Goal: Task Accomplishment & Management: Complete application form

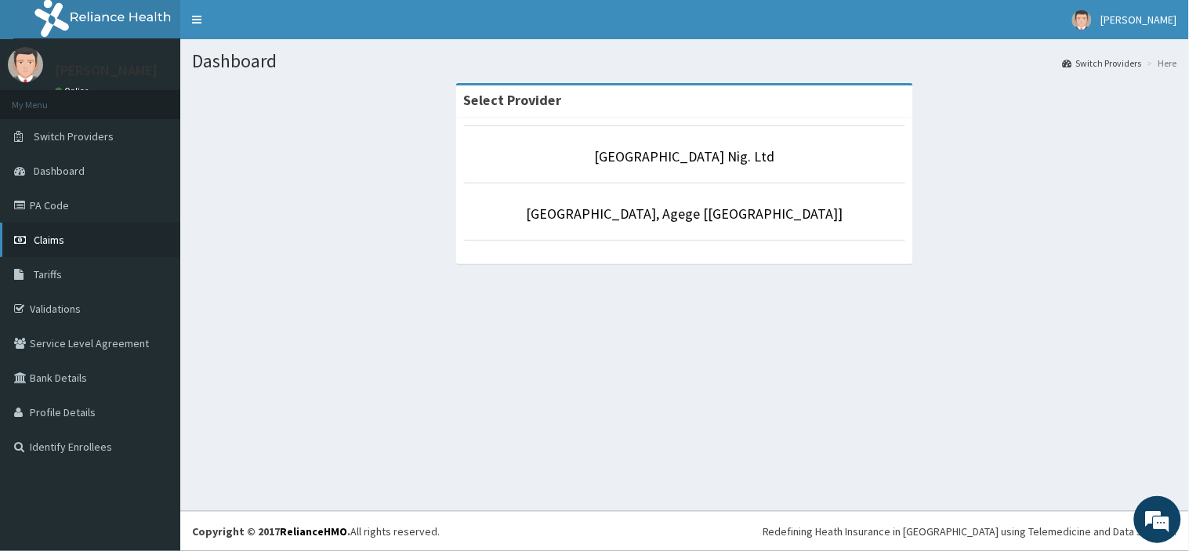
click at [104, 244] on link "Claims" at bounding box center [90, 240] width 180 height 34
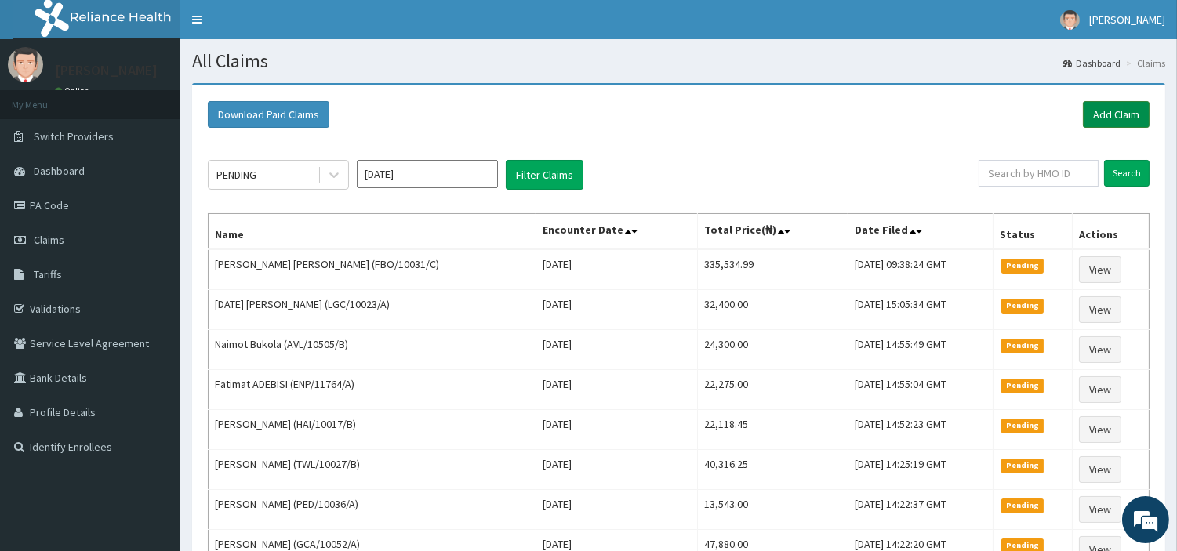
click at [1126, 122] on link "Add Claim" at bounding box center [1116, 114] width 67 height 27
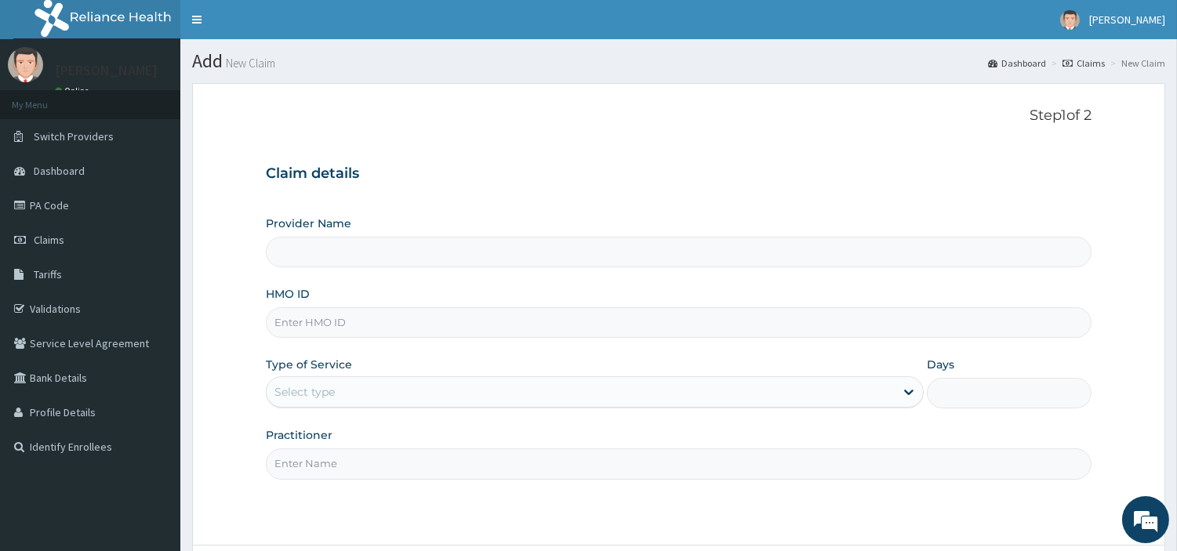
type input "[GEOGRAPHIC_DATA] Nig. Ltd"
click at [427, 327] on input "HMO ID" at bounding box center [678, 322] width 825 height 31
paste input "OHT/11970/A"
type input "OHT/11970/A"
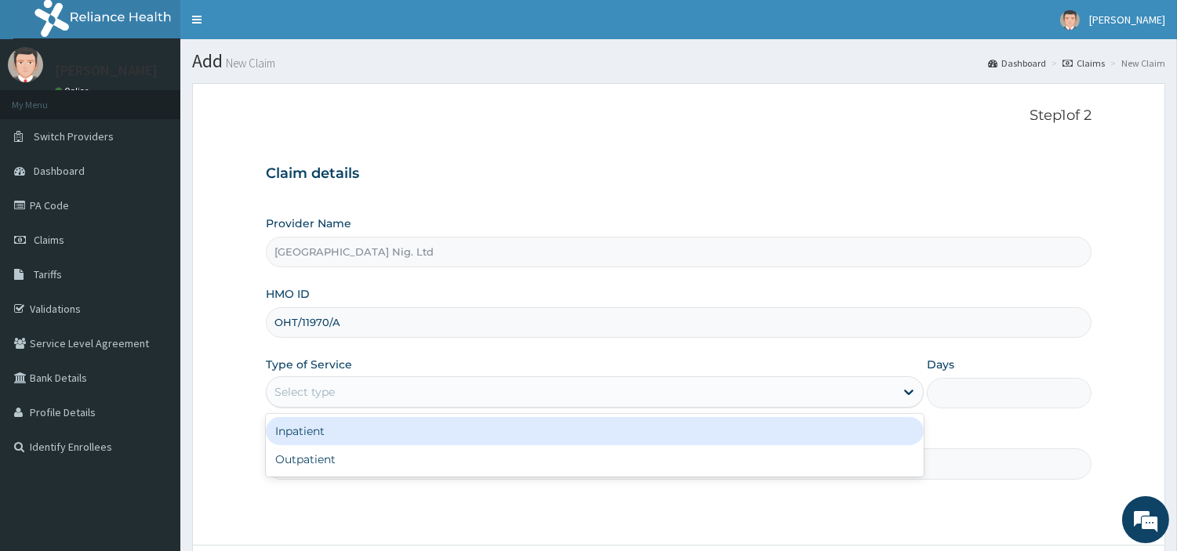
click at [357, 389] on div "Select type" at bounding box center [581, 391] width 628 height 25
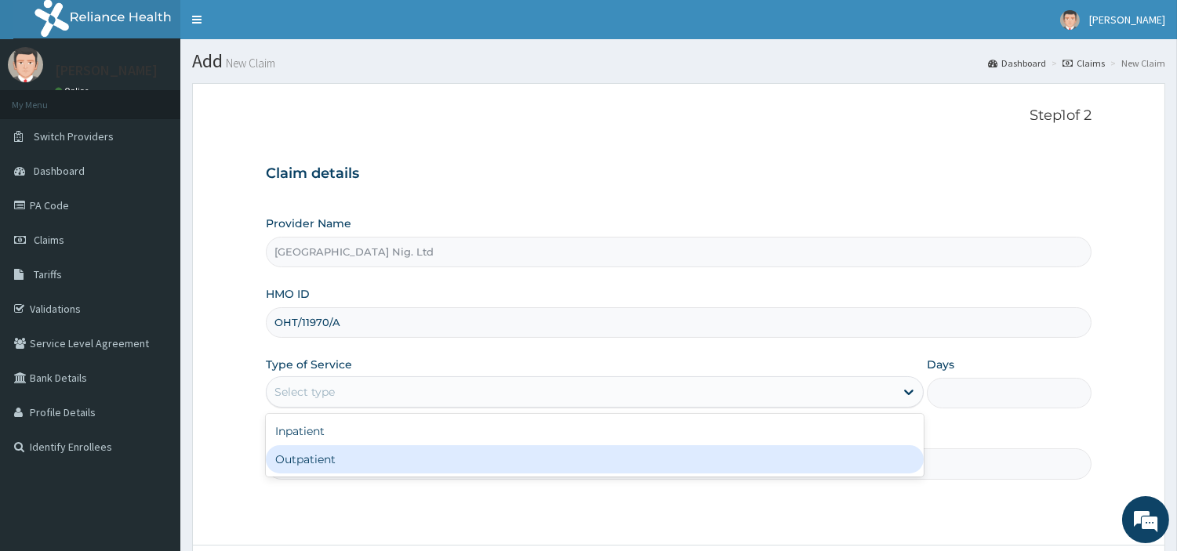
click at [346, 459] on div "Outpatient" at bounding box center [595, 459] width 658 height 28
type input "1"
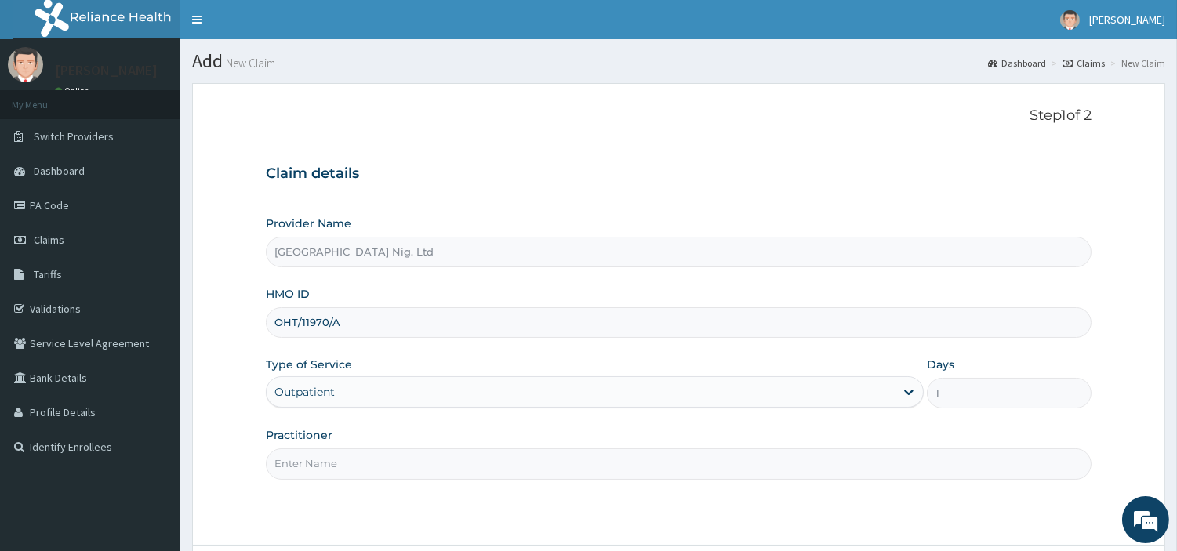
click at [346, 459] on input "Practitioner" at bounding box center [678, 463] width 825 height 31
paste input "Mbah Chimamanda"
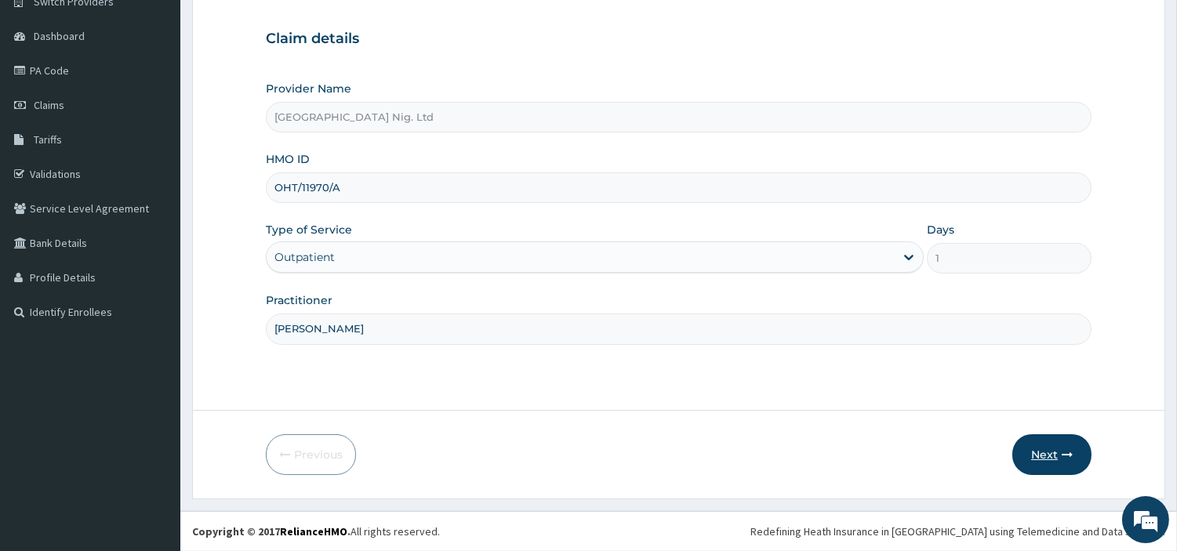
type input "Mbah Chimamanda"
click at [1039, 444] on button "Next" at bounding box center [1051, 454] width 79 height 41
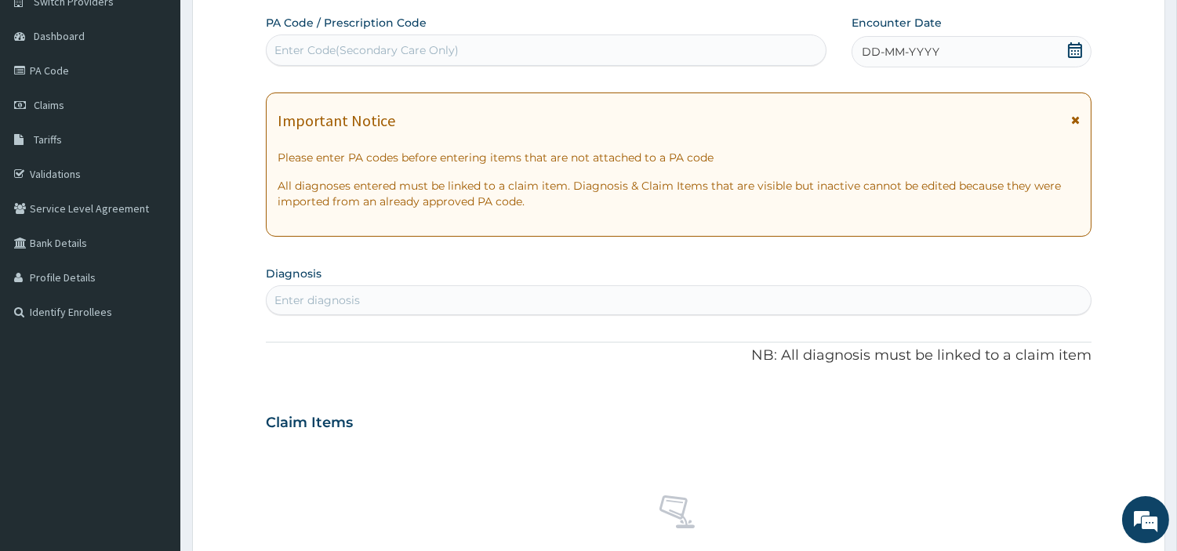
click at [539, 65] on div "Enter Code(Secondary Care Only)" at bounding box center [546, 49] width 560 height 31
paste input "PA/4E7A65"
type input "PA/4E7A65"
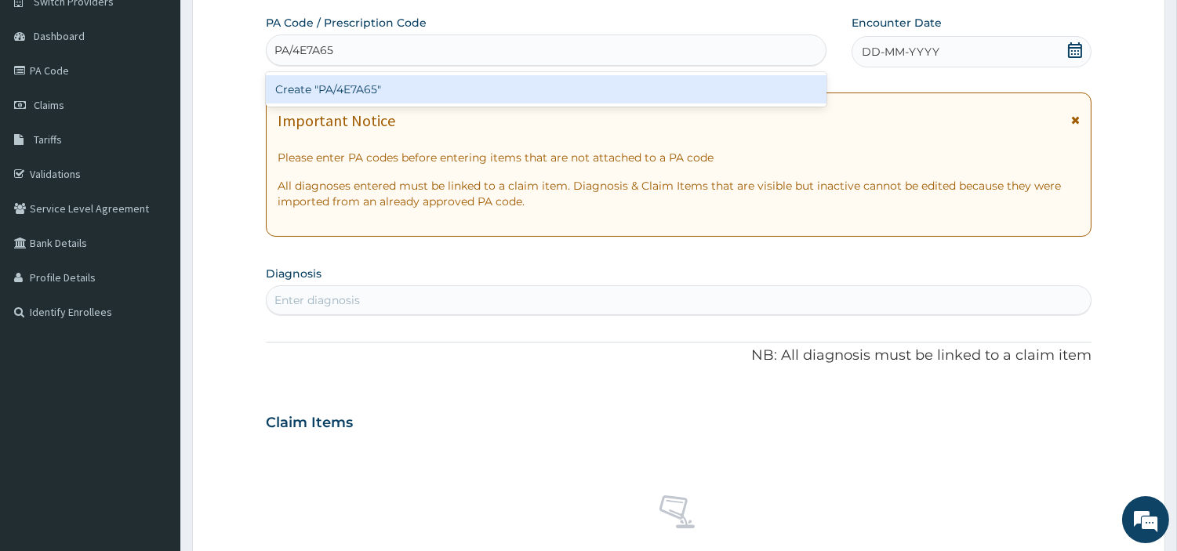
click at [639, 95] on div "Create "PA/4E7A65"" at bounding box center [546, 89] width 560 height 28
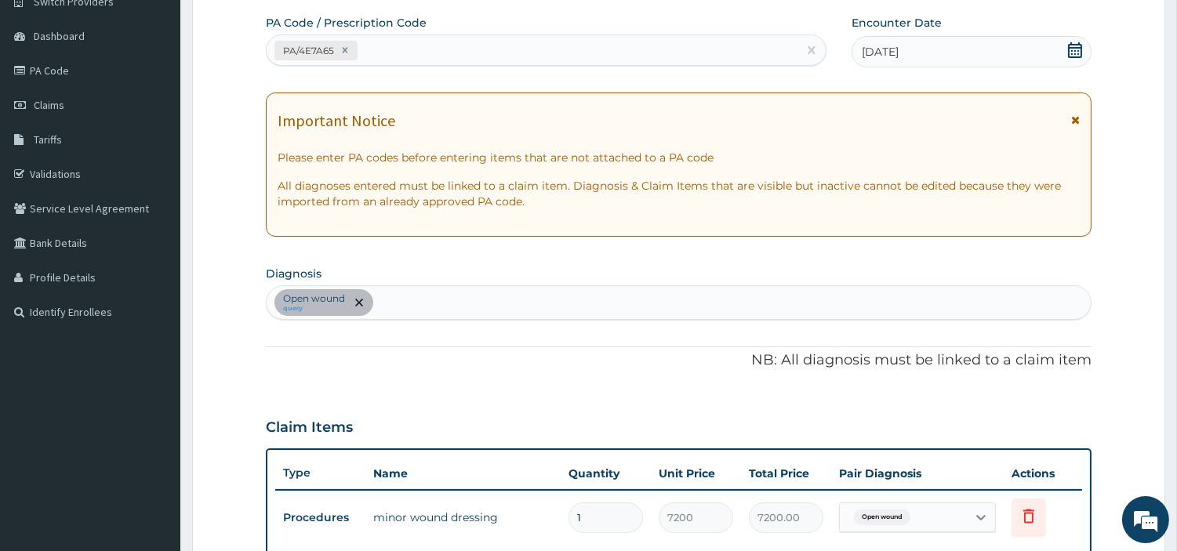
scroll to position [503, 0]
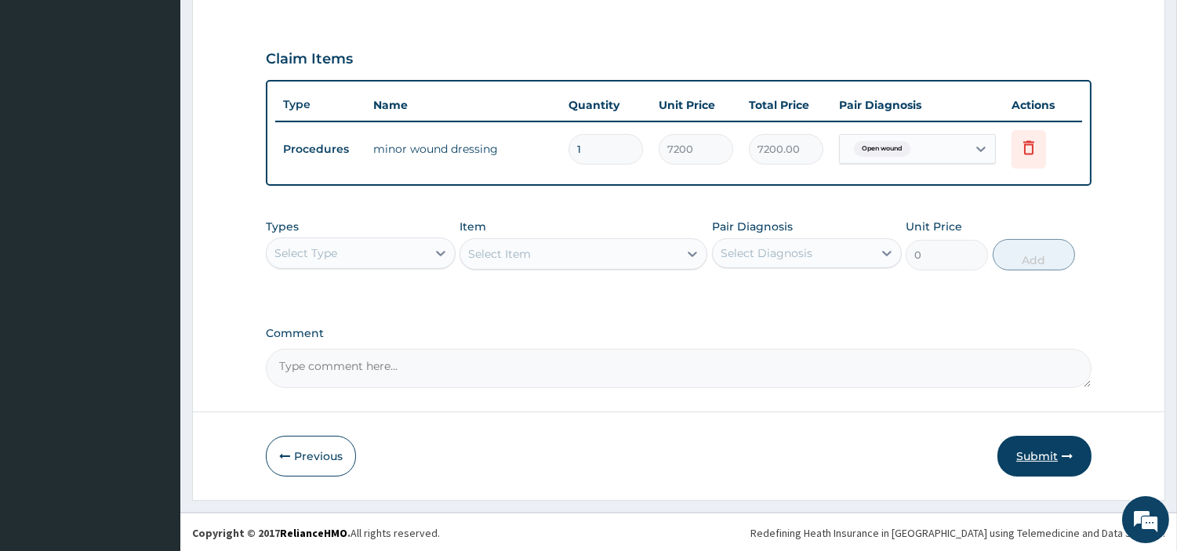
click at [1021, 469] on button "Submit" at bounding box center [1044, 456] width 94 height 41
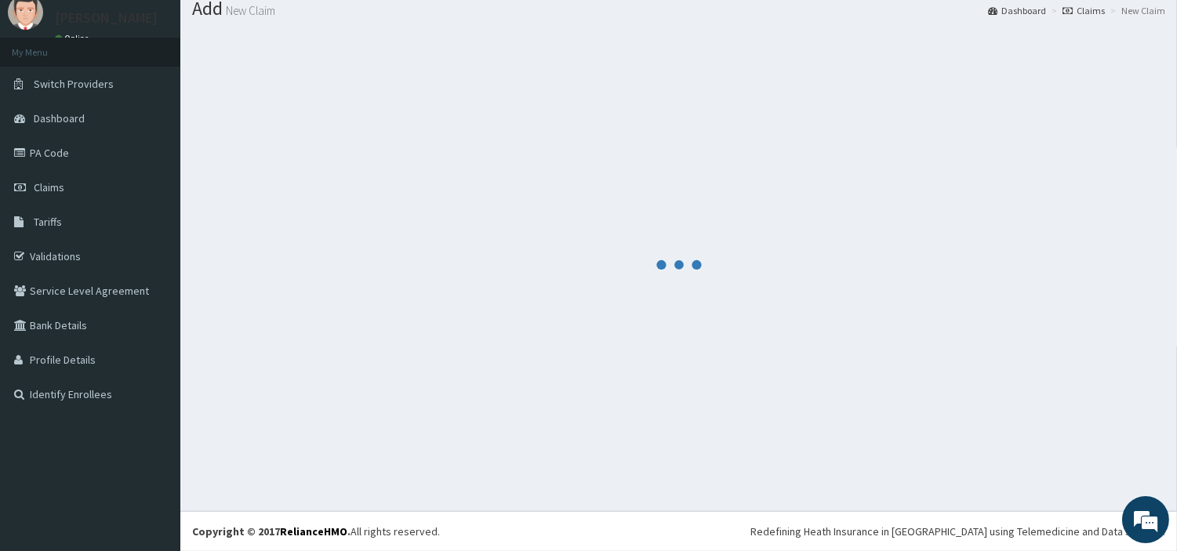
scroll to position [52, 0]
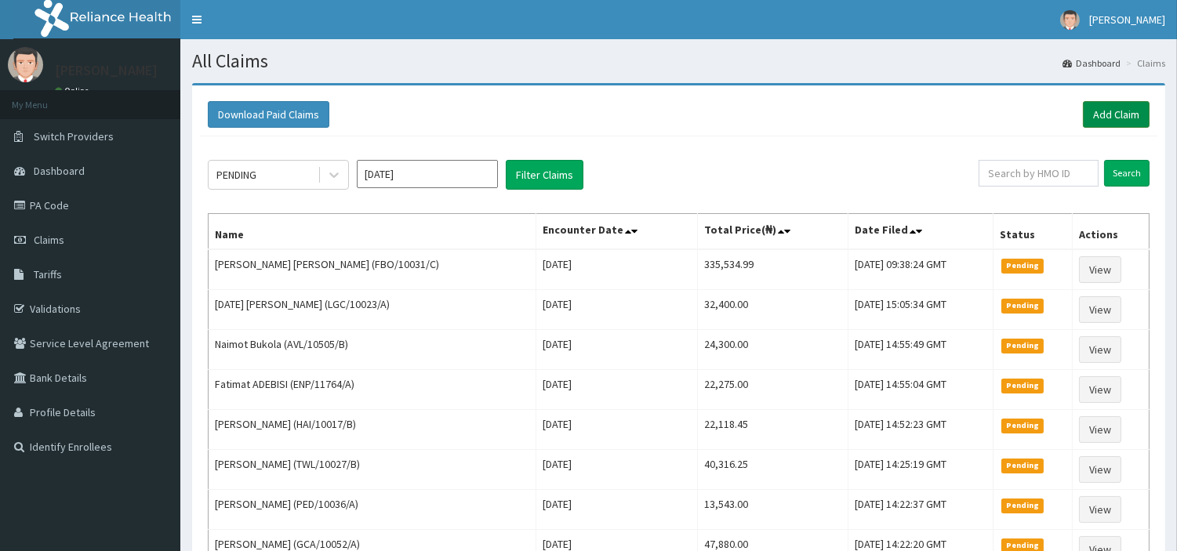
click at [1126, 105] on link "Add Claim" at bounding box center [1116, 114] width 67 height 27
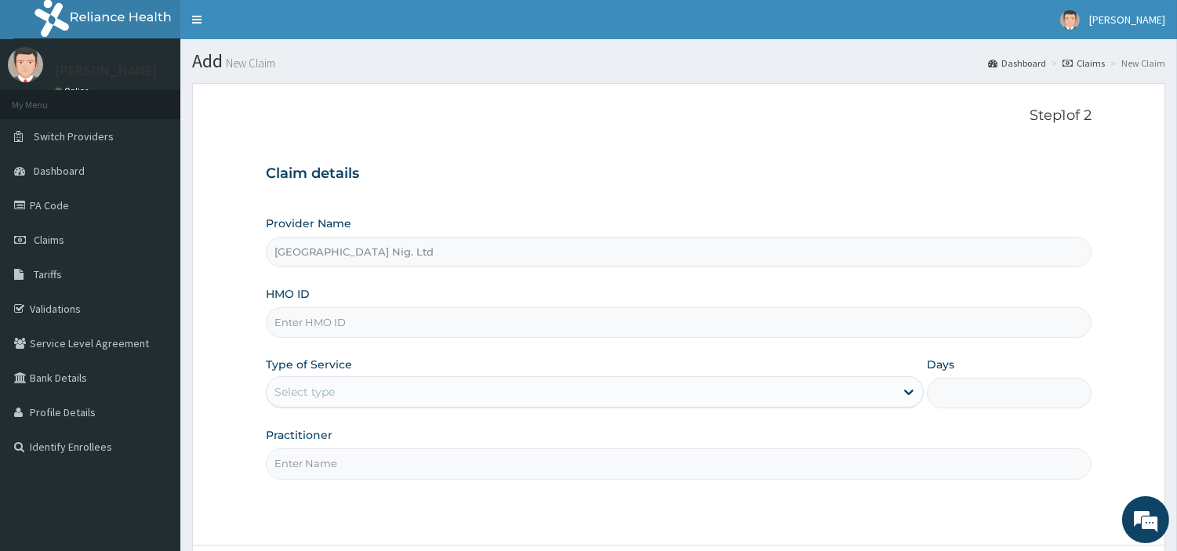
click at [448, 337] on input "HMO ID" at bounding box center [678, 322] width 825 height 31
paste input "PRU/10228/B"
type input "PRU/10228/B"
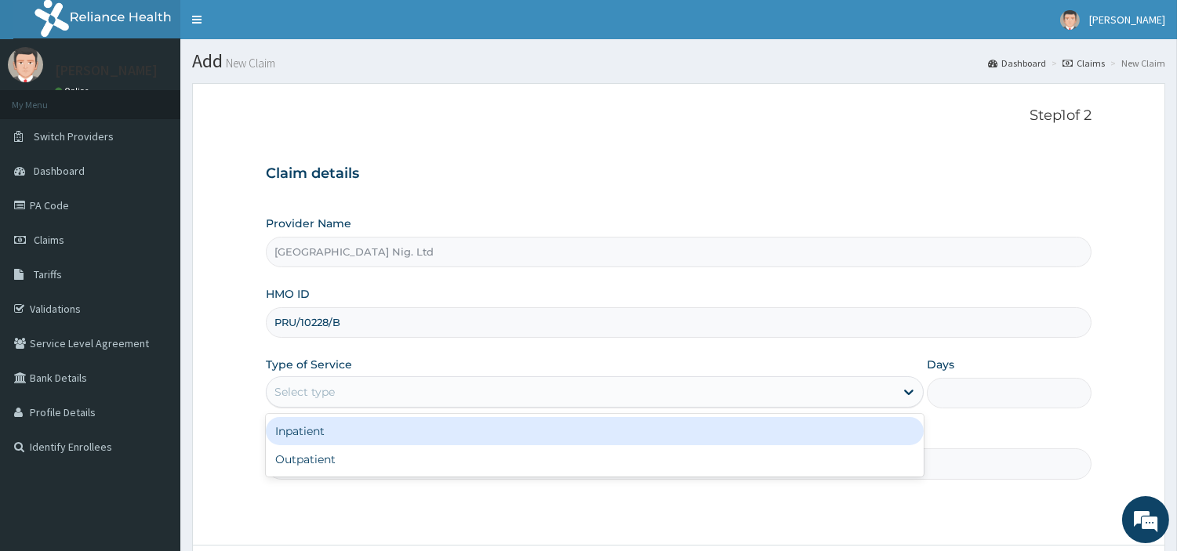
click at [306, 394] on div "Select type" at bounding box center [304, 392] width 60 height 16
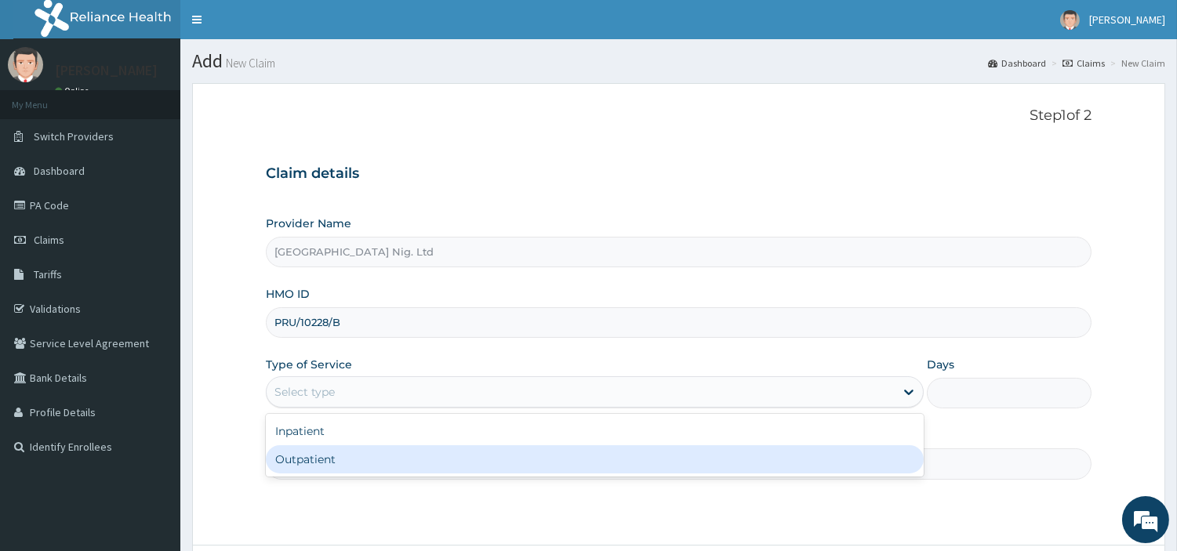
click at [307, 463] on div "Outpatient" at bounding box center [595, 459] width 658 height 28
type input "1"
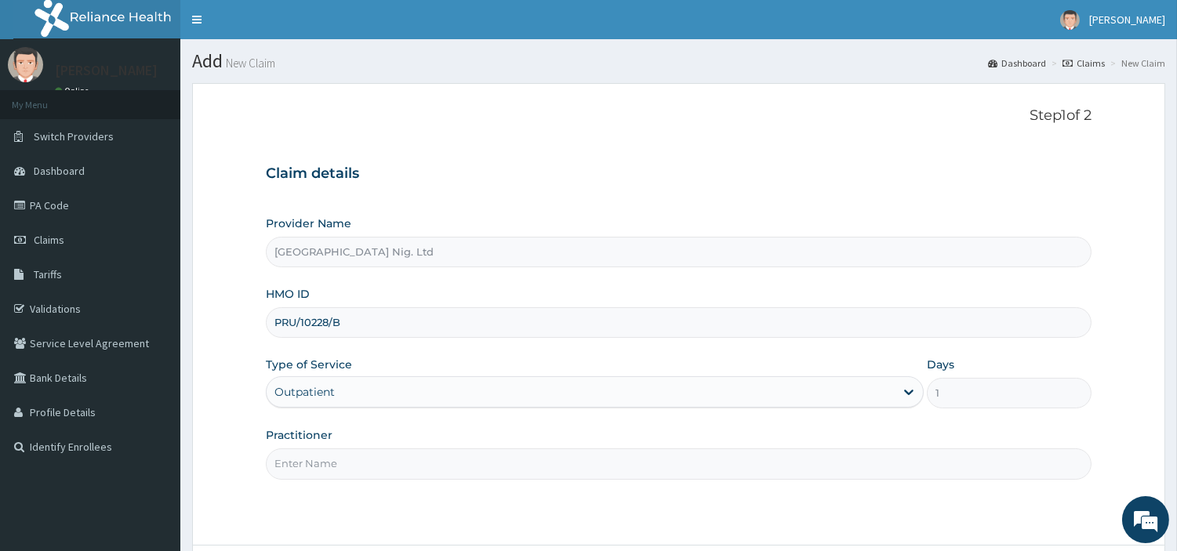
click at [307, 463] on input "Practitioner" at bounding box center [678, 463] width 825 height 31
paste input "GBADAMOSI ALIU"
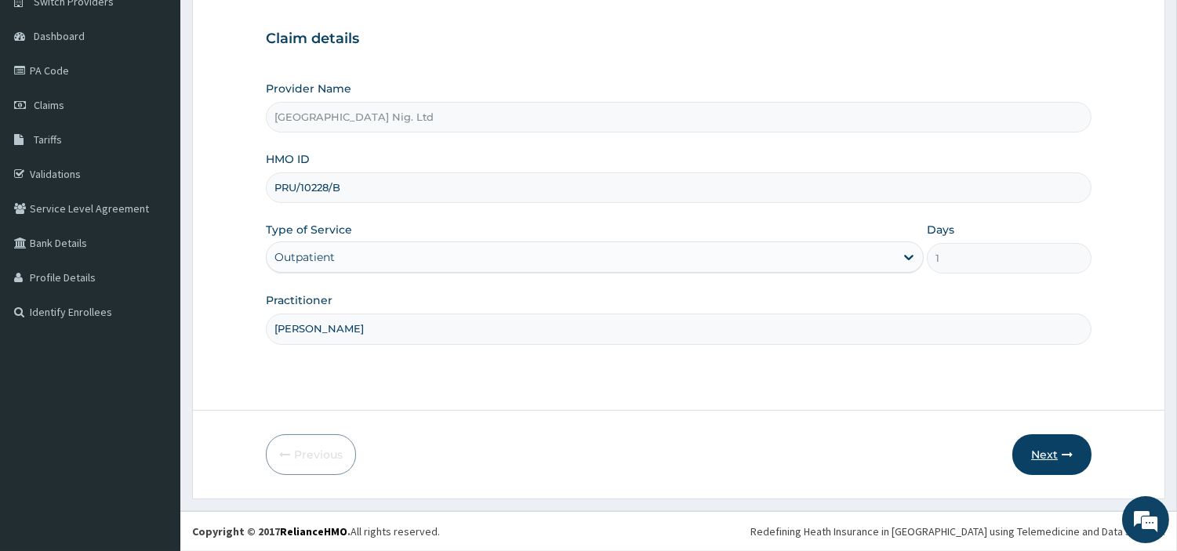
type input "GBADAMOSI ALIU"
click at [1050, 460] on button "Next" at bounding box center [1051, 454] width 79 height 41
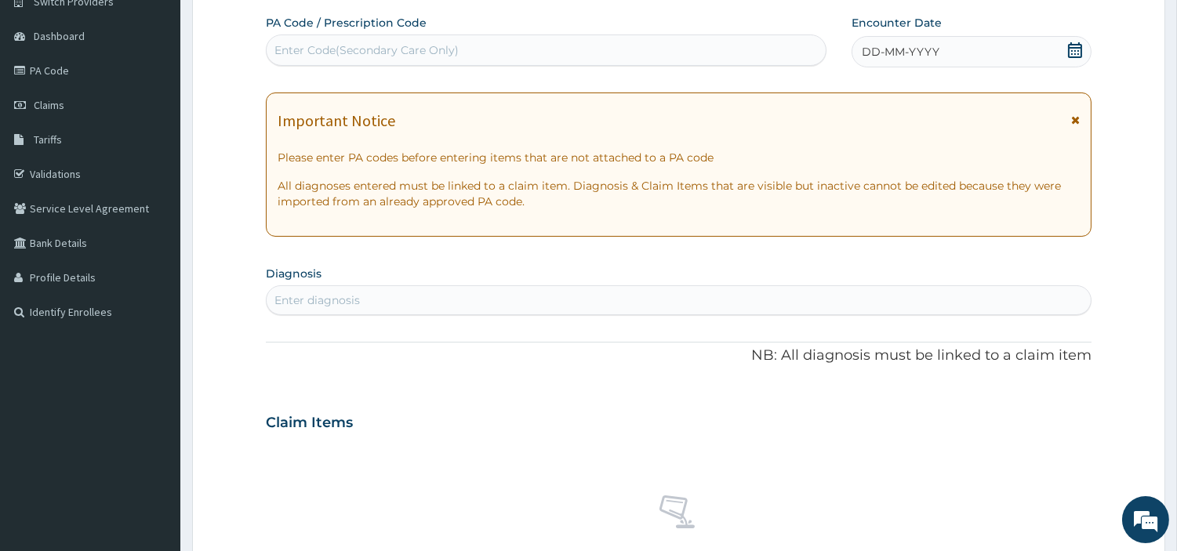
click at [1006, 57] on div "DD-MM-YYYY" at bounding box center [971, 51] width 240 height 31
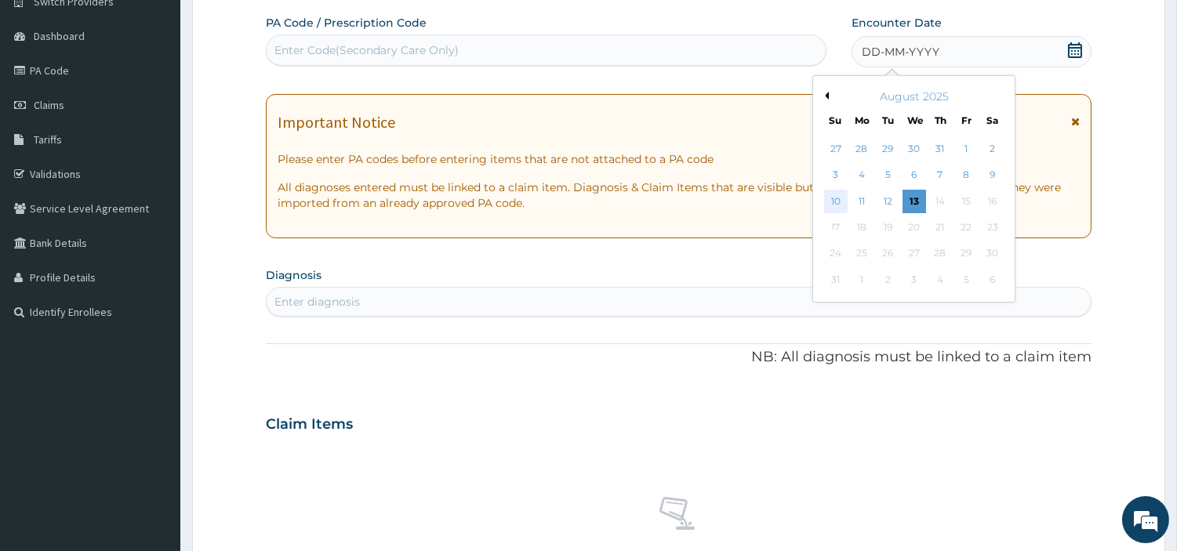
click at [835, 205] on div "10" at bounding box center [835, 202] width 24 height 24
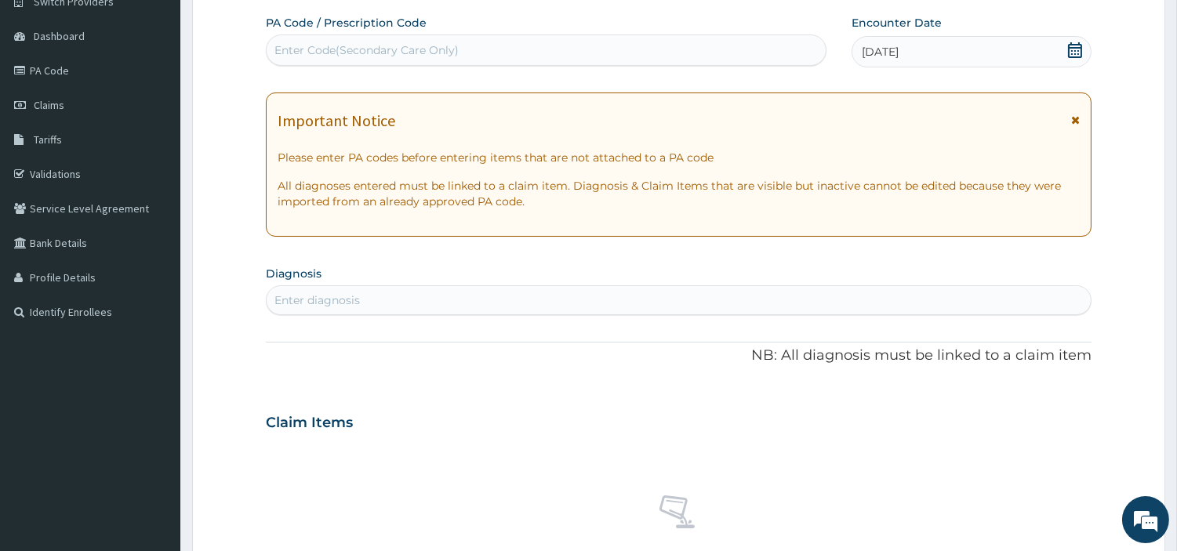
click at [676, 309] on div "Enter diagnosis" at bounding box center [679, 300] width 824 height 25
type input "MALAR"
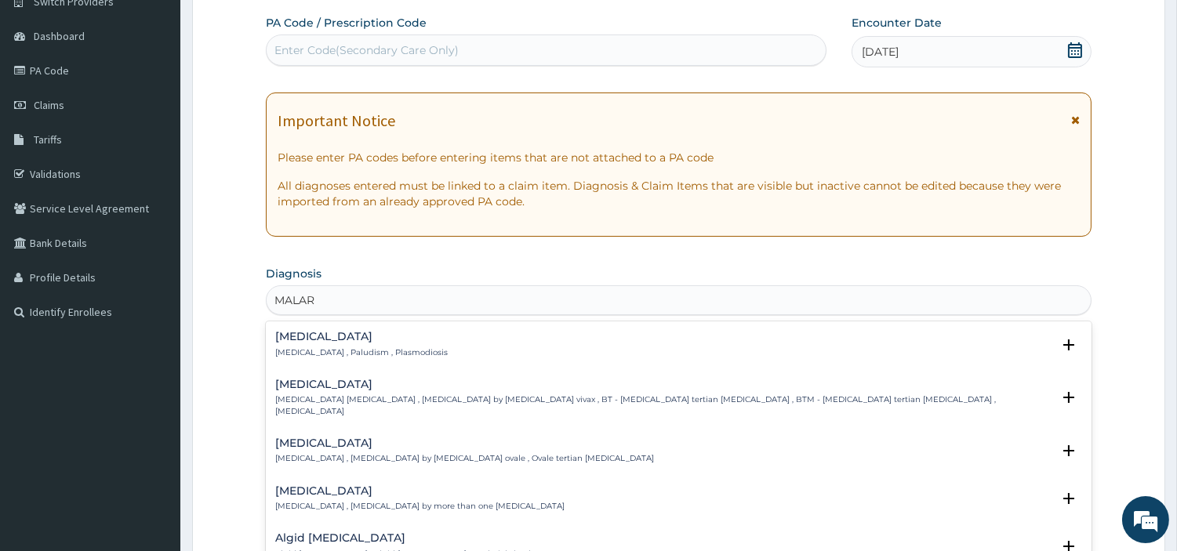
click at [376, 341] on h4 "[MEDICAL_DATA]" at bounding box center [361, 337] width 172 height 12
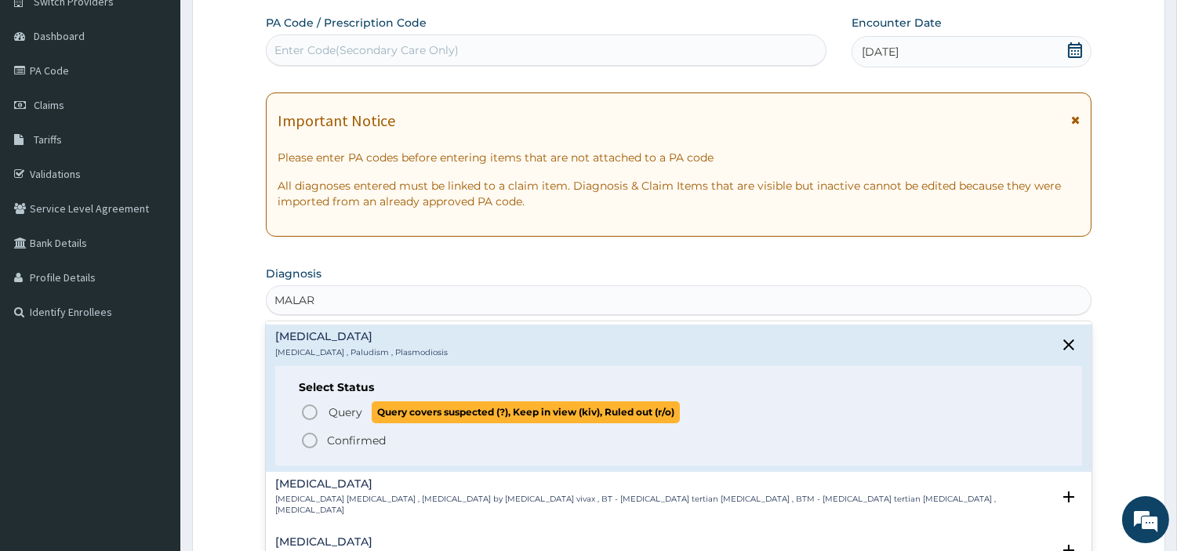
click at [317, 412] on circle "status option query" at bounding box center [310, 412] width 14 height 14
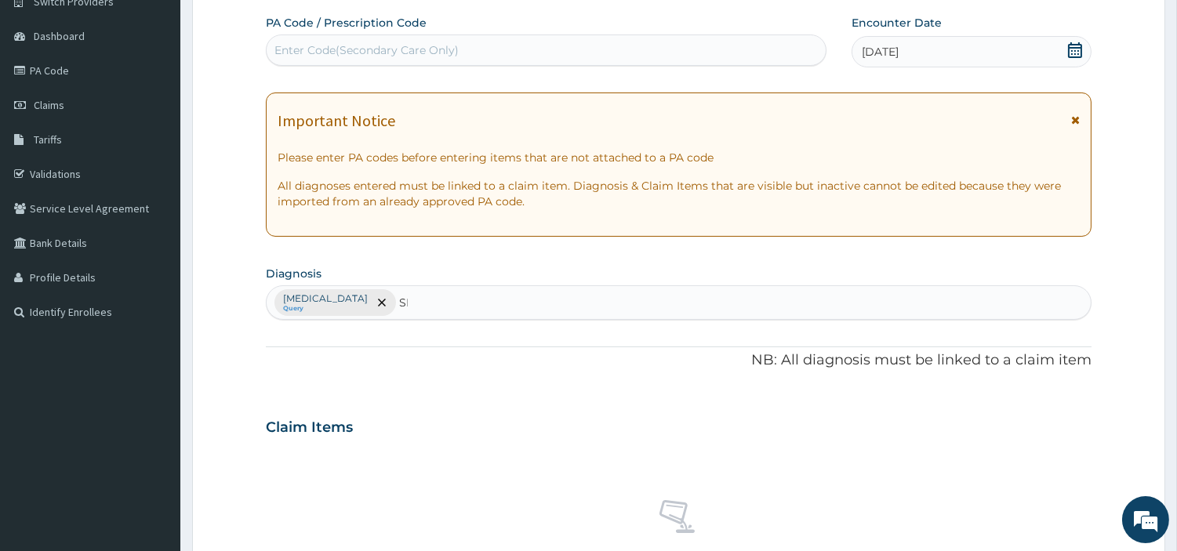
type input "SEP"
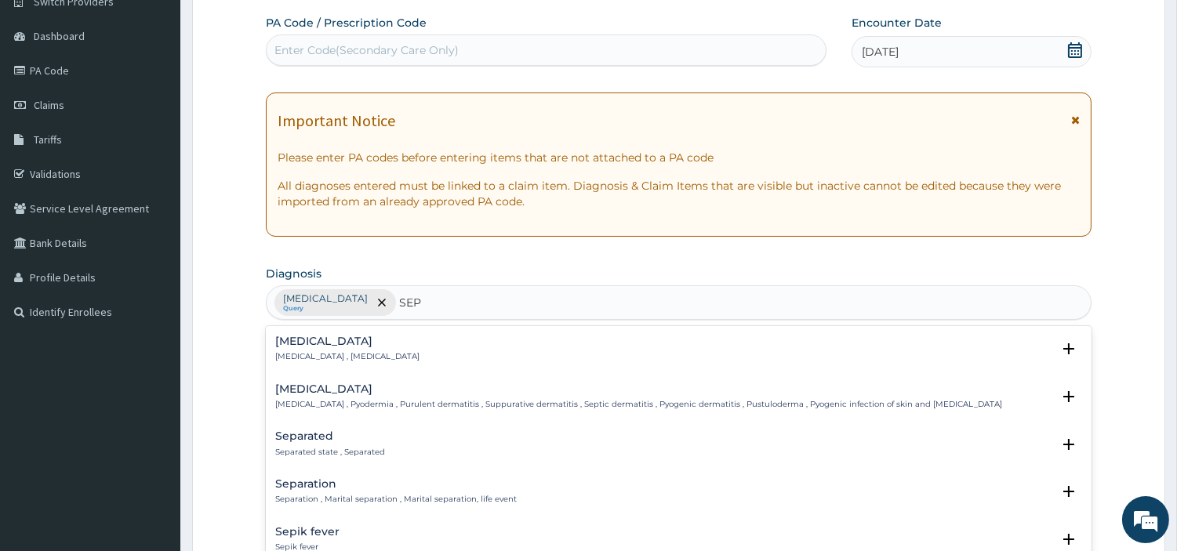
click at [283, 350] on div "[MEDICAL_DATA] [MEDICAL_DATA] , [MEDICAL_DATA]" at bounding box center [347, 349] width 144 height 27
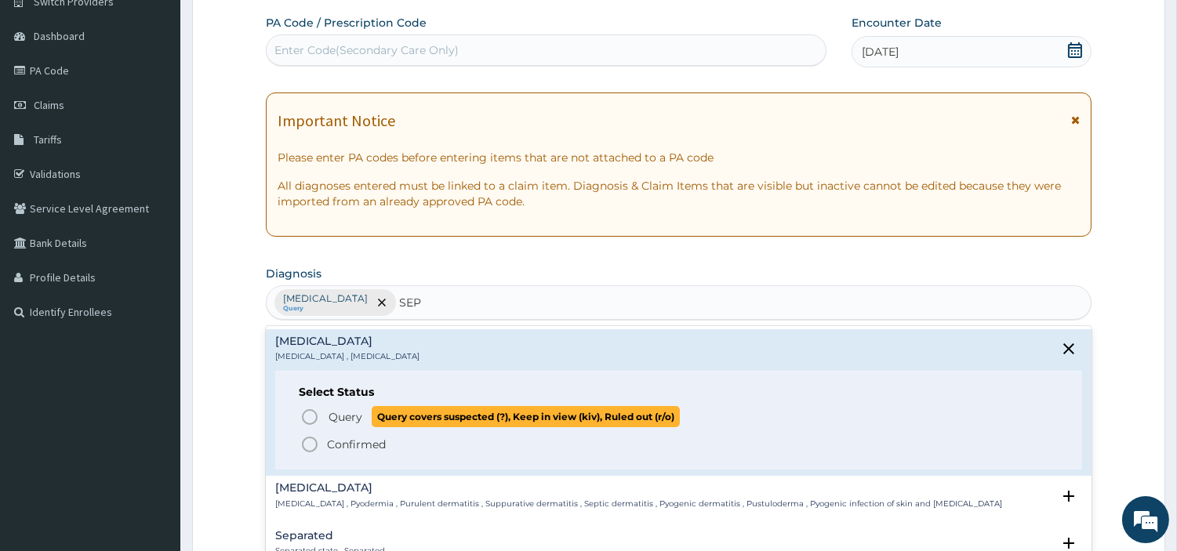
click at [310, 410] on circle "status option query" at bounding box center [310, 417] width 14 height 14
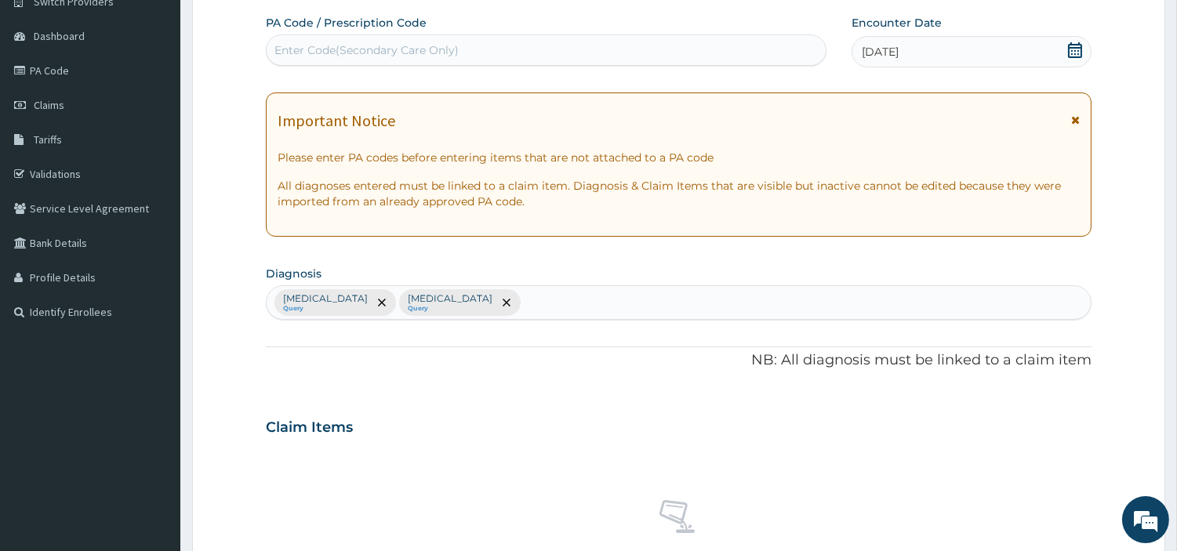
scroll to position [579, 0]
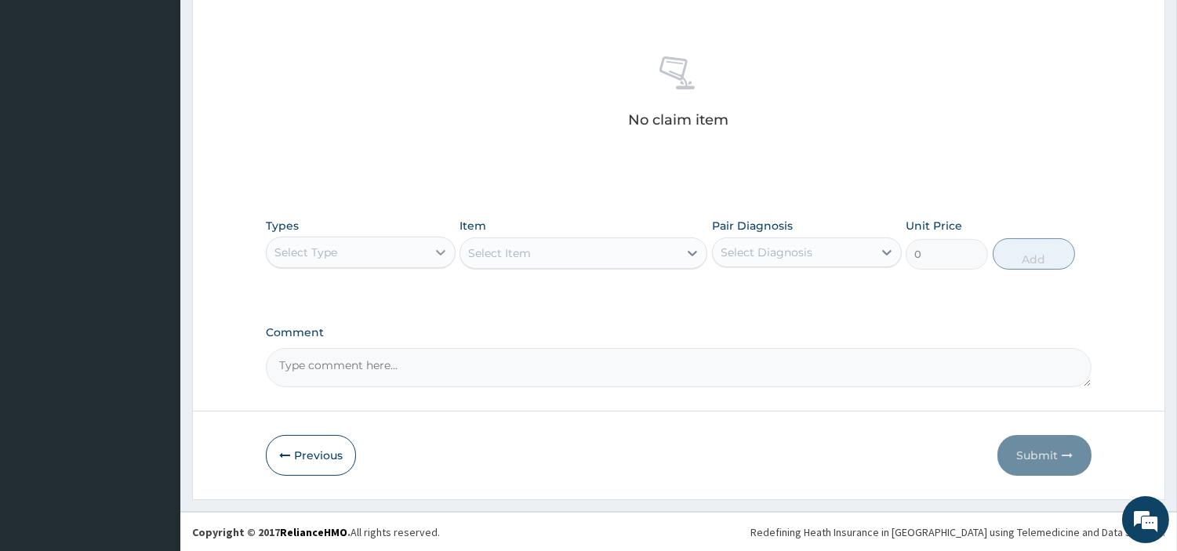
click at [434, 251] on icon at bounding box center [441, 253] width 16 height 16
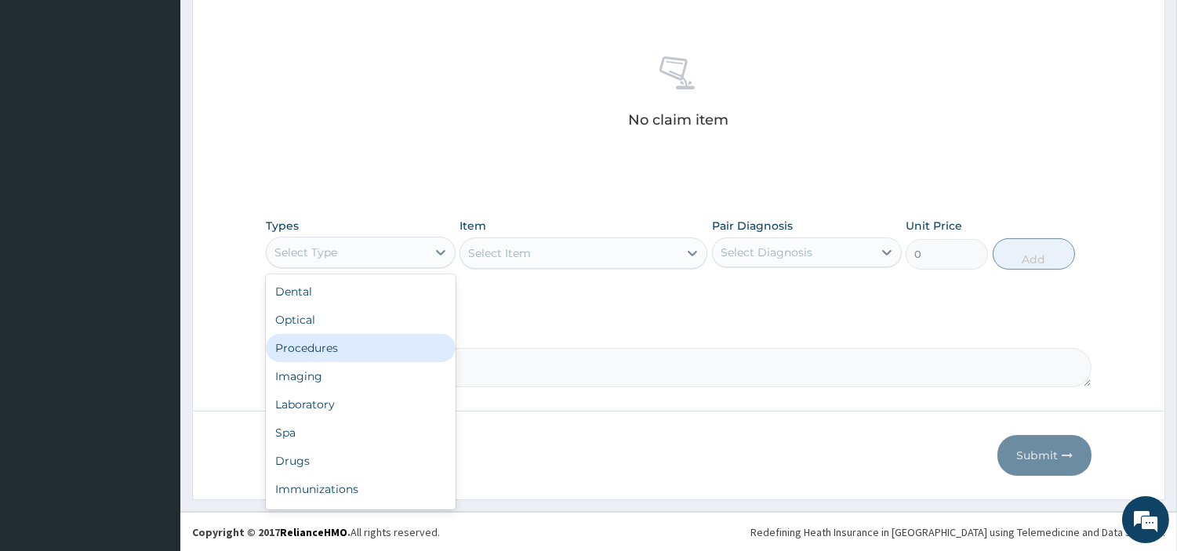
click at [358, 358] on div "Procedures" at bounding box center [361, 348] width 190 height 28
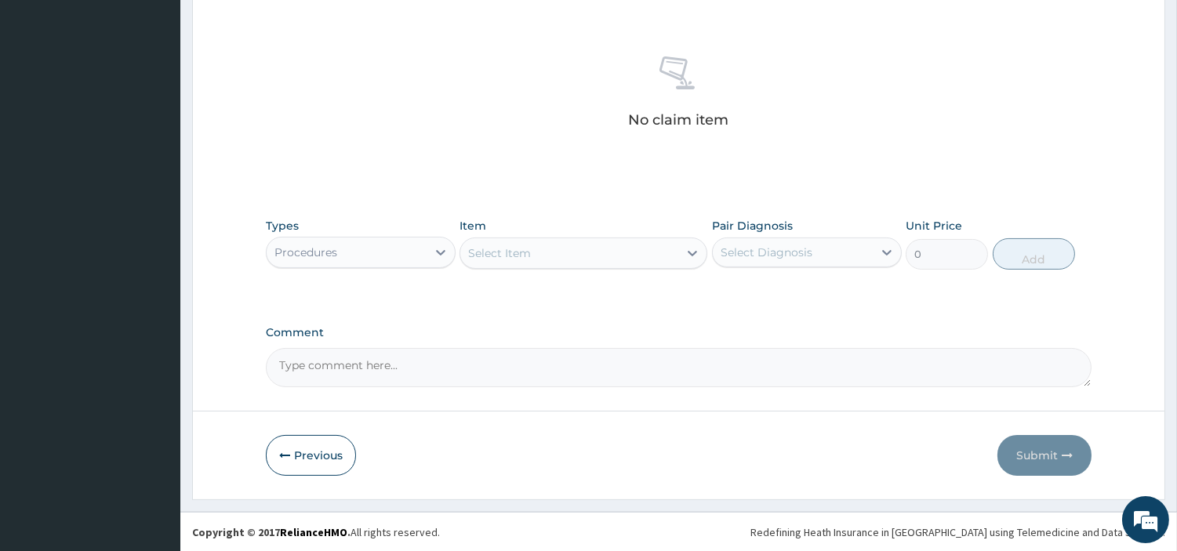
click at [530, 249] on div "Select Item" at bounding box center [499, 253] width 63 height 16
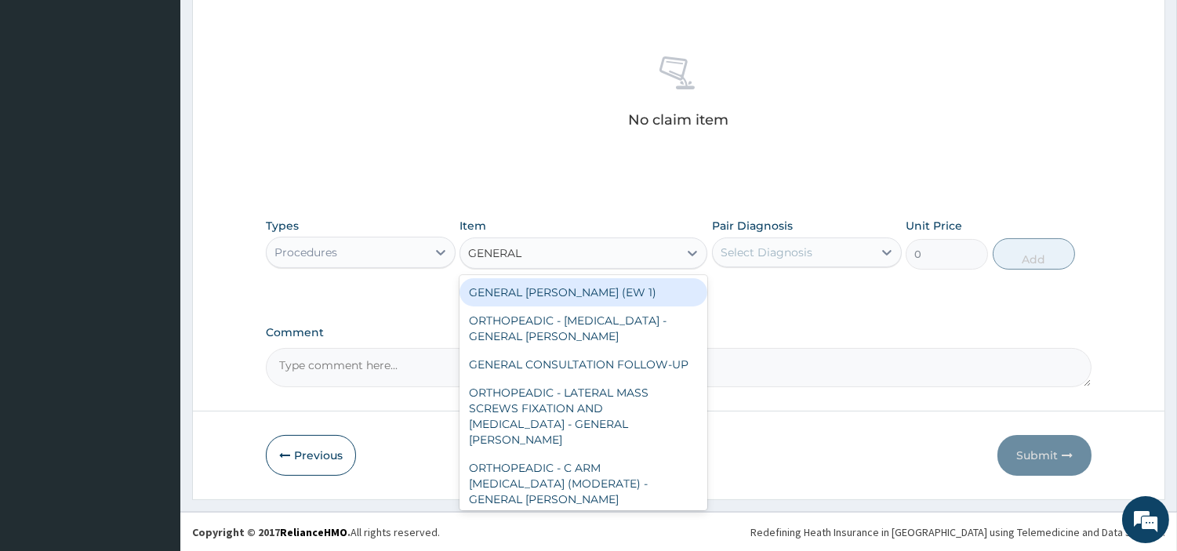
type input "GENERAL C"
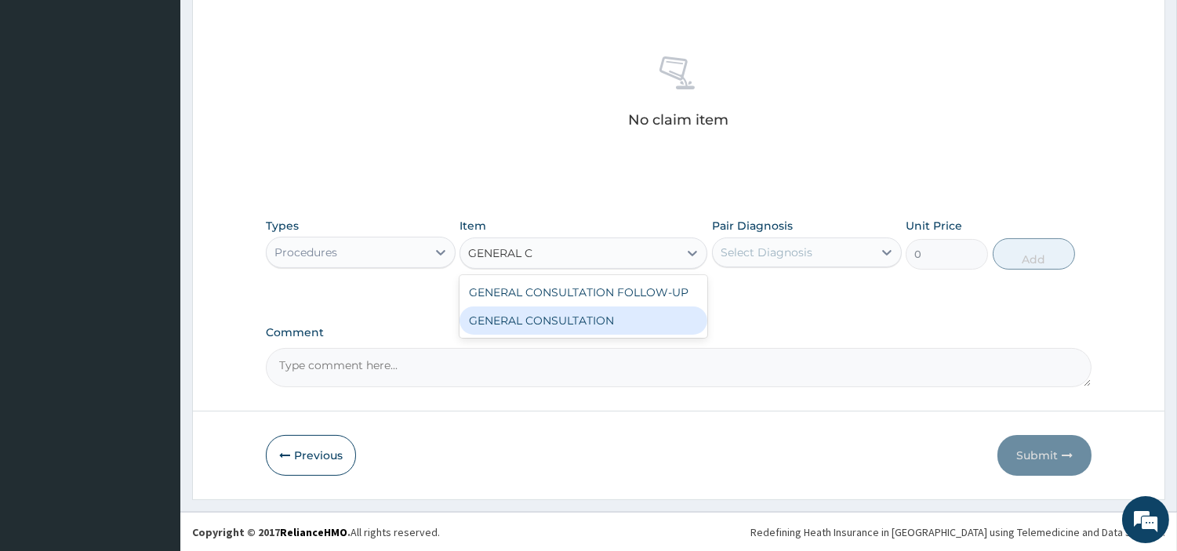
click at [497, 332] on div "GENERAL CONSULTATION" at bounding box center [583, 320] width 248 height 28
type input "6750"
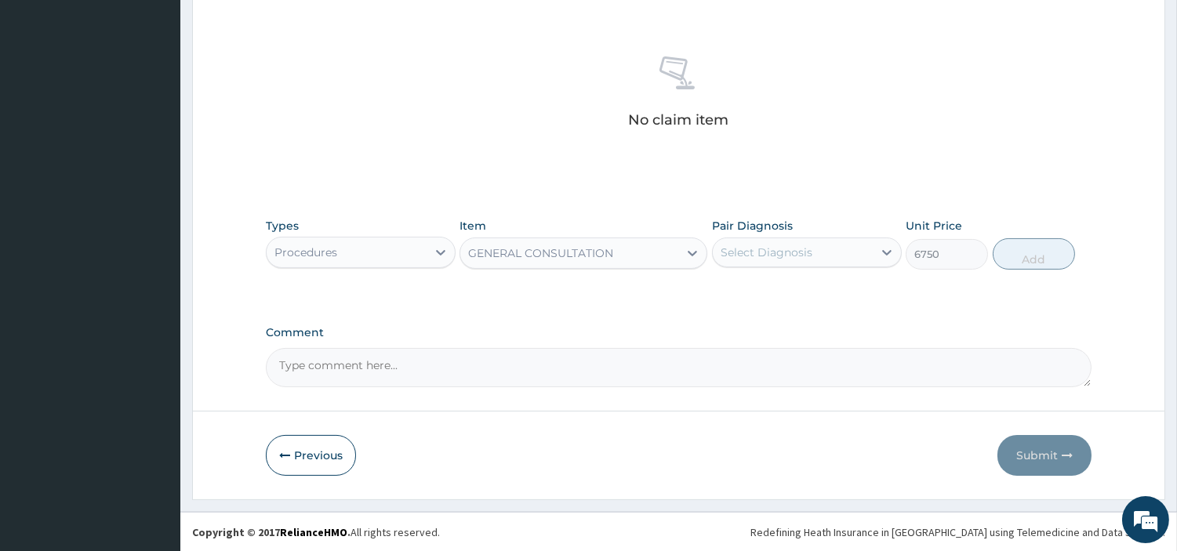
click at [774, 265] on div "Select Diagnosis" at bounding box center [807, 253] width 190 height 30
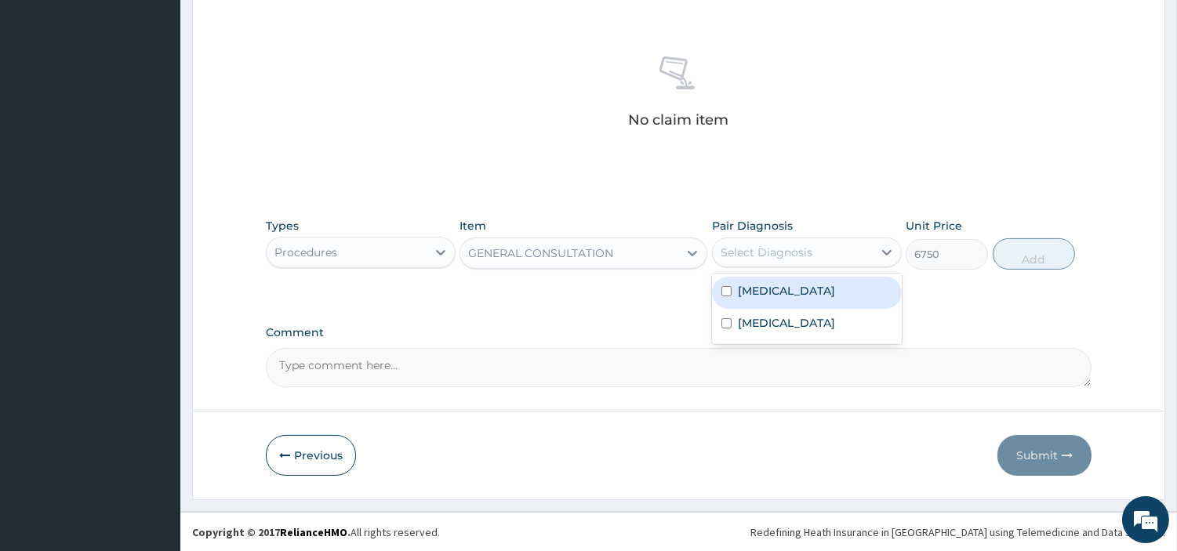
click at [771, 285] on label "[MEDICAL_DATA]" at bounding box center [786, 291] width 97 height 16
checkbox input "true"
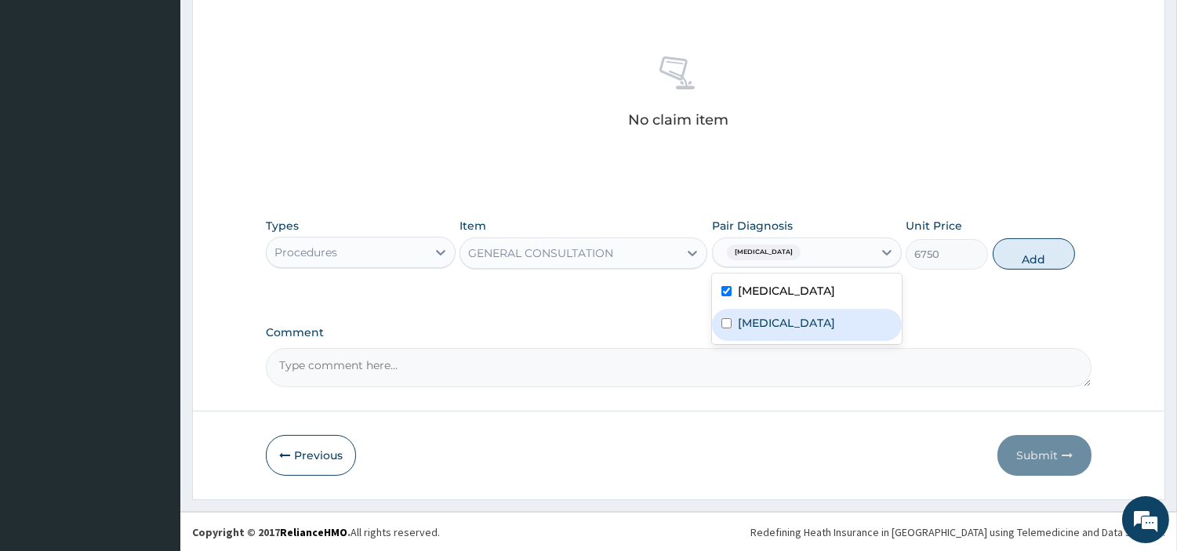
click at [771, 315] on label "[MEDICAL_DATA]" at bounding box center [786, 323] width 97 height 16
checkbox input "true"
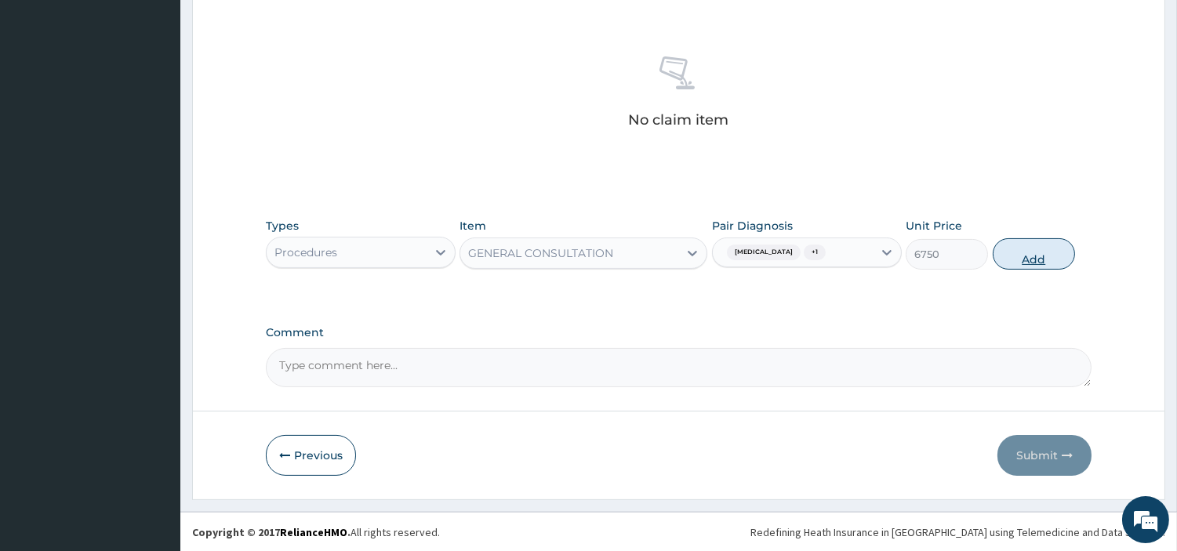
click at [1024, 248] on button "Add" at bounding box center [1033, 253] width 82 height 31
type input "0"
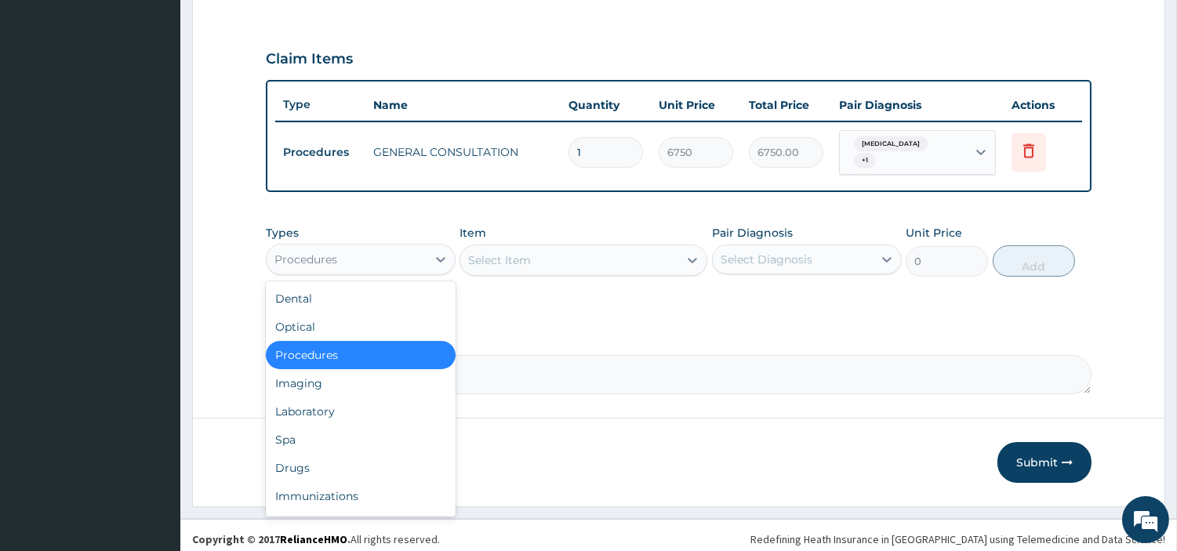
click at [412, 257] on div "Procedures" at bounding box center [347, 259] width 160 height 25
click at [336, 397] on div "Laboratory" at bounding box center [361, 411] width 190 height 28
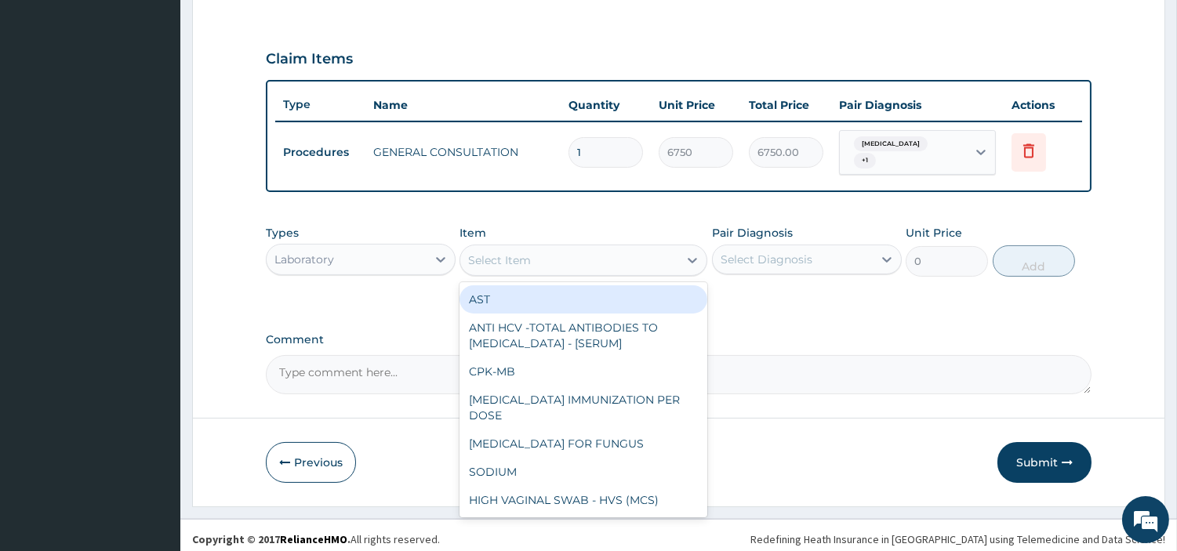
click at [601, 256] on div "Select Item" at bounding box center [569, 260] width 218 height 25
type input "FBC"
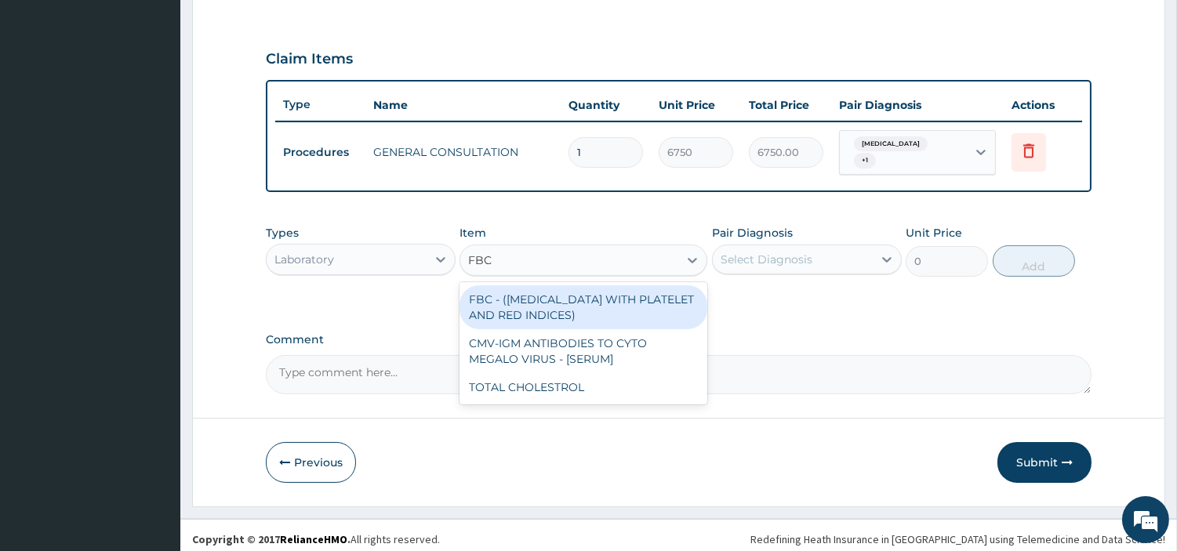
click at [565, 304] on div "FBC - (FULL BLOOD COUNT WITH PLATELET AND RED INDICES)" at bounding box center [583, 307] width 248 height 44
type input "5400"
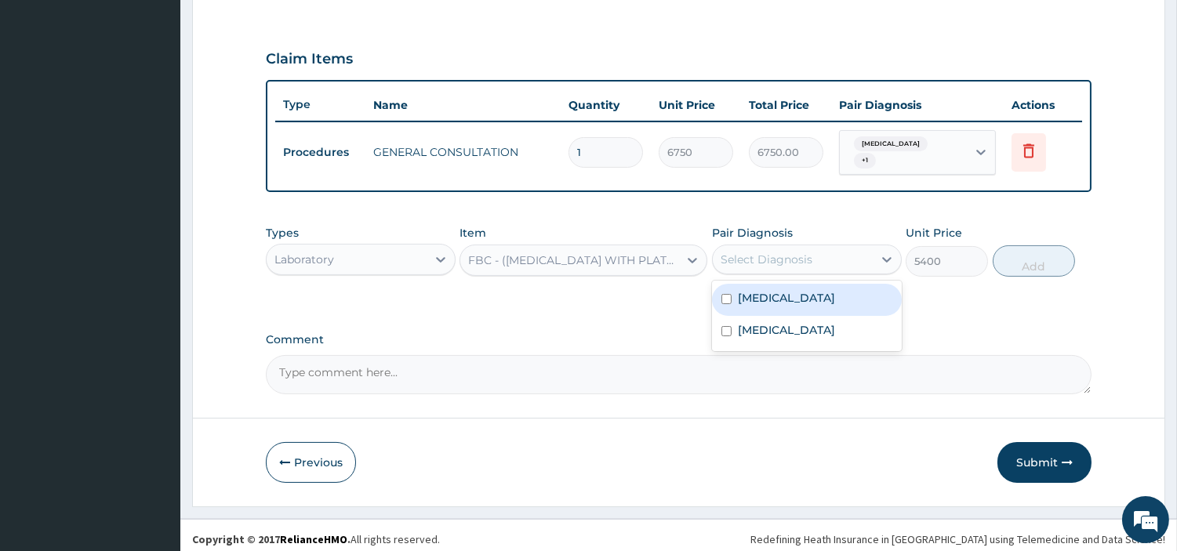
click at [820, 248] on div "Select Diagnosis" at bounding box center [793, 259] width 160 height 25
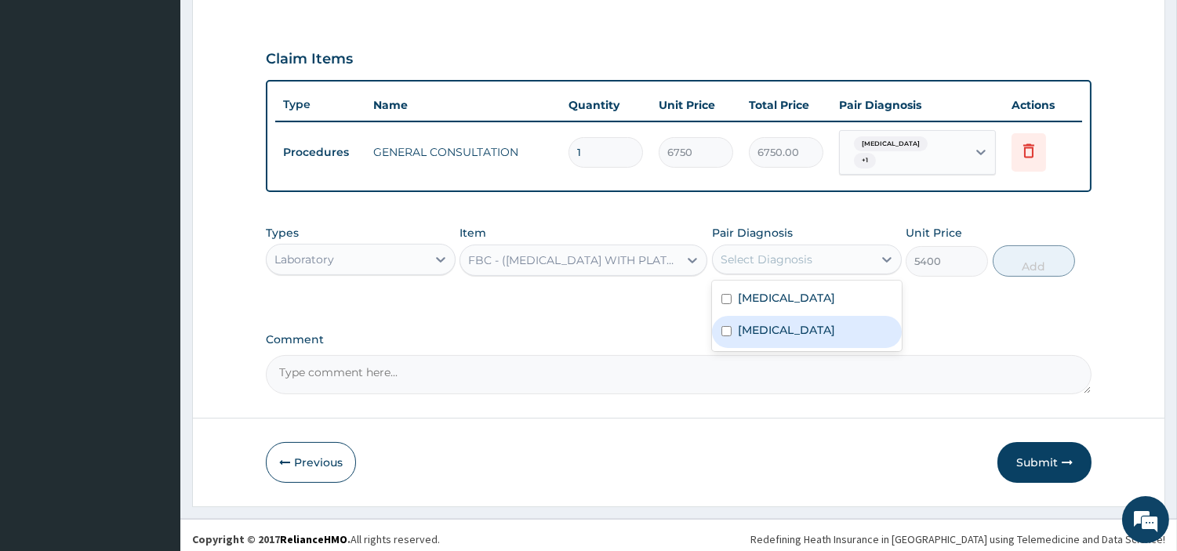
click at [785, 320] on div "Sepsis" at bounding box center [807, 332] width 190 height 32
checkbox input "true"
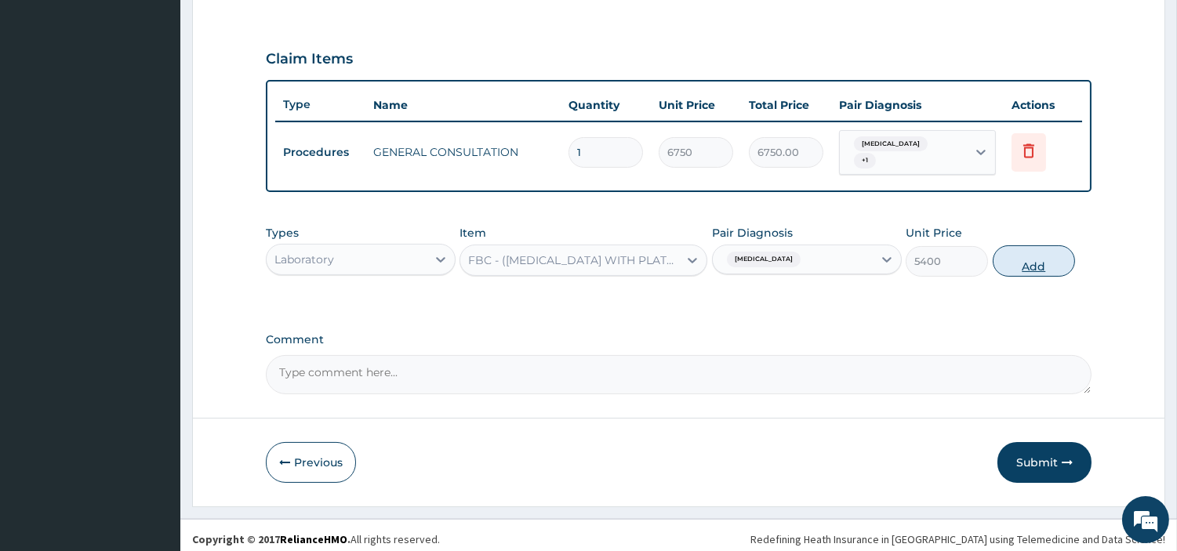
click at [1031, 245] on button "Add" at bounding box center [1033, 260] width 82 height 31
type input "0"
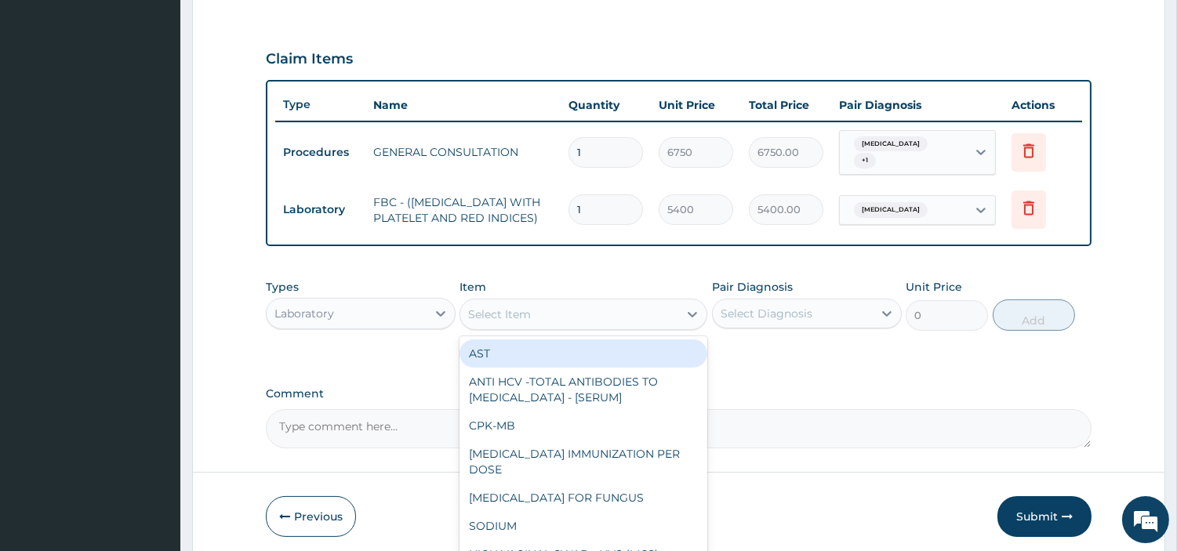
click at [607, 310] on div "Select Item" at bounding box center [569, 314] width 218 height 25
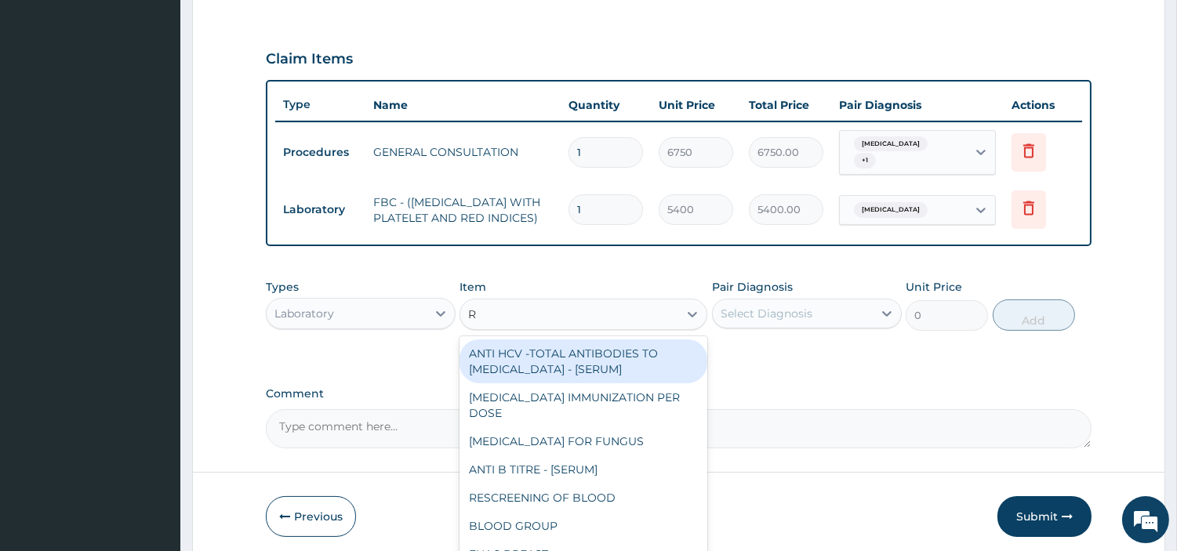
type input "RD"
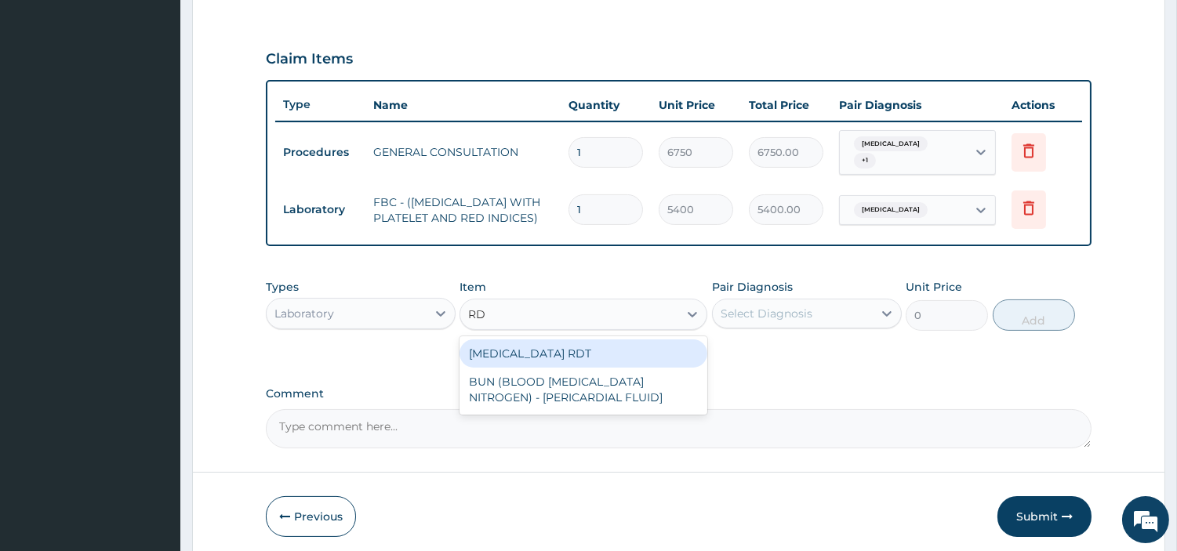
click at [579, 363] on div "MALARIA RDT" at bounding box center [583, 353] width 248 height 28
type input "2700"
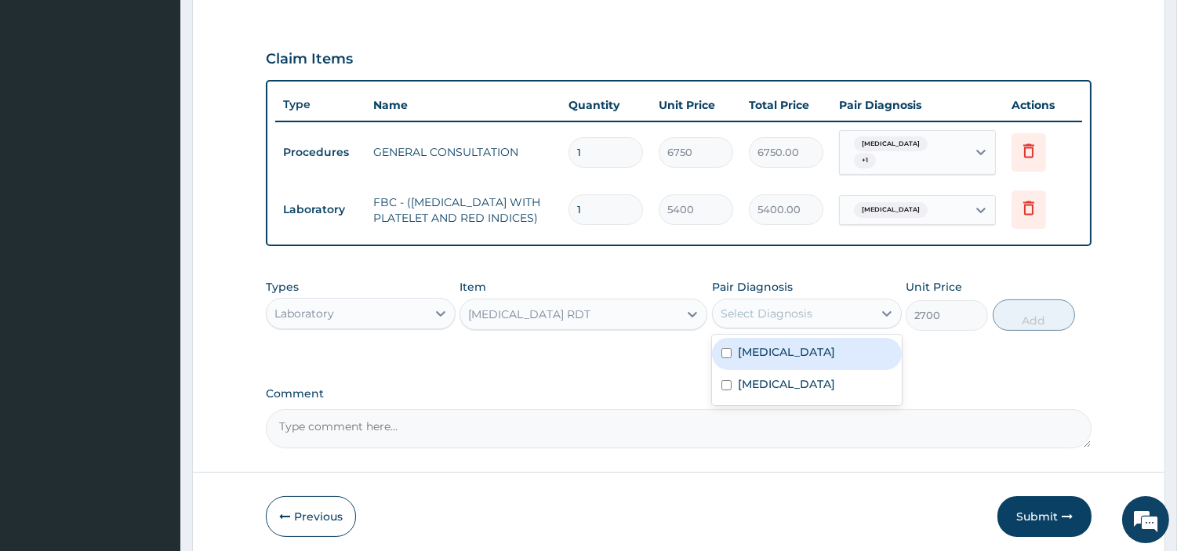
click at [805, 314] on div "Select Diagnosis" at bounding box center [766, 314] width 92 height 16
click at [776, 354] on label "Malaria" at bounding box center [786, 352] width 97 height 16
checkbox input "true"
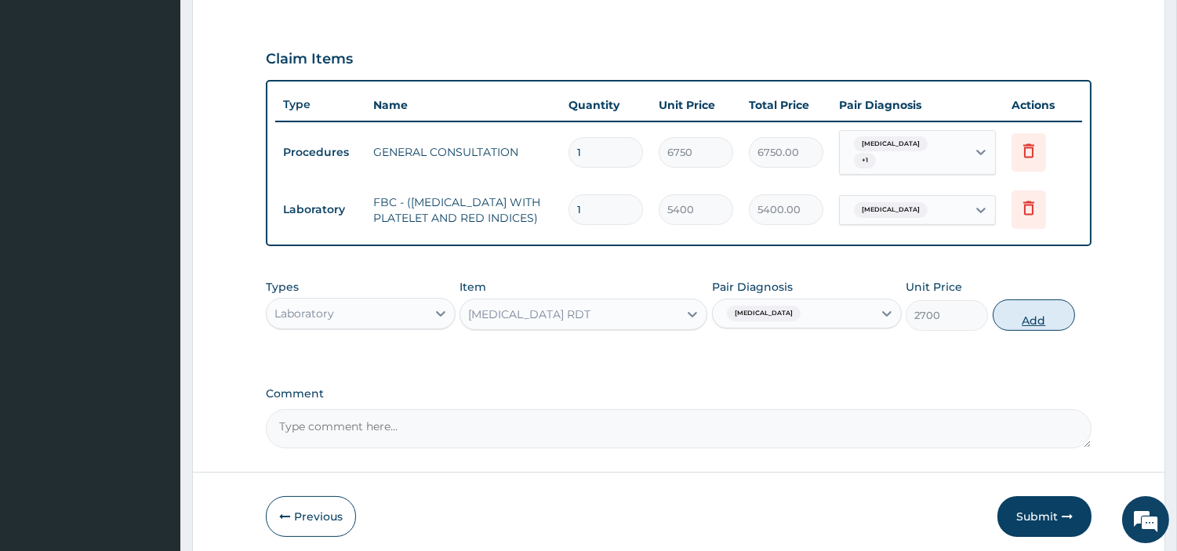
click at [1028, 330] on button "Add" at bounding box center [1033, 314] width 82 height 31
type input "0"
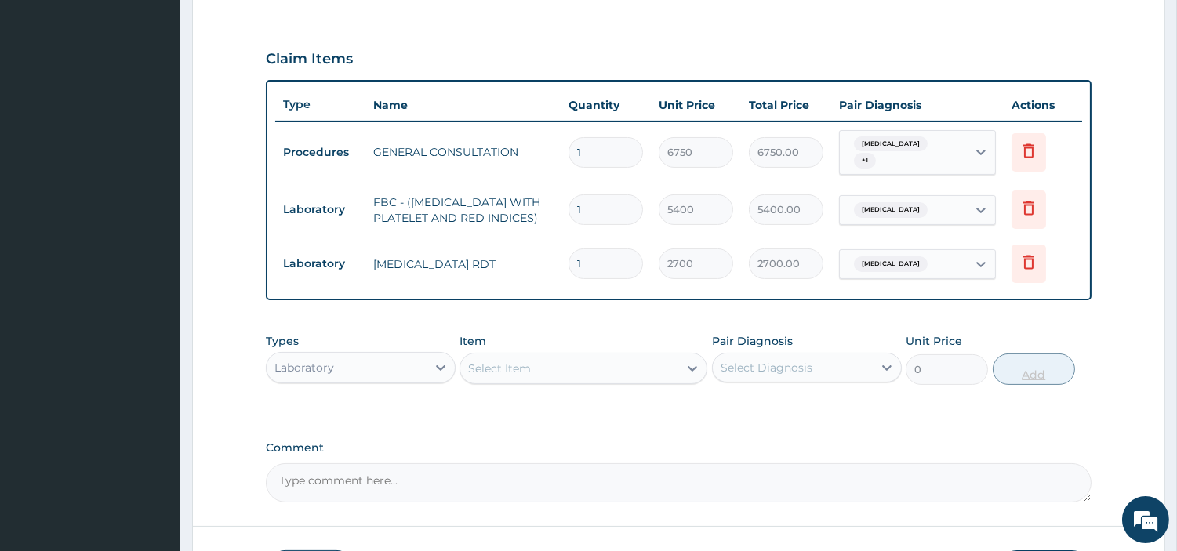
scroll to position [620, 0]
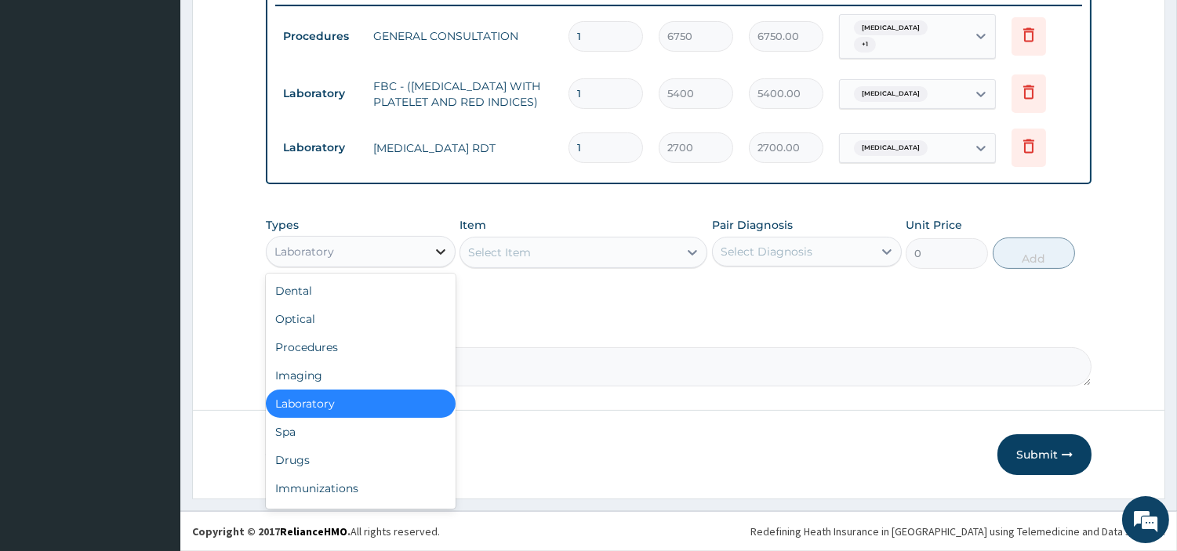
click at [433, 262] on div at bounding box center [440, 252] width 28 height 28
click at [337, 456] on div "Drugs" at bounding box center [361, 460] width 190 height 28
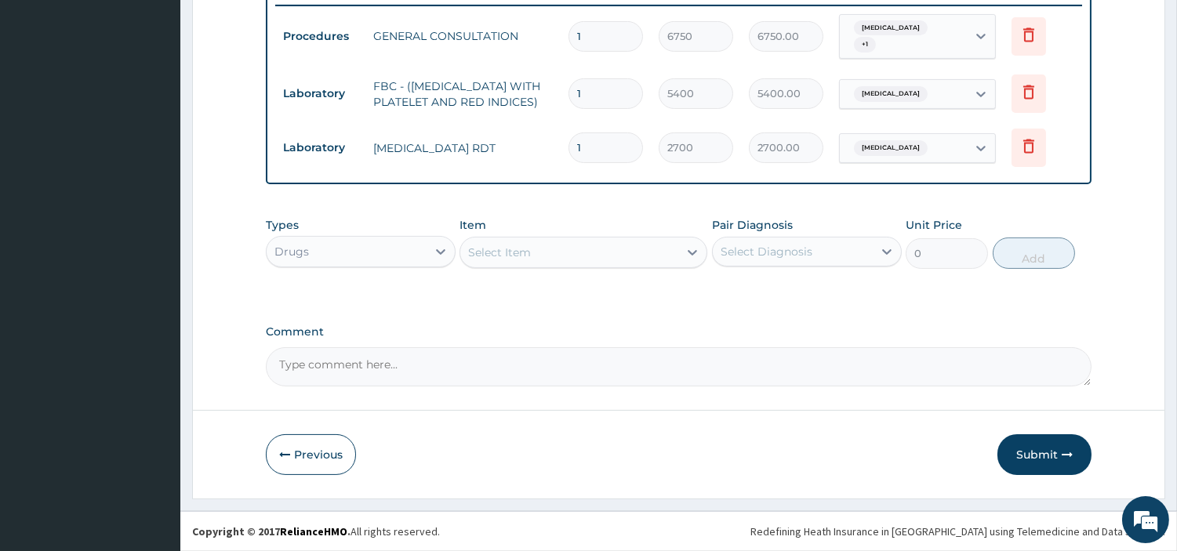
click at [539, 252] on div "Select Item" at bounding box center [569, 252] width 218 height 25
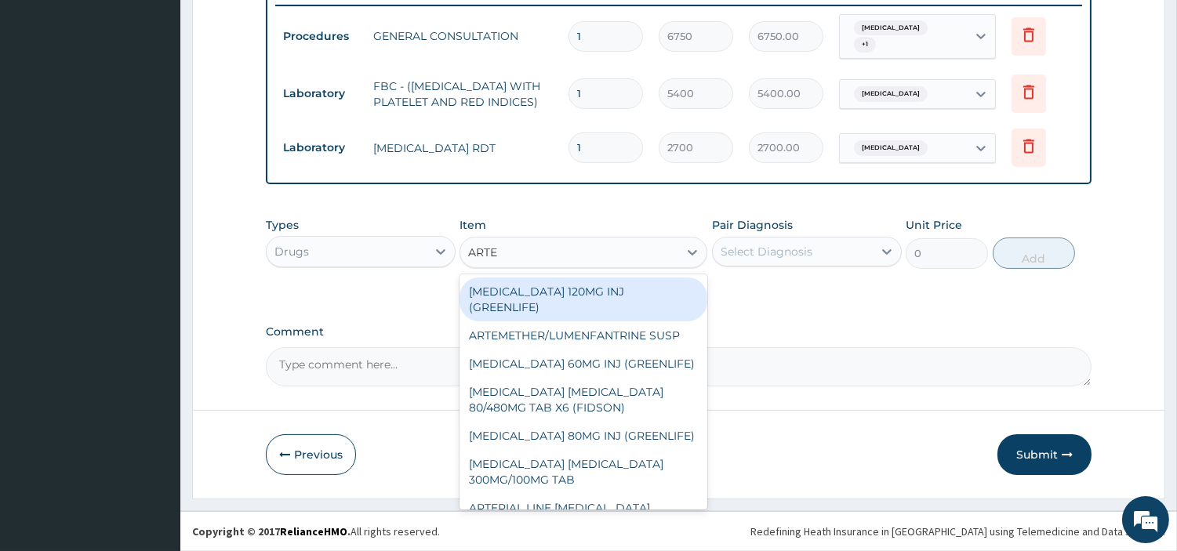
type input "ARTEM"
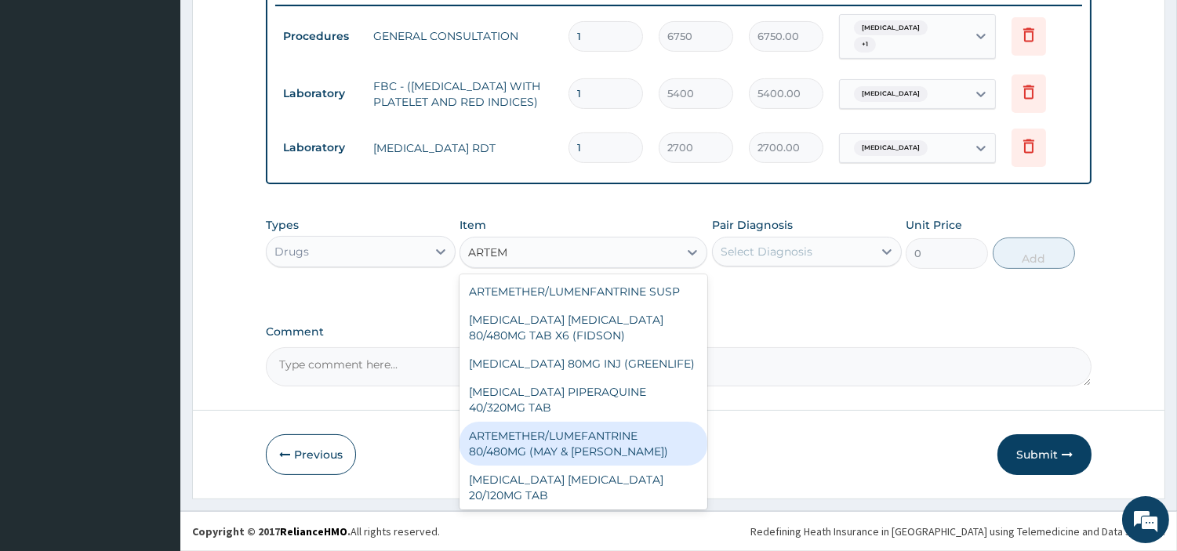
click at [533, 455] on div "ARTEMETHER/LUMEFANTRINE 80/480MG (MAY & BAKER)" at bounding box center [583, 444] width 248 height 44
type input "303.3257446289062"
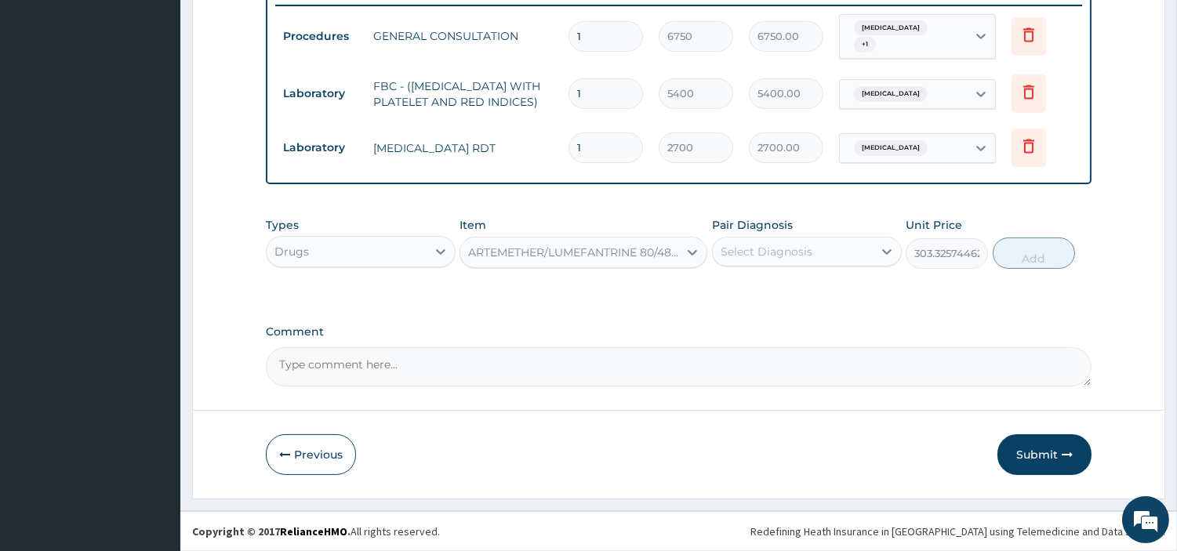
click at [831, 257] on div "Select Diagnosis" at bounding box center [793, 251] width 160 height 25
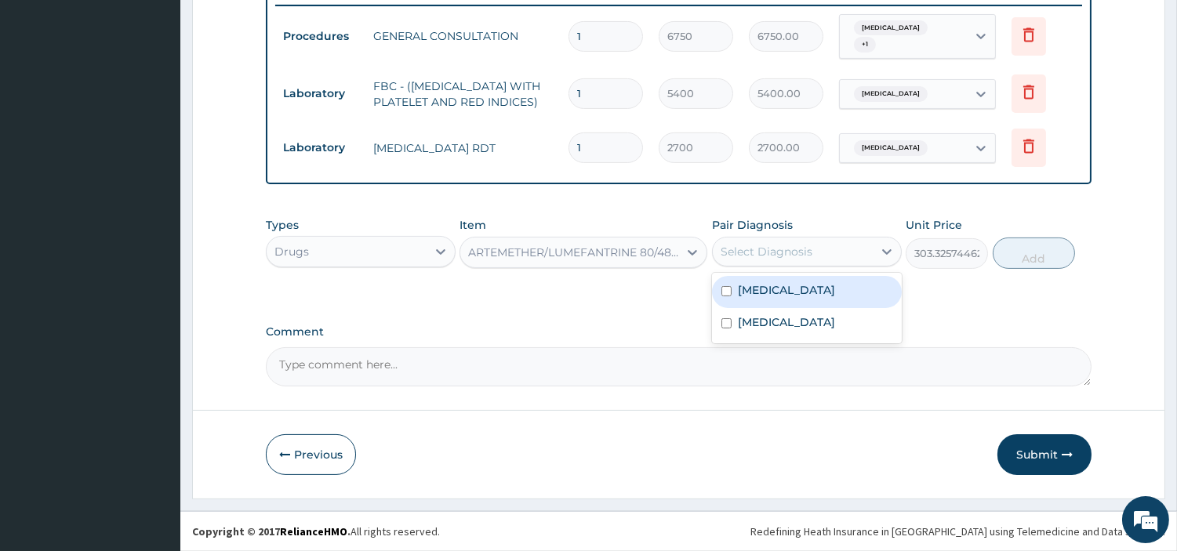
click at [814, 286] on div "Malaria" at bounding box center [807, 292] width 190 height 32
checkbox input "true"
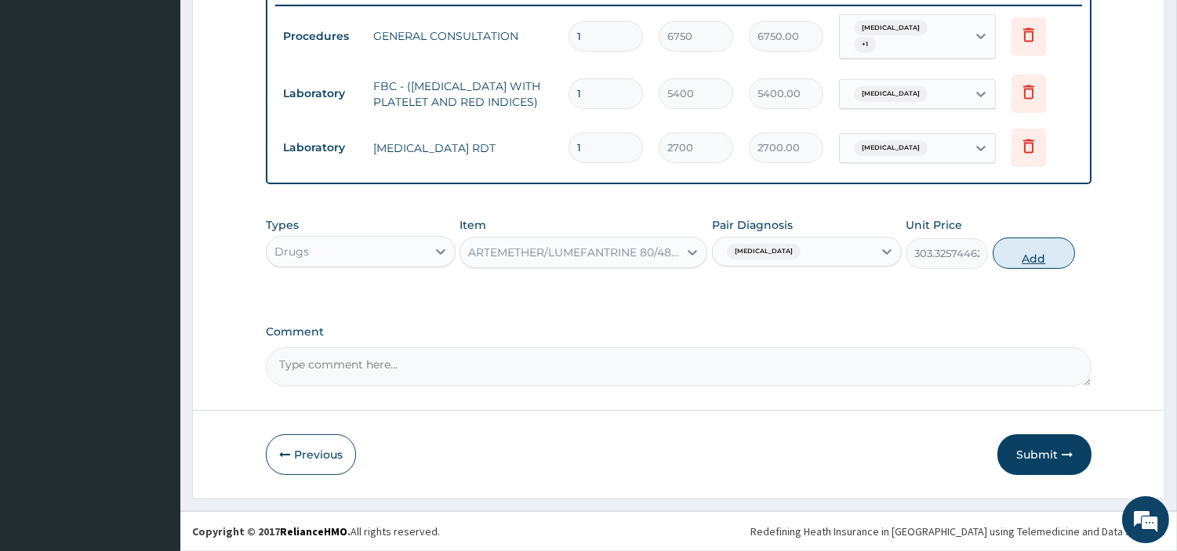
click at [1017, 263] on button "Add" at bounding box center [1033, 253] width 82 height 31
type input "0"
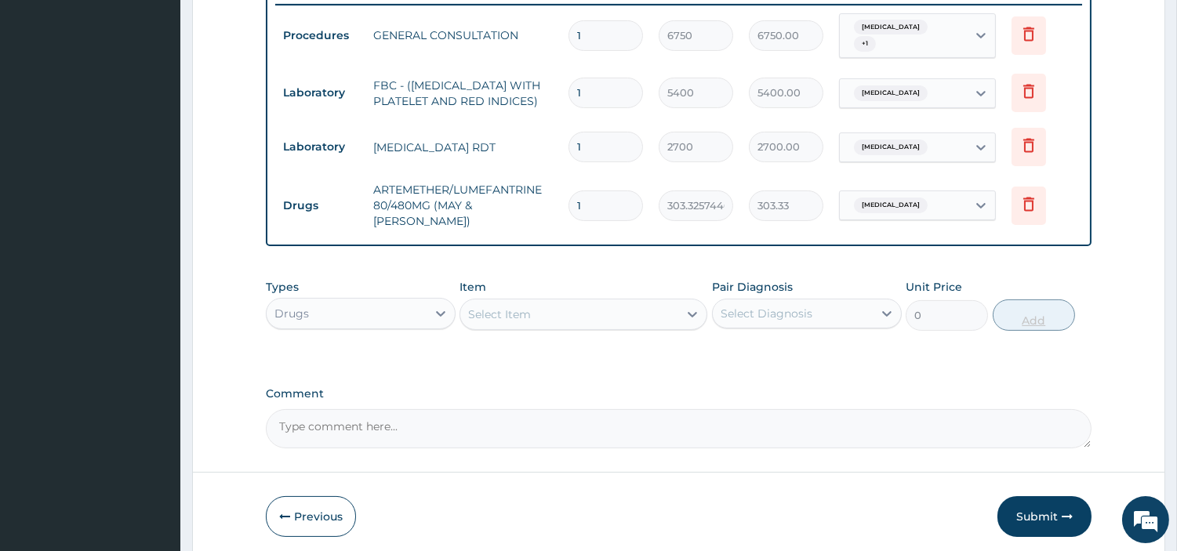
type input "0.00"
type input "6"
type input "1819.95"
type input "6"
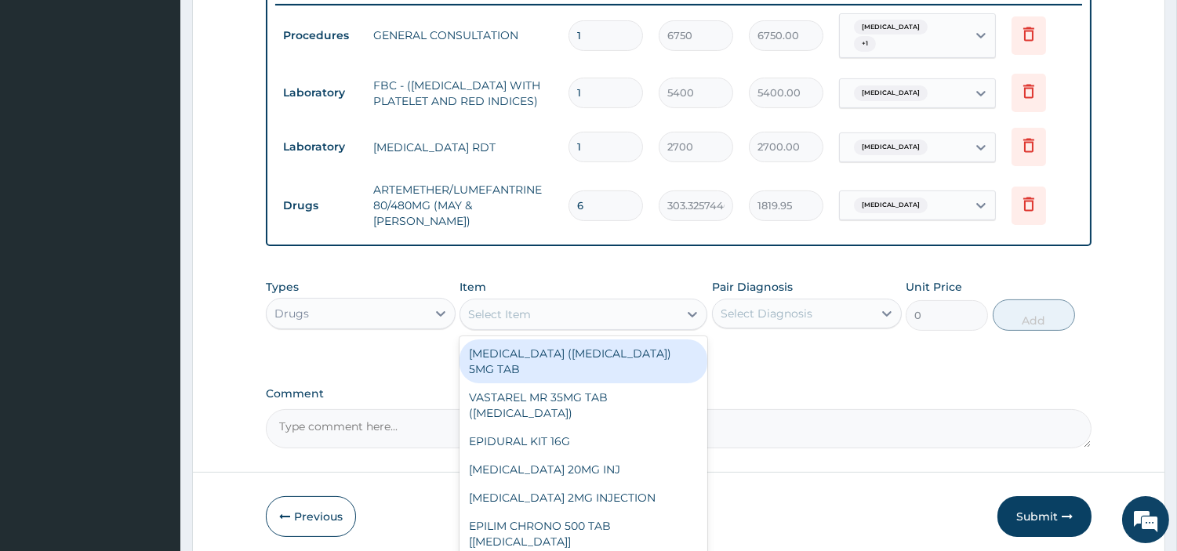
click at [657, 312] on div "Select Item" at bounding box center [569, 314] width 218 height 25
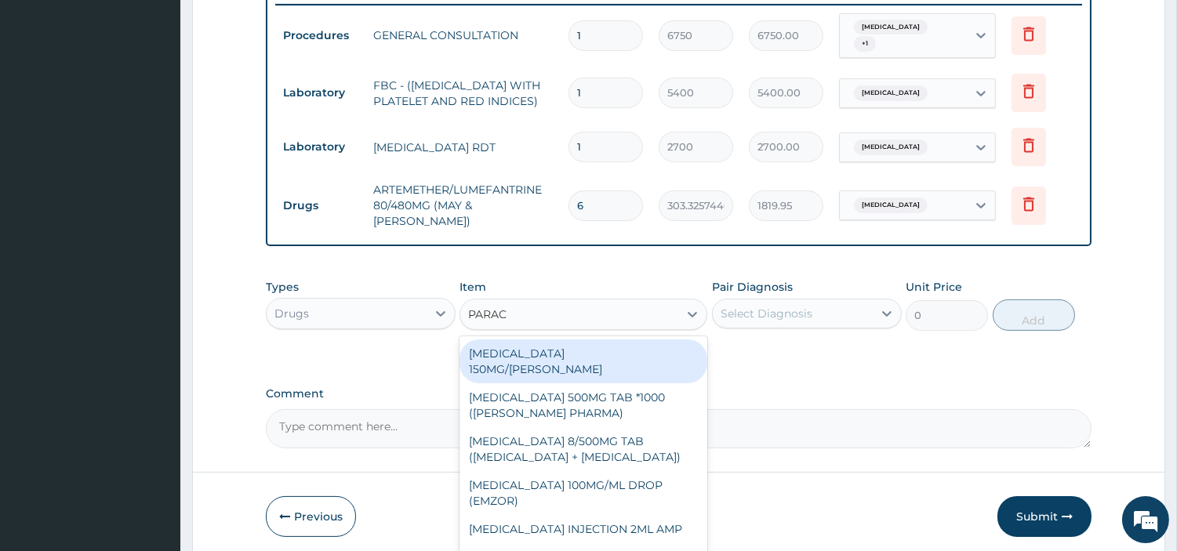
type input "PARACE"
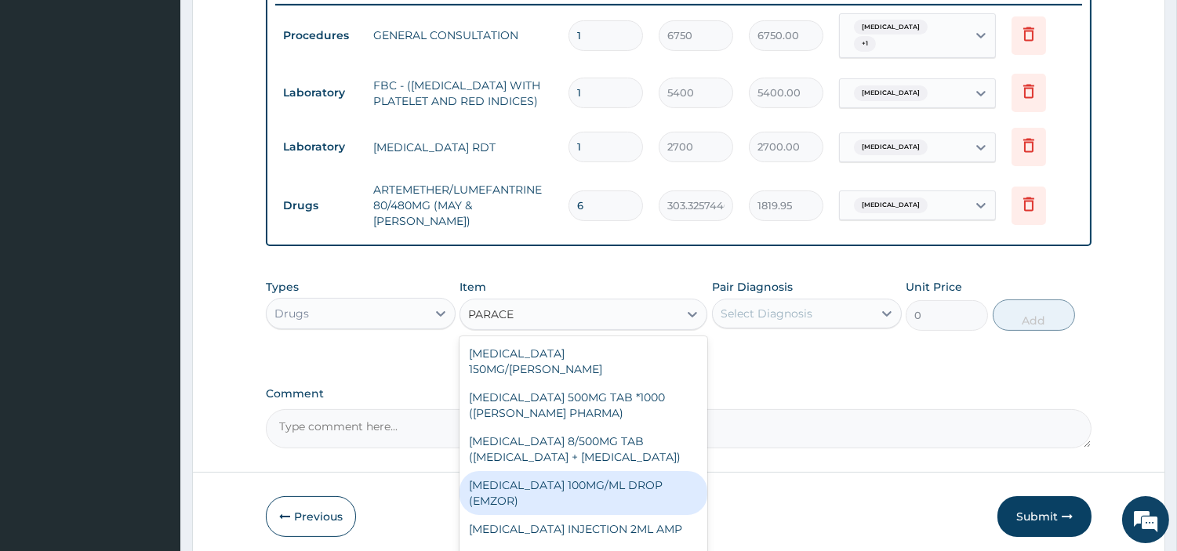
scroll to position [206, 0]
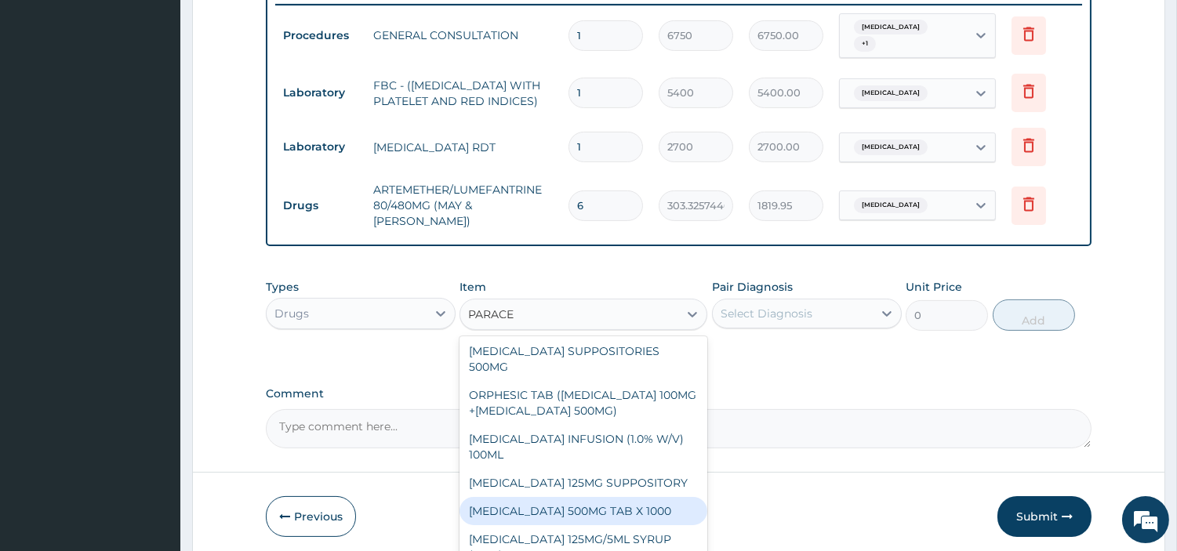
click at [605, 506] on div "PARACETAMOL 500MG TAB X 1000" at bounding box center [583, 511] width 248 height 28
type input "22.39999961853027"
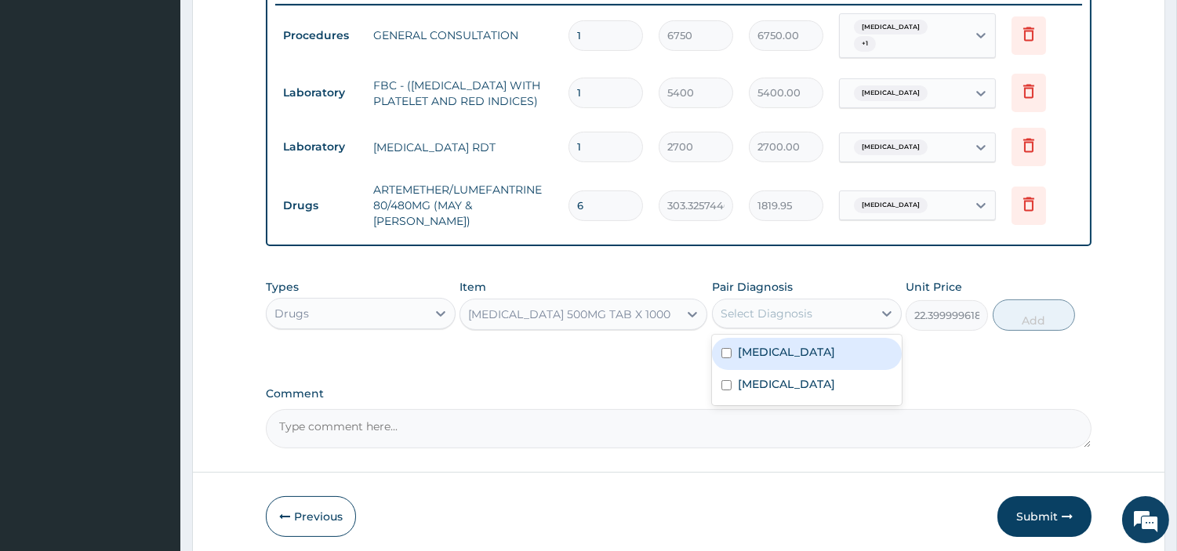
click at [825, 301] on div "Select Diagnosis" at bounding box center [793, 313] width 160 height 25
click at [815, 338] on div "Malaria" at bounding box center [807, 354] width 190 height 32
checkbox input "true"
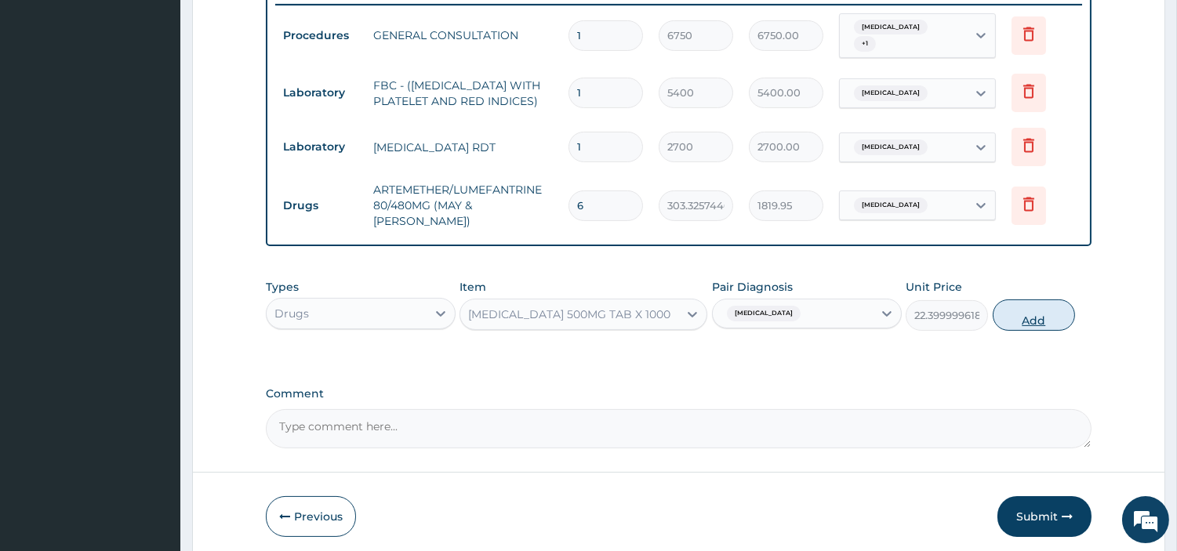
click at [1025, 308] on button "Add" at bounding box center [1033, 314] width 82 height 31
type input "0"
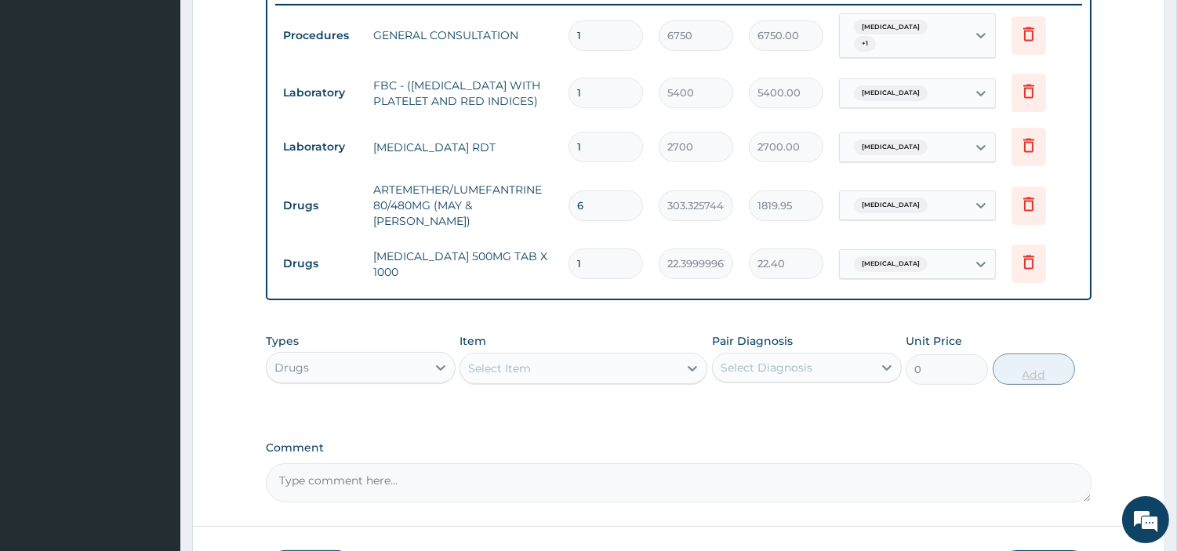
type input "18"
type input "403.20"
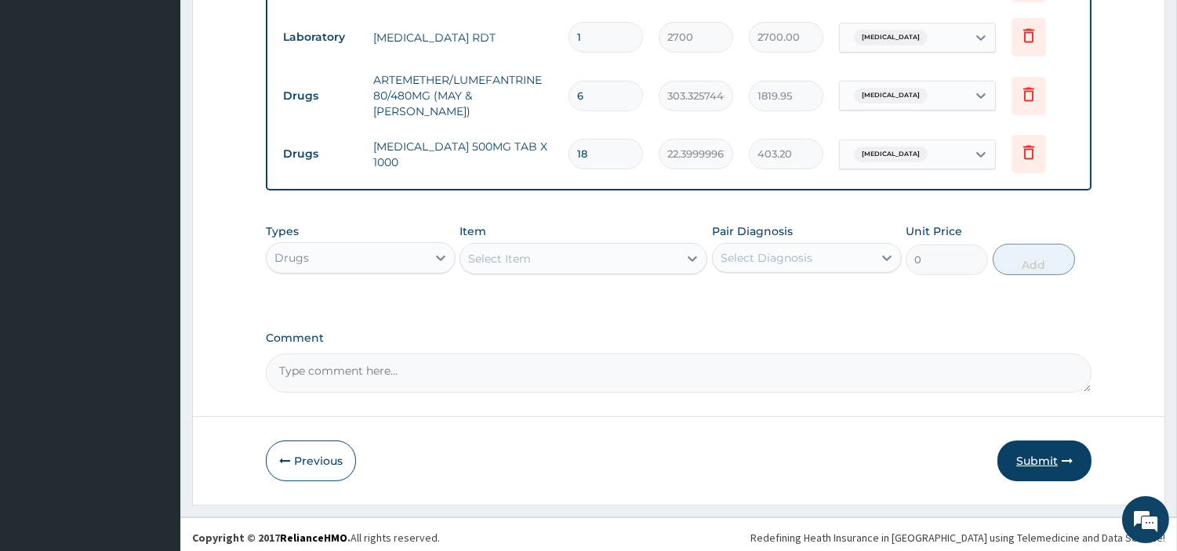
type input "18"
click at [1055, 466] on button "Submit" at bounding box center [1044, 461] width 94 height 41
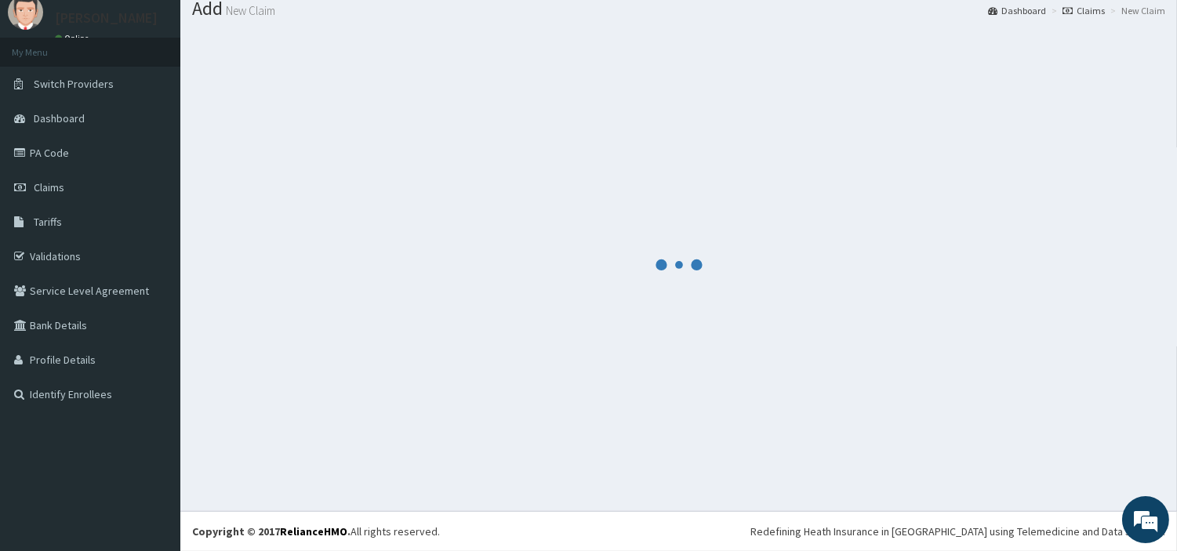
scroll to position [52, 0]
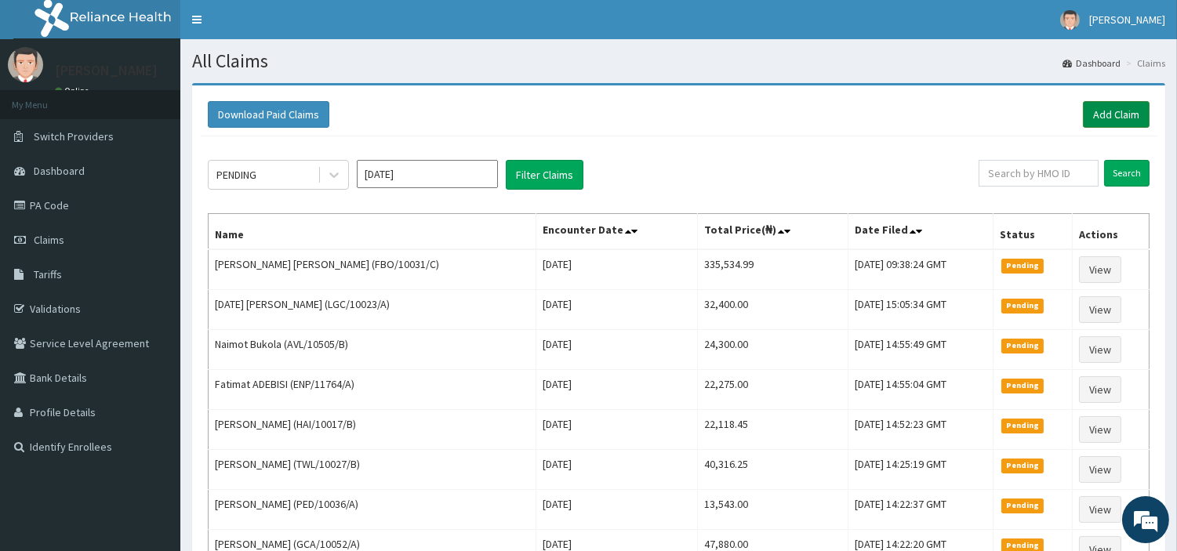
click at [1101, 116] on link "Add Claim" at bounding box center [1116, 114] width 67 height 27
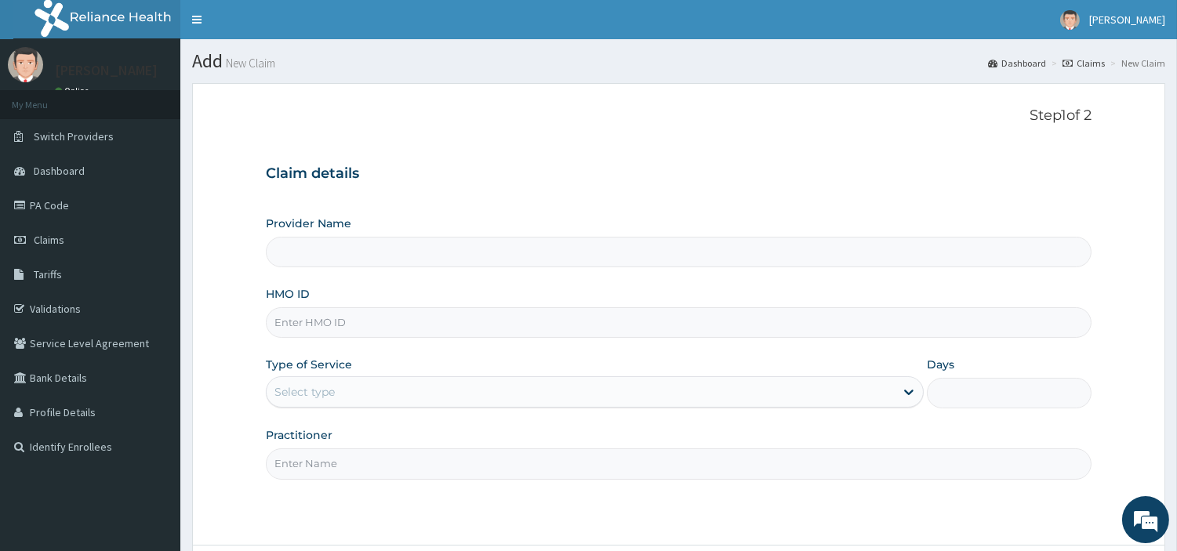
type input "[GEOGRAPHIC_DATA] Nig. Ltd"
click at [317, 316] on input "HMO ID" at bounding box center [678, 322] width 825 height 31
paste input "OHT/12676/A"
type input "OHT/12676/A"
click at [325, 389] on div "Select type" at bounding box center [304, 392] width 60 height 16
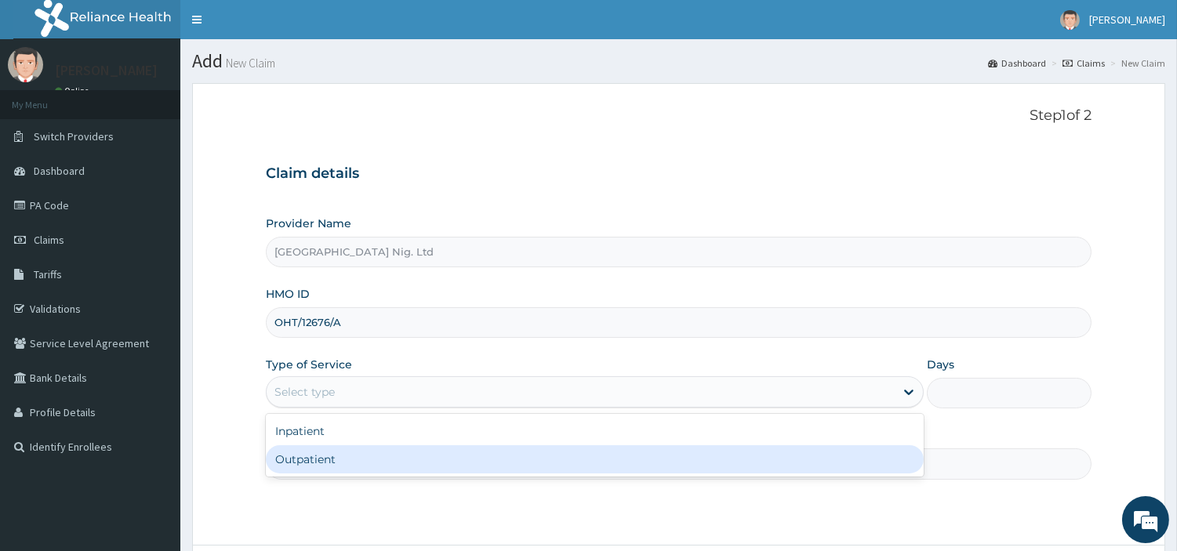
click at [326, 455] on div "Outpatient" at bounding box center [595, 459] width 658 height 28
type input "1"
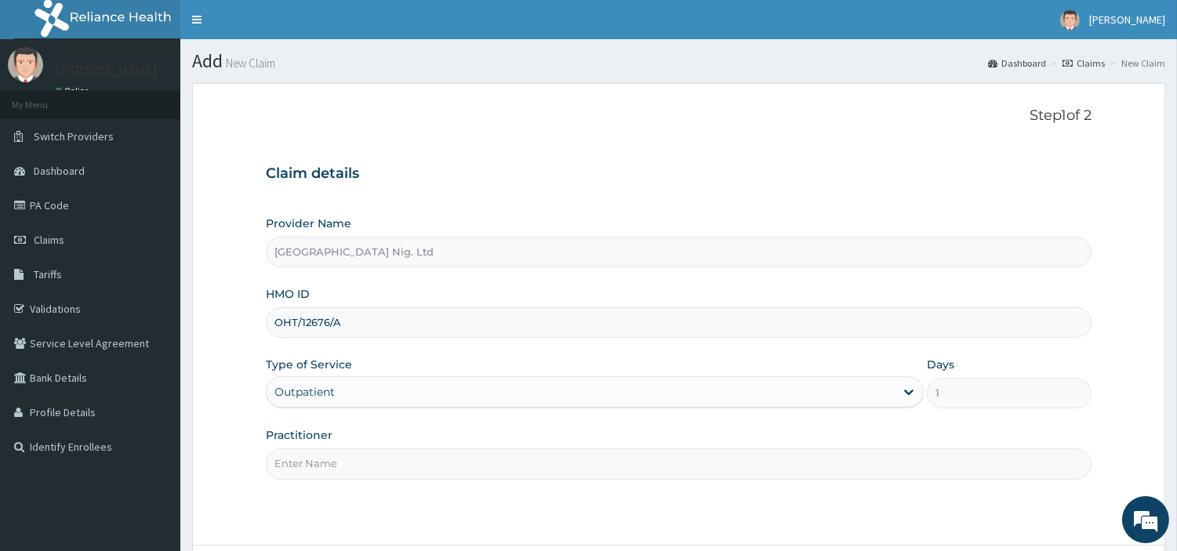
click at [326, 455] on input "Practitioner" at bounding box center [678, 463] width 825 height 31
paste input "[PERSON_NAME]"
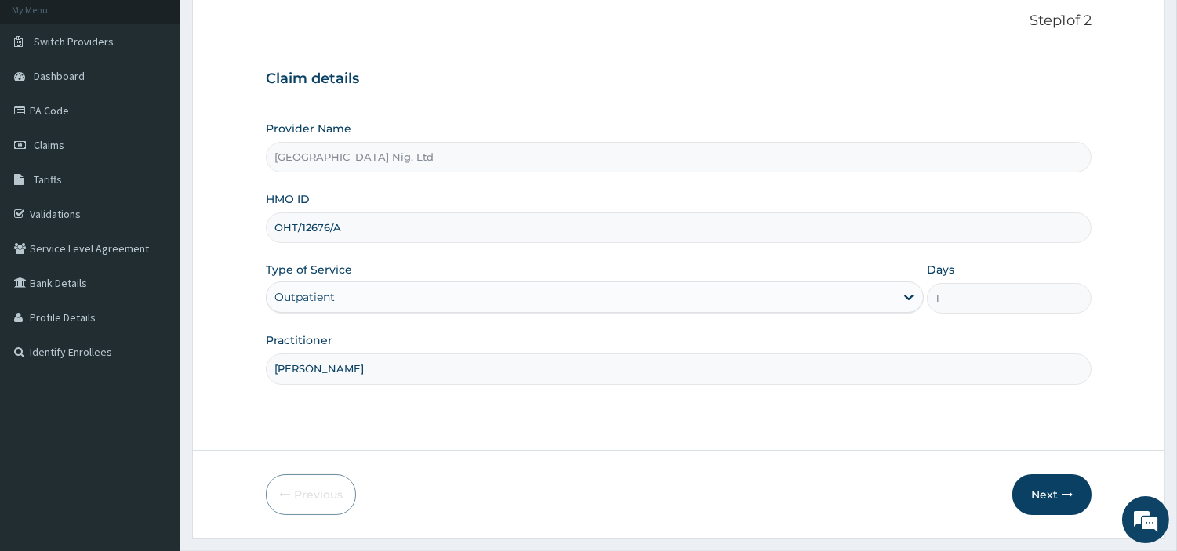
scroll to position [135, 0]
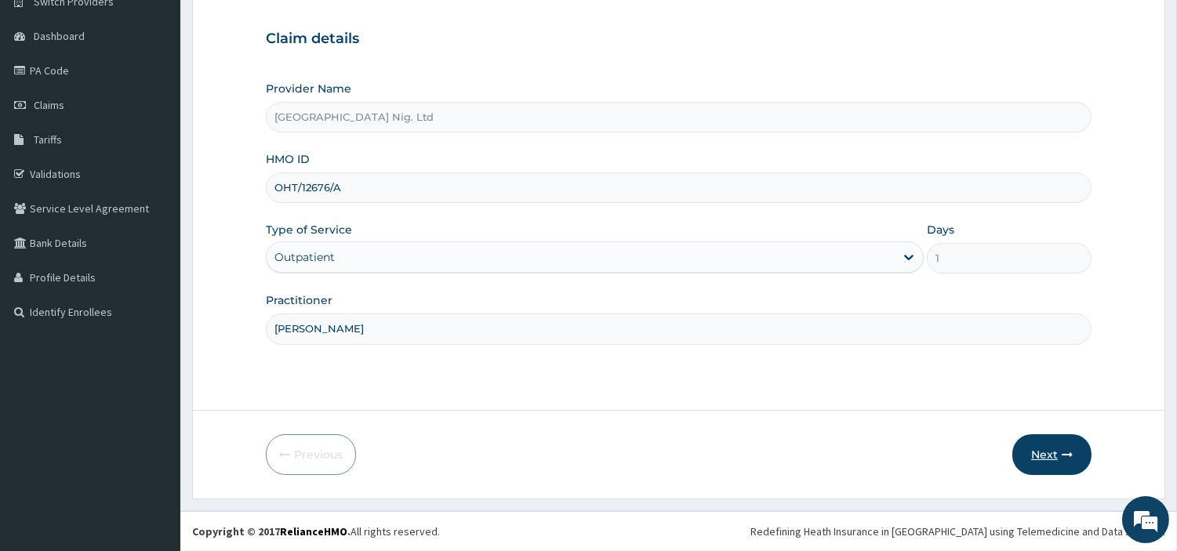
type input "[PERSON_NAME]"
click at [1050, 465] on button "Next" at bounding box center [1051, 454] width 79 height 41
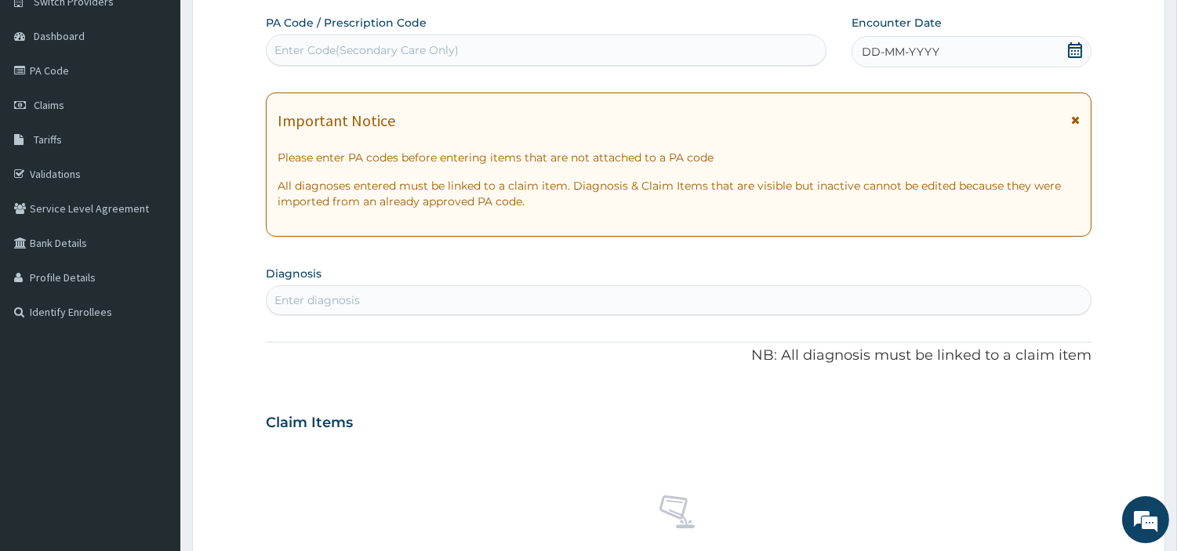
click at [566, 53] on div "Enter Code(Secondary Care Only)" at bounding box center [546, 50] width 559 height 25
paste input "PA/A80777"
type input "PA/A80777"
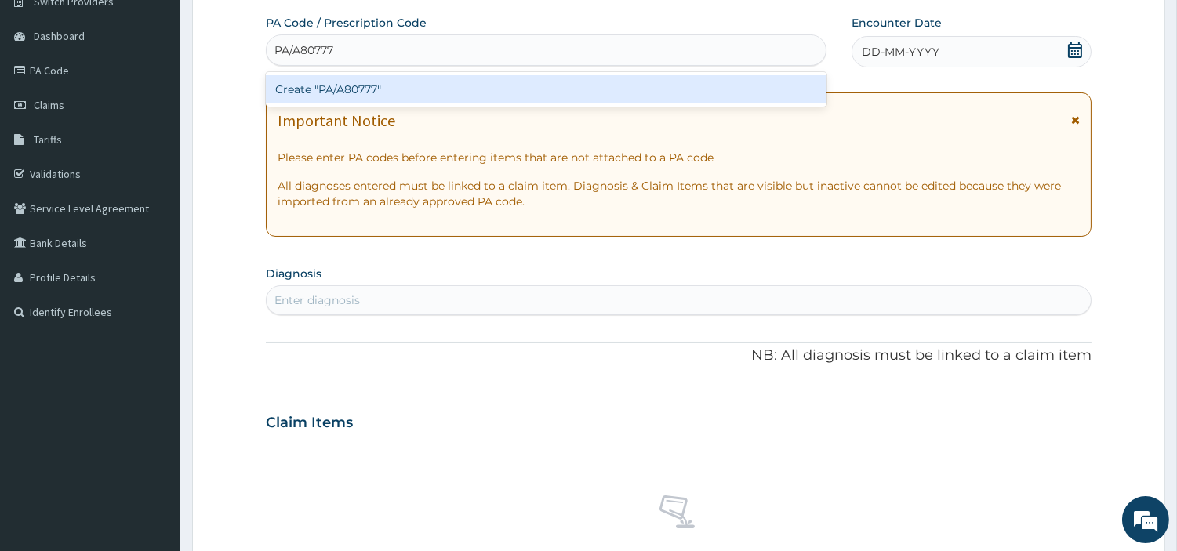
click at [589, 92] on div "Create "PA/A80777"" at bounding box center [546, 89] width 560 height 28
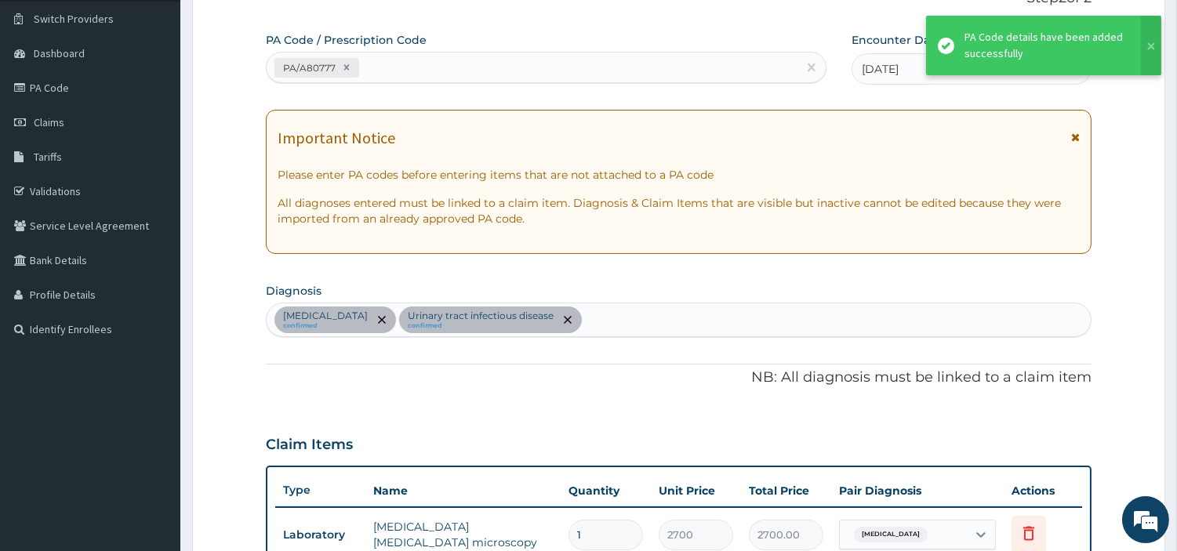
scroll to position [99, 0]
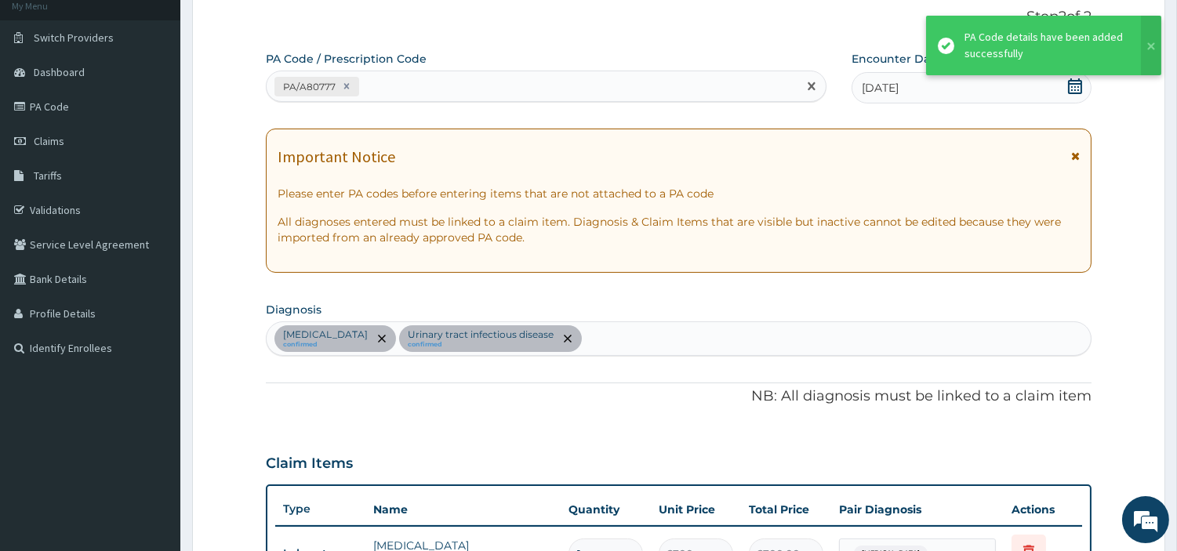
click at [426, 97] on div "PA/A80777" at bounding box center [532, 87] width 531 height 26
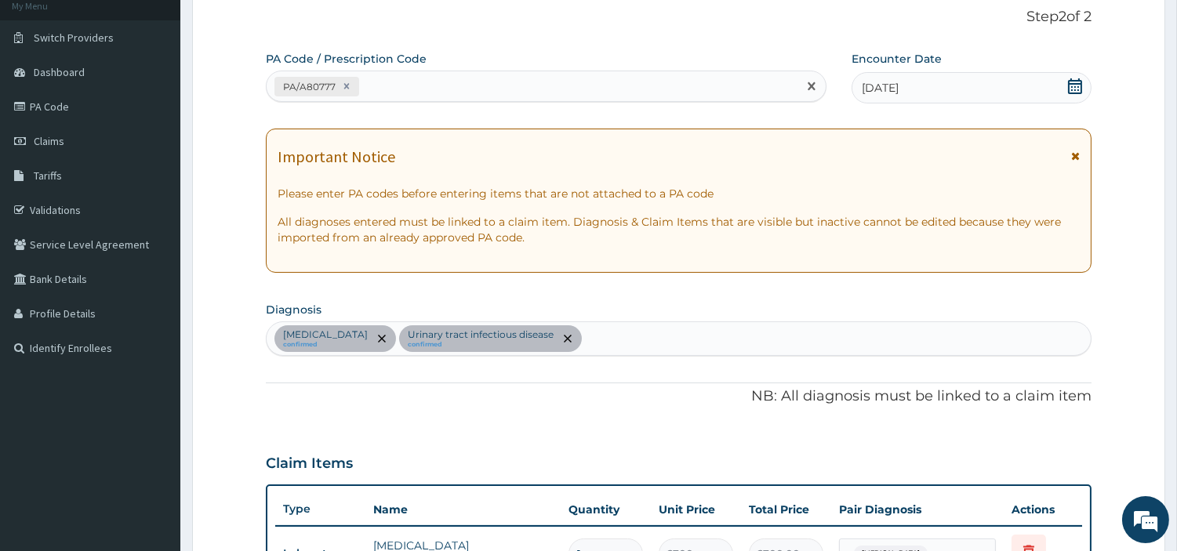
paste input "PA/A3E402"
type input "PA/A3E402"
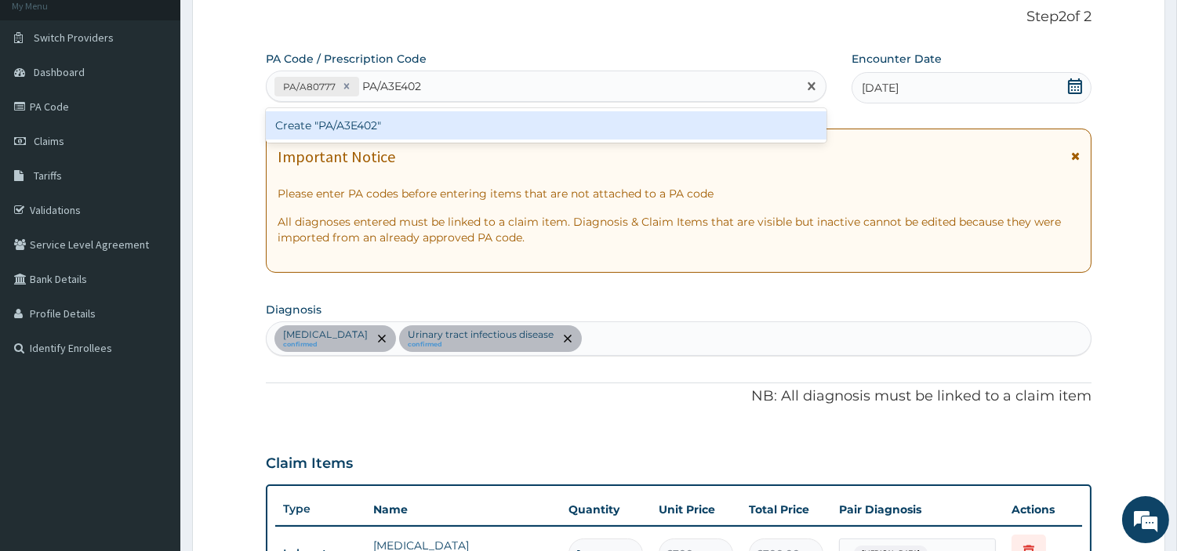
click at [310, 128] on div "Create "PA/A3E402"" at bounding box center [546, 125] width 560 height 28
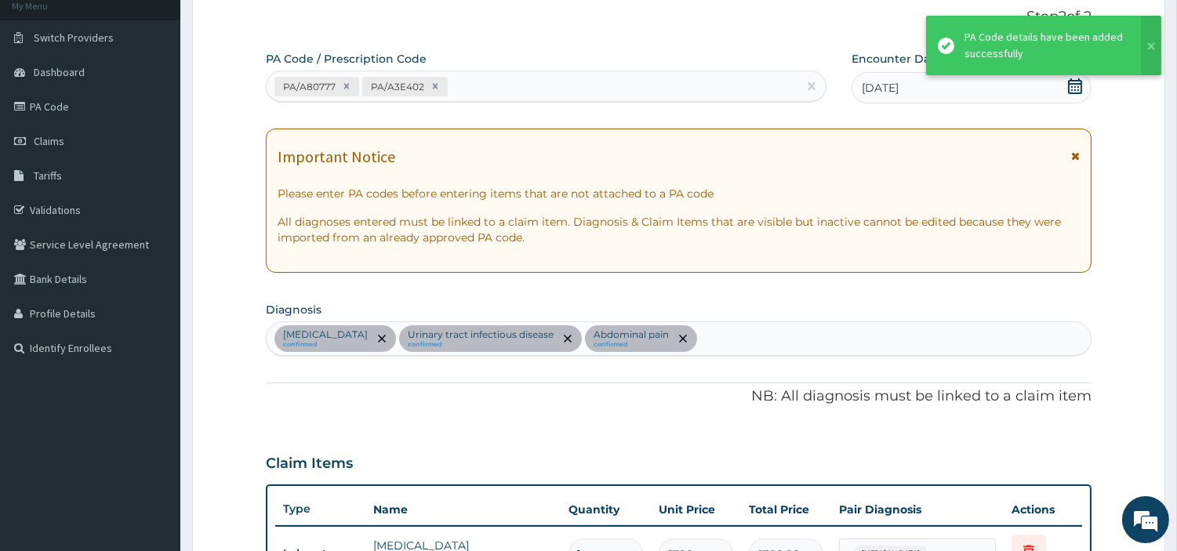
scroll to position [593, 0]
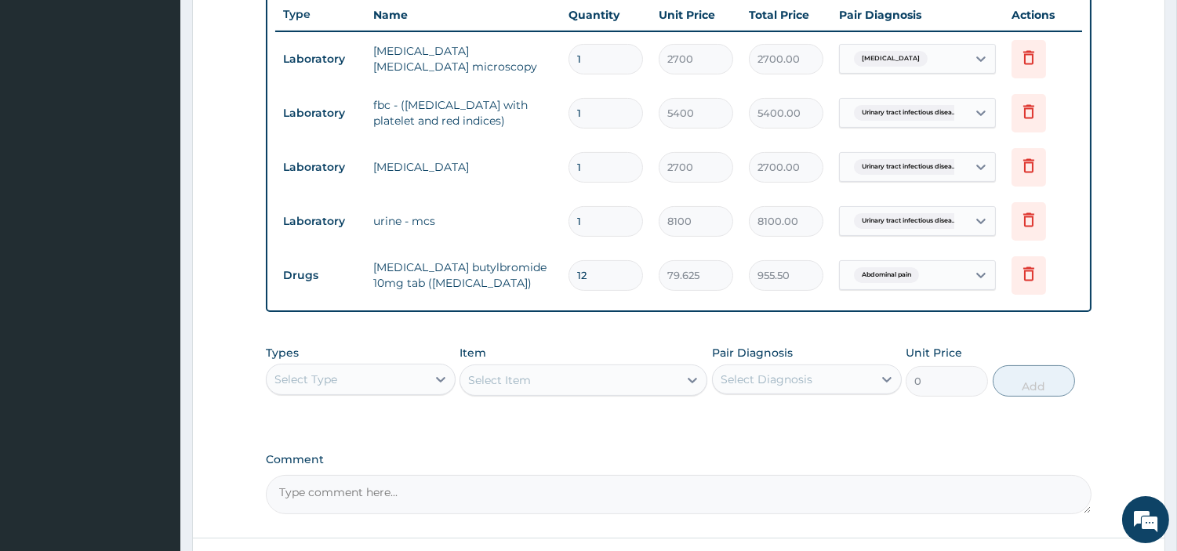
click at [395, 380] on div "Select Type" at bounding box center [347, 379] width 160 height 25
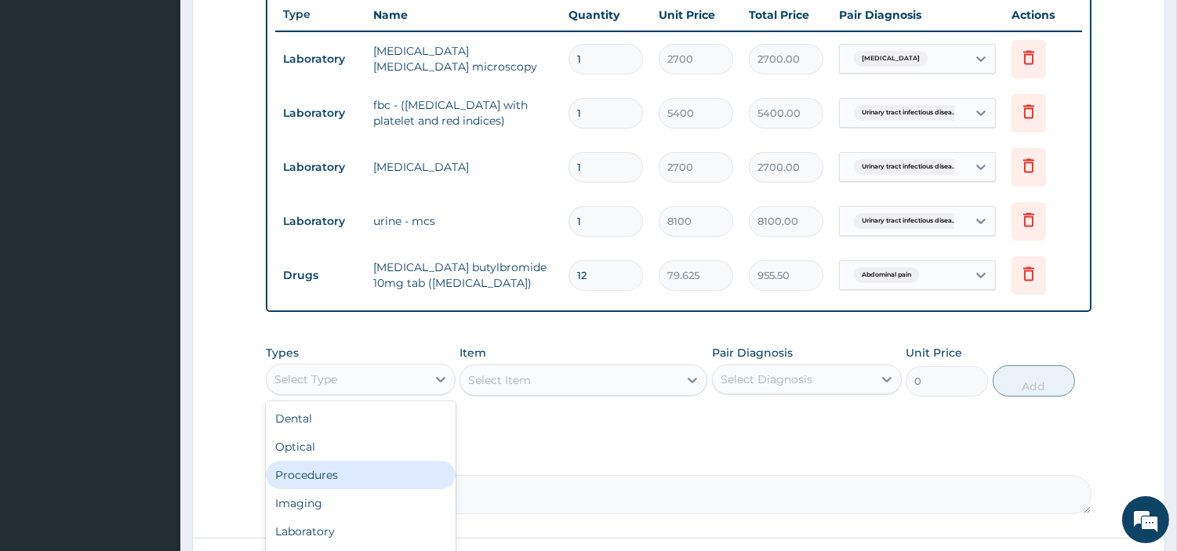
click at [347, 475] on div "Procedures" at bounding box center [361, 475] width 190 height 28
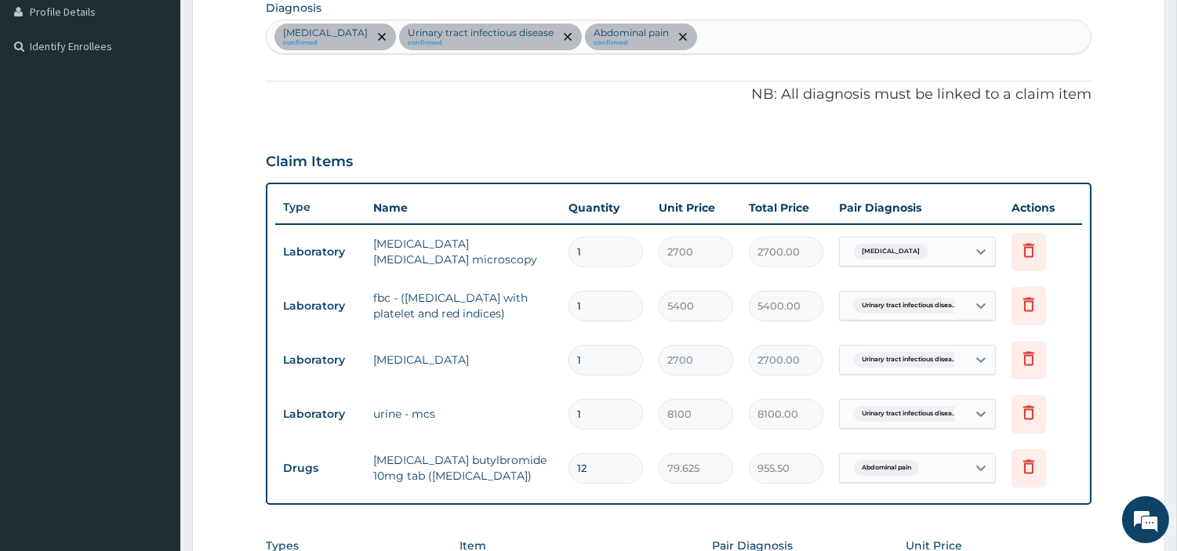
scroll to position [388, 0]
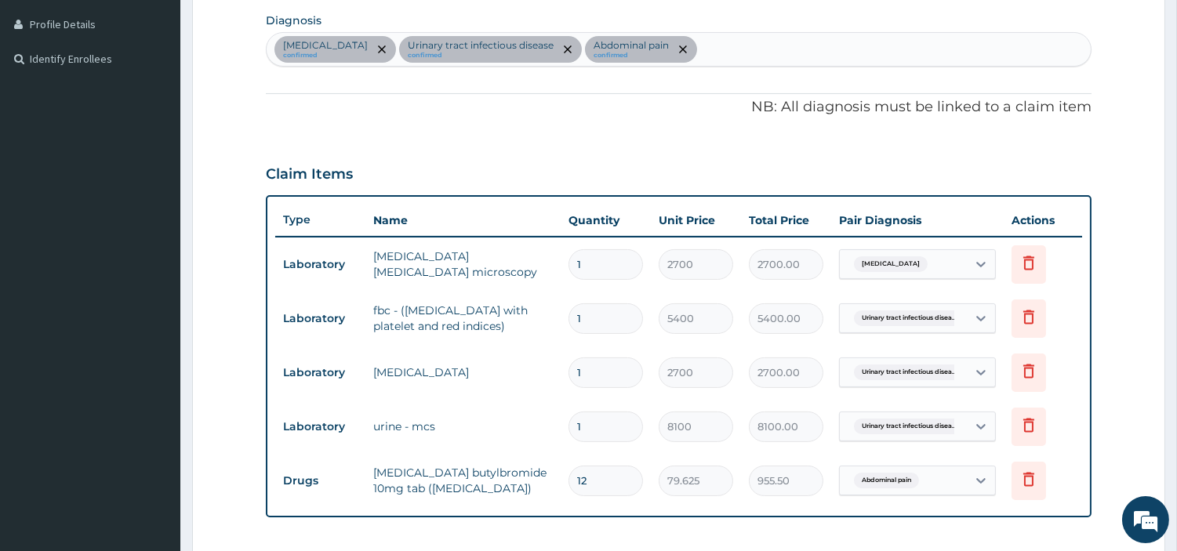
click at [671, 34] on div "Malaria confirmed Urinary tract infectious disease confirmed Abdominal pain con…" at bounding box center [679, 49] width 824 height 33
click at [669, 44] on div "Malaria confirmed Urinary tract infectious disease confirmed Abdominal pain con…" at bounding box center [679, 49] width 824 height 33
type input "SEP"
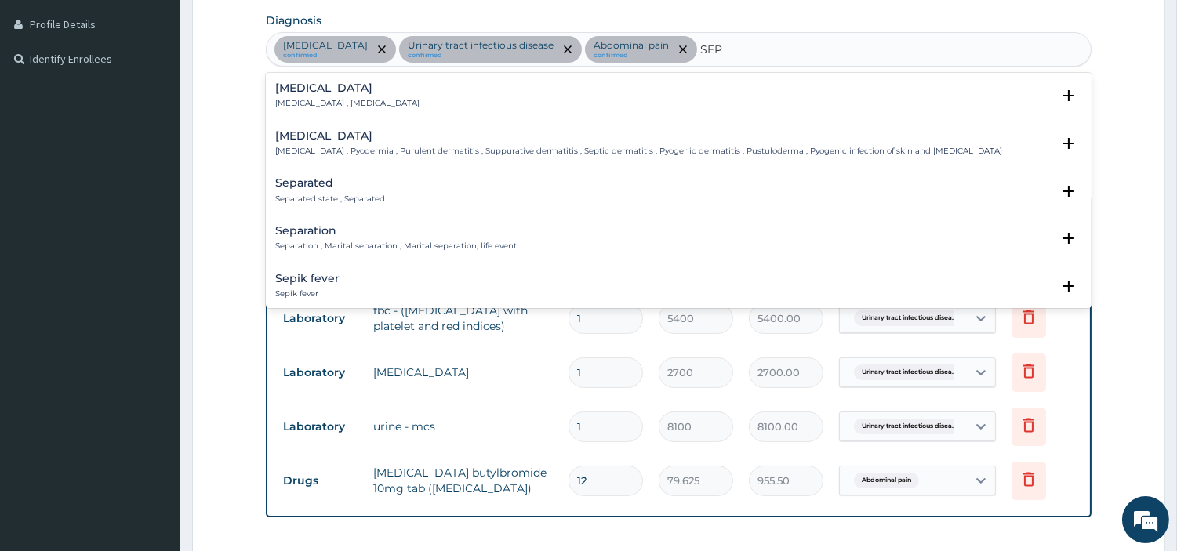
click at [390, 96] on div "Sepsis Systemic infection , Sepsis" at bounding box center [678, 95] width 807 height 27
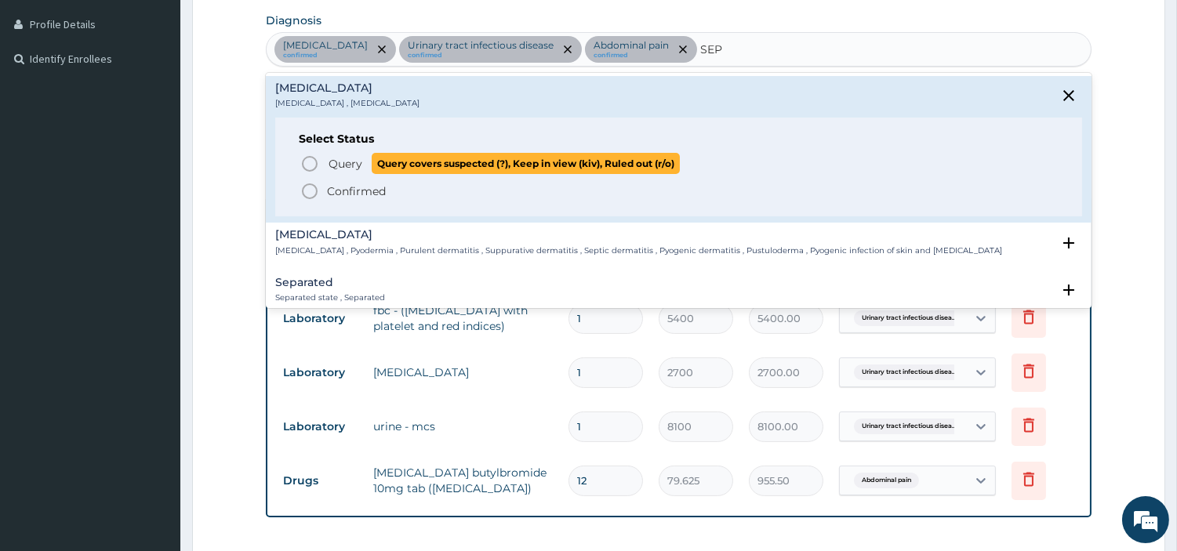
click at [333, 171] on p "Query Query covers suspected (?), Keep in view (kiv), Ruled out (r/o)" at bounding box center [503, 163] width 353 height 21
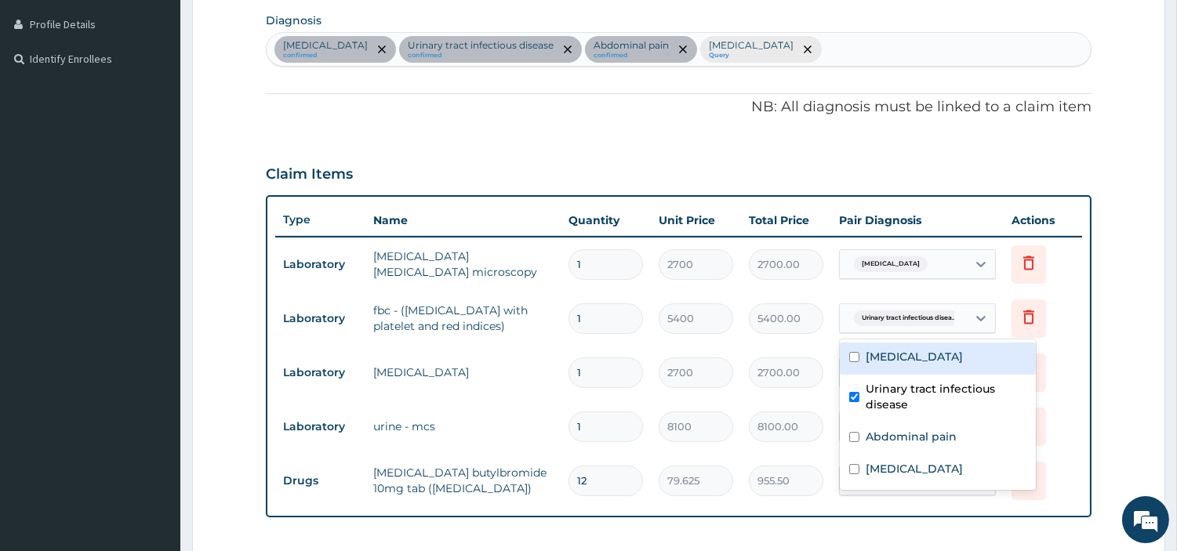
click at [913, 331] on div "Urinary tract infectious disea..." at bounding box center [917, 318] width 157 height 30
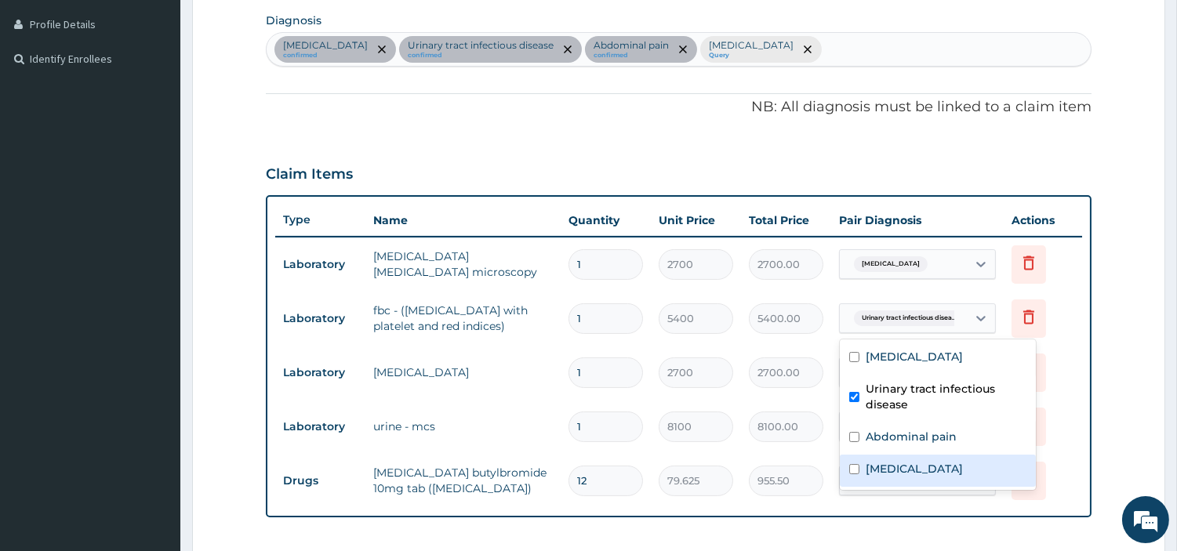
click at [908, 461] on div "Sepsis" at bounding box center [938, 471] width 196 height 32
checkbox input "true"
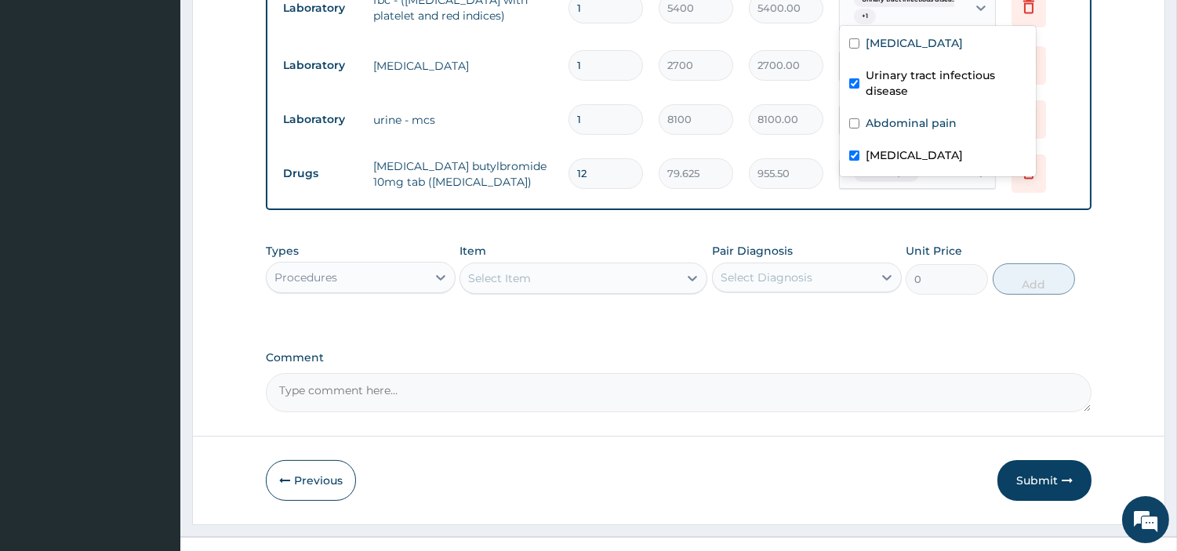
scroll to position [727, 0]
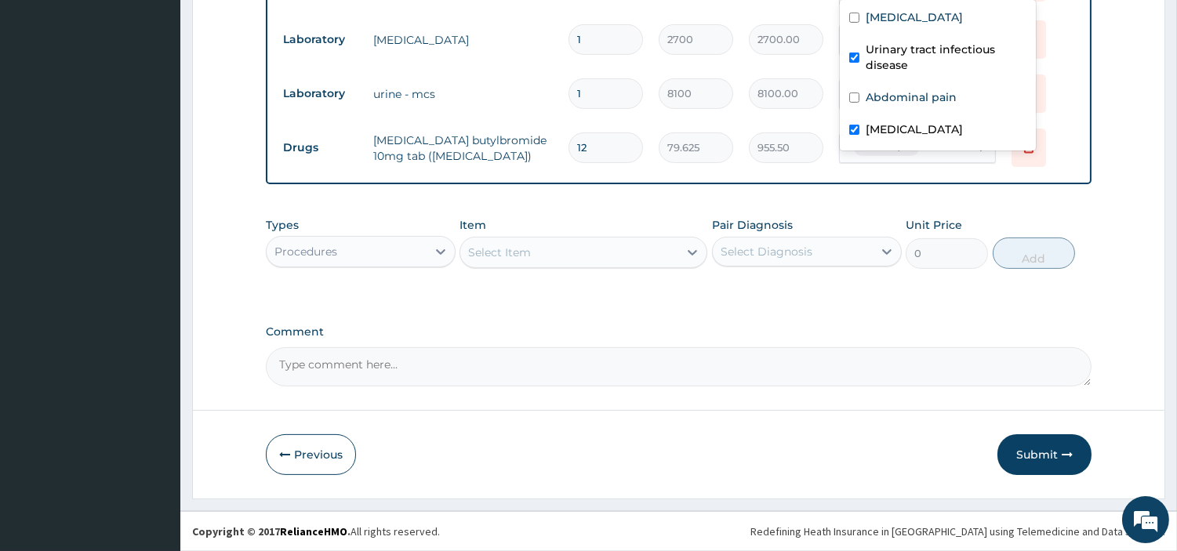
click at [575, 252] on div "Select Item" at bounding box center [569, 252] width 218 height 25
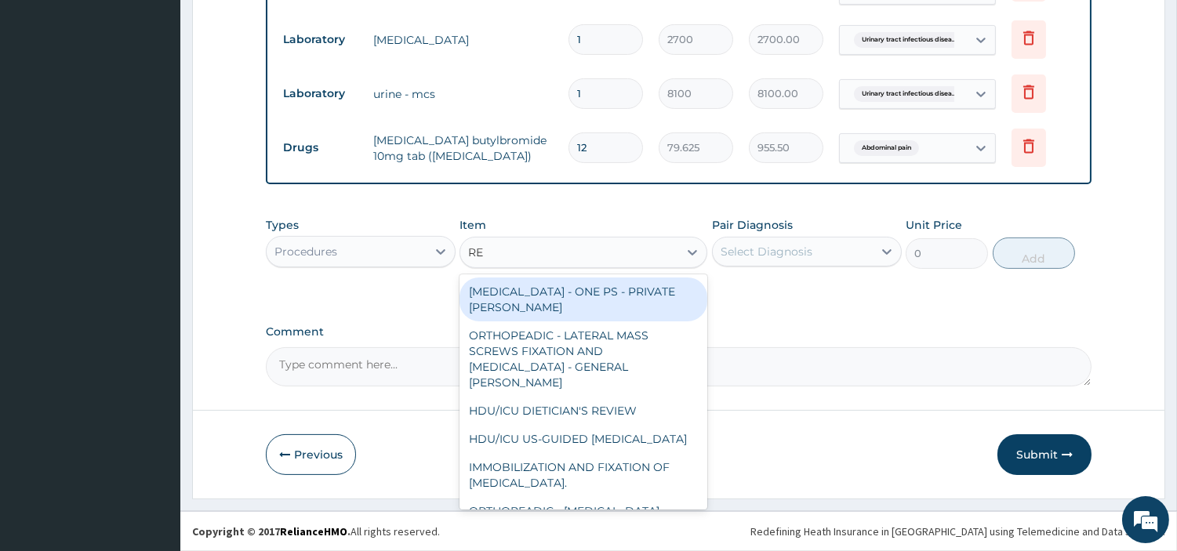
type input "REG"
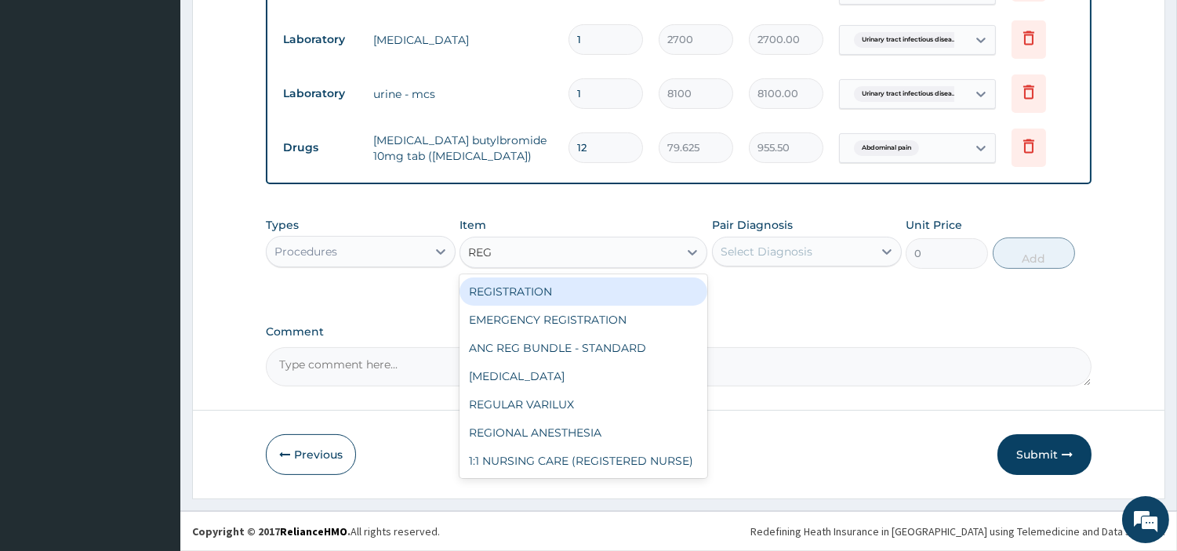
click at [554, 296] on div "REGISTRATION" at bounding box center [583, 291] width 248 height 28
type input "6750"
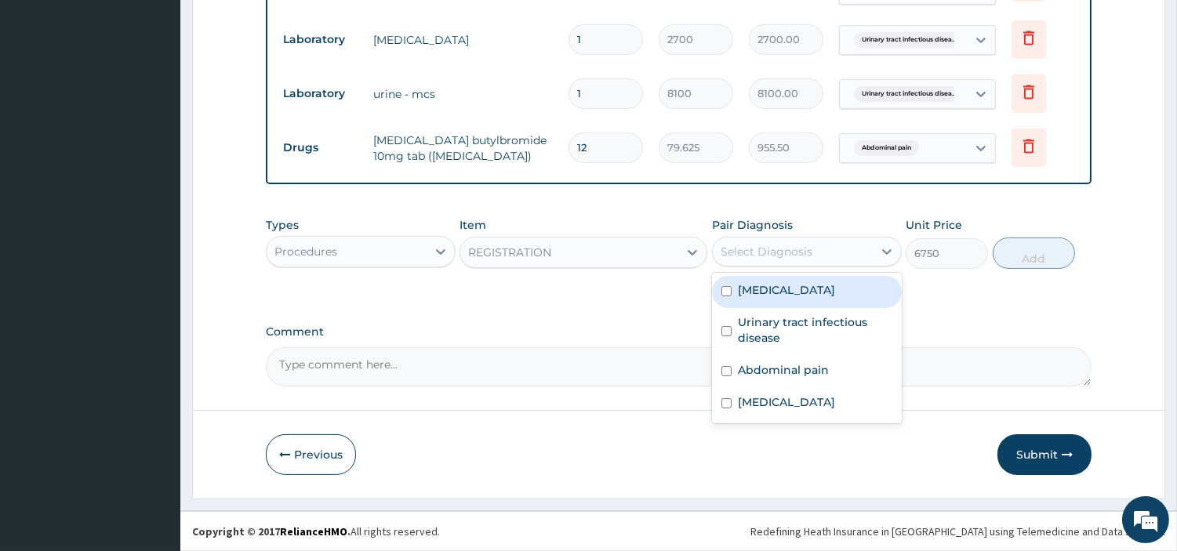
click at [780, 256] on div "Select Diagnosis" at bounding box center [766, 252] width 92 height 16
click at [780, 298] on div "Malaria" at bounding box center [807, 292] width 190 height 32
checkbox input "true"
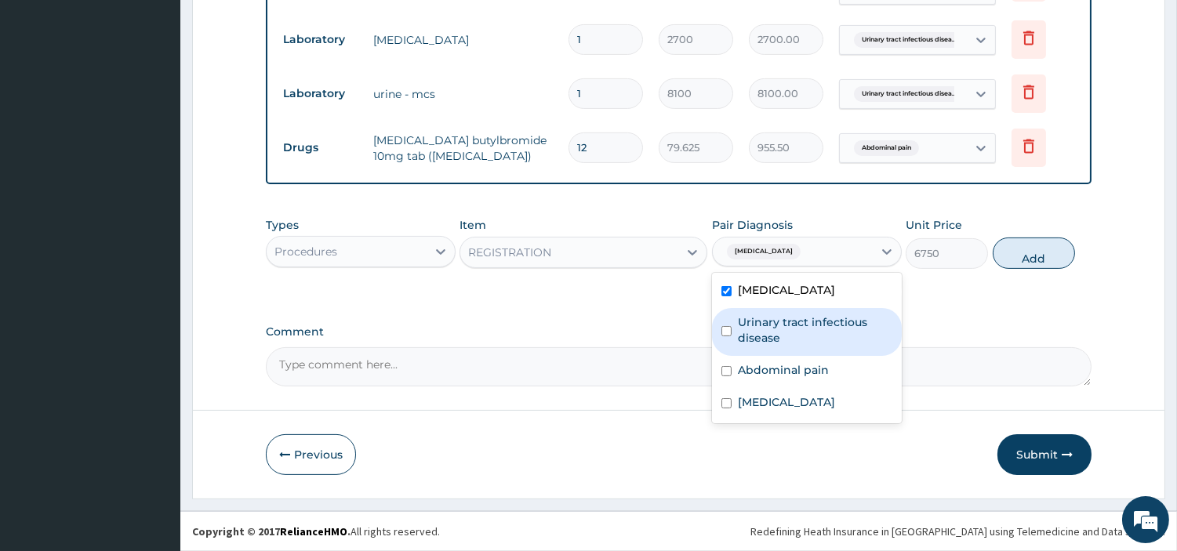
click at [782, 330] on label "Urinary tract infectious disease" at bounding box center [815, 329] width 154 height 31
checkbox input "true"
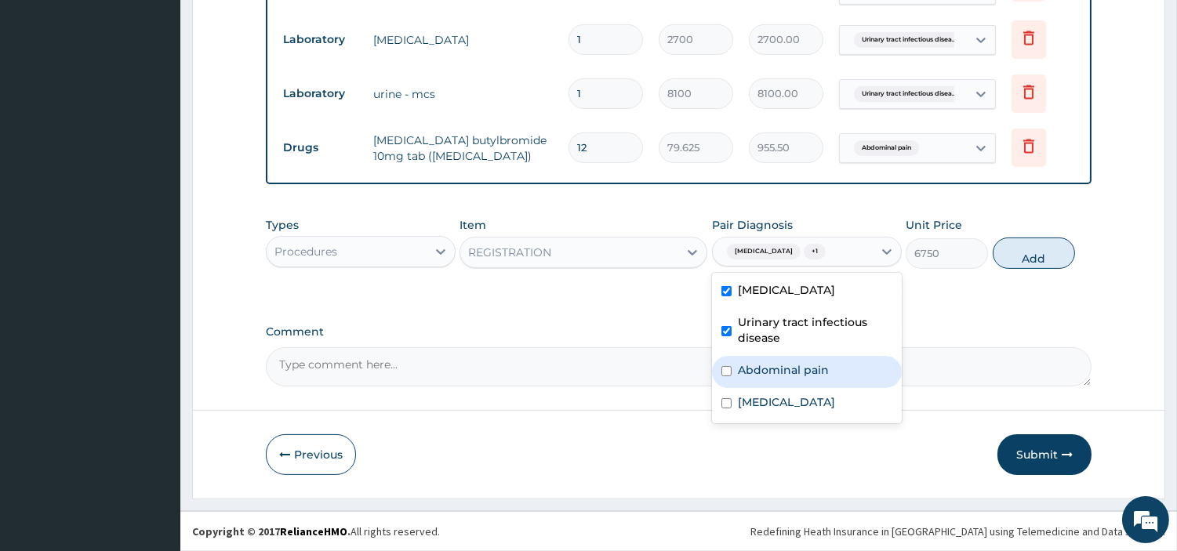
click at [792, 363] on label "Abdominal pain" at bounding box center [783, 370] width 91 height 16
checkbox input "true"
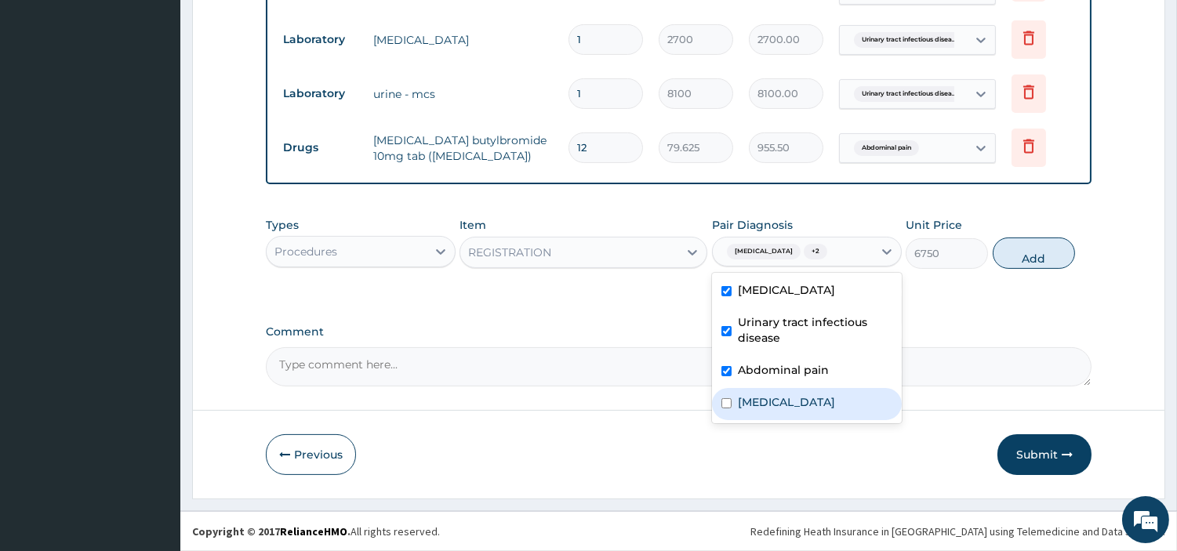
click at [793, 417] on div "Sepsis" at bounding box center [807, 404] width 190 height 32
checkbox input "true"
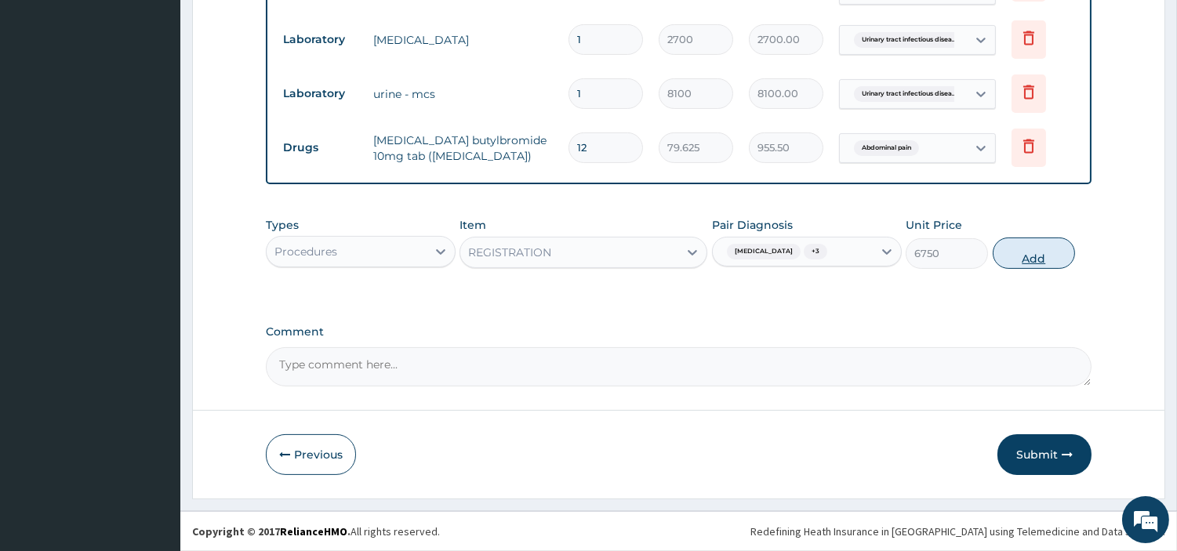
click at [1014, 254] on button "Add" at bounding box center [1033, 253] width 82 height 31
type input "0"
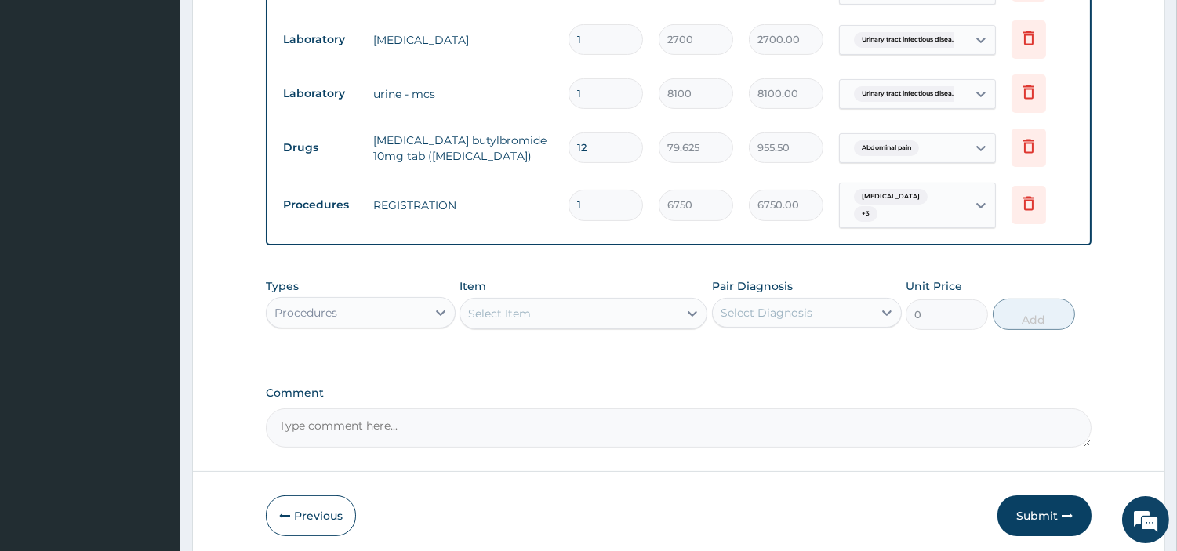
click at [638, 301] on div "Select Item" at bounding box center [569, 313] width 218 height 25
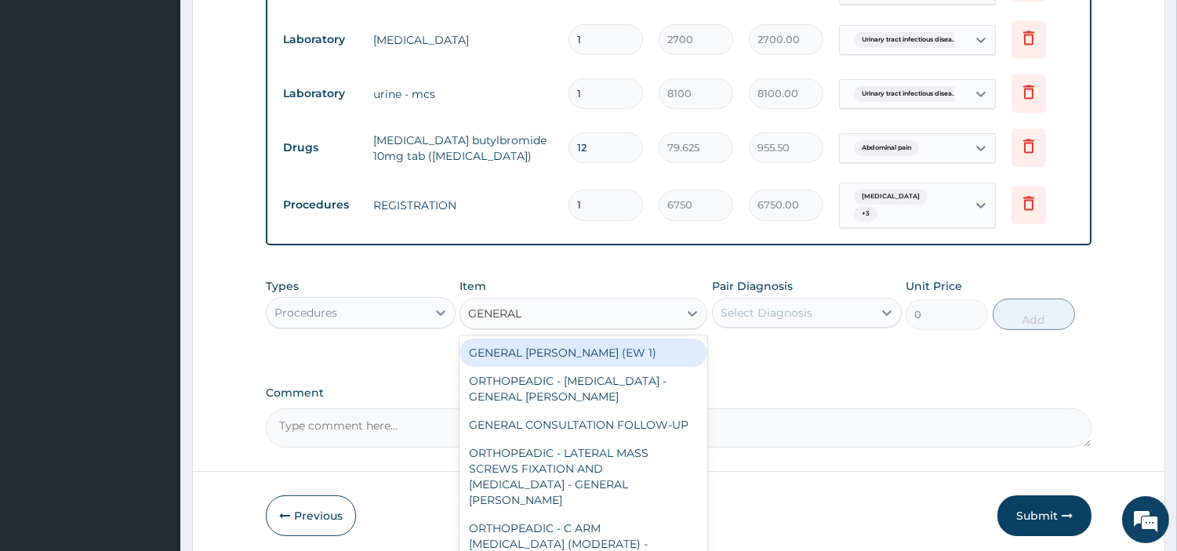
type input "GENERAL C"
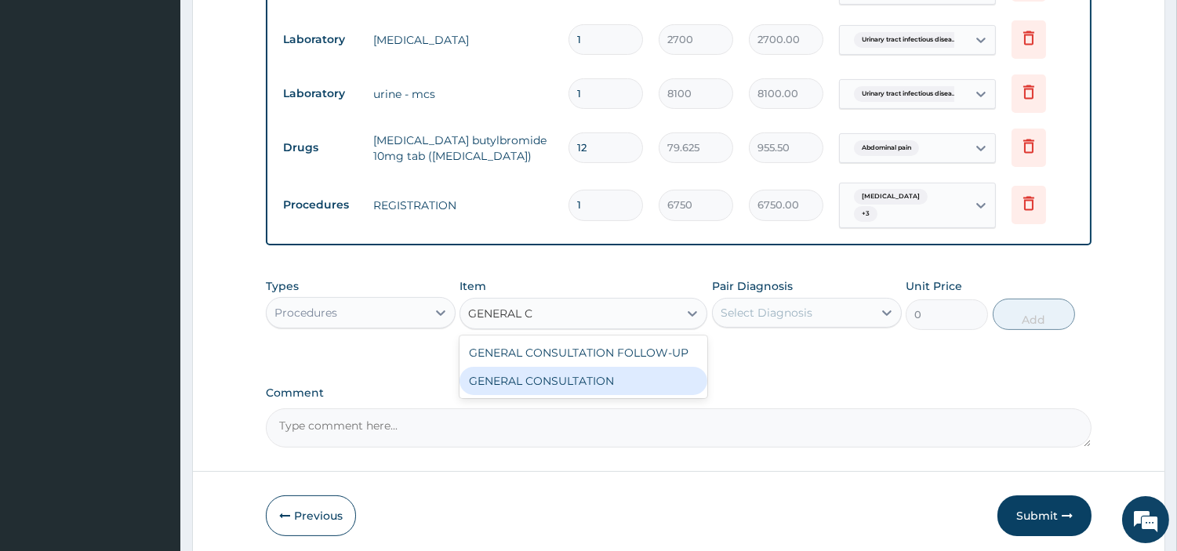
click at [593, 380] on div "GENERAL CONSULTATION" at bounding box center [583, 381] width 248 height 28
type input "6750"
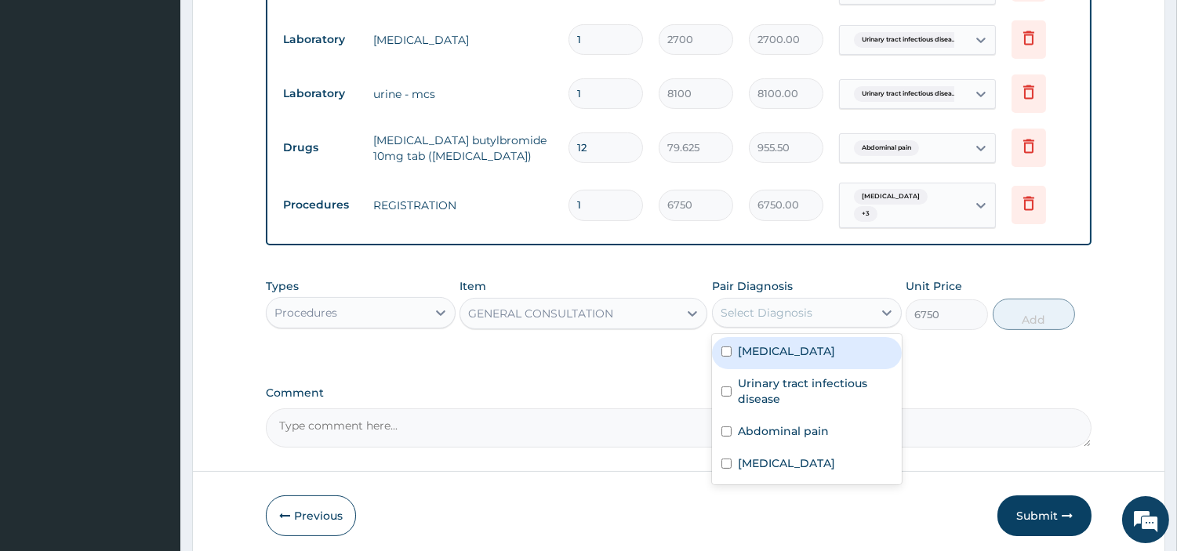
drag, startPoint x: 745, startPoint y: 300, endPoint x: 739, endPoint y: 348, distance: 48.2
click at [739, 328] on div "option Sepsis, selected. option Malaria focused, 1 of 4. 4 results available. U…" at bounding box center [807, 313] width 190 height 30
click at [739, 348] on label "Malaria" at bounding box center [786, 351] width 97 height 16
checkbox input "true"
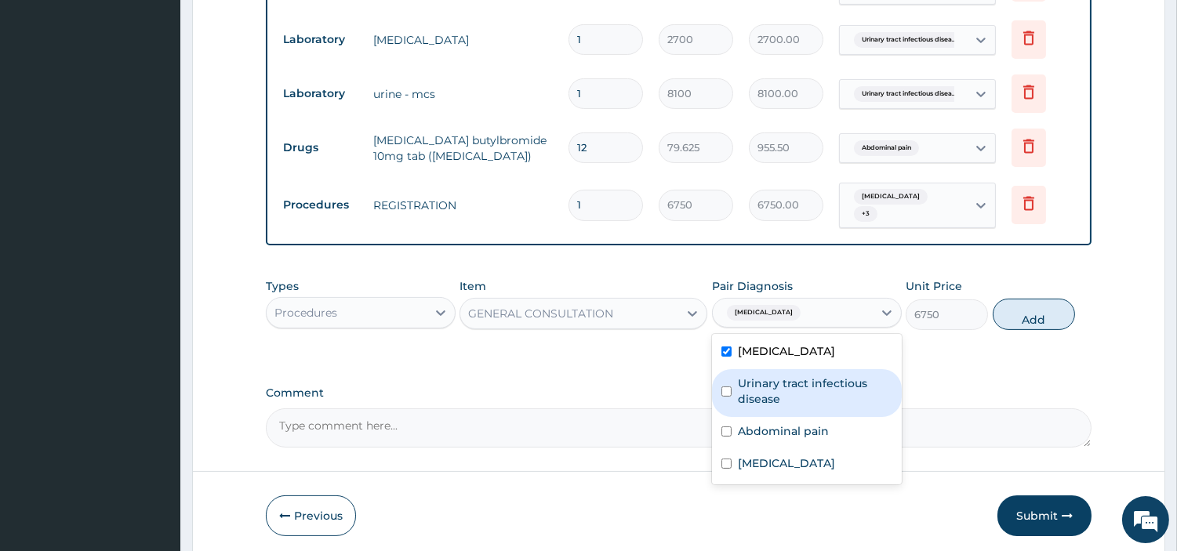
click at [746, 389] on label "Urinary tract infectious disease" at bounding box center [815, 390] width 154 height 31
checkbox input "true"
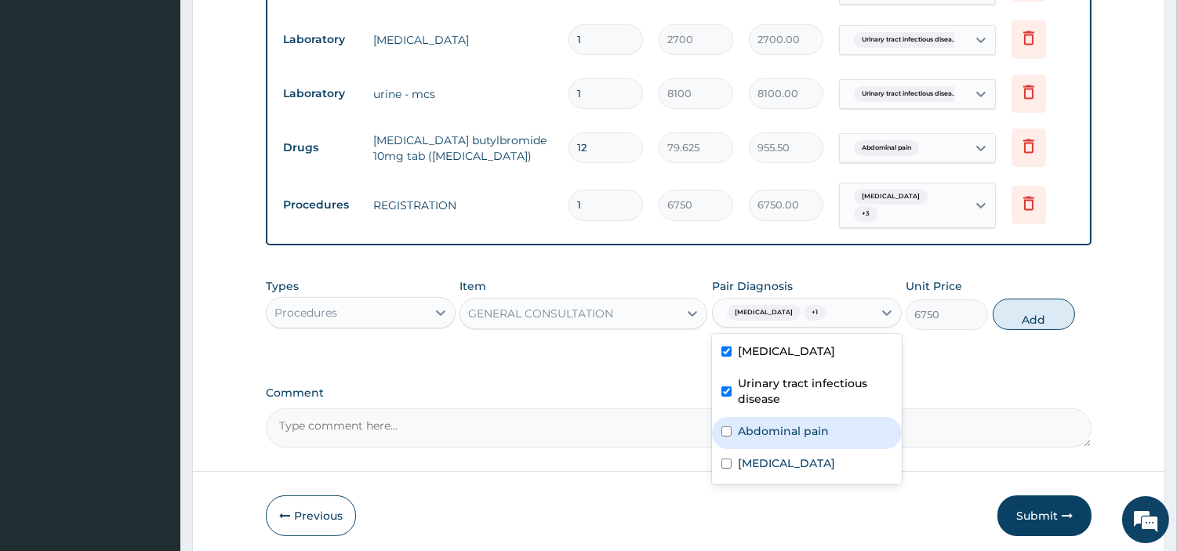
click at [754, 423] on label "Abdominal pain" at bounding box center [783, 431] width 91 height 16
checkbox input "true"
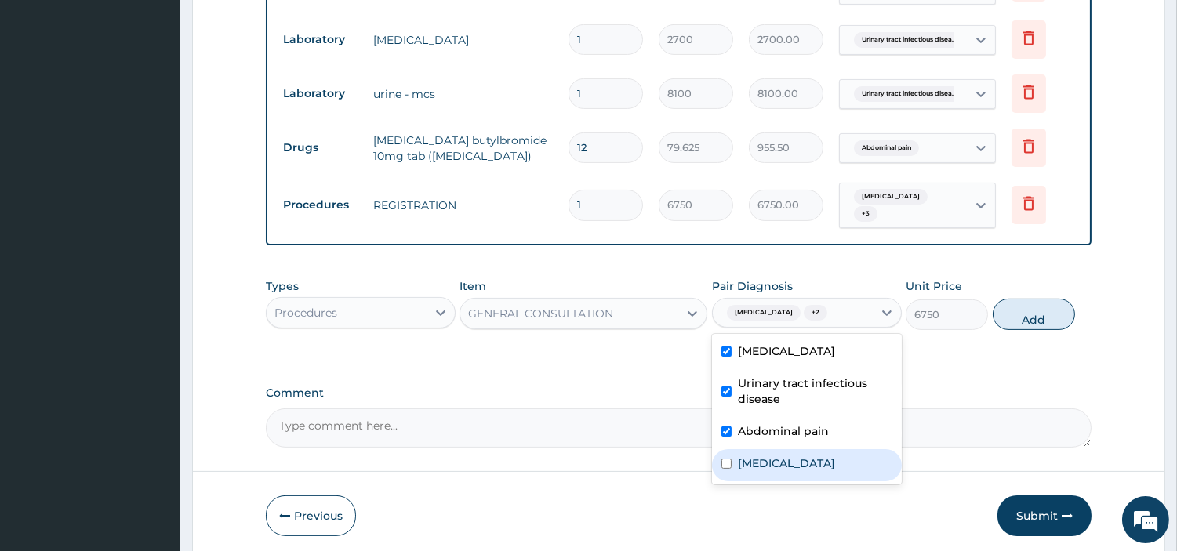
click at [762, 459] on label "Sepsis" at bounding box center [786, 463] width 97 height 16
checkbox input "true"
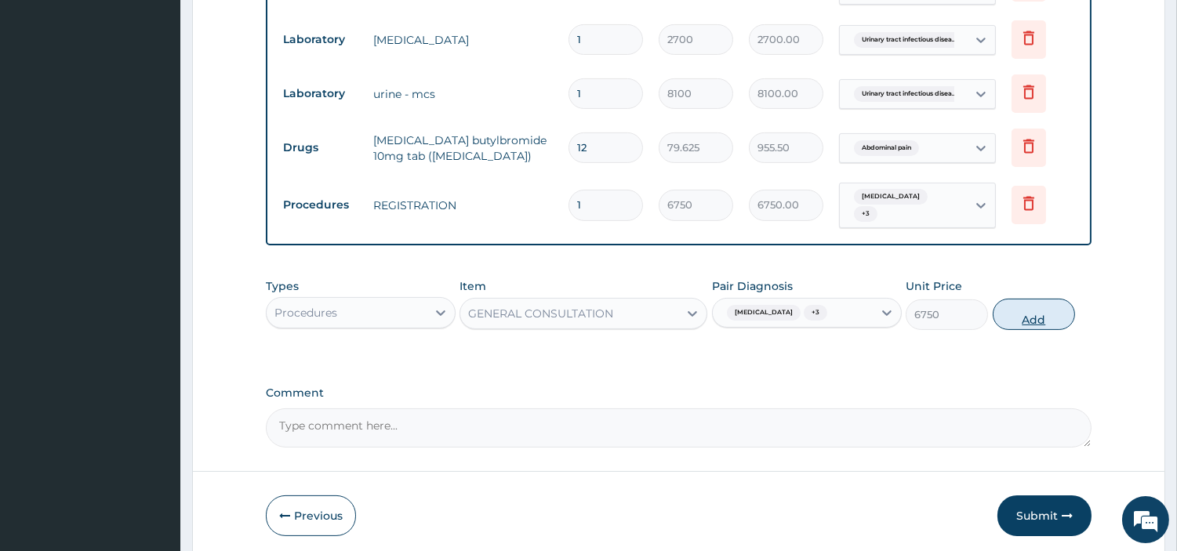
click at [1017, 319] on button "Add" at bounding box center [1033, 314] width 82 height 31
type input "0"
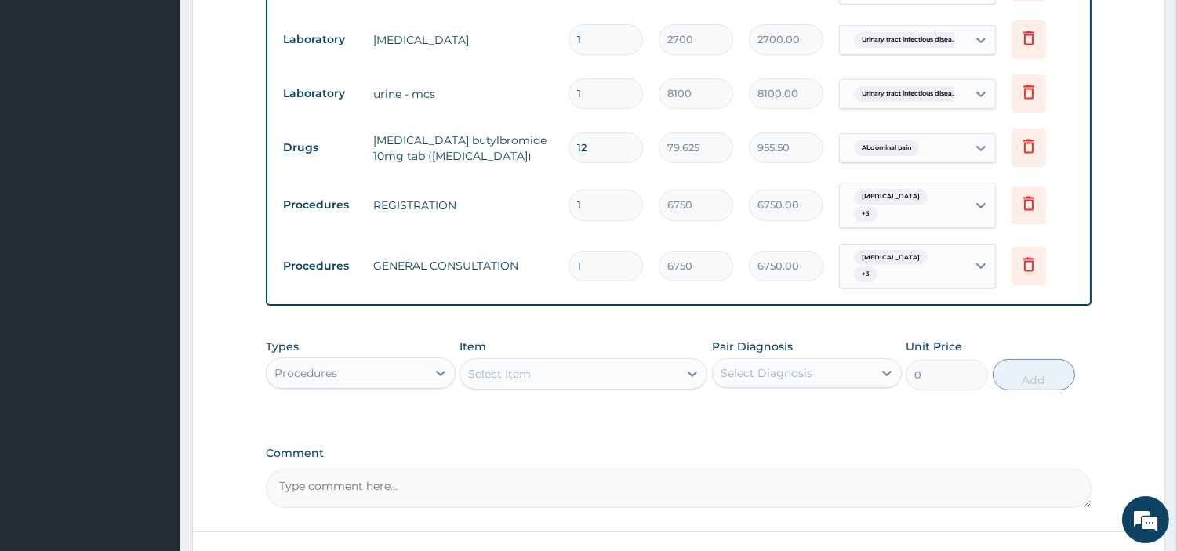
scroll to position [836, 0]
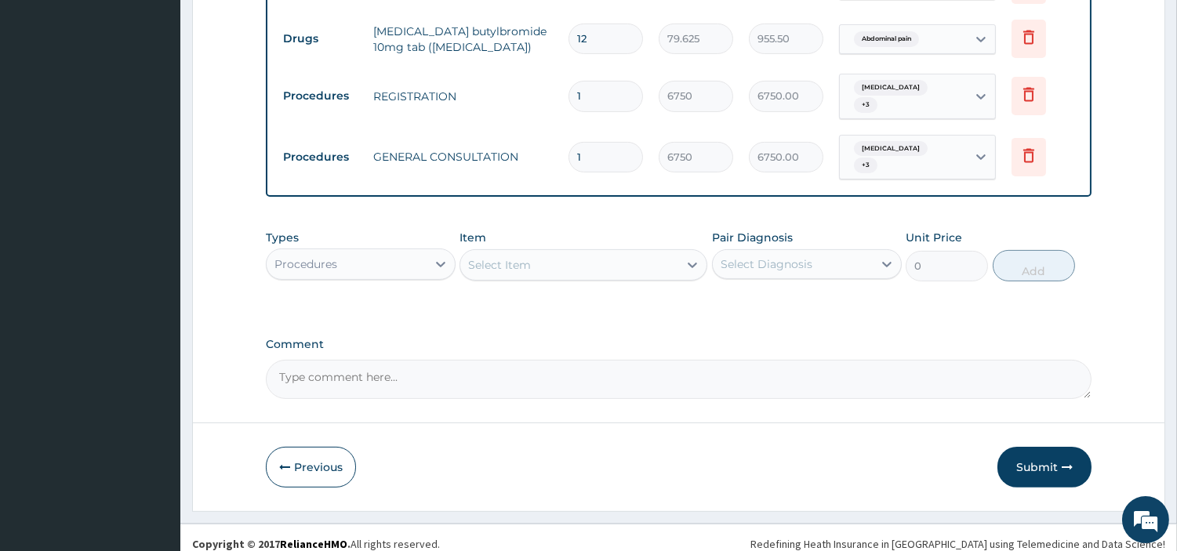
drag, startPoint x: 412, startPoint y: 268, endPoint x: 408, endPoint y: 259, distance: 9.5
click at [408, 259] on div "Types Procedures" at bounding box center [361, 256] width 190 height 52
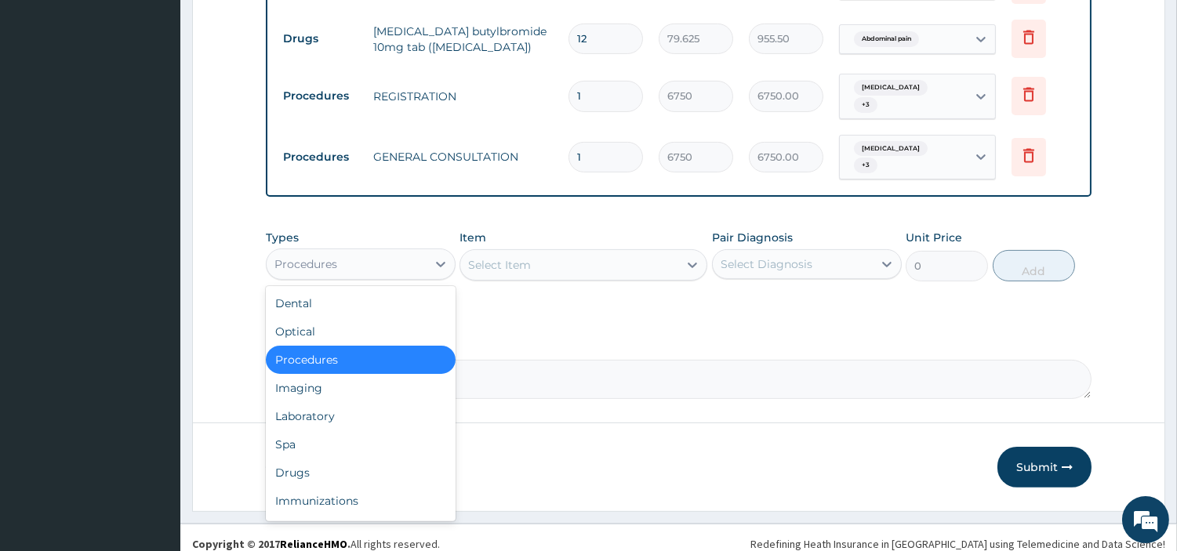
click at [408, 259] on div "Procedures" at bounding box center [347, 264] width 160 height 25
click at [341, 459] on div "Drugs" at bounding box center [361, 473] width 190 height 28
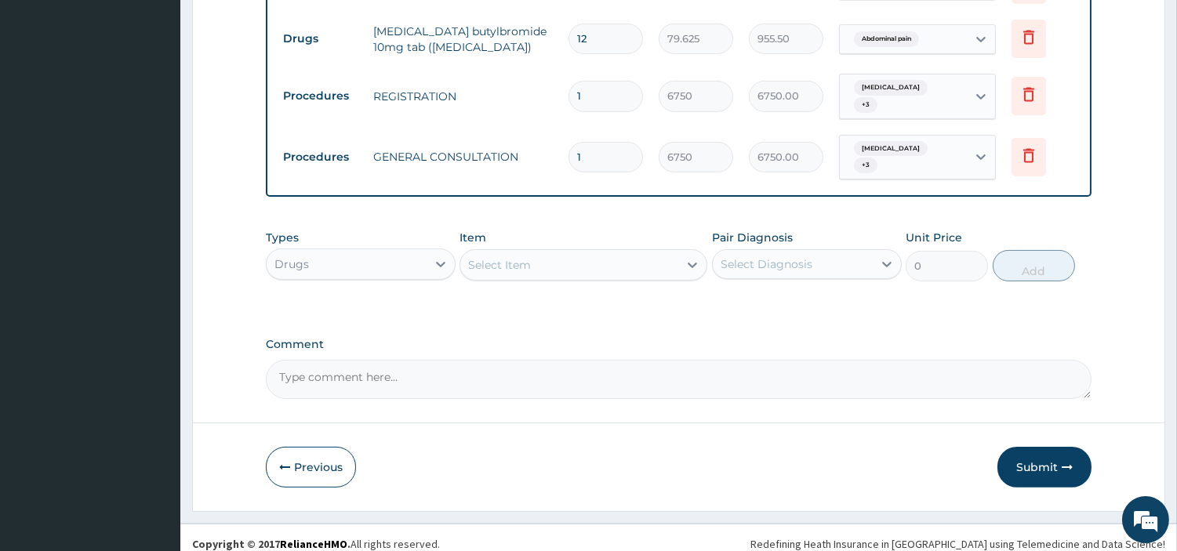
click at [641, 263] on div "Select Item" at bounding box center [569, 264] width 218 height 25
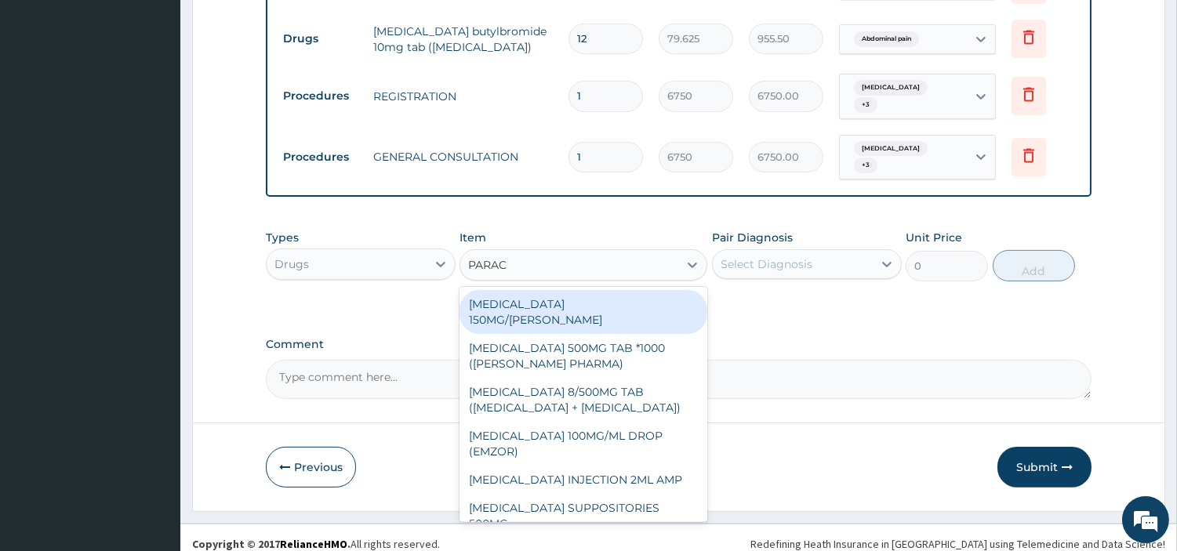
type input "PARACE"
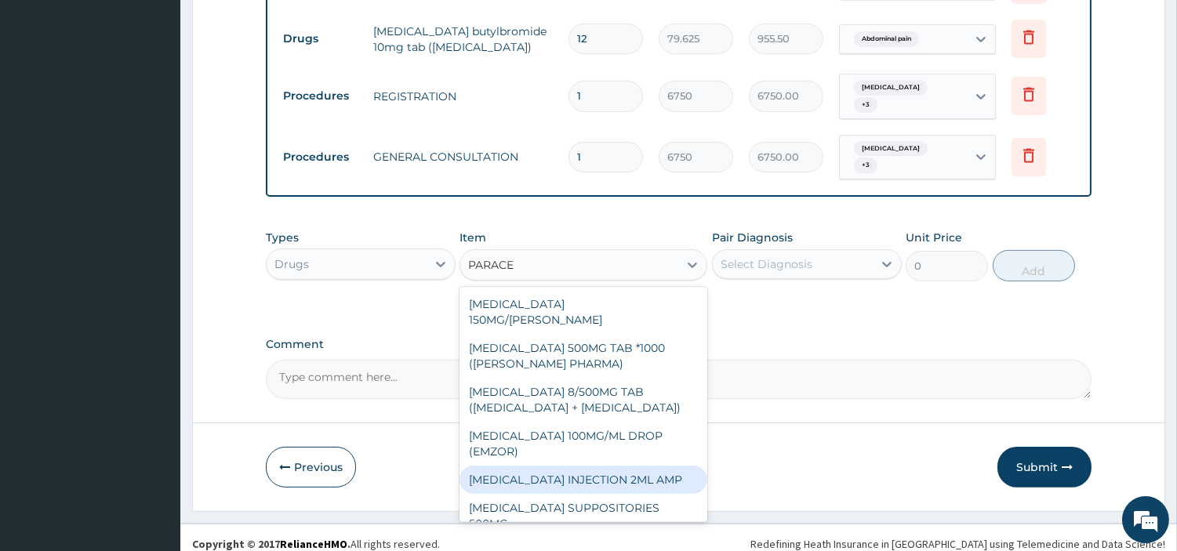
click at [559, 467] on div "PARACETAMOL INJECTION 2ML AMP" at bounding box center [583, 480] width 248 height 28
type input "169"
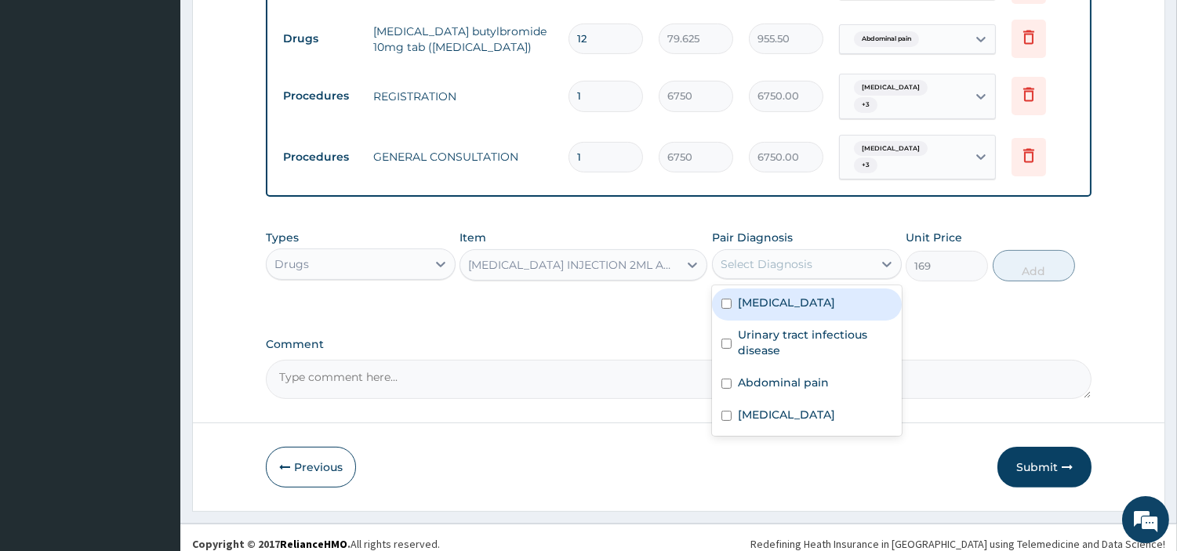
click at [796, 256] on div "Select Diagnosis" at bounding box center [766, 264] width 92 height 16
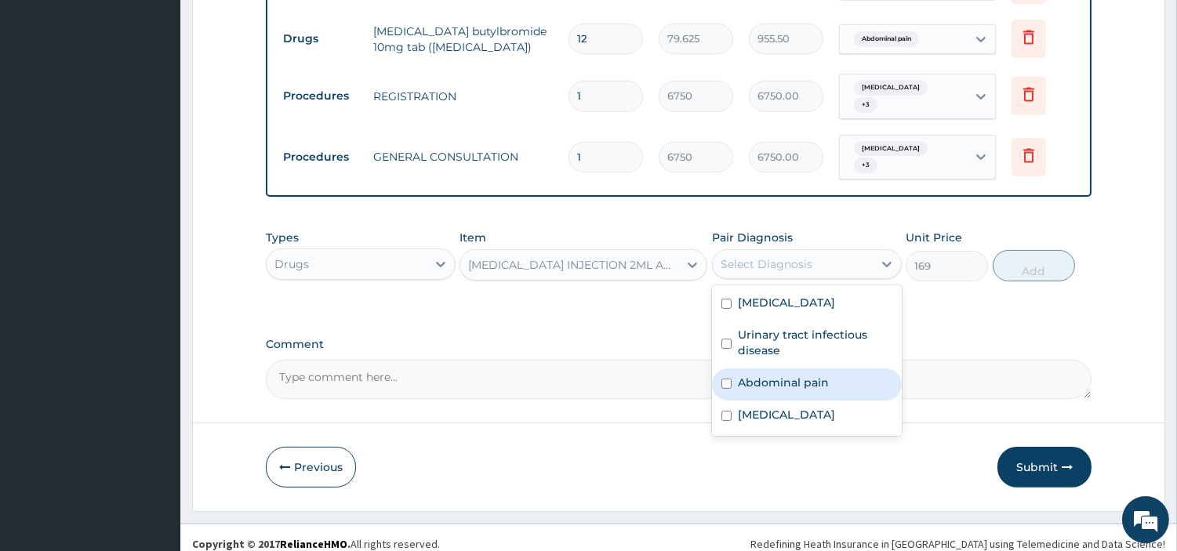
click at [763, 375] on label "Abdominal pain" at bounding box center [783, 383] width 91 height 16
checkbox input "true"
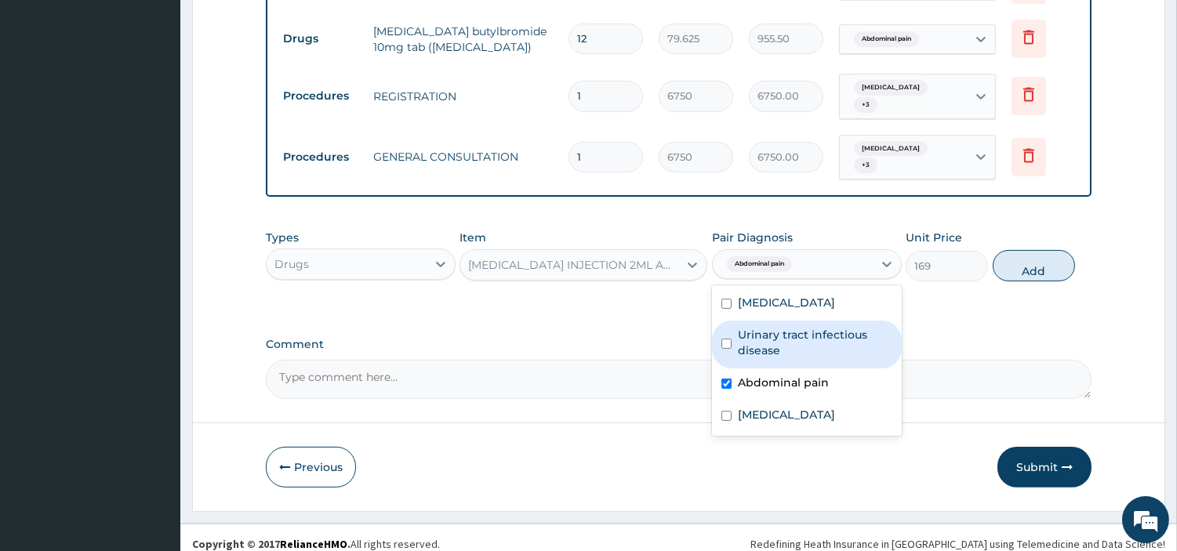
drag, startPoint x: 745, startPoint y: 309, endPoint x: 734, endPoint y: 287, distance: 24.2
click at [734, 287] on div "Malaria Urinary tract infectious disease Abdominal pain Sepsis" at bounding box center [807, 360] width 190 height 151
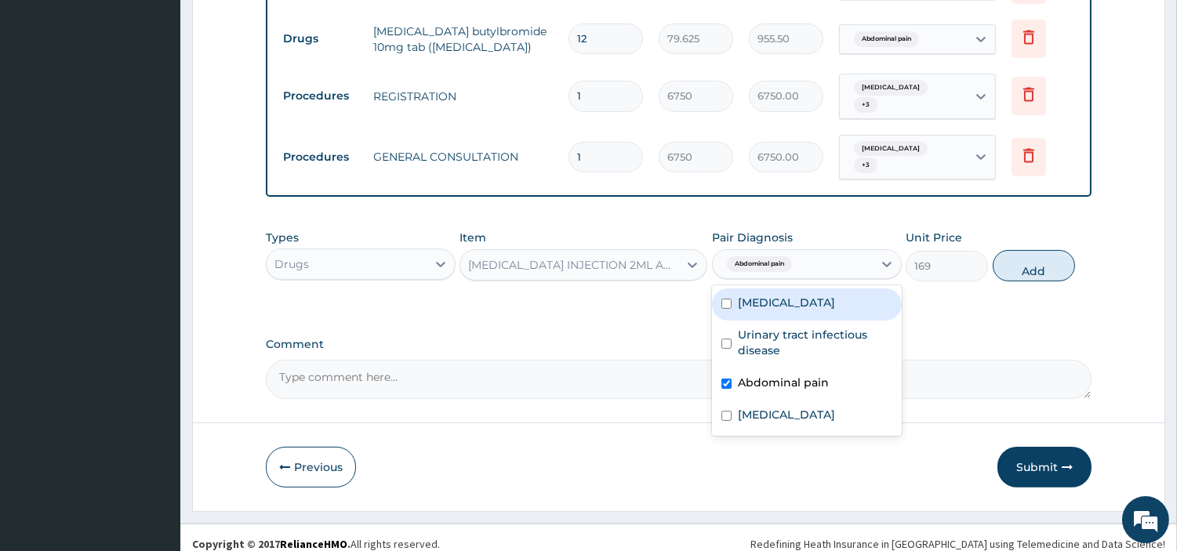
click at [734, 288] on div "[MEDICAL_DATA]" at bounding box center [807, 304] width 190 height 32
checkbox input "true"
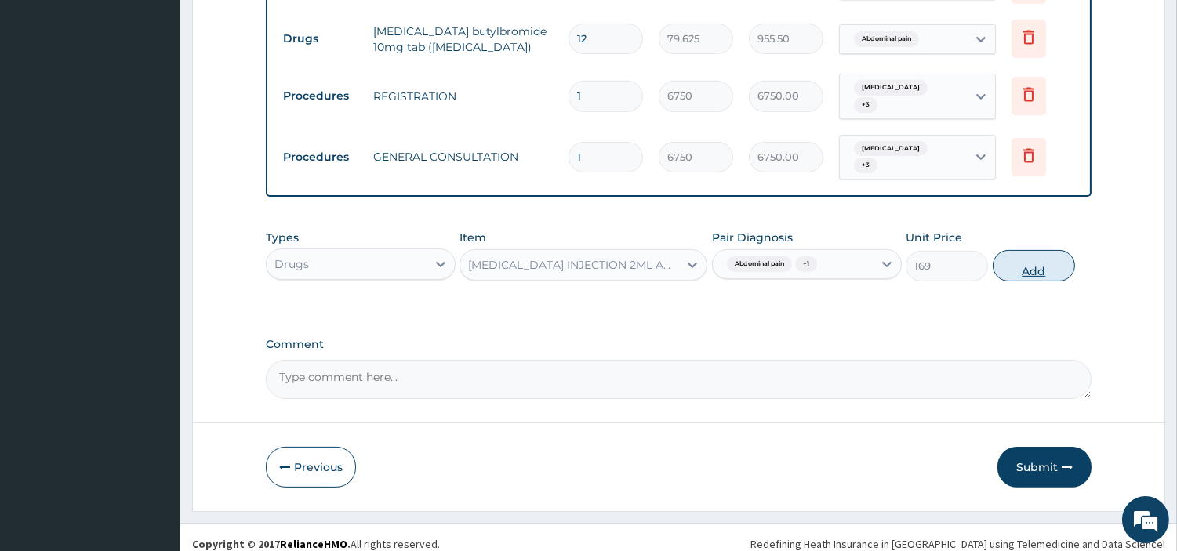
click at [1049, 255] on button "Add" at bounding box center [1033, 265] width 82 height 31
type input "0"
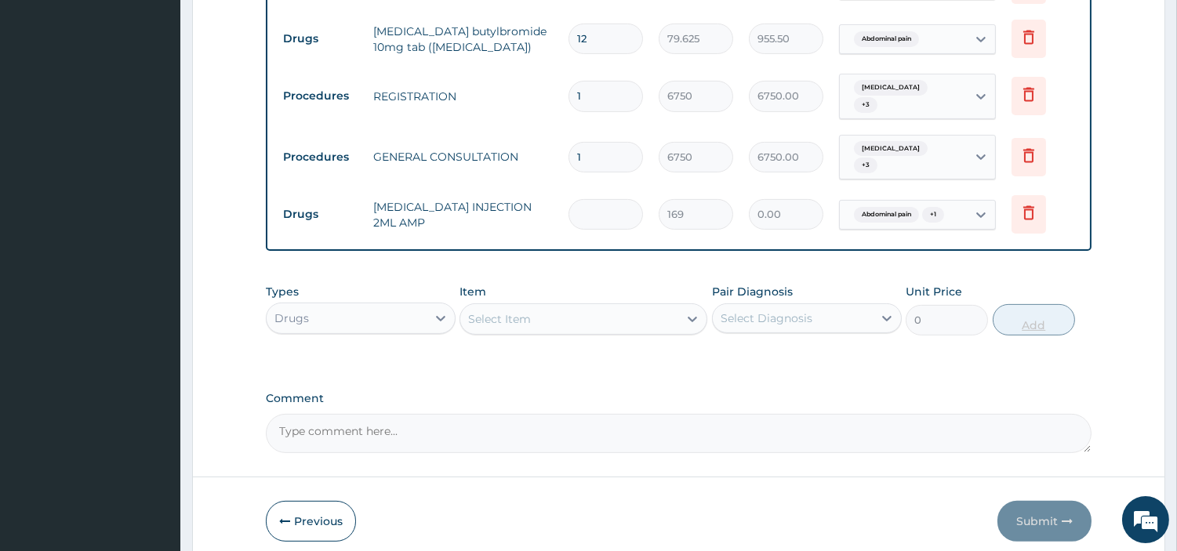
type input "2"
type input "338.00"
type input "2"
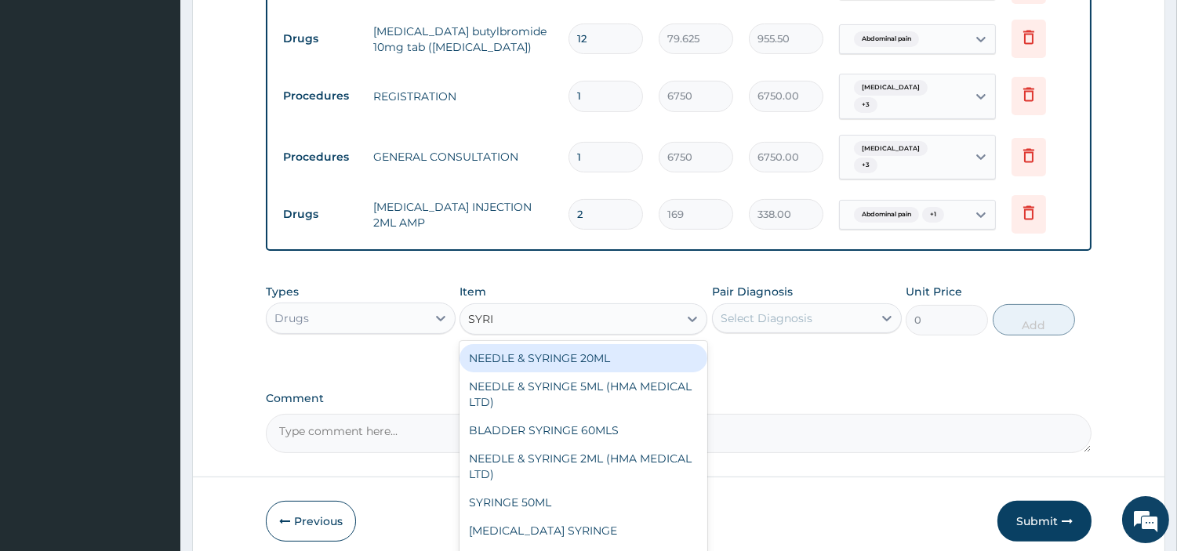
type input "SYRIN"
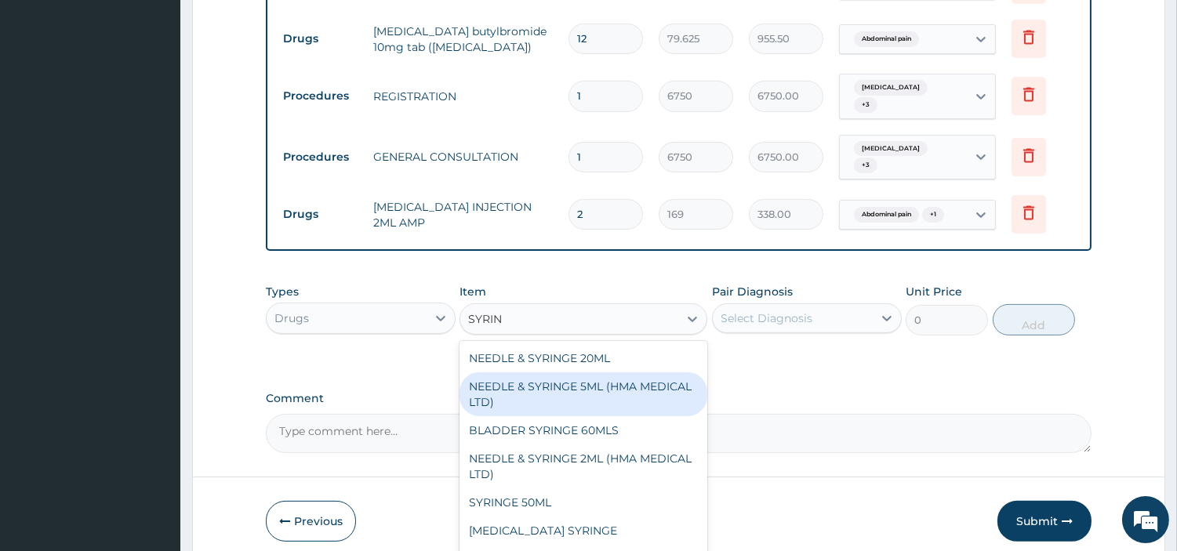
click at [508, 386] on div "NEEDLE & SYRINGE 5ML (HMA MEDICAL LTD)" at bounding box center [583, 394] width 248 height 44
type input "192.5"
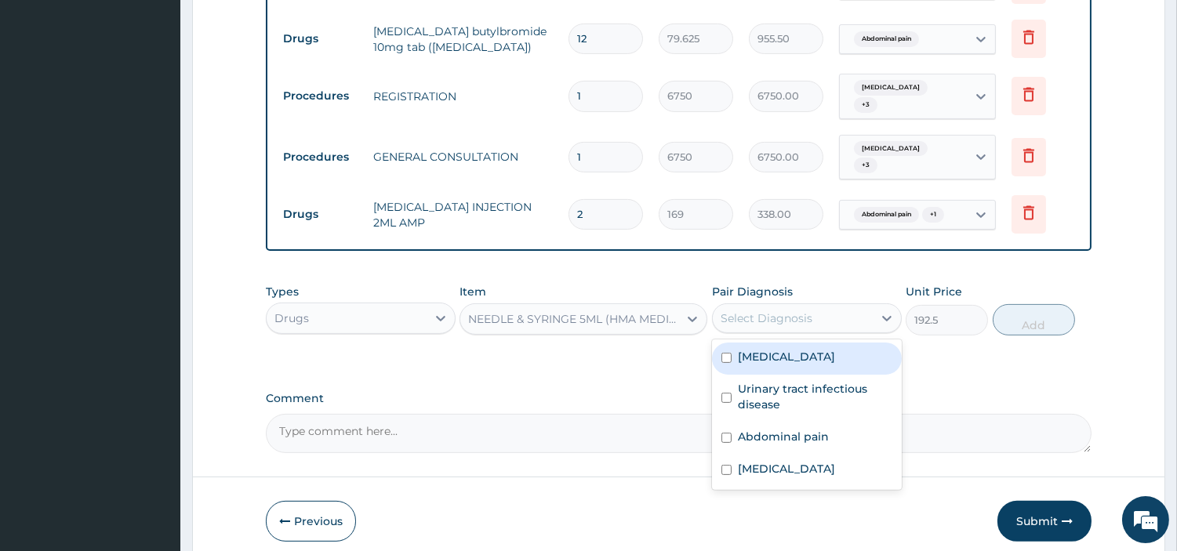
drag, startPoint x: 808, startPoint y: 315, endPoint x: 789, endPoint y: 346, distance: 36.3
click at [789, 333] on div "option Malaria, selected. option Malaria focused, 1 of 4. 4 results available. …" at bounding box center [807, 318] width 190 height 30
click at [789, 346] on div "Malaria" at bounding box center [807, 359] width 190 height 32
checkbox input "true"
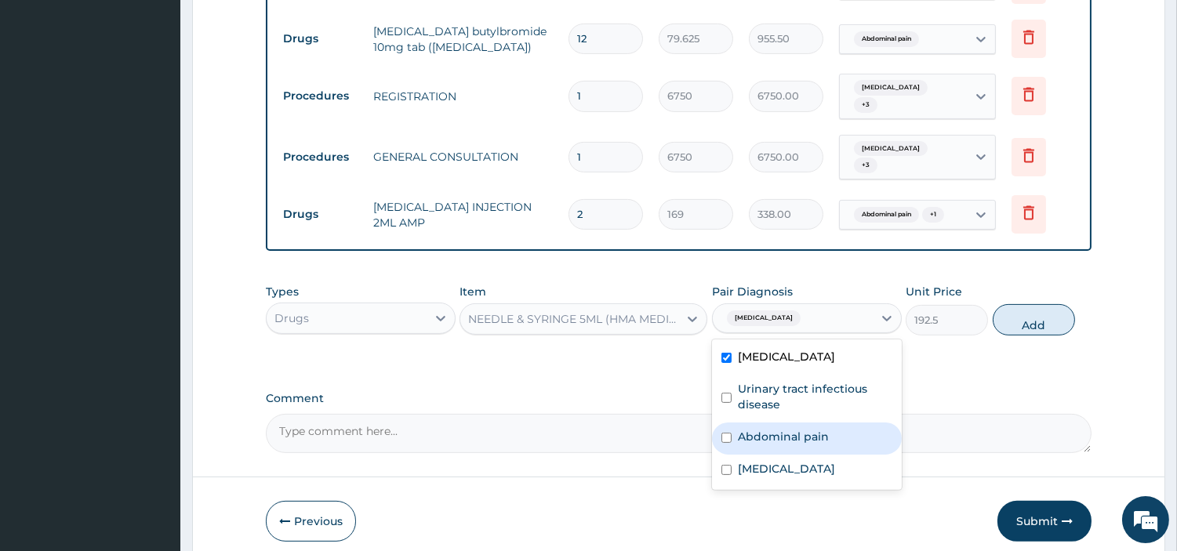
click at [787, 429] on label "Abdominal pain" at bounding box center [783, 437] width 91 height 16
checkbox input "true"
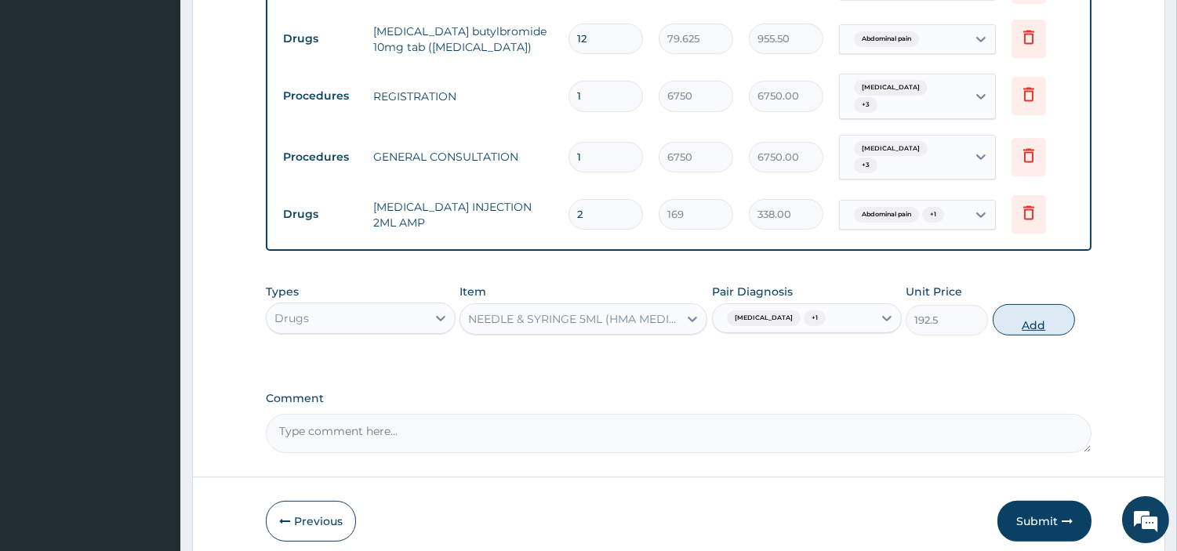
click at [1021, 317] on button "Add" at bounding box center [1033, 319] width 82 height 31
type input "0"
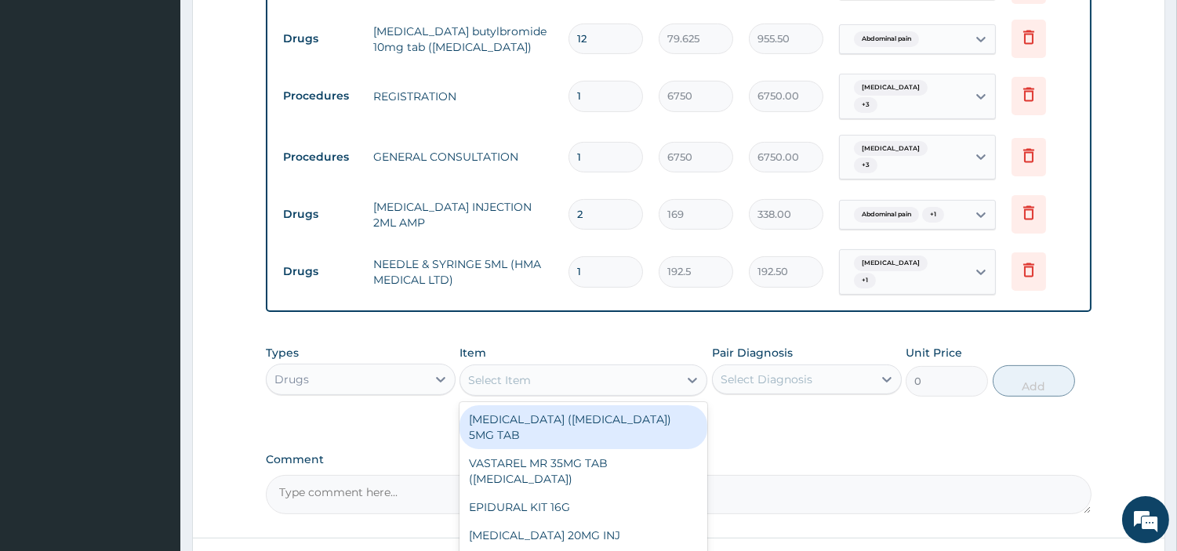
click at [545, 368] on div "Select Item" at bounding box center [569, 380] width 218 height 25
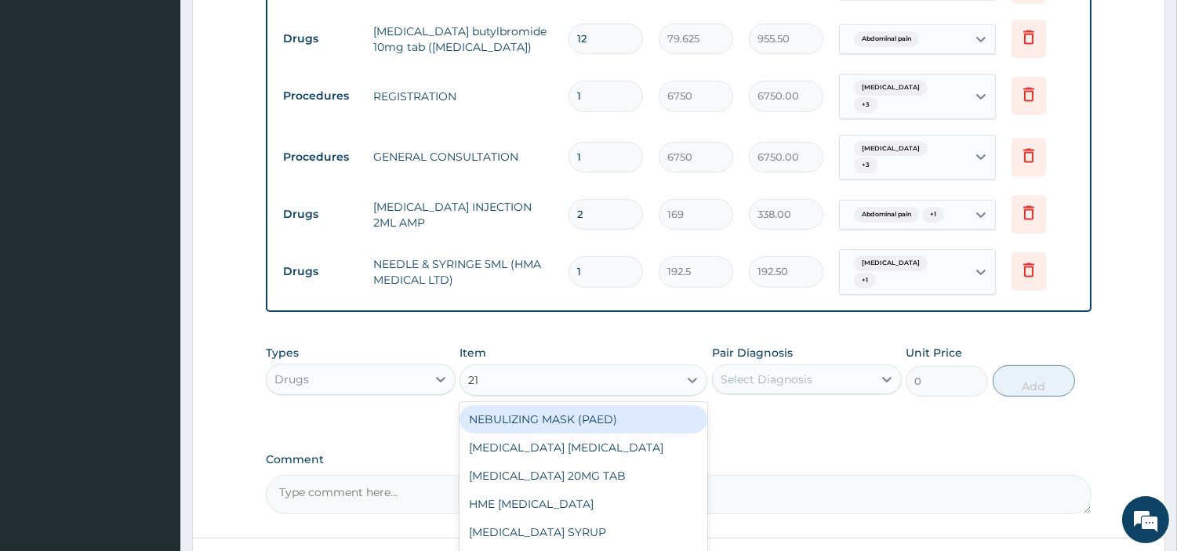
type input "21G"
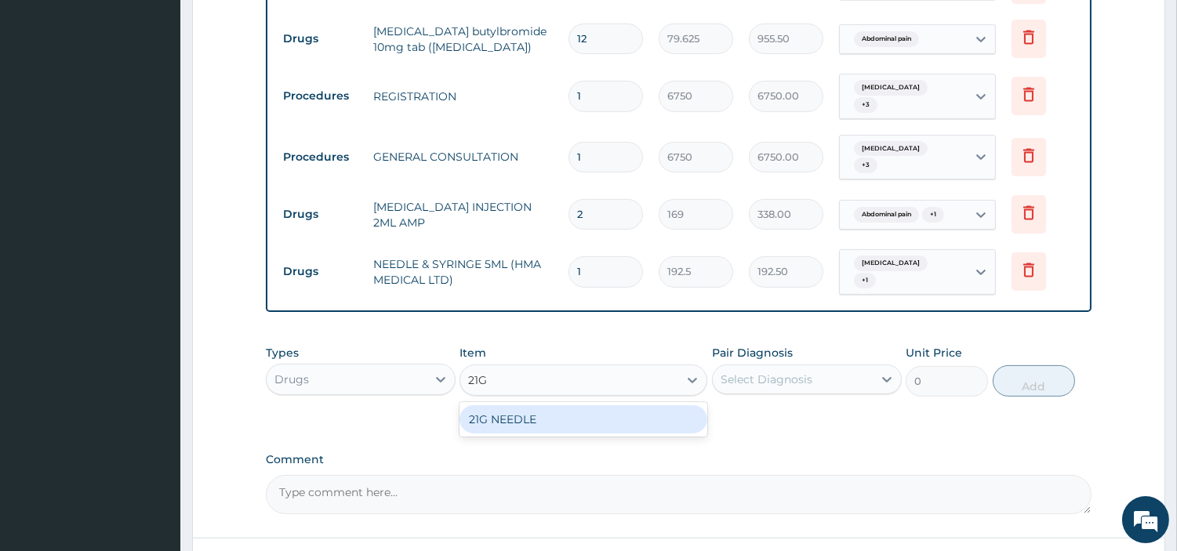
click at [537, 405] on div "21G NEEDLE" at bounding box center [583, 419] width 248 height 28
type input "52.5"
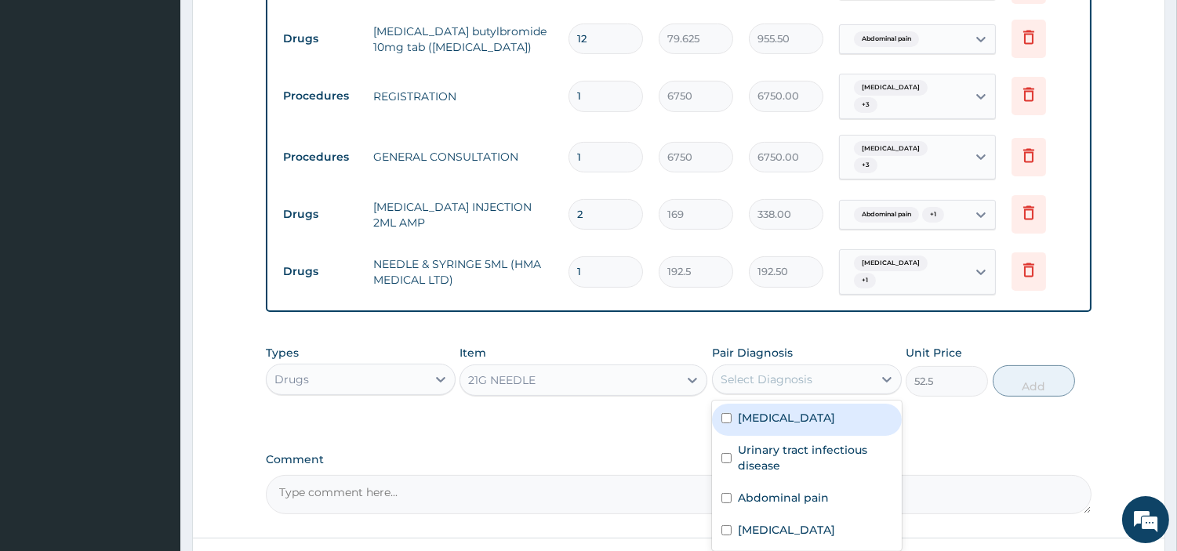
click at [750, 372] on div "Select Diagnosis" at bounding box center [766, 380] width 92 height 16
click at [786, 411] on div "Malaria" at bounding box center [807, 420] width 190 height 32
checkbox input "true"
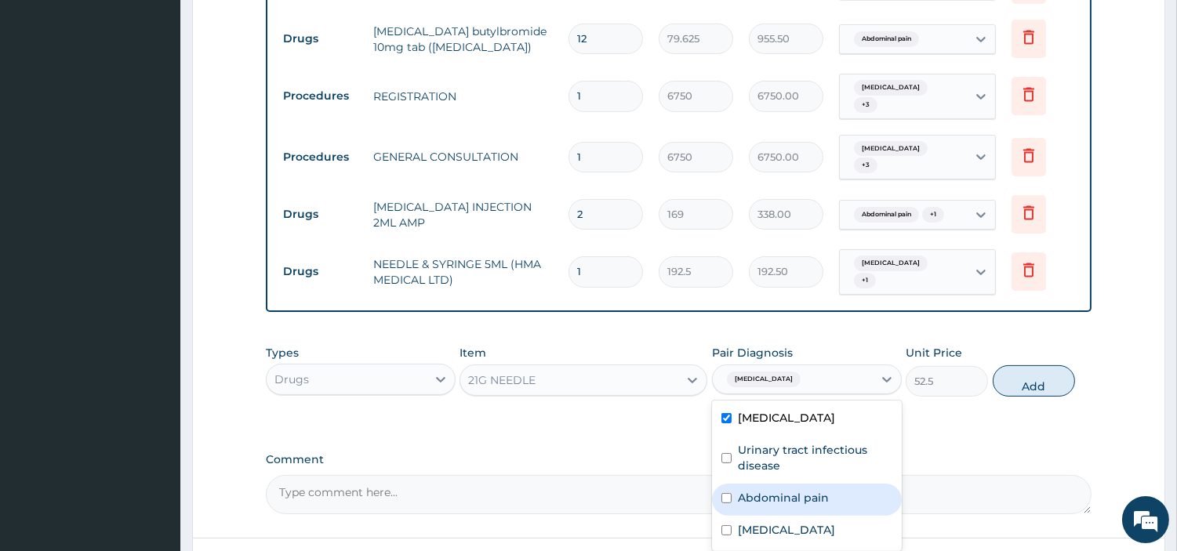
click at [788, 490] on label "Abdominal pain" at bounding box center [783, 498] width 91 height 16
checkbox input "true"
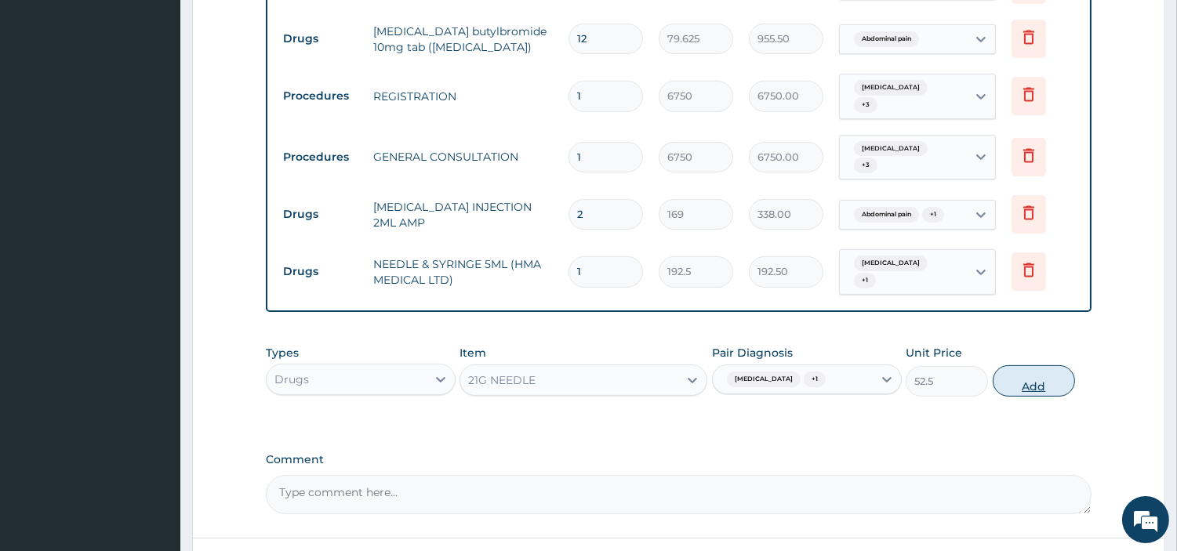
drag, startPoint x: 1016, startPoint y: 381, endPoint x: 1007, endPoint y: 361, distance: 21.7
click at [1007, 361] on div "Types Drugs Item 21G NEEDLE Pair Diagnosis Malaria + 1 Unit Price 52.5 Add" at bounding box center [678, 370] width 825 height 67
click at [1007, 365] on button "Add" at bounding box center [1033, 380] width 82 height 31
type input "0"
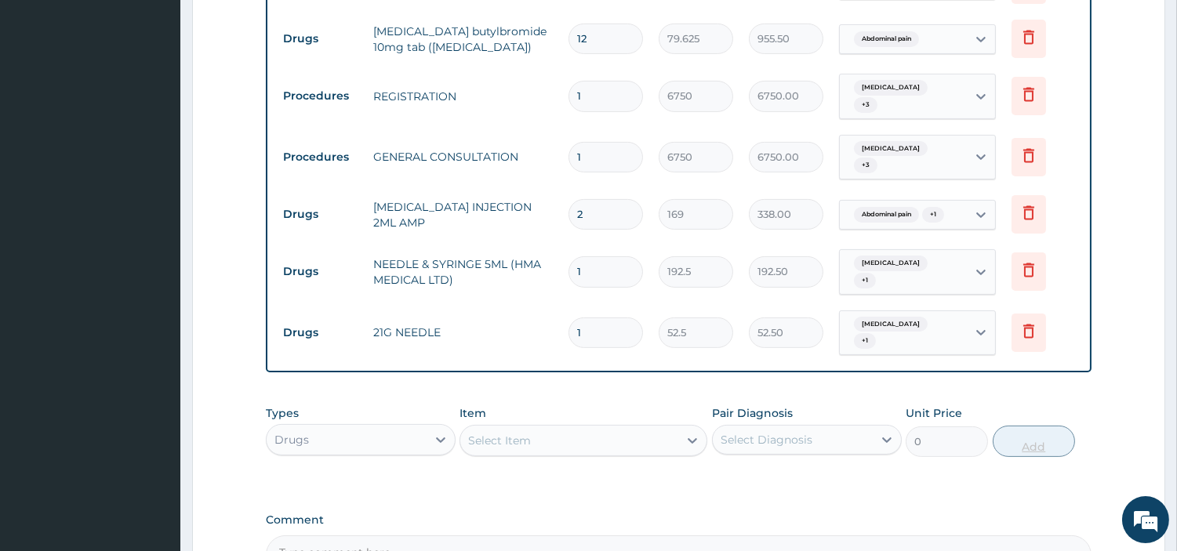
scroll to position [1000, 0]
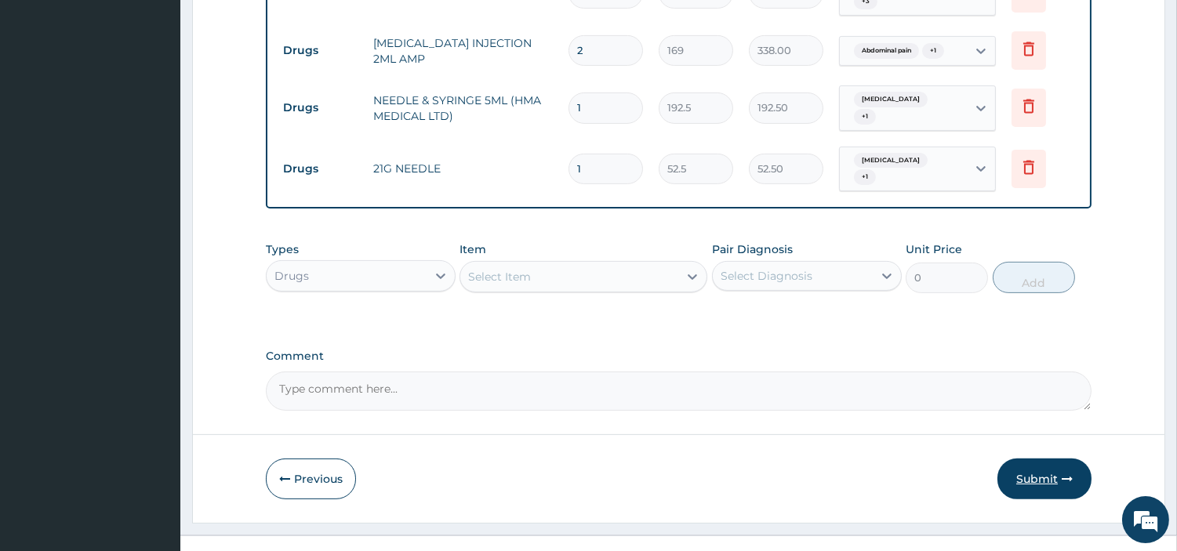
click at [1033, 459] on button "Submit" at bounding box center [1044, 479] width 94 height 41
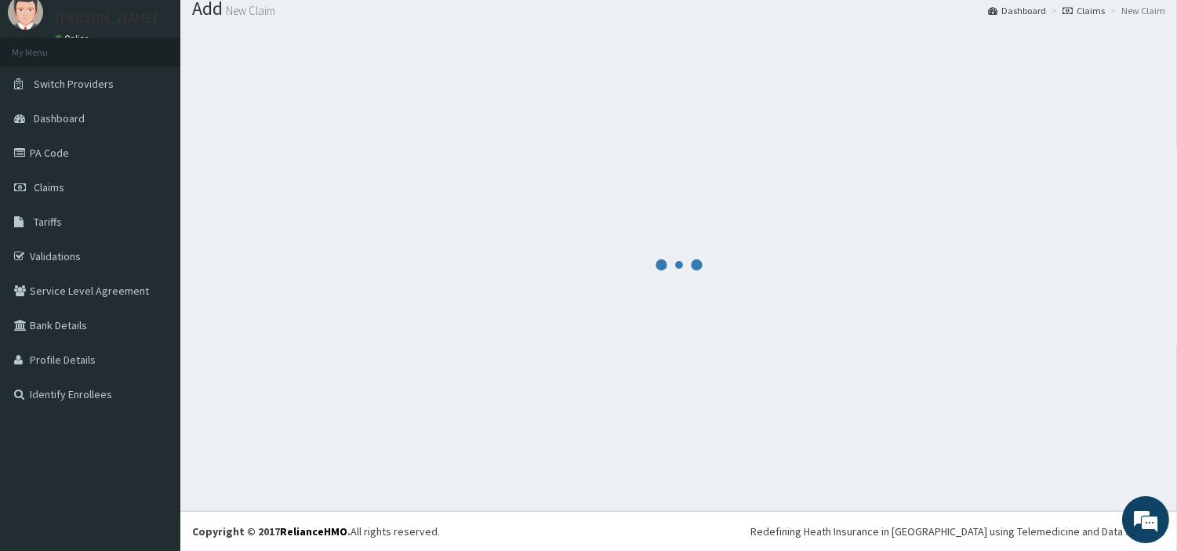
scroll to position [52, 0]
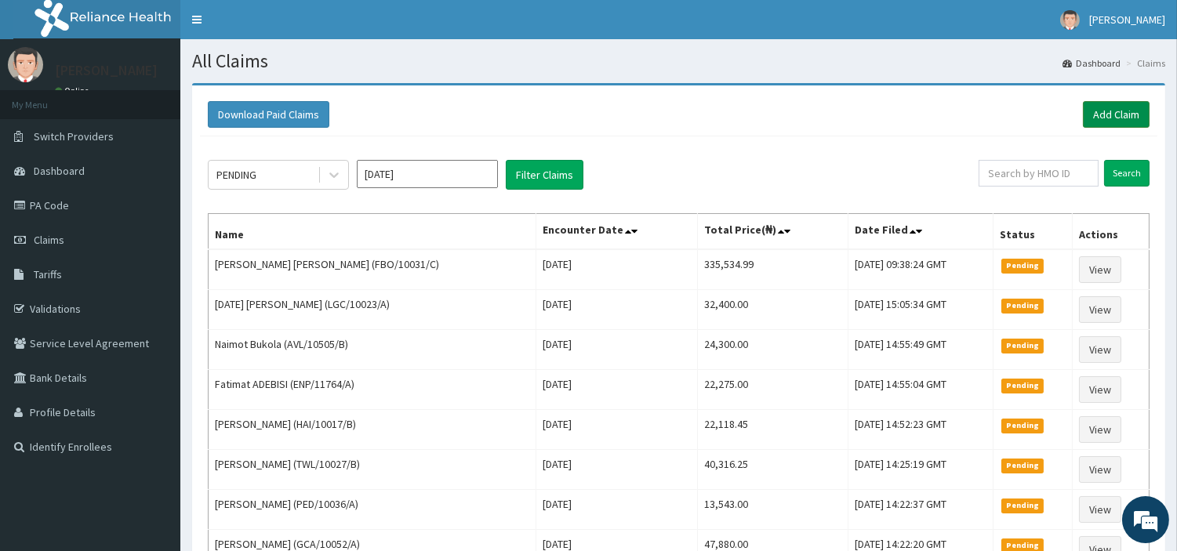
click at [1105, 111] on link "Add Claim" at bounding box center [1116, 114] width 67 height 27
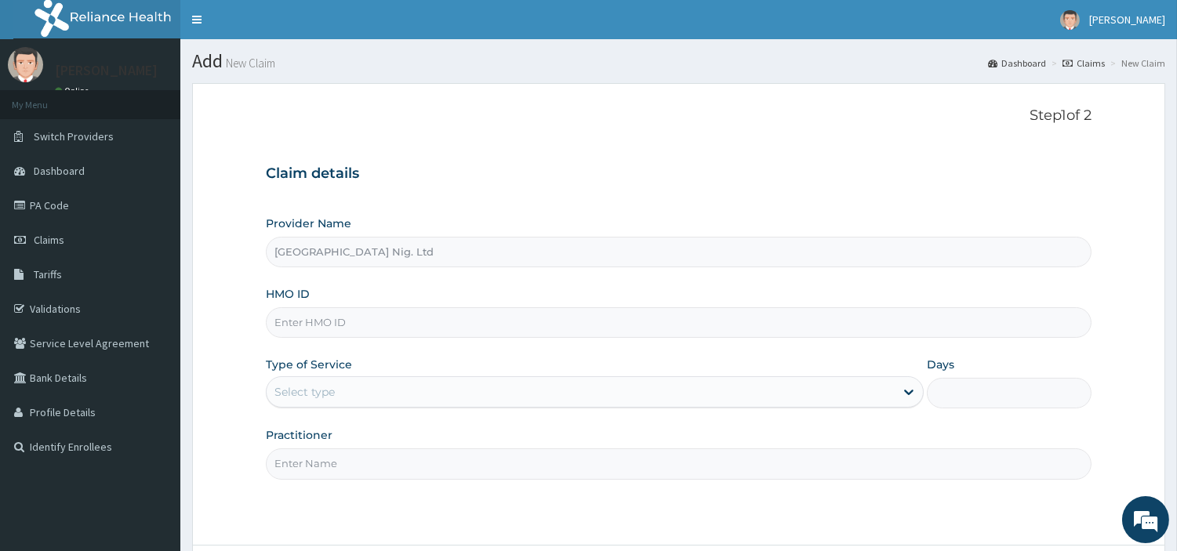
click at [464, 315] on input "HMO ID" at bounding box center [678, 322] width 825 height 31
paste input "FMG/10065/A"
type input "FMG/10065/A"
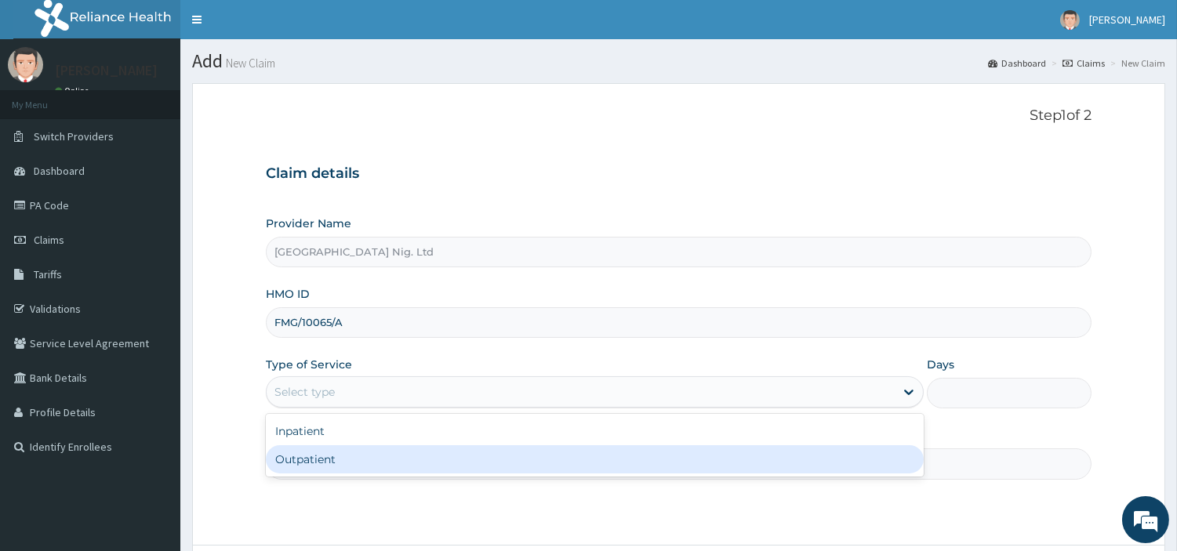
drag, startPoint x: 348, startPoint y: 390, endPoint x: 329, endPoint y: 472, distance: 84.4
click at [329, 408] on div "option Outpatient focused, 2 of 2. 2 results available. Use Up and Down to choo…" at bounding box center [595, 391] width 658 height 31
click at [329, 472] on div "Outpatient" at bounding box center [595, 459] width 658 height 28
type input "1"
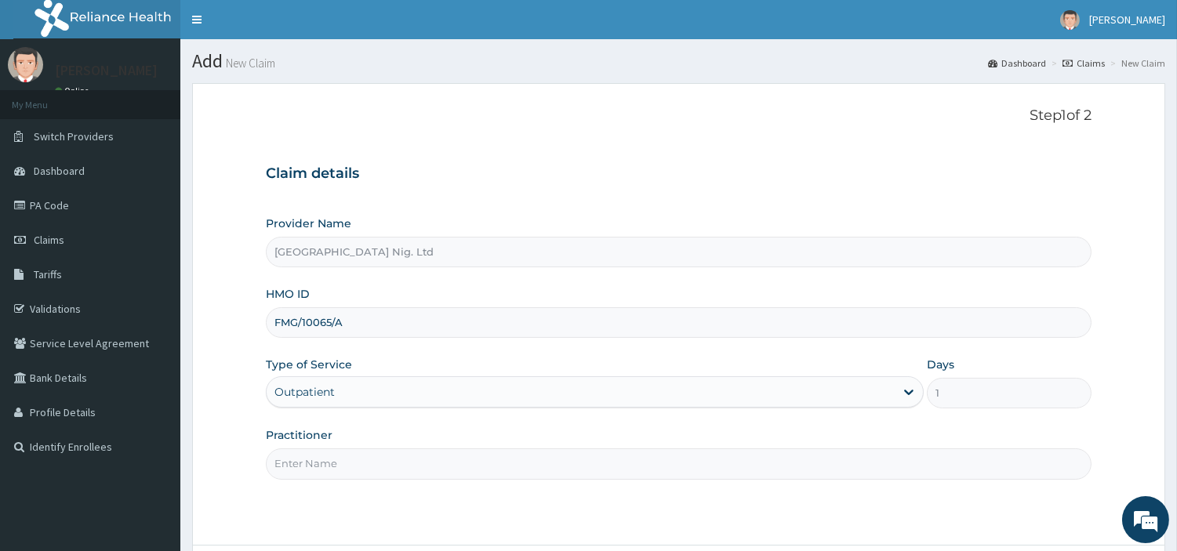
click at [329, 472] on input "Practitioner" at bounding box center [678, 463] width 825 height 31
paste input "Ndong Joycomfort"
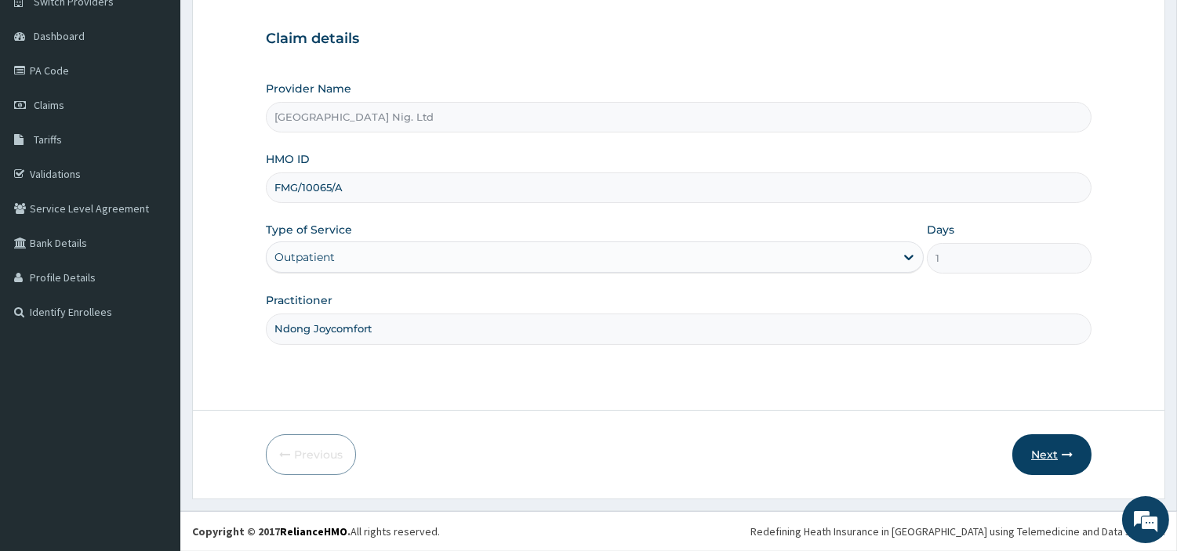
type input "Ndong Joycomfort"
click at [1054, 452] on button "Next" at bounding box center [1051, 454] width 79 height 41
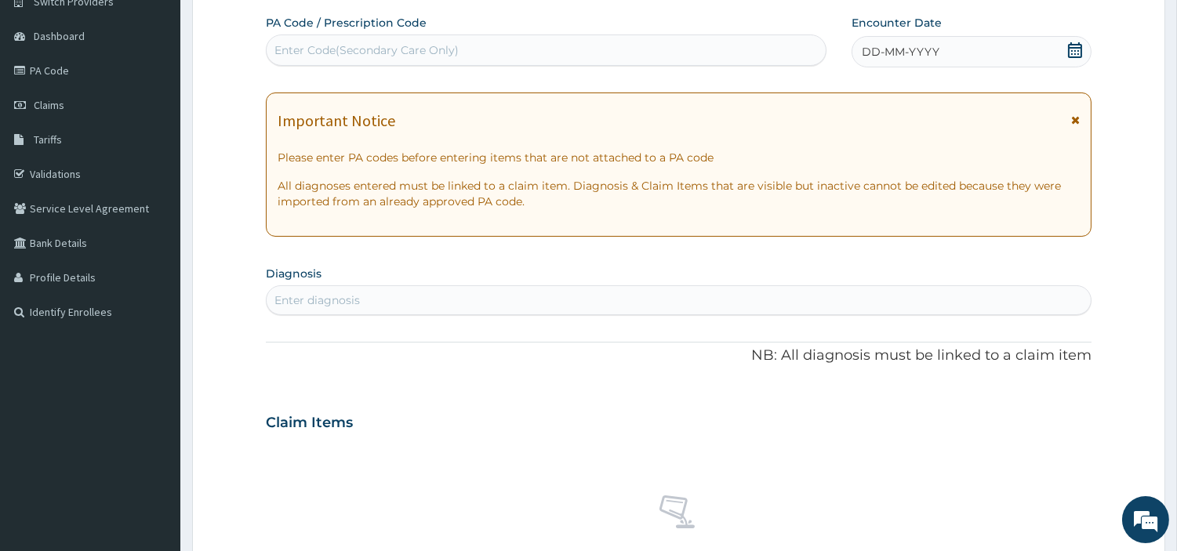
click at [568, 51] on div "Enter Code(Secondary Care Only)" at bounding box center [546, 50] width 559 height 25
paste input "PA/1100DB"
type input "PA/1100DB"
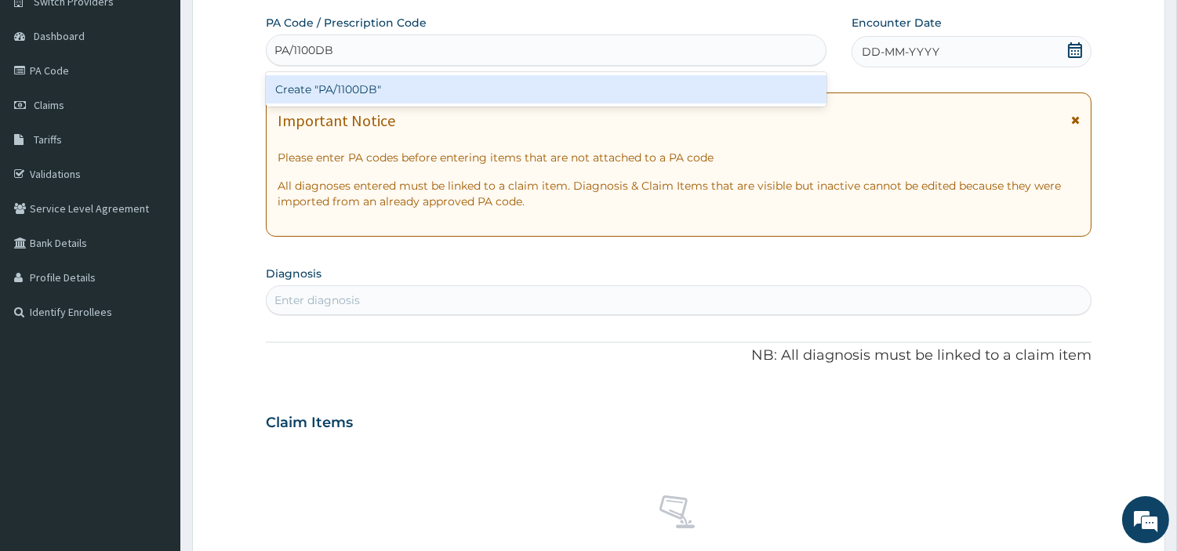
click at [631, 98] on div "Create "PA/1100DB"" at bounding box center [546, 89] width 560 height 28
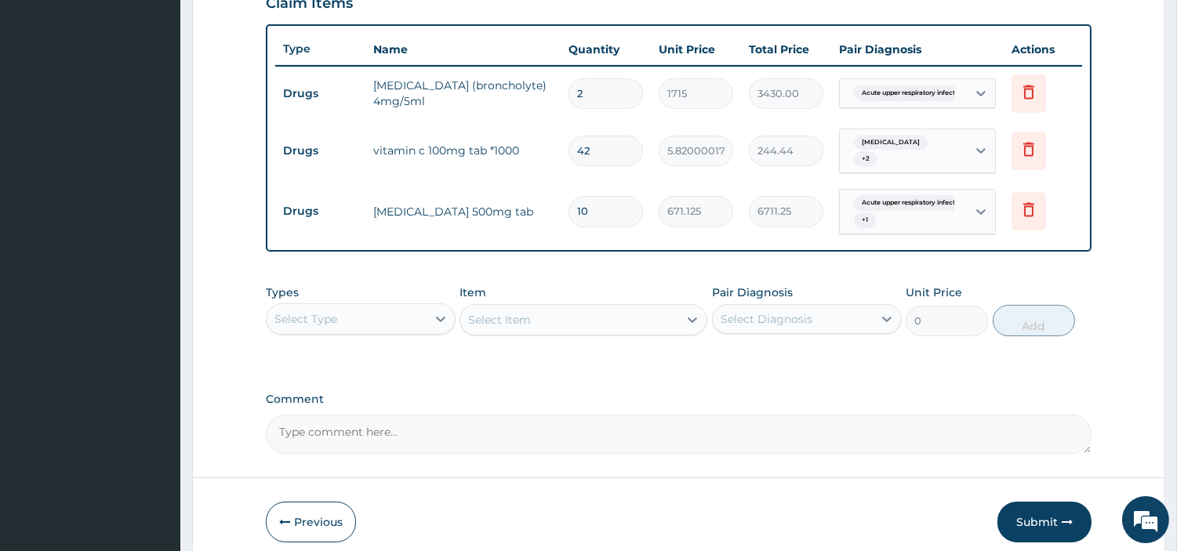
scroll to position [618, 0]
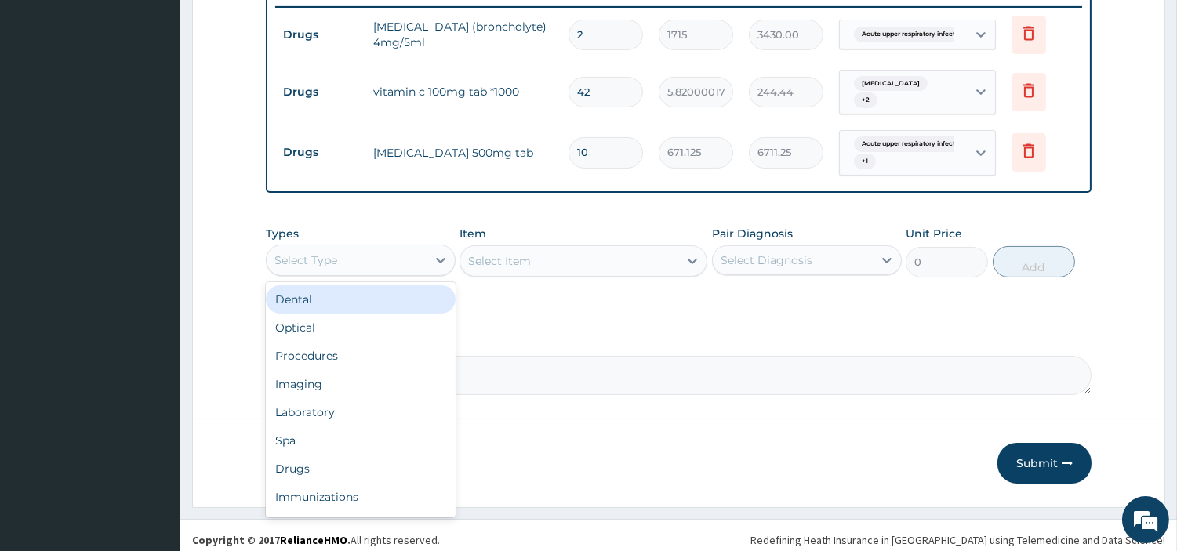
click at [401, 260] on div "Select Type" at bounding box center [347, 260] width 160 height 25
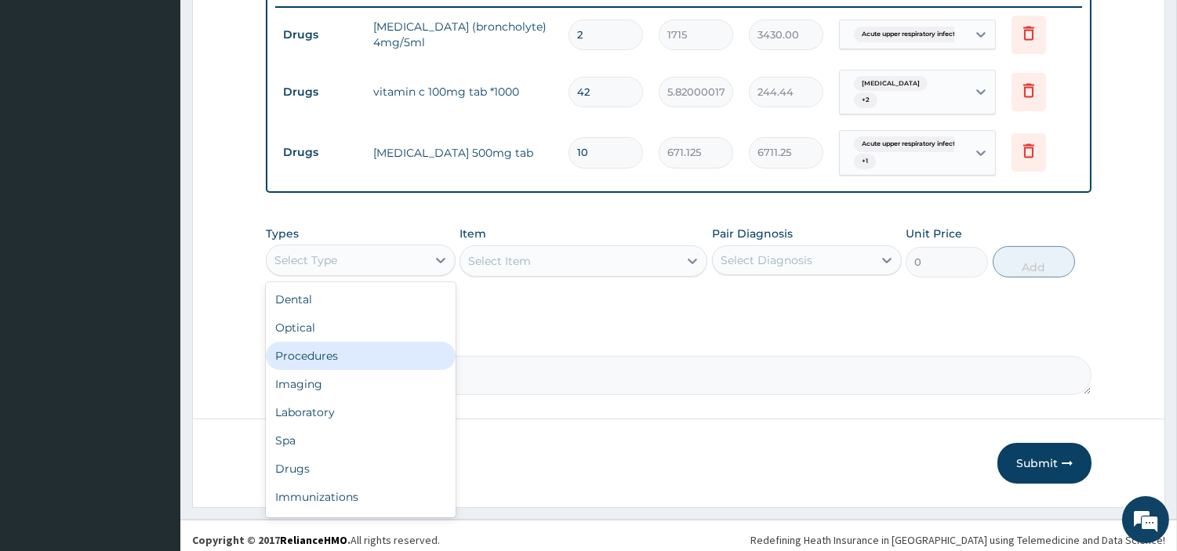
click at [371, 345] on div "Procedures" at bounding box center [361, 356] width 190 height 28
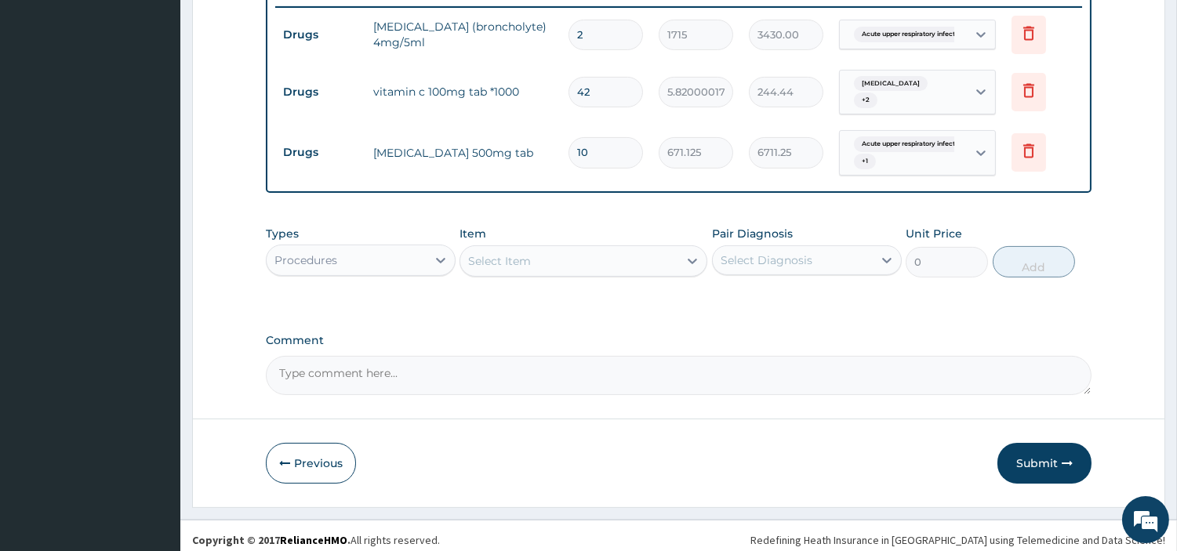
click at [615, 261] on div "Select Item" at bounding box center [569, 260] width 218 height 25
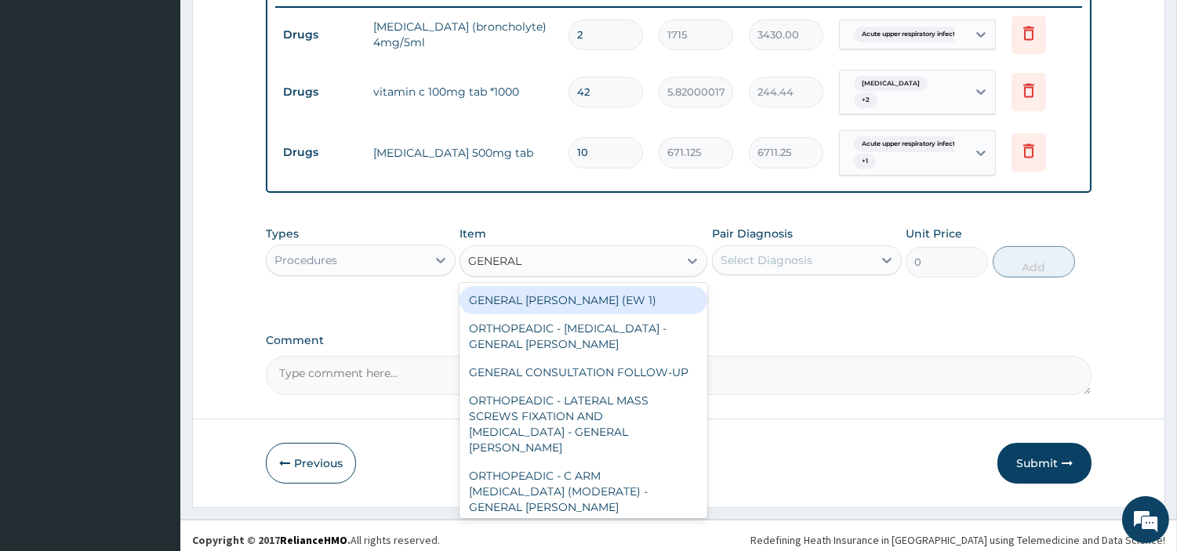
type input "GENERAL C"
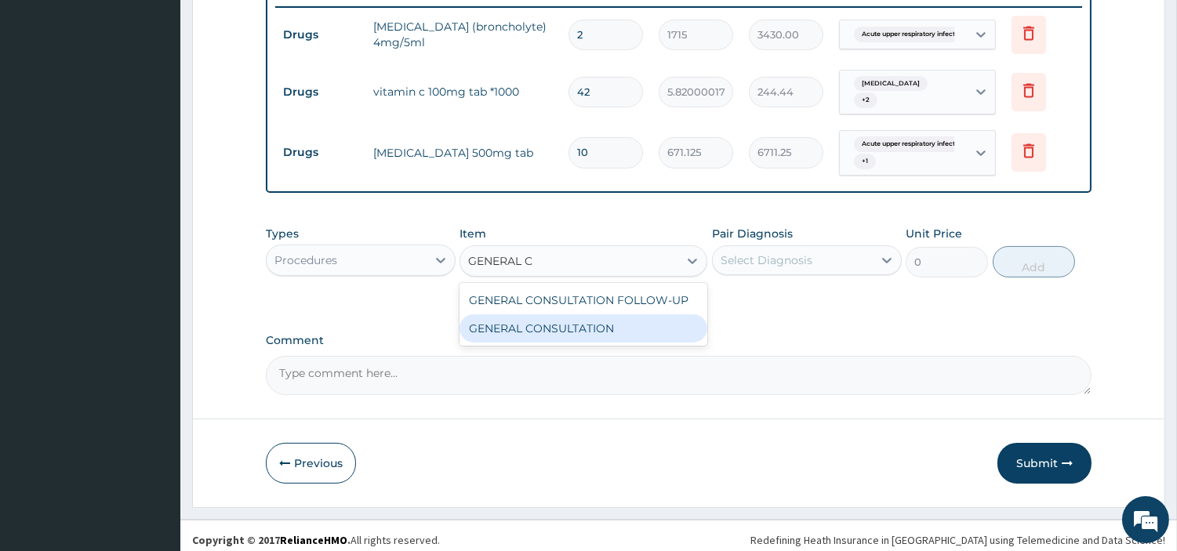
click at [606, 317] on div "GENERAL CONSULTATION" at bounding box center [583, 328] width 248 height 28
type input "6750"
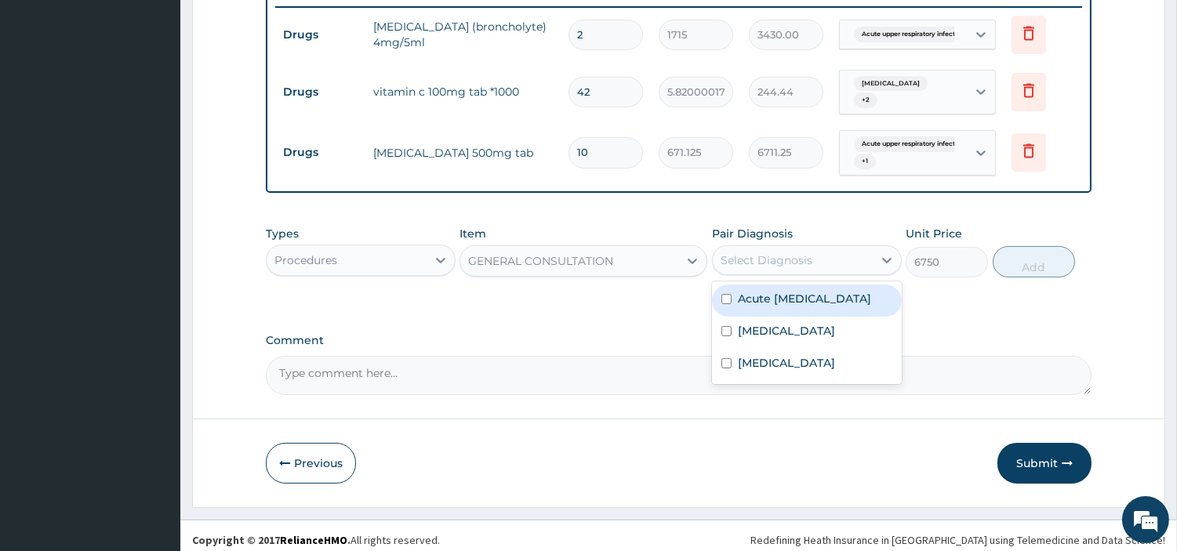
click at [805, 267] on div "Select Diagnosis" at bounding box center [807, 260] width 190 height 30
click at [798, 293] on label "Acute upper respiratory infection" at bounding box center [804, 299] width 133 height 16
checkbox input "true"
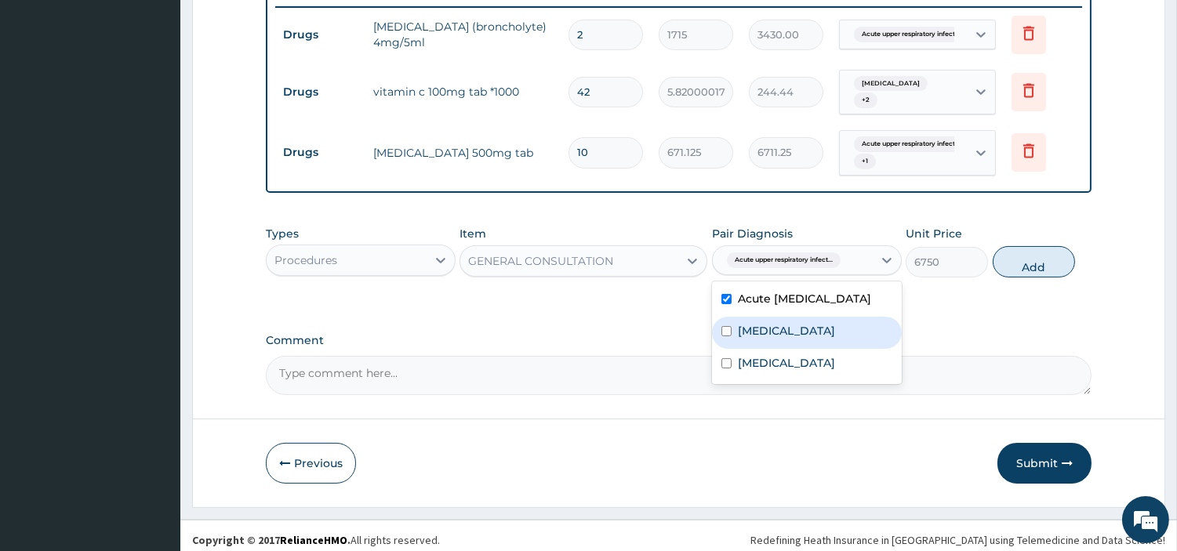
click at [778, 345] on div "Malaria" at bounding box center [807, 333] width 190 height 32
checkbox input "true"
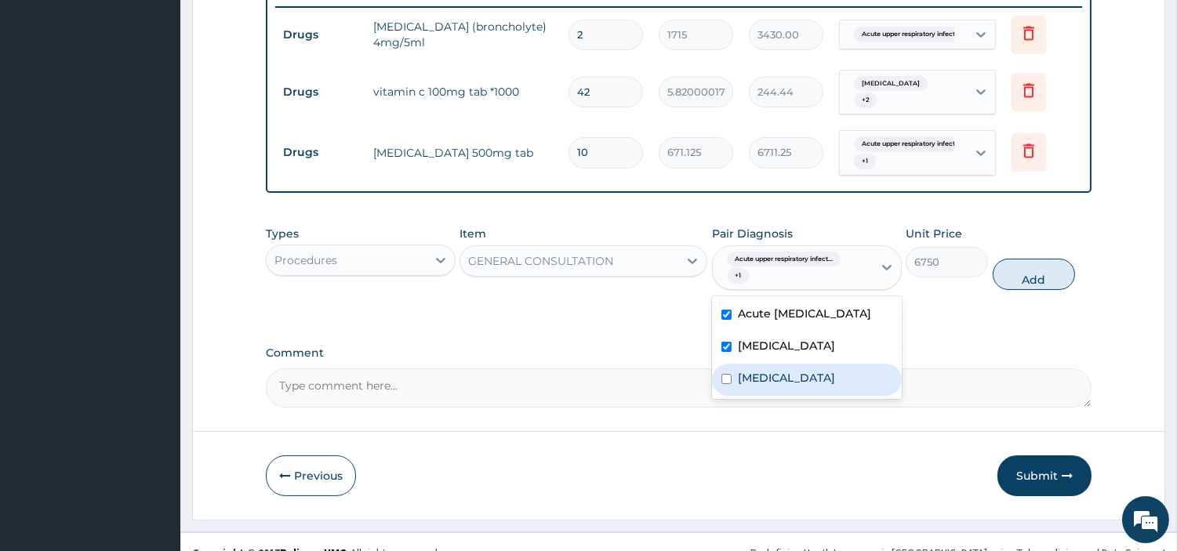
click at [771, 384] on label "Sepsis" at bounding box center [786, 378] width 97 height 16
checkbox input "true"
click at [1008, 267] on button "Add" at bounding box center [1033, 274] width 82 height 31
type input "0"
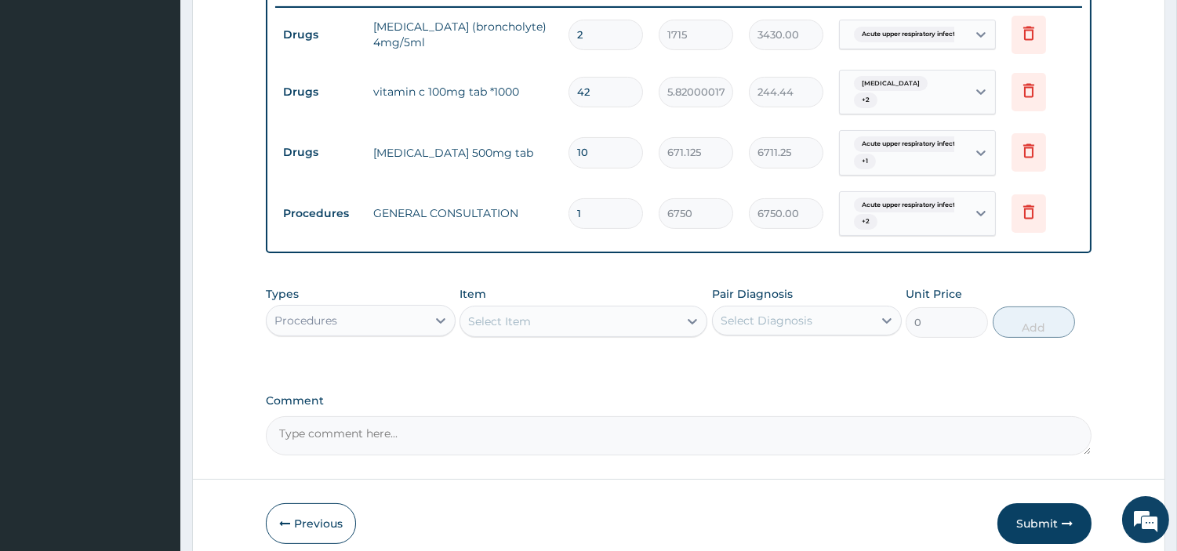
click at [339, 328] on div "Types Procedures" at bounding box center [361, 312] width 190 height 52
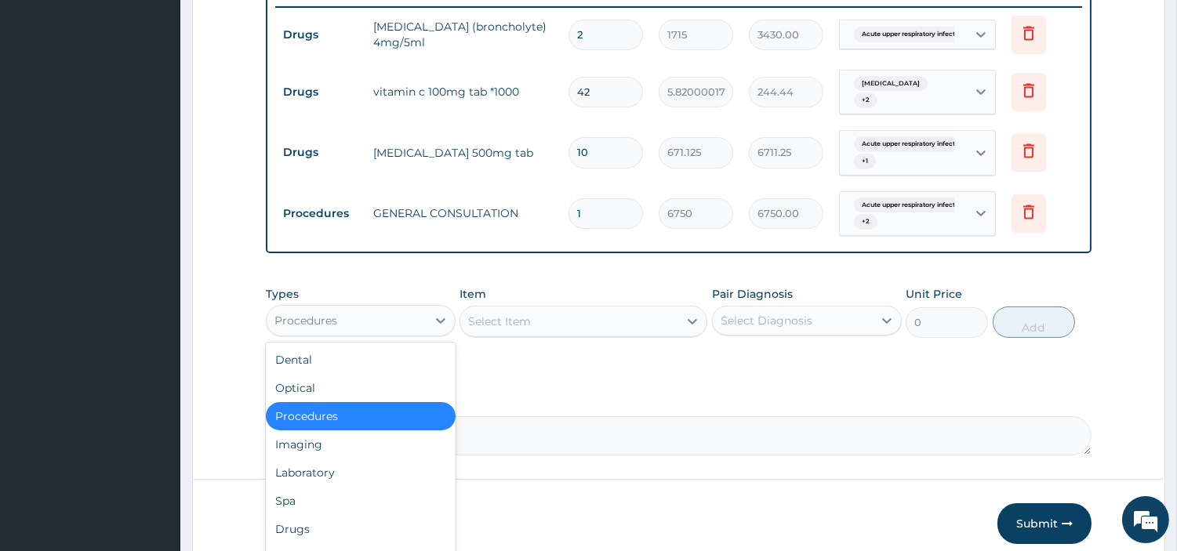
click at [331, 321] on div "Procedures" at bounding box center [347, 320] width 160 height 25
click at [330, 459] on div "Laboratory" at bounding box center [361, 473] width 190 height 28
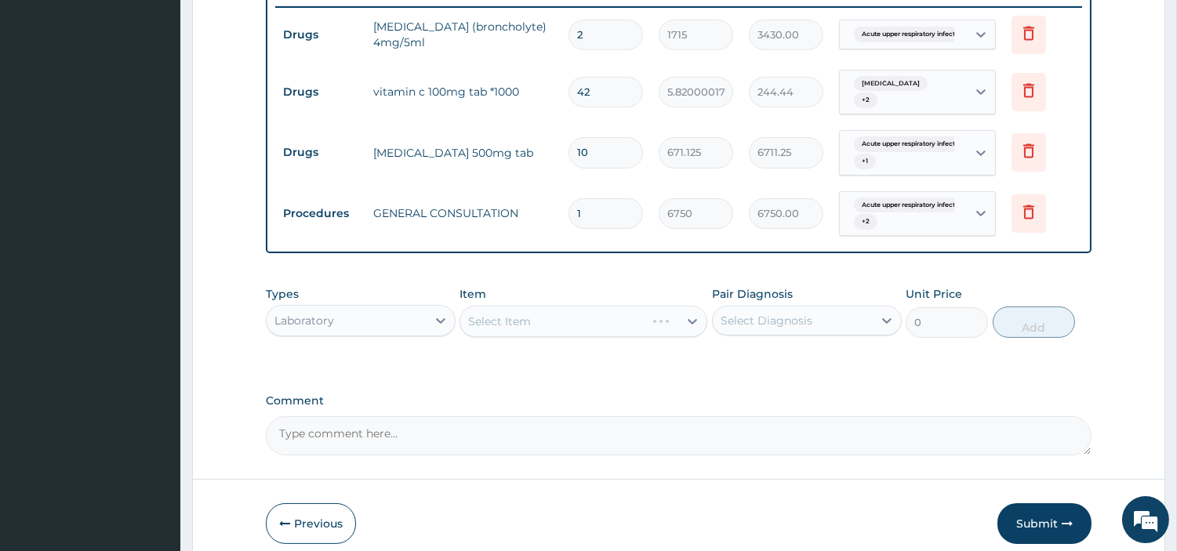
scroll to position [679, 0]
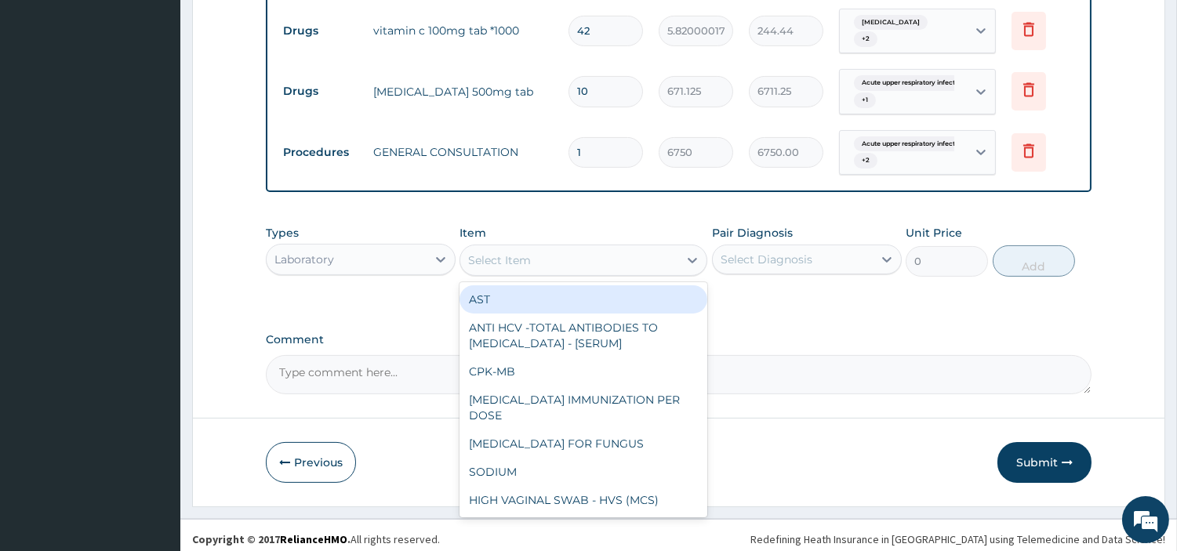
click at [648, 253] on div "Select Item" at bounding box center [569, 260] width 218 height 25
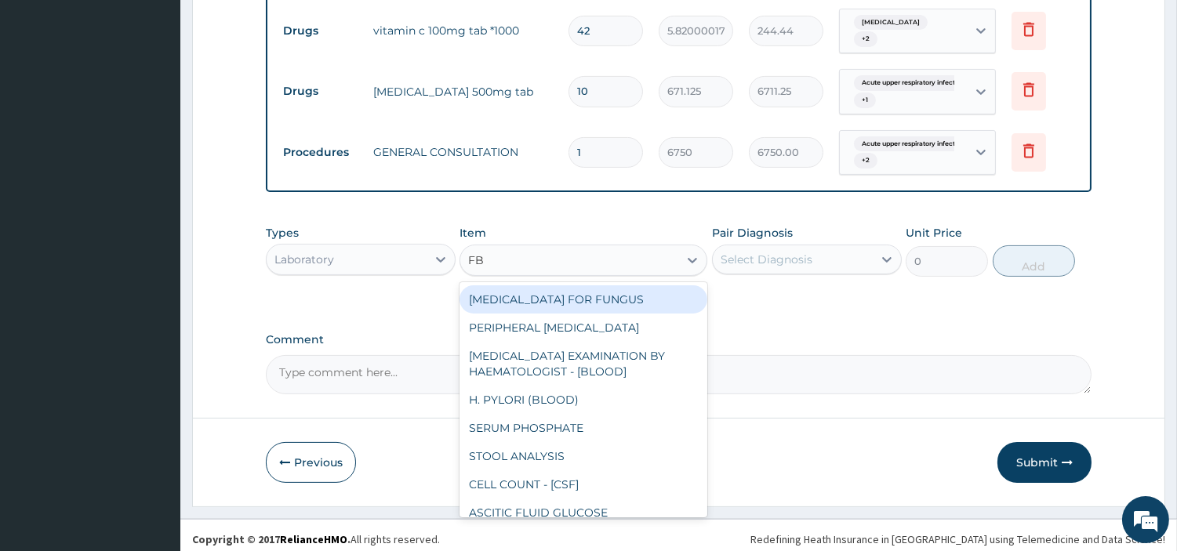
type input "FBC"
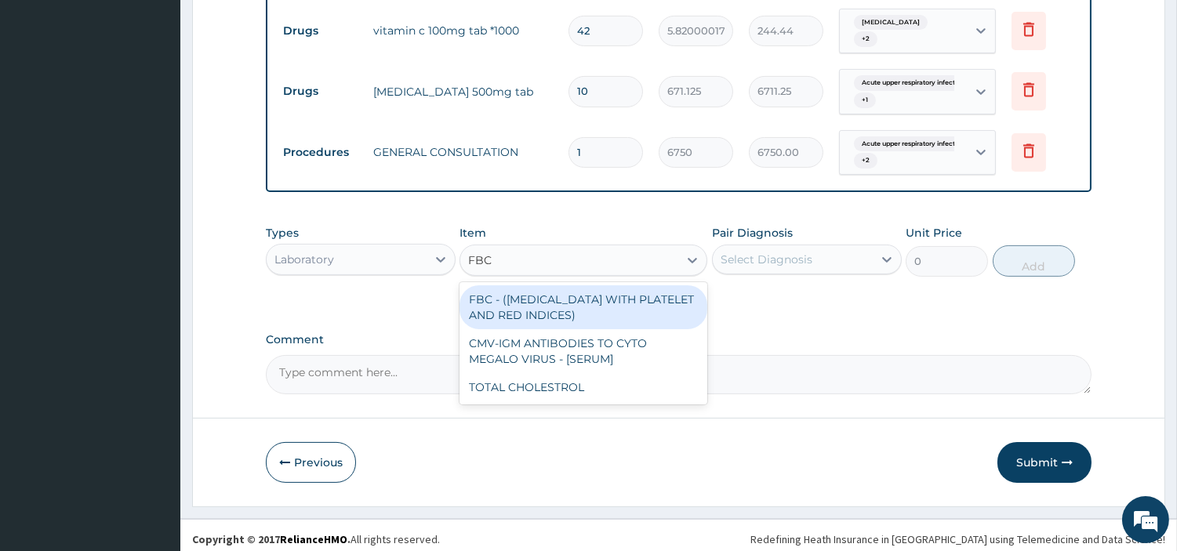
click at [635, 291] on div "FBC - (FULL BLOOD COUNT WITH PLATELET AND RED INDICES)" at bounding box center [583, 307] width 248 height 44
type input "5400"
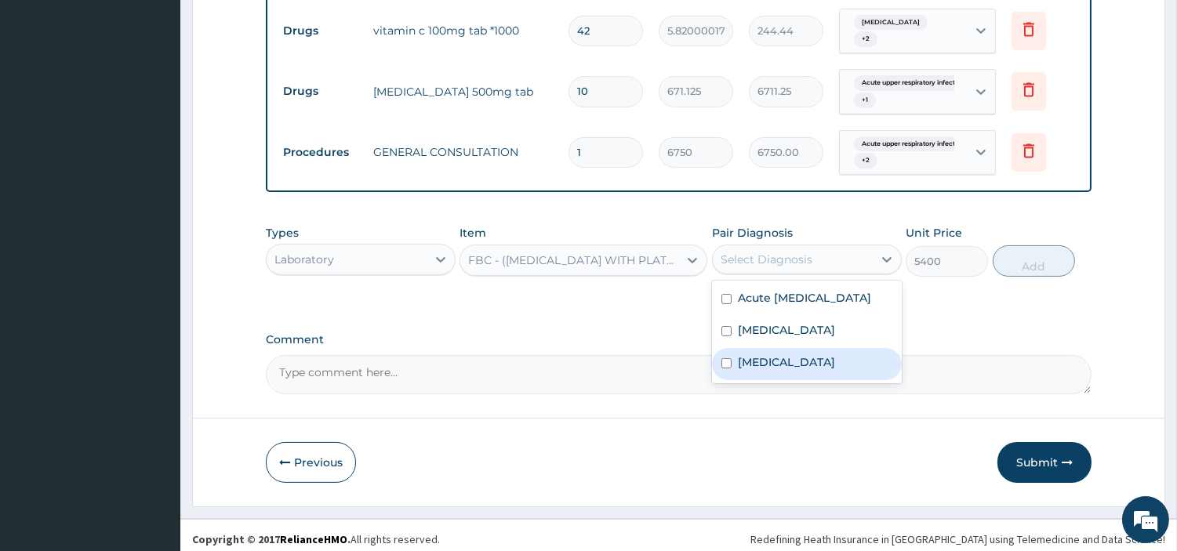
drag, startPoint x: 851, startPoint y: 263, endPoint x: 742, endPoint y: 413, distance: 185.3
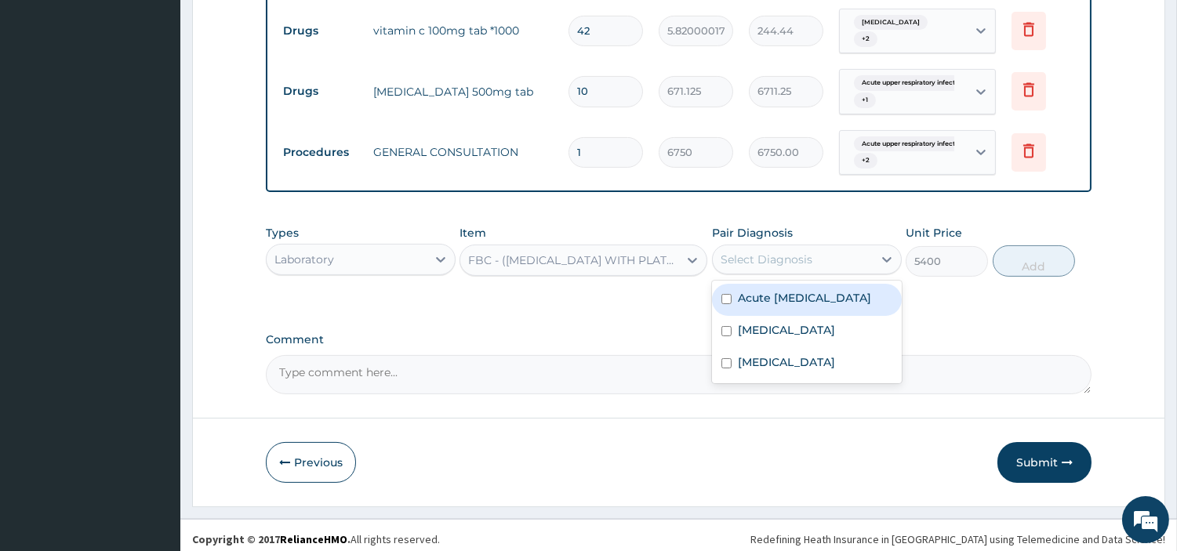
click at [769, 252] on div "Select Diagnosis" at bounding box center [766, 260] width 92 height 16
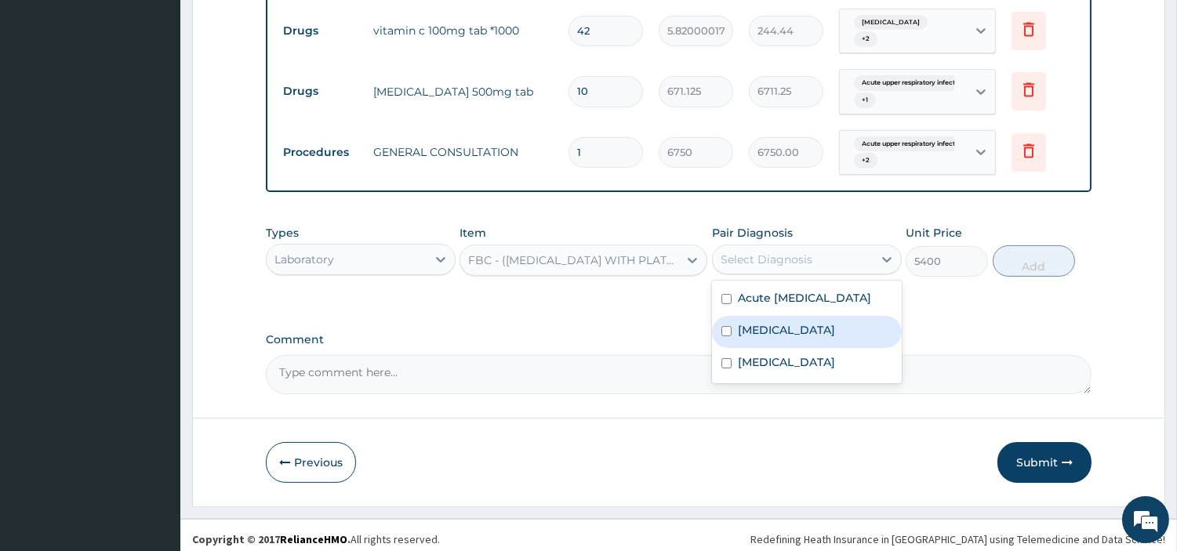
click at [724, 348] on div "Malaria" at bounding box center [807, 332] width 190 height 32
checkbox input "true"
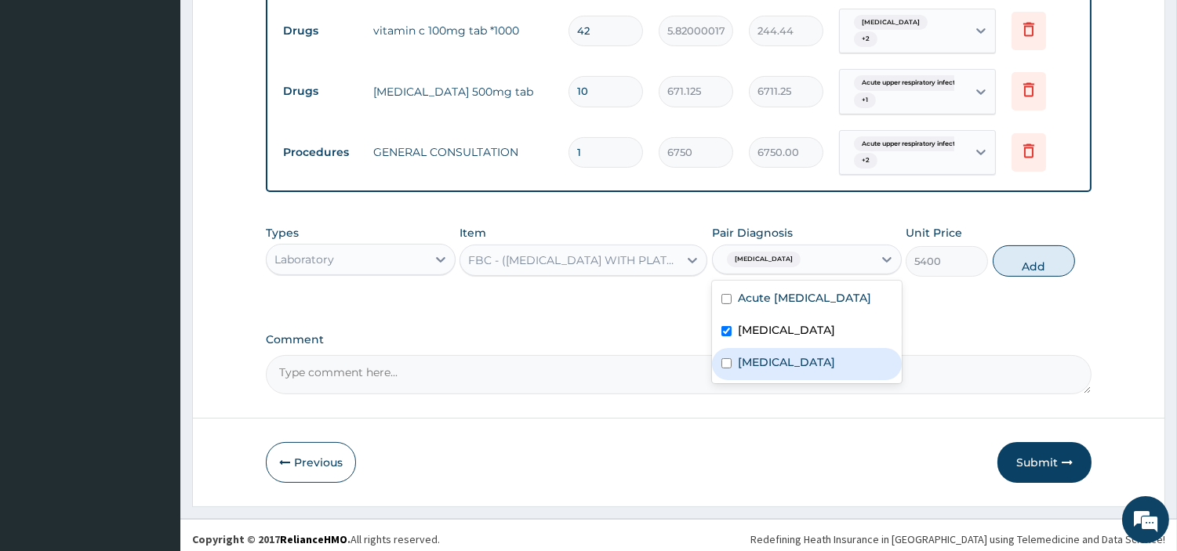
click at [726, 367] on input "checkbox" at bounding box center [726, 363] width 10 height 10
checkbox input "true"
click at [754, 348] on div "Malaria" at bounding box center [807, 332] width 190 height 32
checkbox input "false"
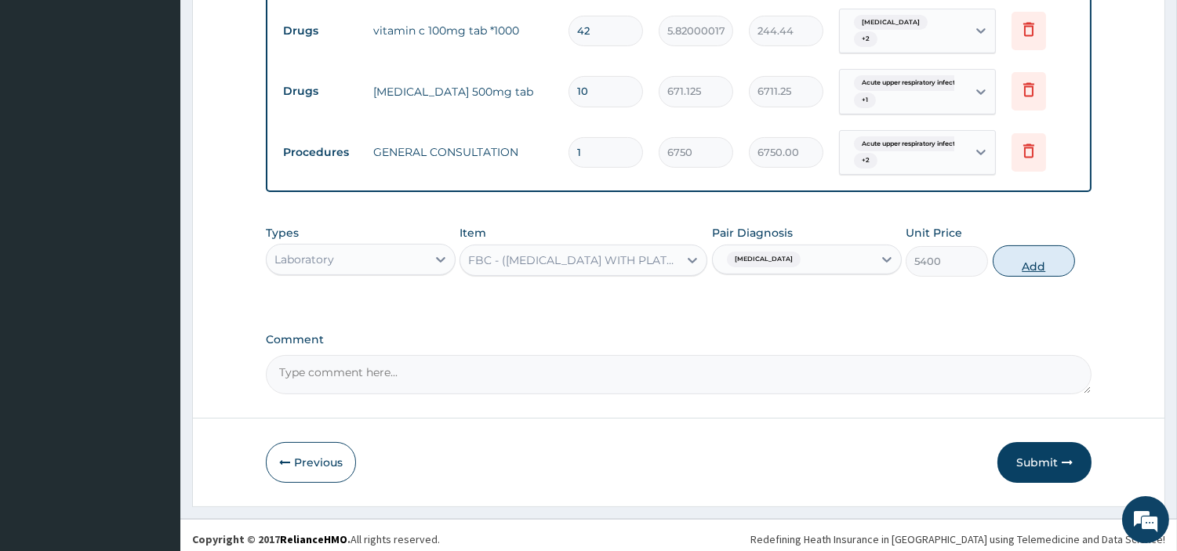
click at [1041, 248] on button "Add" at bounding box center [1033, 260] width 82 height 31
type input "0"
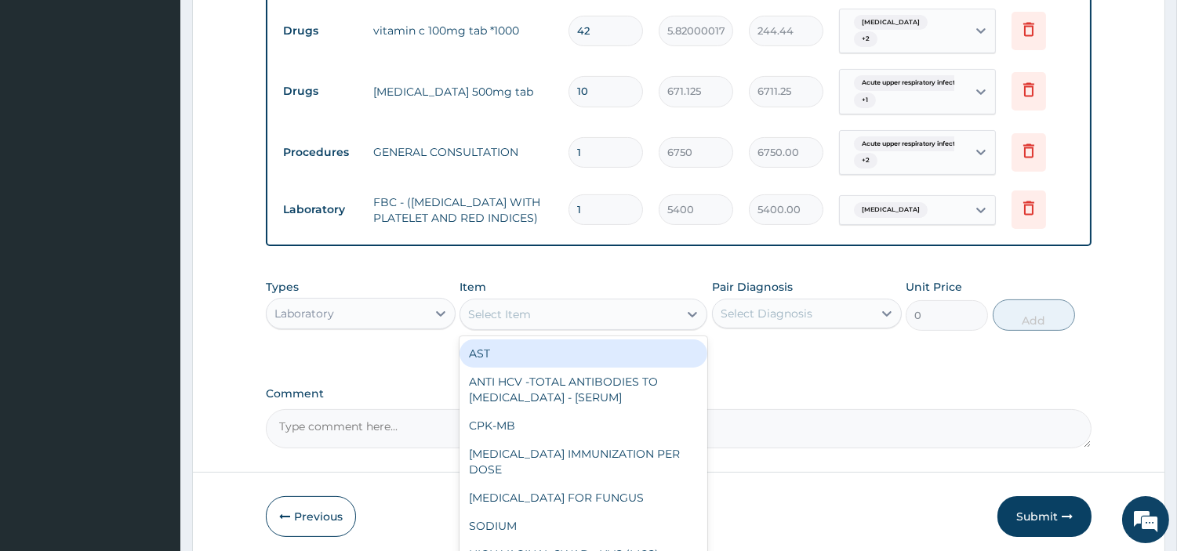
click at [663, 310] on div "Select Item" at bounding box center [569, 314] width 218 height 25
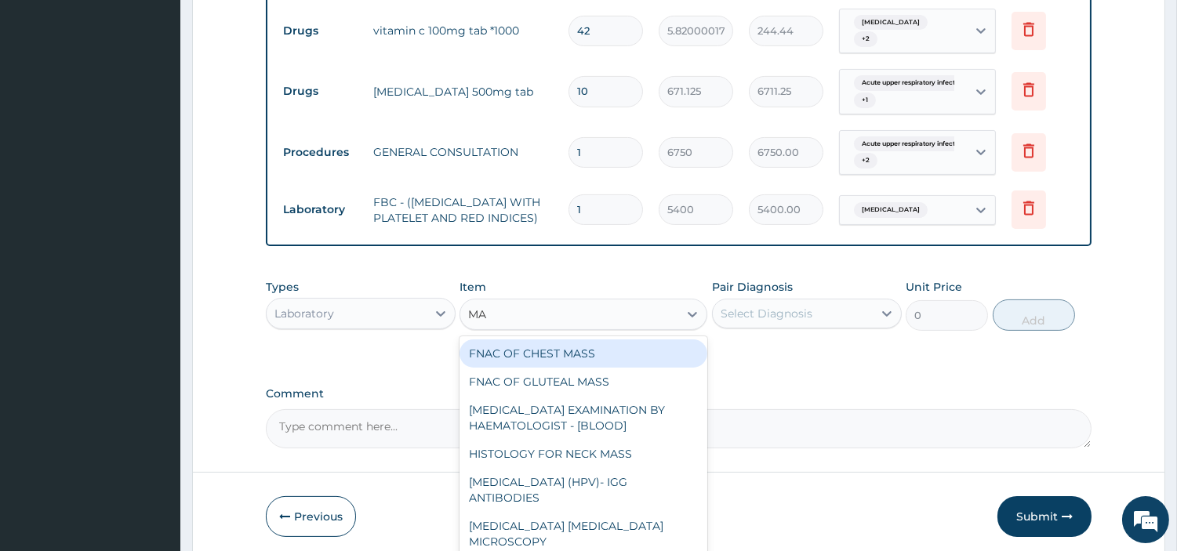
type input "MAL"
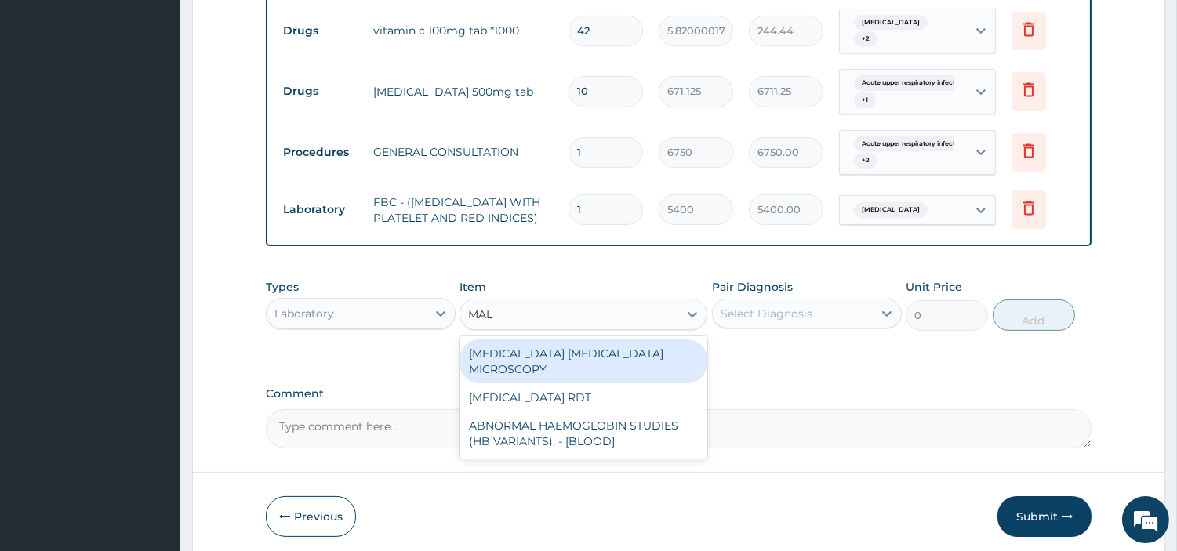
click at [644, 348] on div "MALARIA PARASITE MICROSCOPY" at bounding box center [583, 361] width 248 height 44
type input "2700"
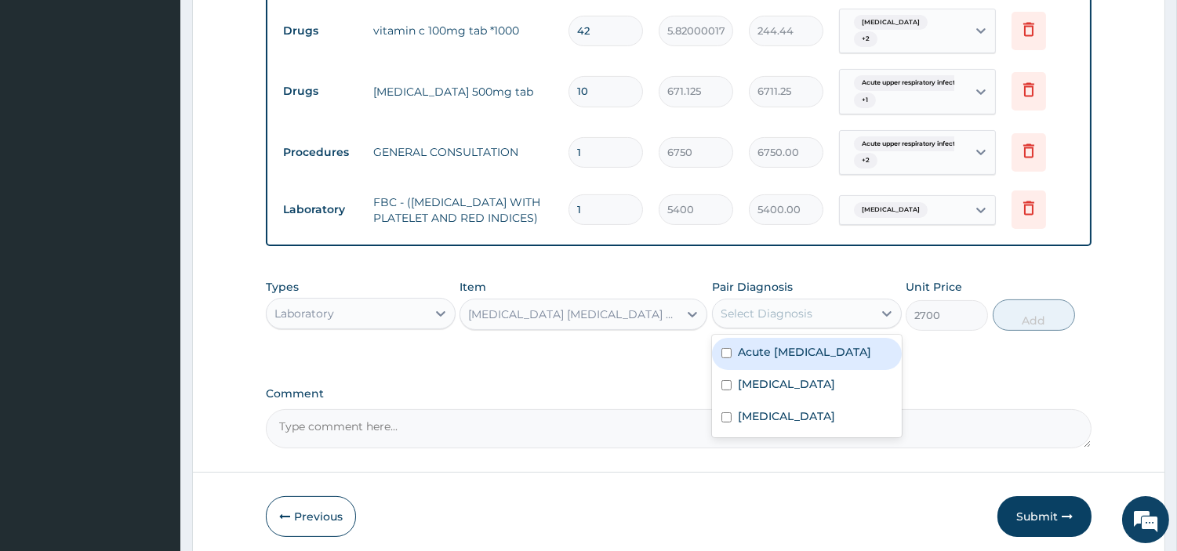
click at [743, 321] on div "Select Diagnosis" at bounding box center [766, 314] width 92 height 16
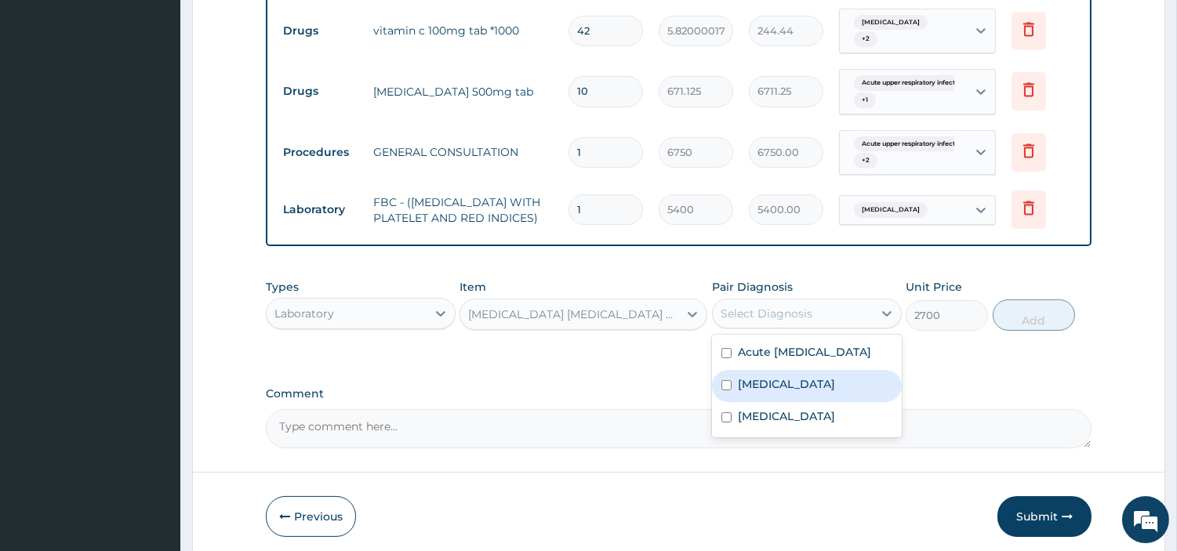
click at [754, 392] on label "Malaria" at bounding box center [786, 384] width 97 height 16
checkbox input "true"
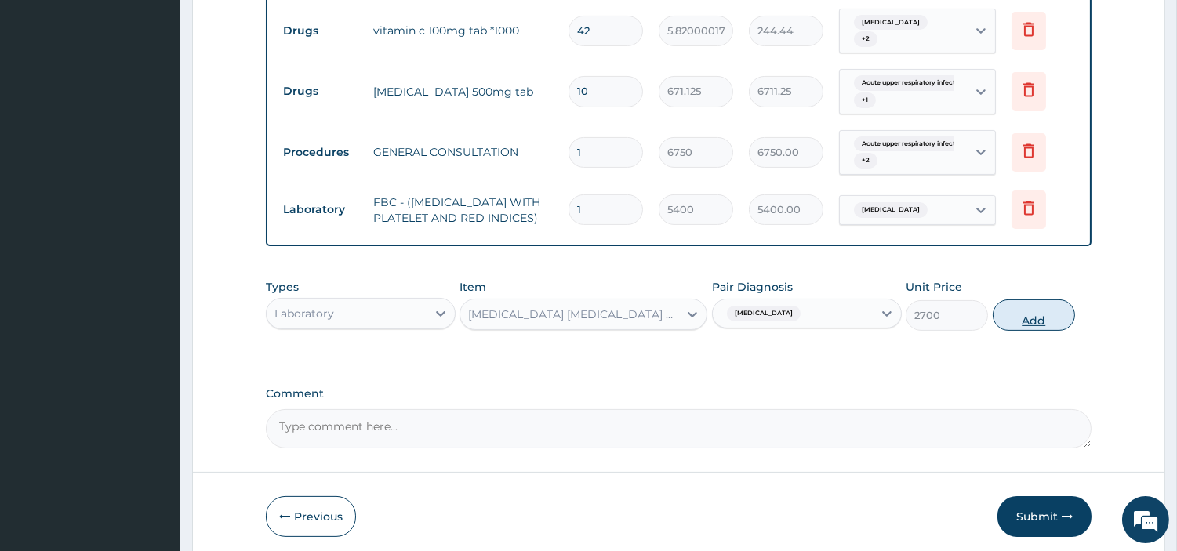
click at [1064, 320] on button "Add" at bounding box center [1033, 314] width 82 height 31
type input "0"
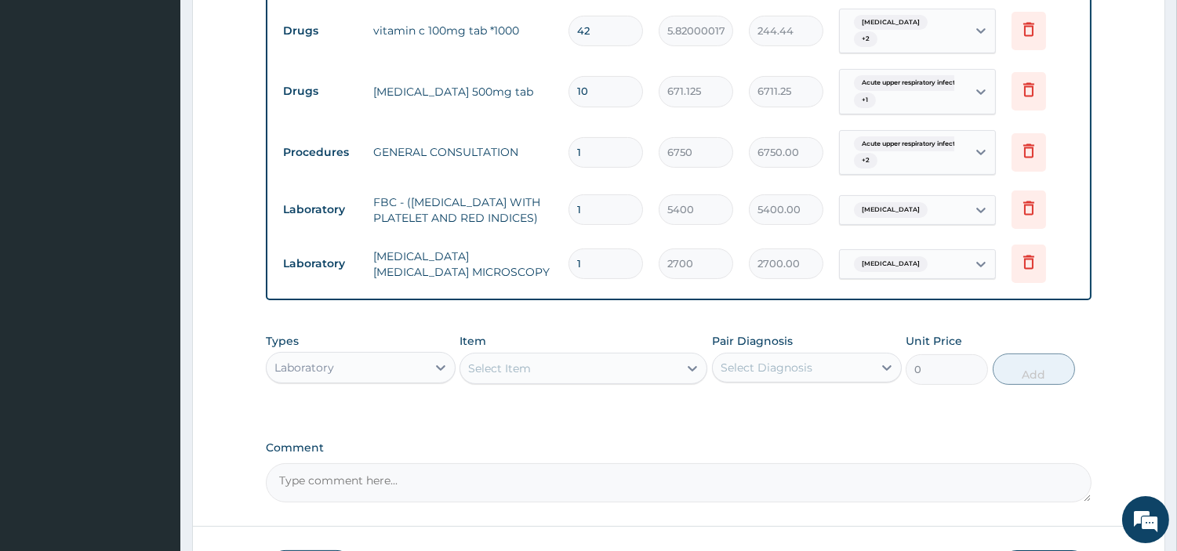
scroll to position [796, 0]
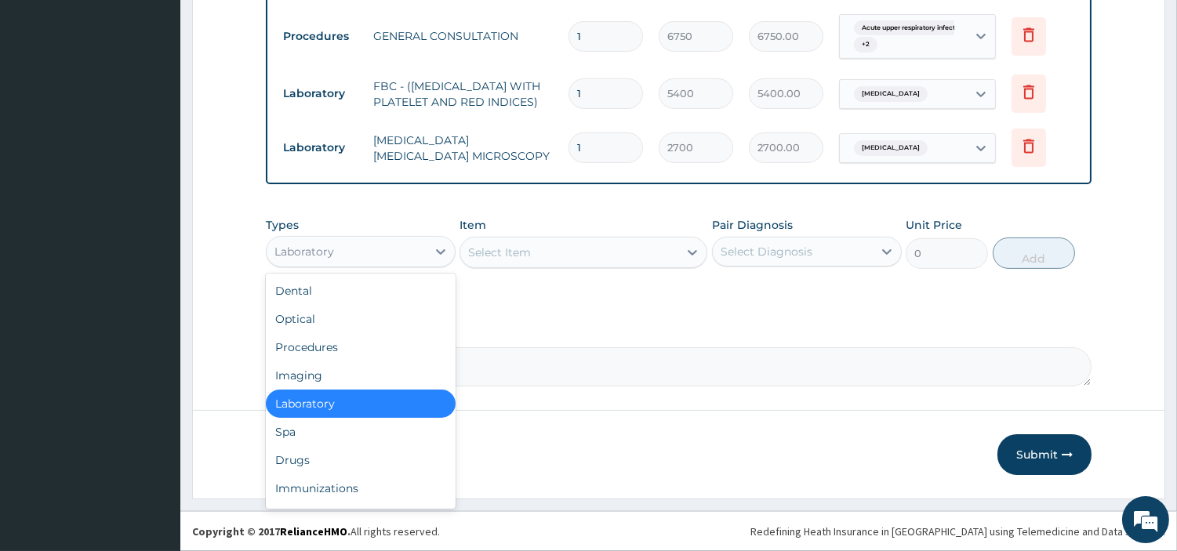
click at [375, 247] on div "Laboratory" at bounding box center [347, 251] width 160 height 25
click at [285, 453] on div "Drugs" at bounding box center [361, 460] width 190 height 28
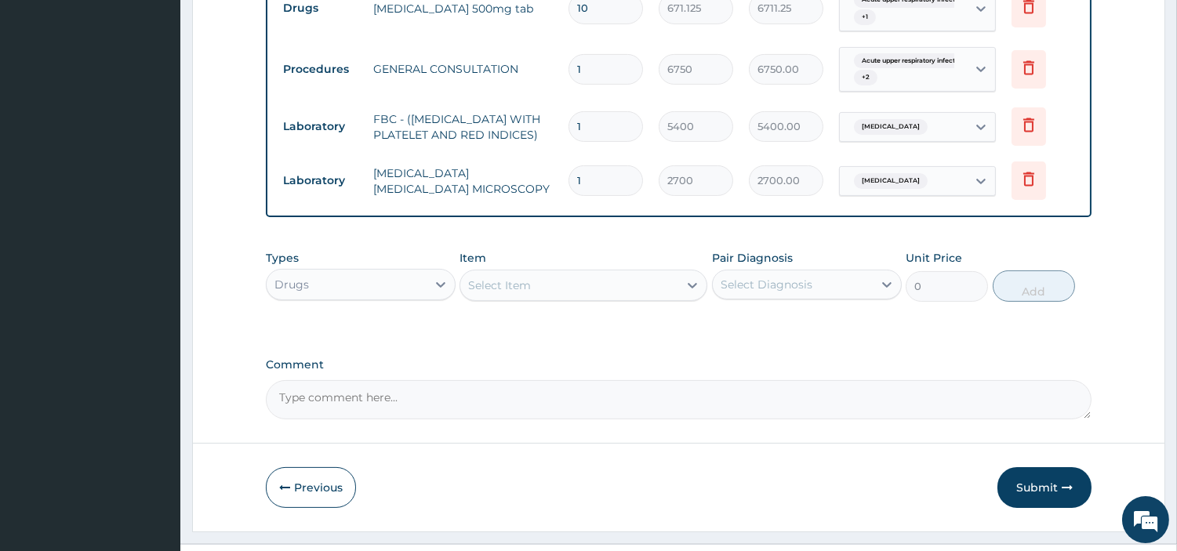
scroll to position [767, 0]
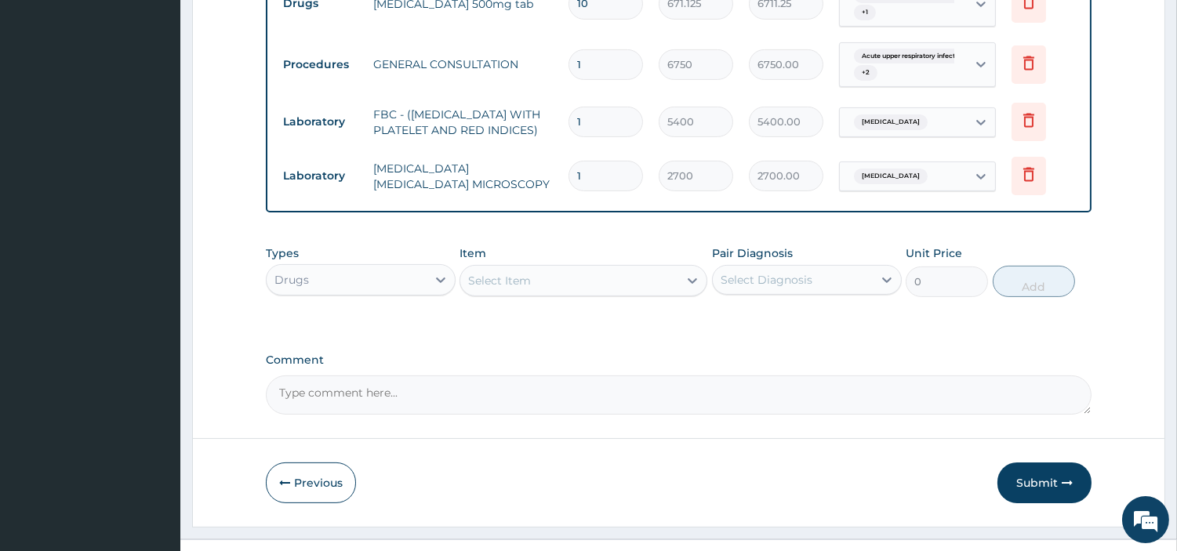
click at [604, 279] on div "Select Item" at bounding box center [569, 280] width 218 height 25
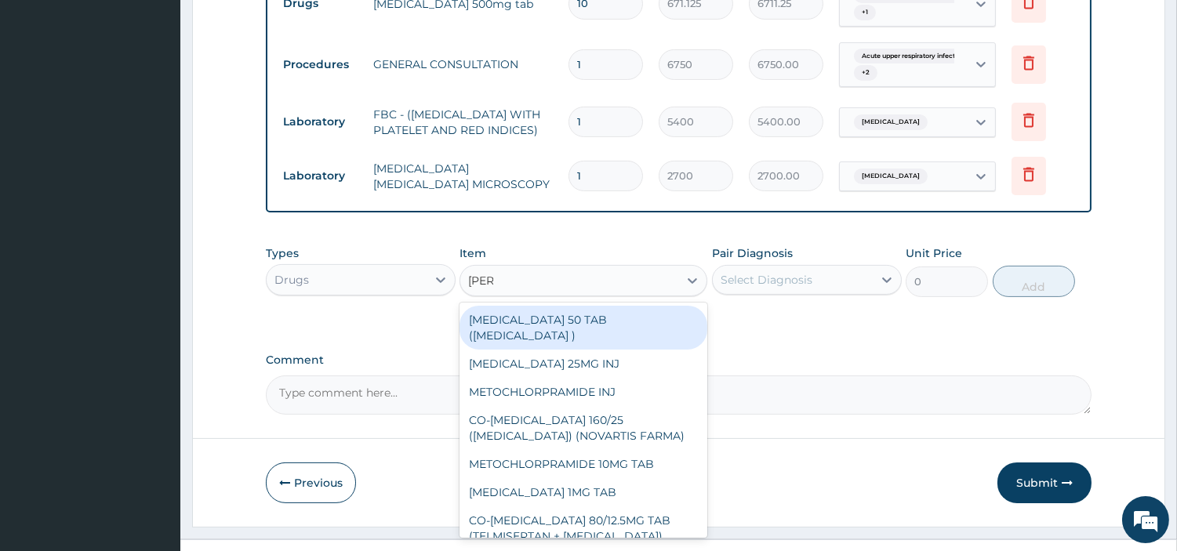
type input "LORAT"
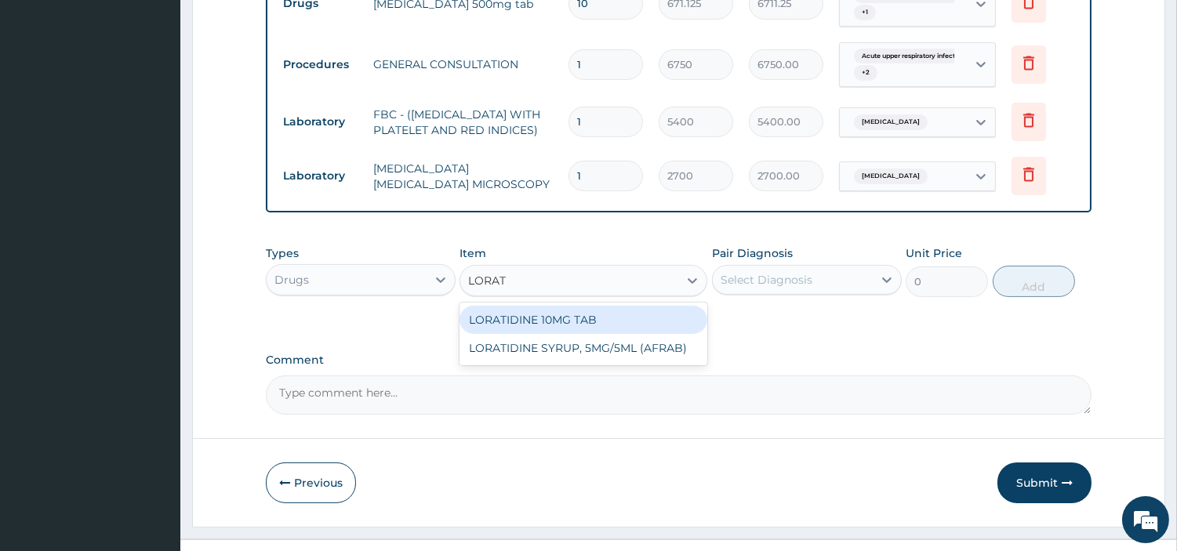
drag, startPoint x: 568, startPoint y: 307, endPoint x: 685, endPoint y: 318, distance: 117.3
click at [685, 318] on div "LORATIDINE 10MG TAB" at bounding box center [583, 320] width 248 height 28
type input "40.95000076293945"
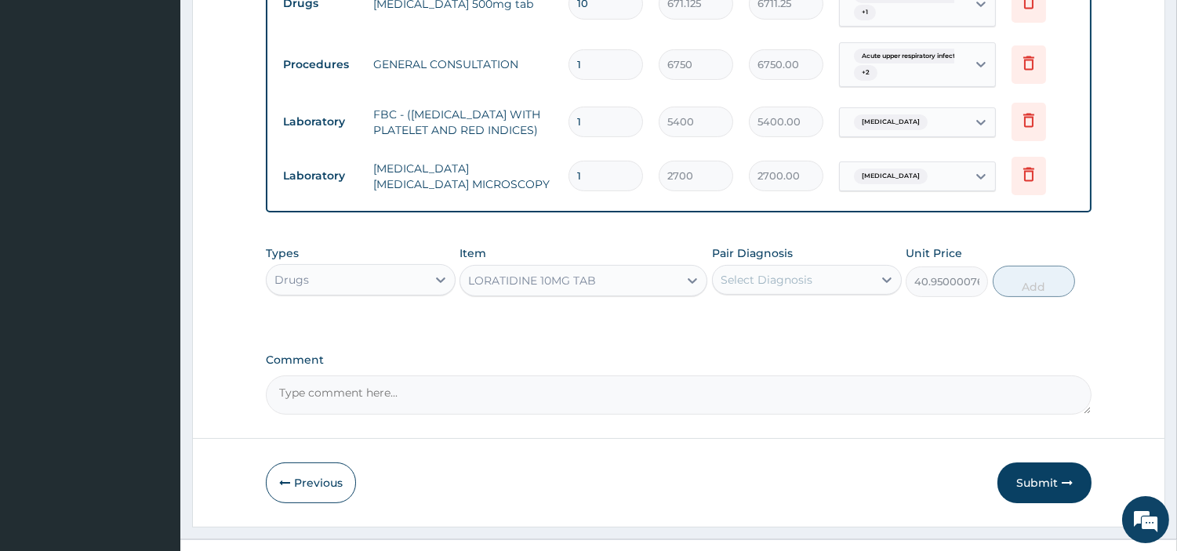
click at [685, 318] on div "Types Drugs Item LORATIDINE 10MG TAB Pair Diagnosis Select Diagnosis Unit Price…" at bounding box center [678, 283] width 825 height 91
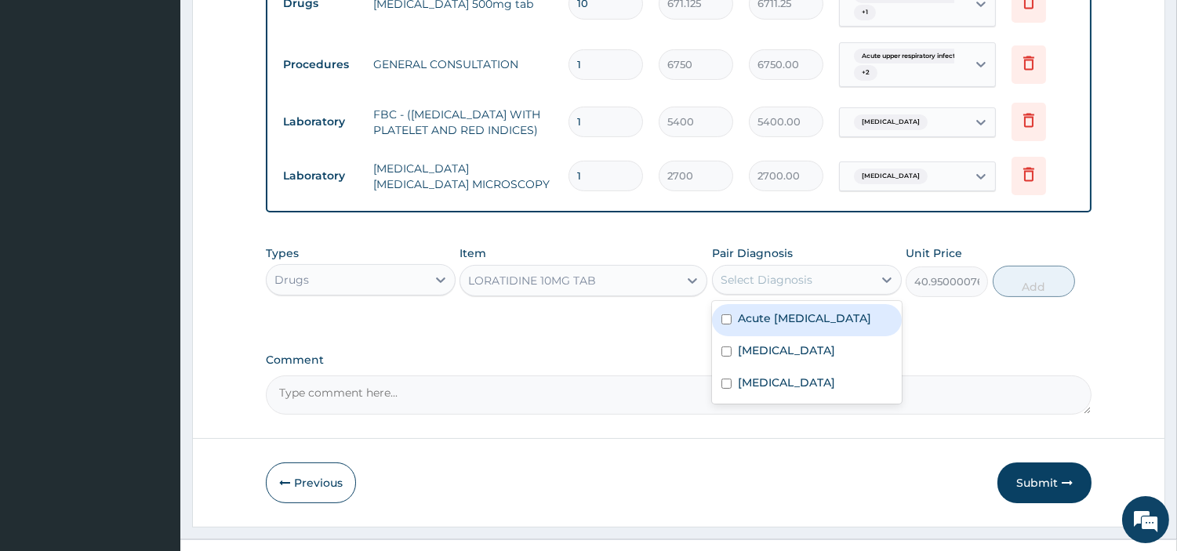
click at [749, 283] on div "Select Diagnosis" at bounding box center [766, 280] width 92 height 16
click at [761, 336] on div "Acute upper respiratory infection" at bounding box center [807, 320] width 190 height 32
checkbox input "true"
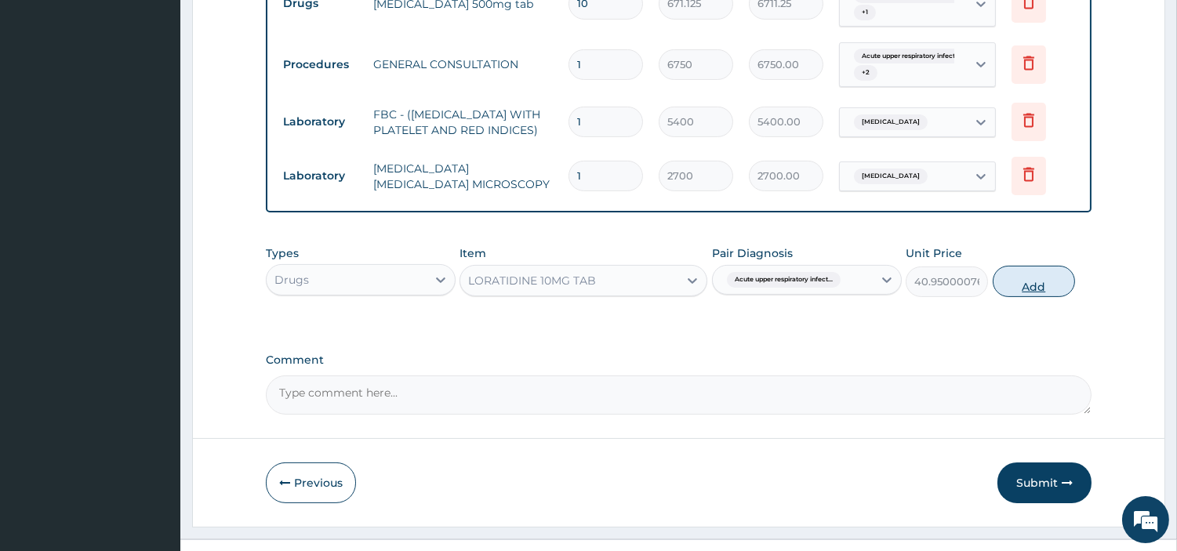
click at [1021, 292] on div "Types Drugs Item LORATIDINE 10MG TAB Pair Diagnosis Acute upper respiratory inf…" at bounding box center [678, 271] width 825 height 67
click at [1021, 292] on button "Add" at bounding box center [1033, 281] width 82 height 31
type input "0"
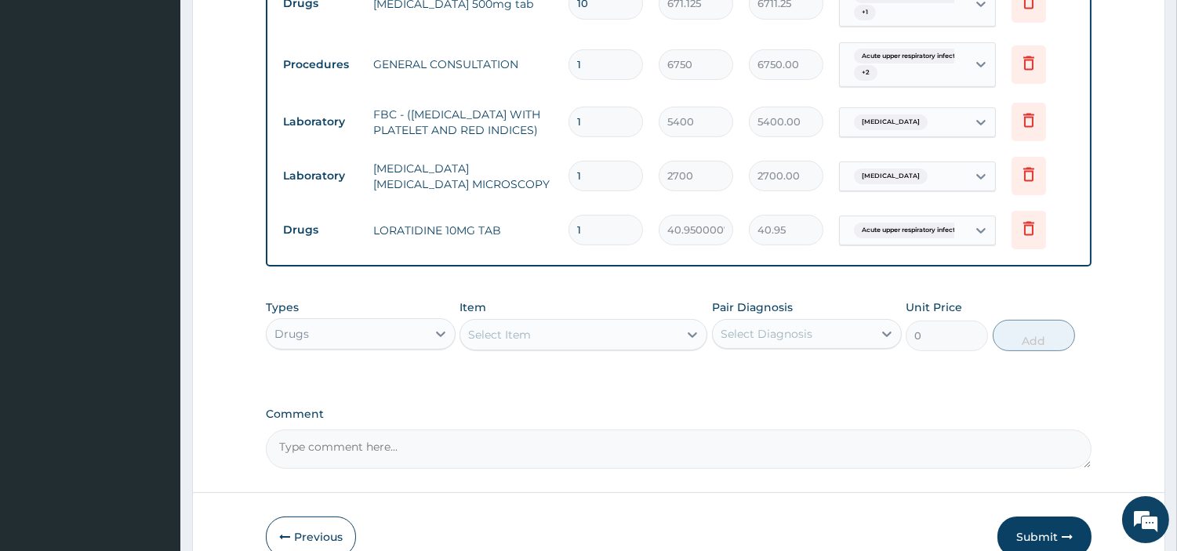
type input "0.00"
type input "7"
type input "286.65"
type input "7"
click at [510, 335] on div "Select Item" at bounding box center [499, 335] width 63 height 16
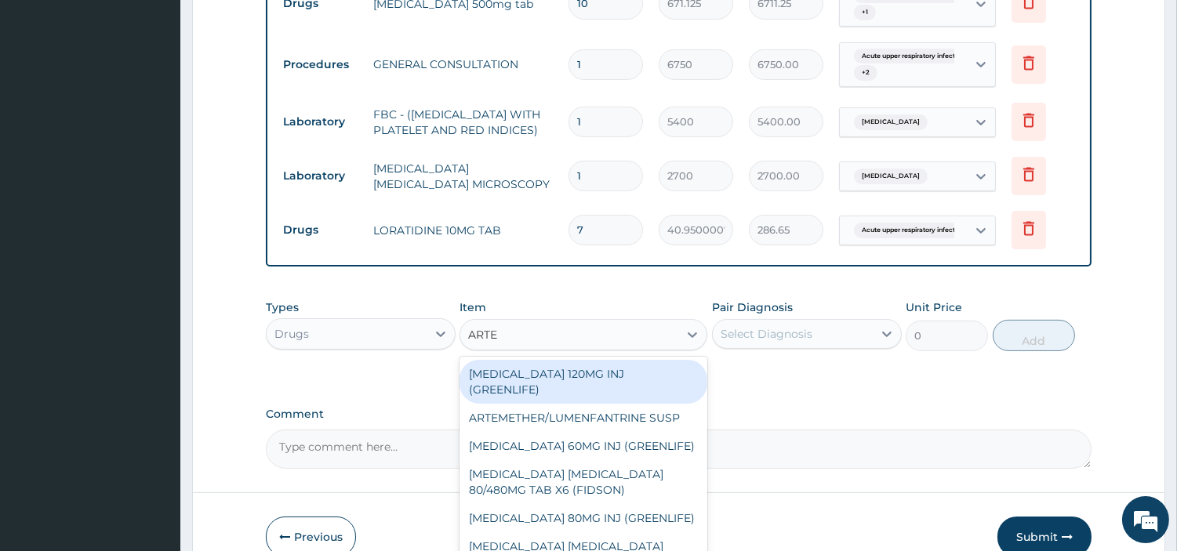
type input "ARTEM"
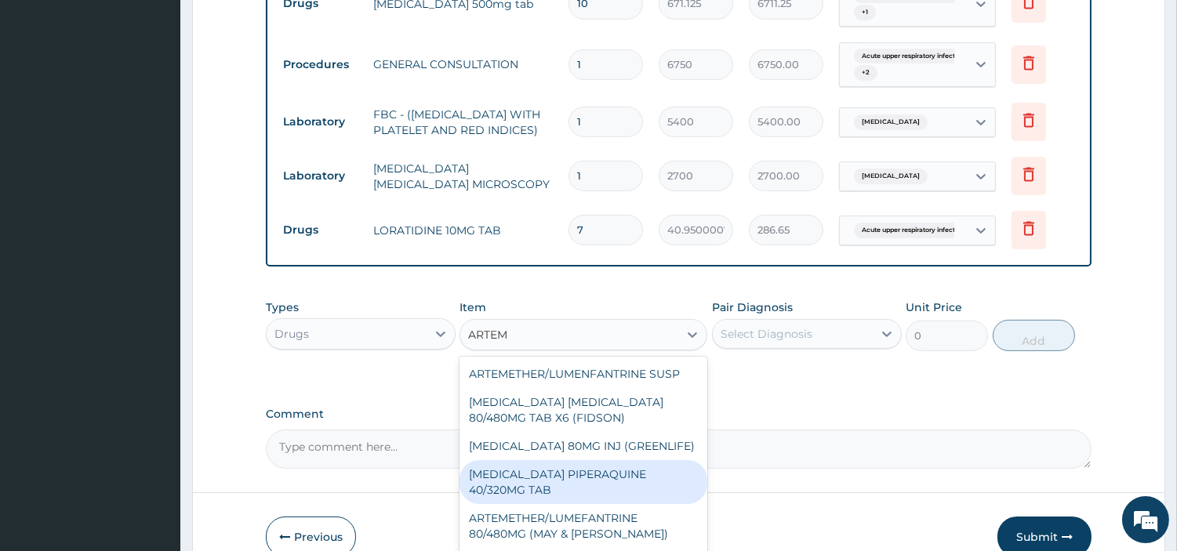
scroll to position [851, 0]
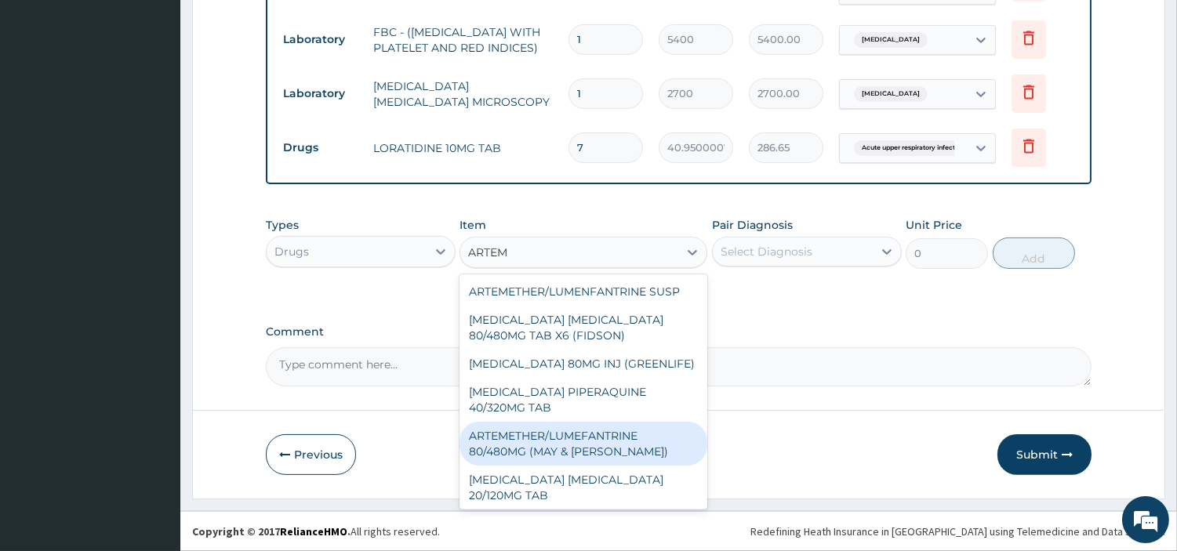
click at [670, 452] on div "ARTEMETHER/LUMEFANTRINE 80/480MG (MAY & BAKER)" at bounding box center [583, 444] width 248 height 44
type input "303.3257446289062"
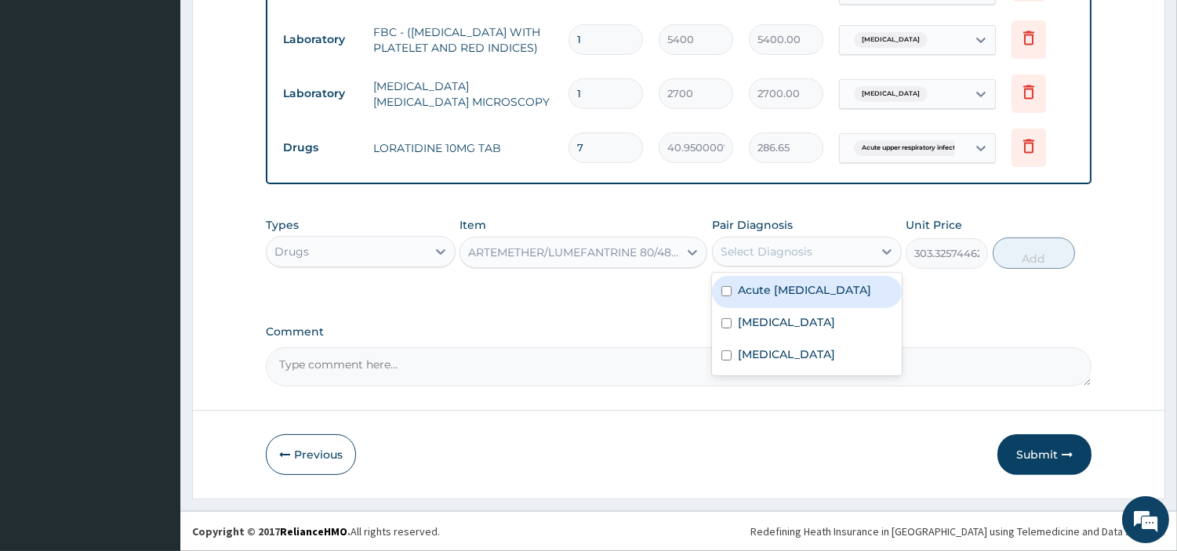
drag, startPoint x: 847, startPoint y: 247, endPoint x: 793, endPoint y: 369, distance: 134.0
click at [793, 267] on div "option Acute upper respiratory infection, selected. option Acute upper respirat…" at bounding box center [807, 252] width 190 height 30
drag, startPoint x: 785, startPoint y: 356, endPoint x: 734, endPoint y: 248, distance: 118.9
click at [734, 248] on div "option Acute upper respiratory infection, selected. option Acute upper respirat…" at bounding box center [807, 252] width 190 height 30
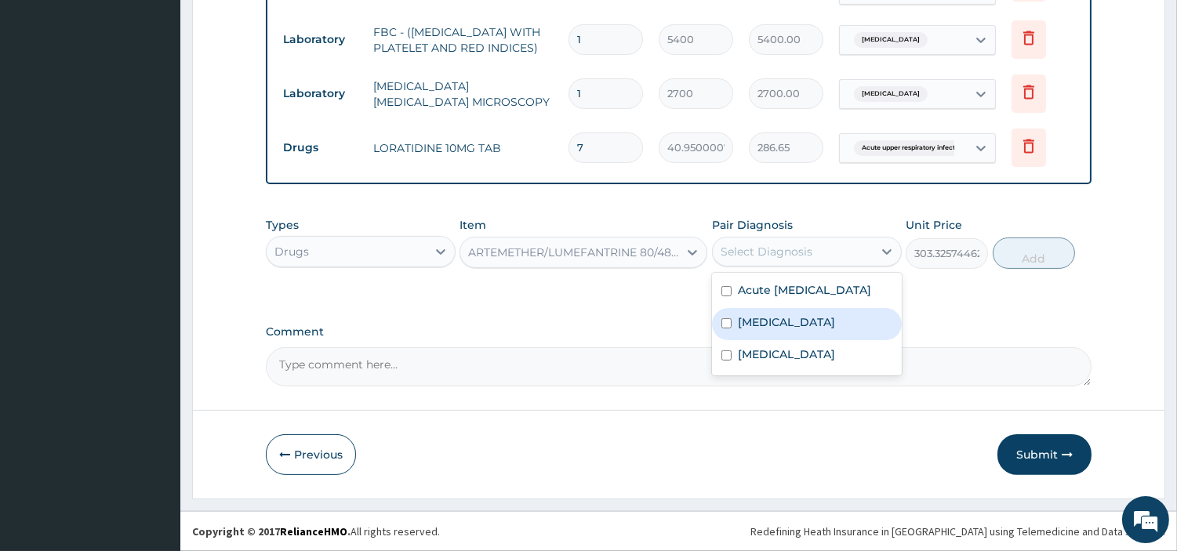
click at [748, 324] on div "Malaria" at bounding box center [807, 324] width 190 height 32
checkbox input "true"
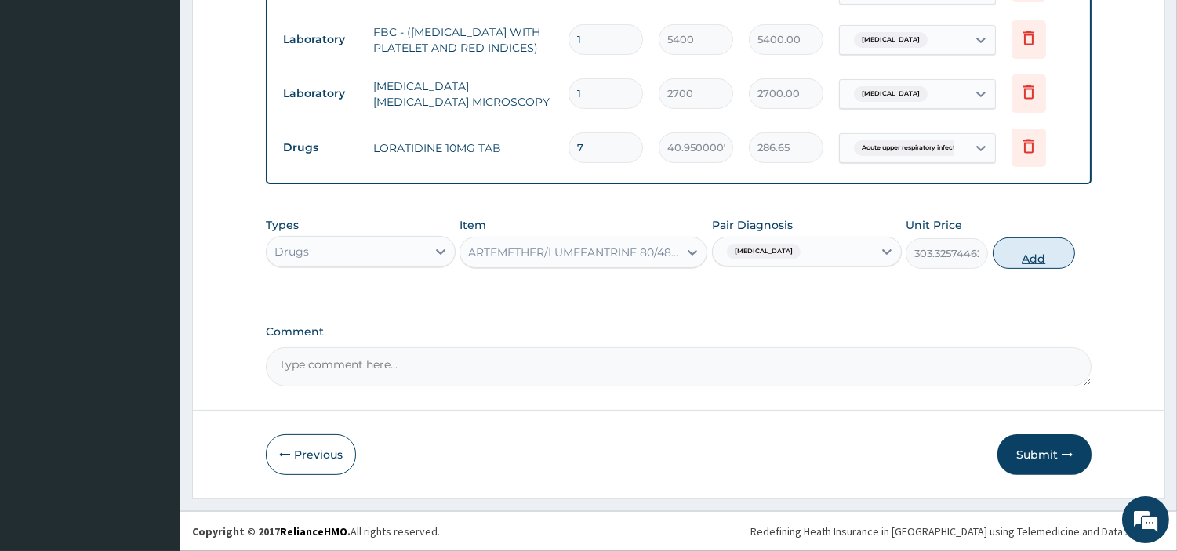
drag, startPoint x: 1028, startPoint y: 270, endPoint x: 1028, endPoint y: 249, distance: 21.2
click at [1028, 249] on div "Types Drugs Item ARTEMETHER/LUMEFANTRINE 80/480MG (MAY & BAKER) Pair Diagnosis …" at bounding box center [678, 242] width 825 height 67
click at [1028, 249] on button "Add" at bounding box center [1033, 253] width 82 height 31
type input "0"
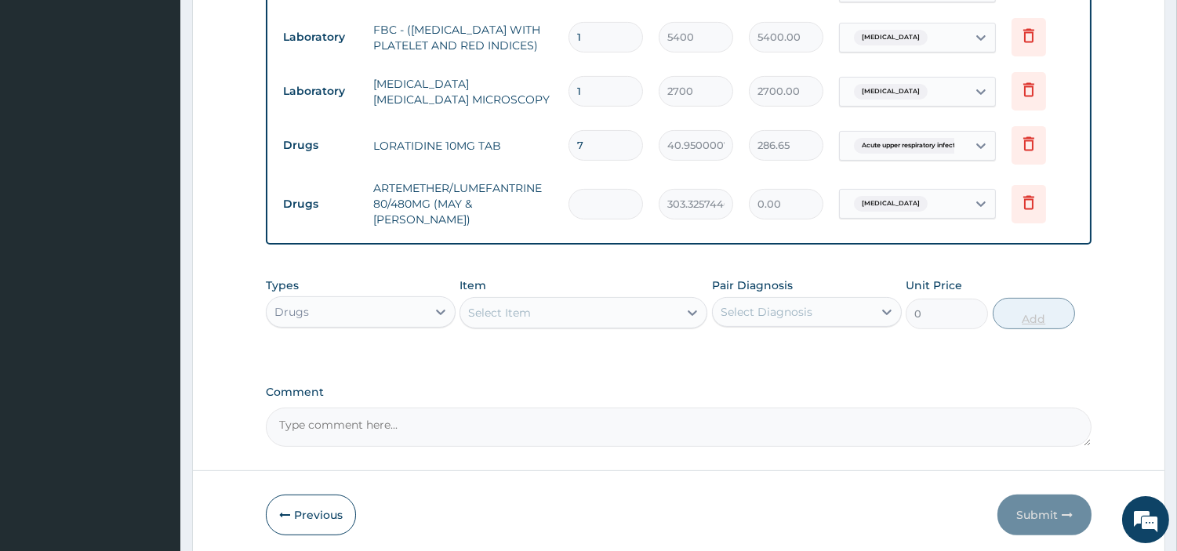
type input "6"
type input "1819.95"
type input "6"
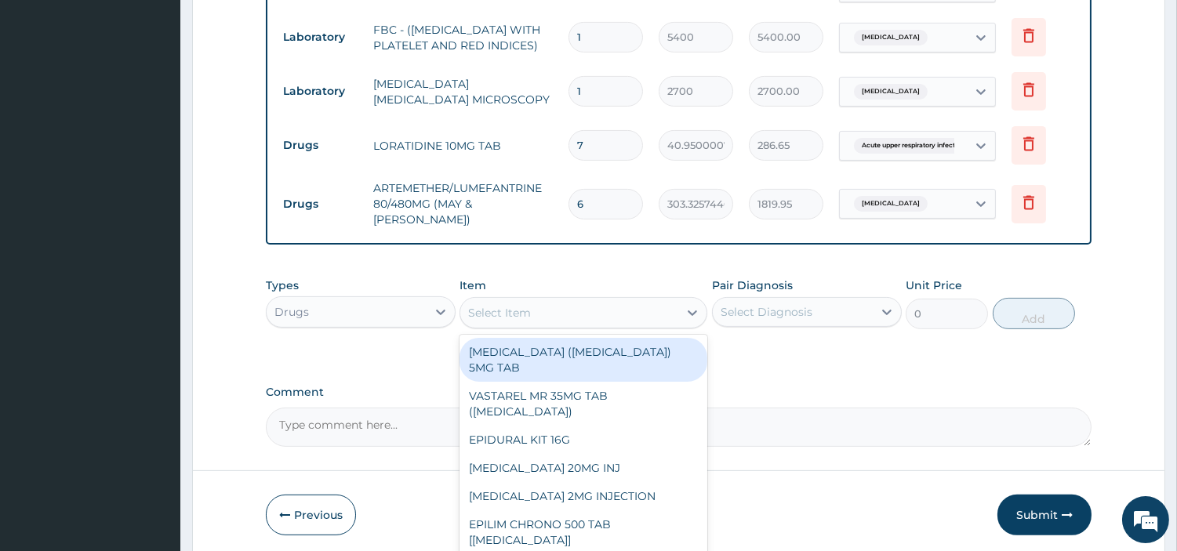
click at [627, 302] on div "Select Item" at bounding box center [569, 312] width 218 height 25
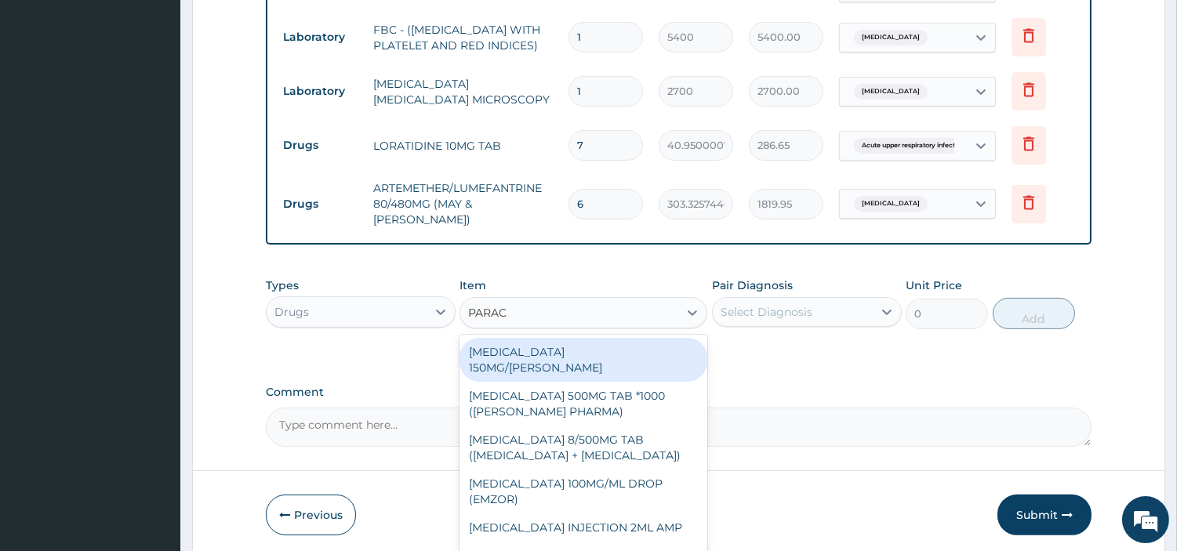
type input "PARACE"
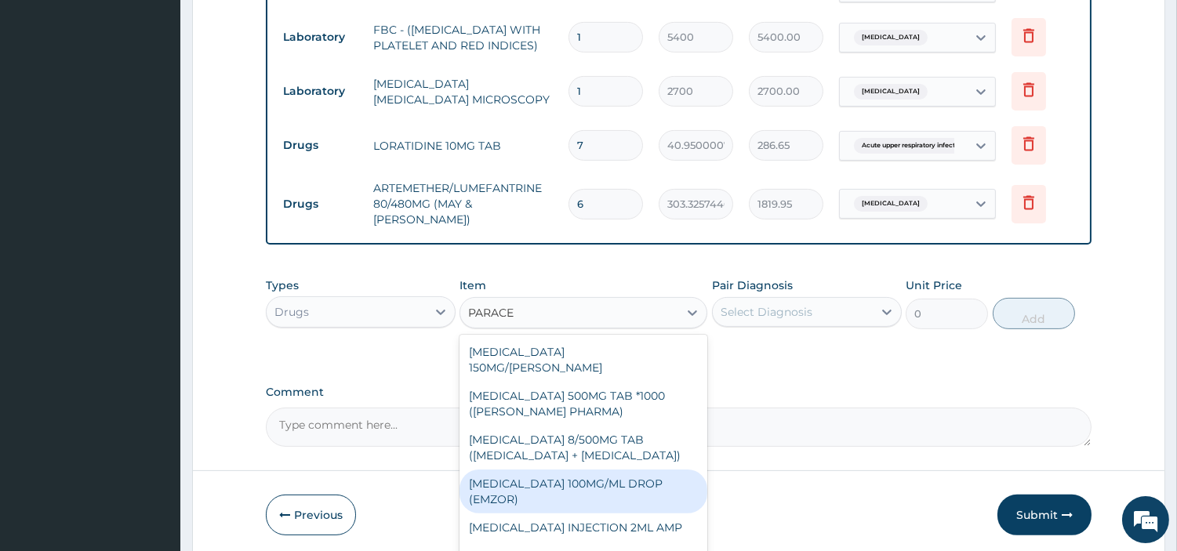
scroll to position [206, 0]
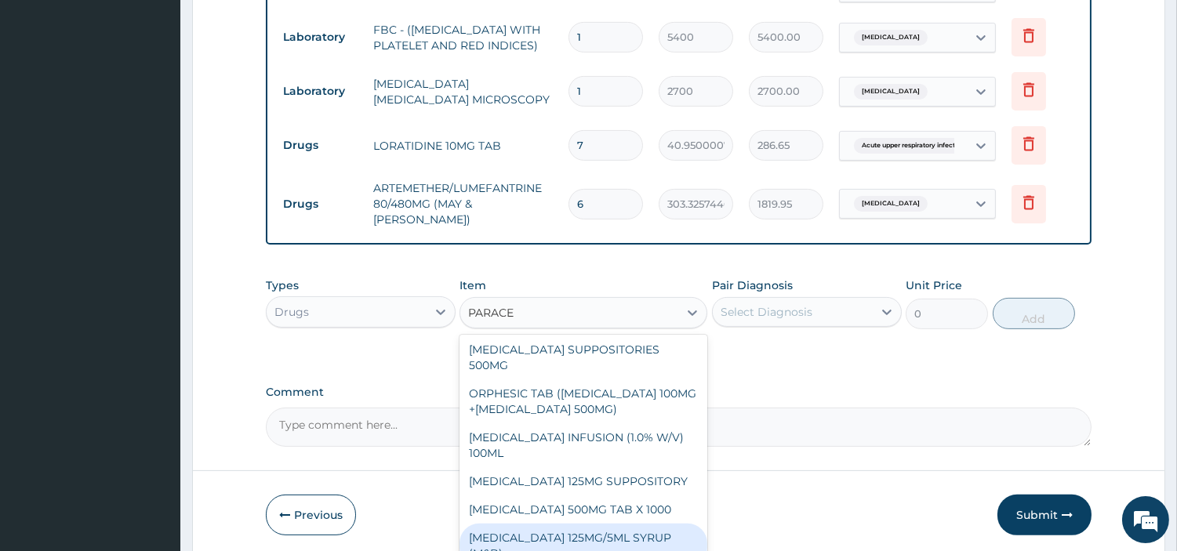
click at [631, 524] on div "PARACETAMOL 125MG/5ML SYRUP (M&B)" at bounding box center [583, 546] width 248 height 44
type input "1001"
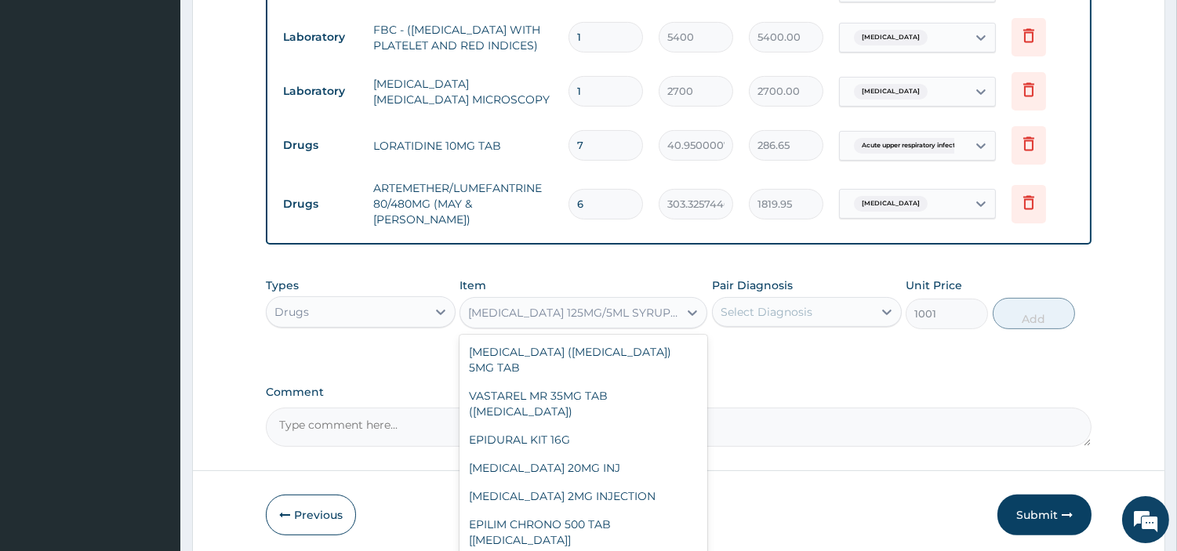
click at [559, 308] on div "PARACETAMOL 125MG/5ML SYRUP (M&B)" at bounding box center [574, 313] width 212 height 16
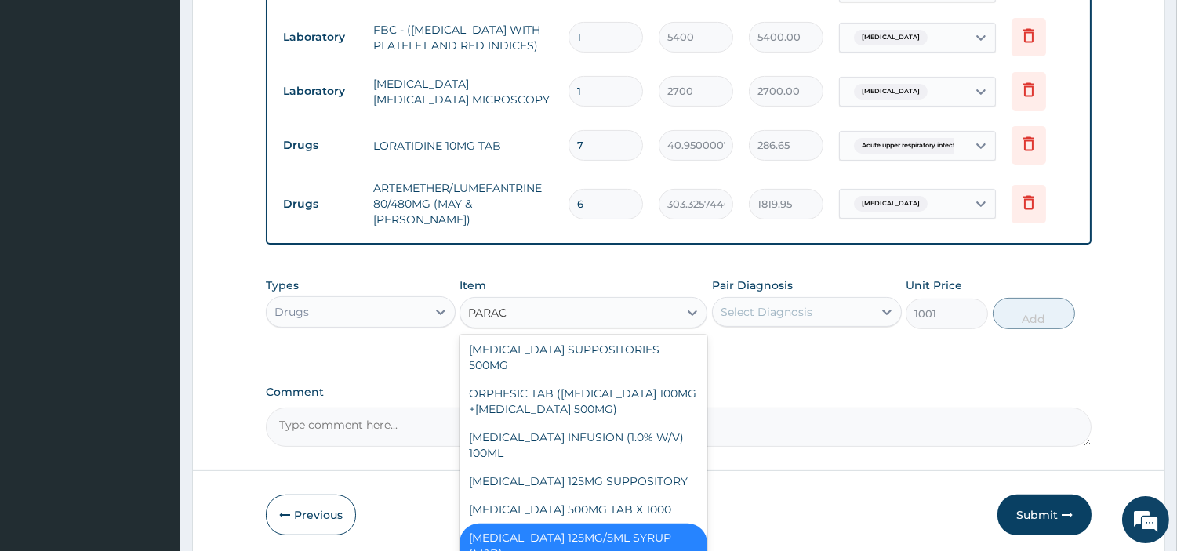
type input "PARACE"
click at [623, 505] on div "PARACETAMOL 500MG TAB X 1000" at bounding box center [583, 509] width 248 height 28
type input "22.39999961853027"
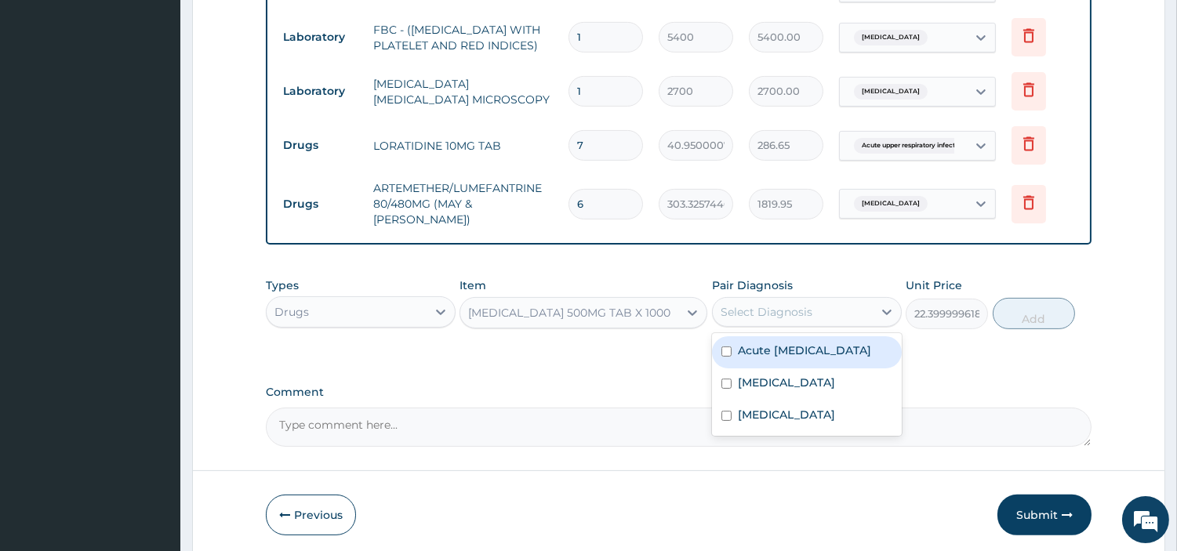
drag, startPoint x: 831, startPoint y: 307, endPoint x: 813, endPoint y: 346, distance: 43.1
click at [813, 327] on div "option Malaria, selected. option Acute upper respiratory infection focused, 1 o…" at bounding box center [807, 312] width 190 height 30
click at [813, 346] on label "Acute upper respiratory infection" at bounding box center [804, 351] width 133 height 16
checkbox input "true"
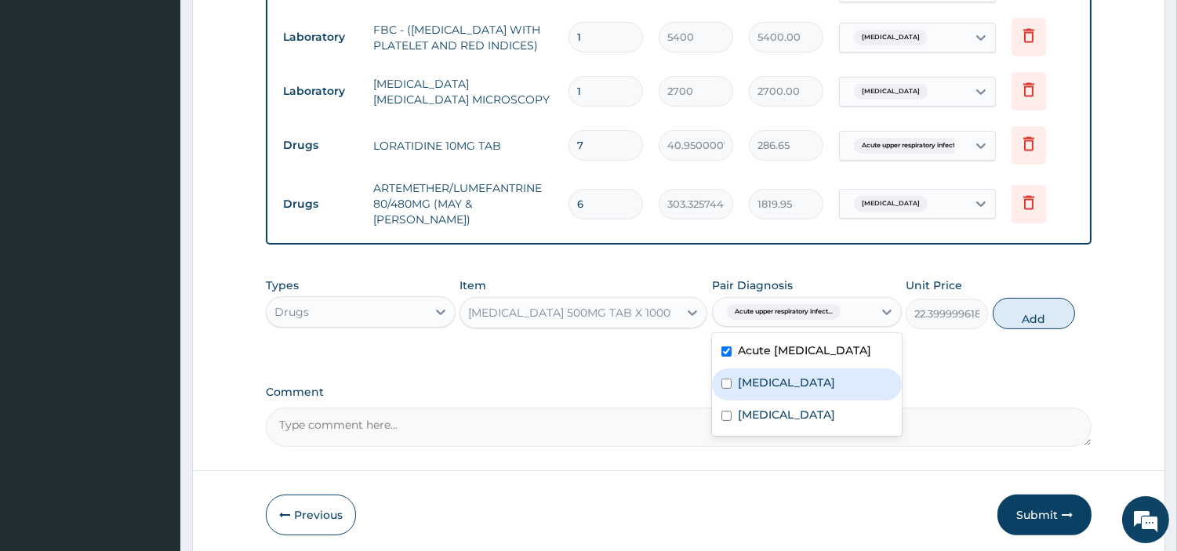
click at [778, 396] on div "Malaria" at bounding box center [807, 384] width 190 height 32
checkbox input "true"
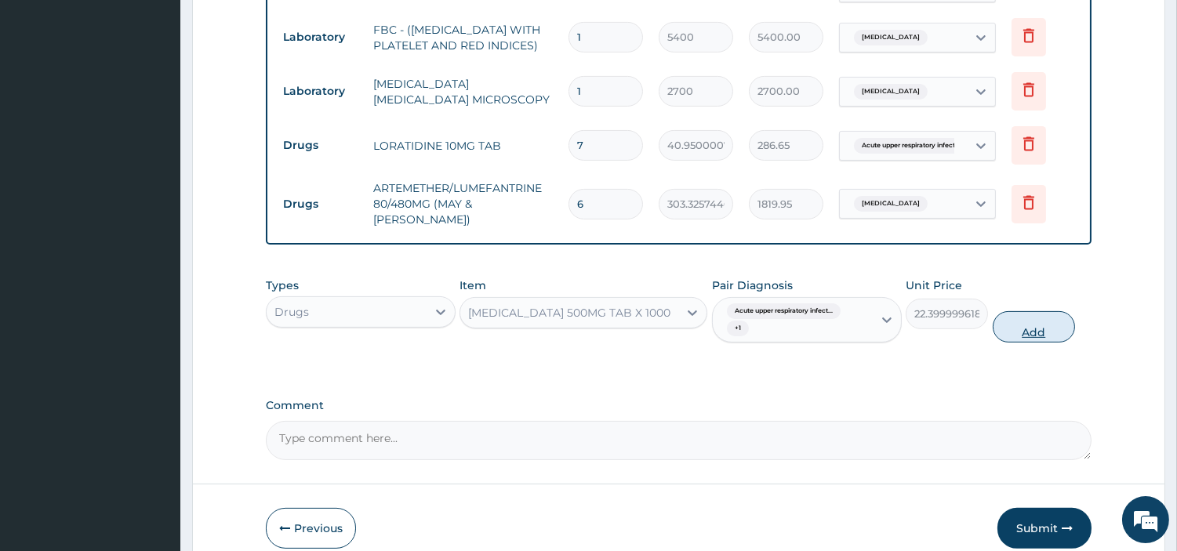
click at [1021, 328] on button "Add" at bounding box center [1033, 326] width 82 height 31
type input "0"
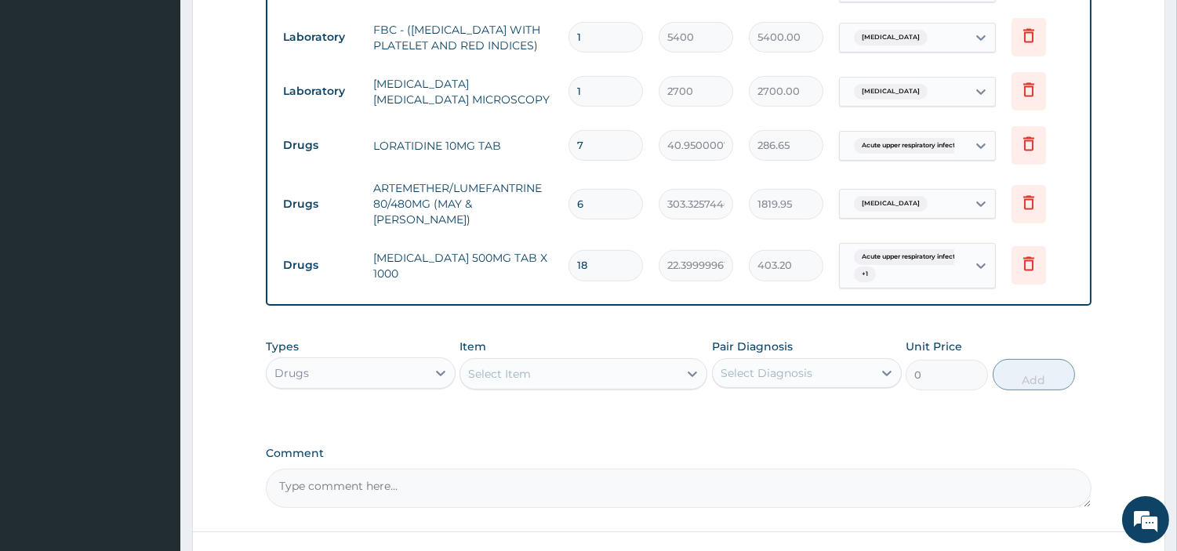
type input "18"
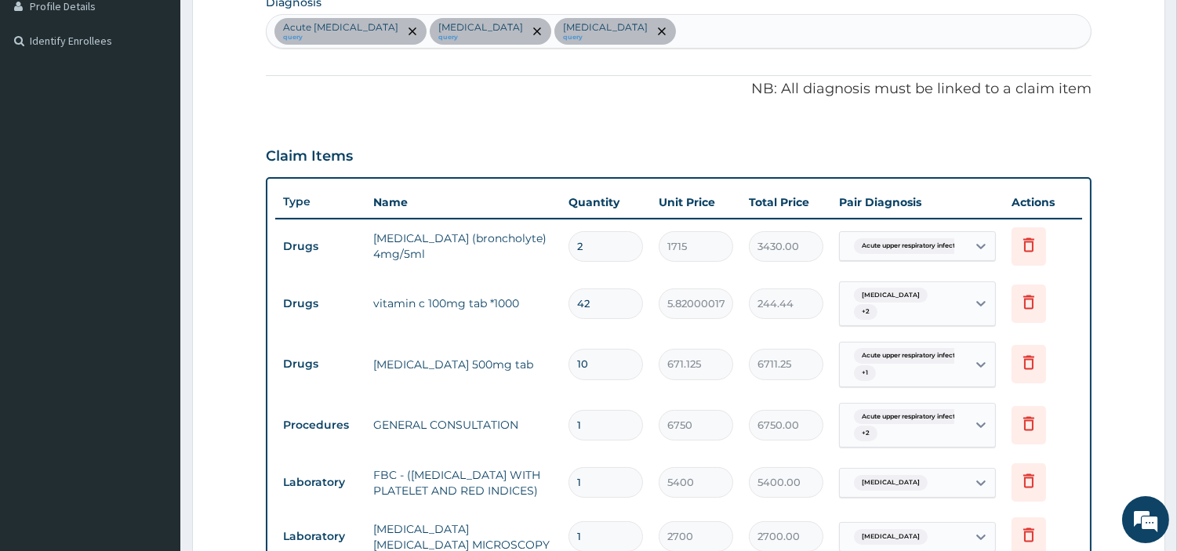
scroll to position [394, 0]
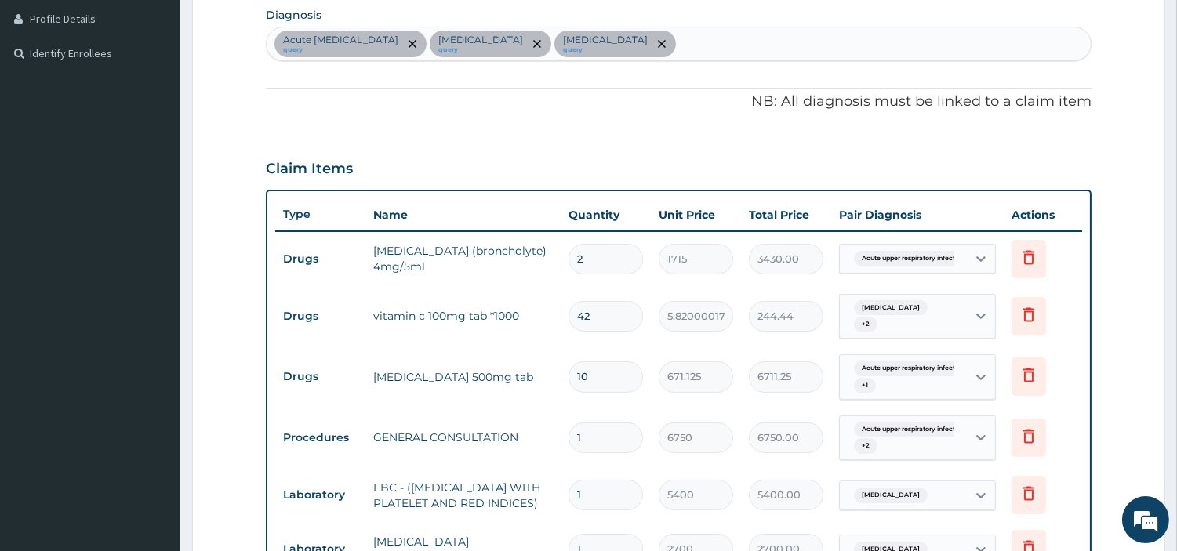
click at [591, 275] on td "2" at bounding box center [605, 259] width 90 height 46
click at [591, 269] on input "2" at bounding box center [605, 259] width 74 height 31
type input "0.00"
type input "1"
type input "1715.00"
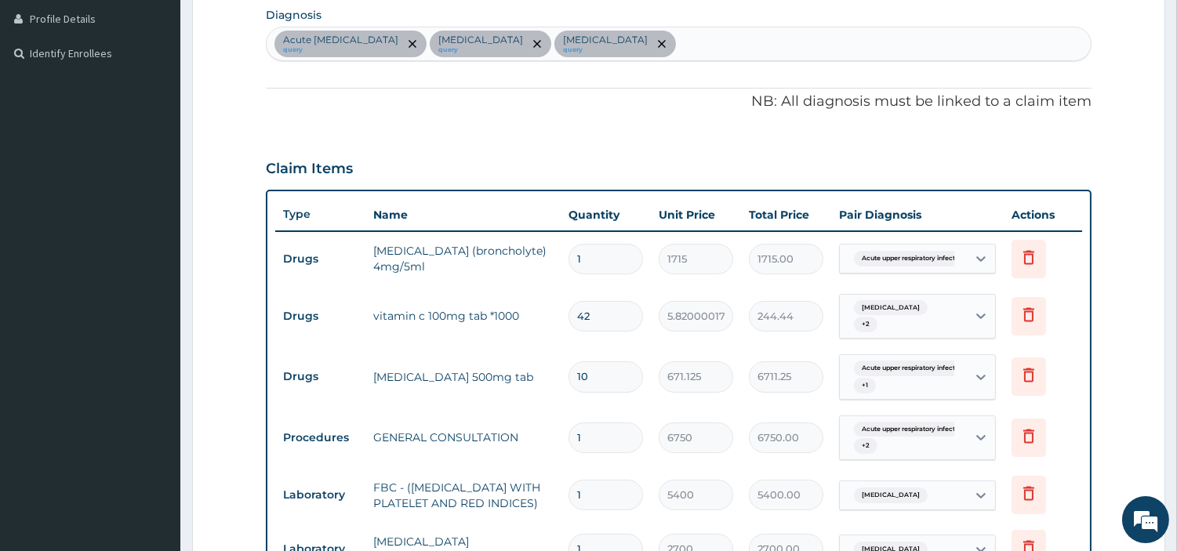
type input "0"
type input "0.00"
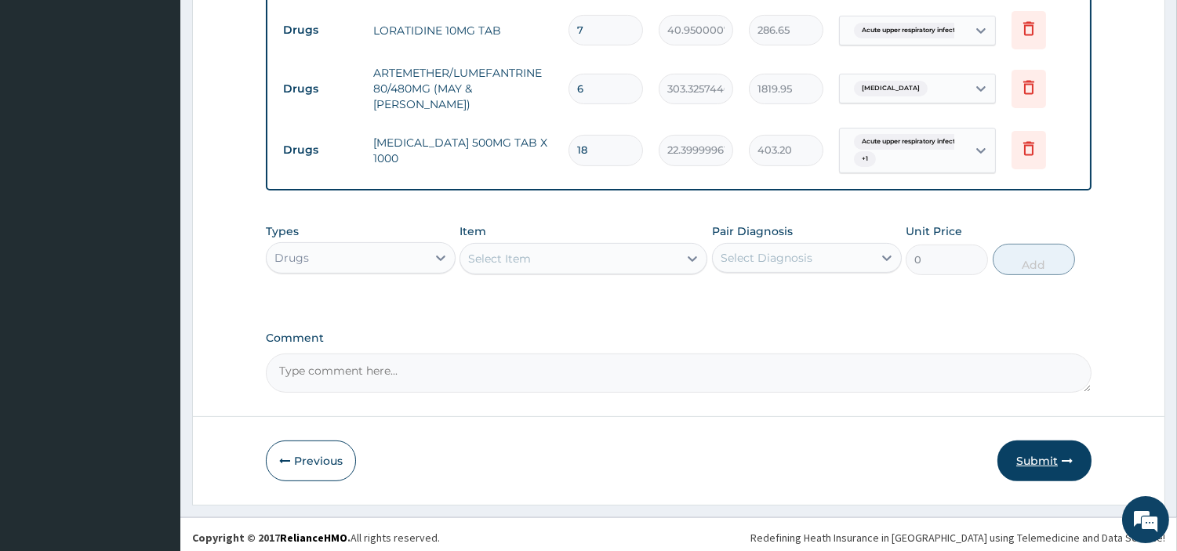
type input "0"
click at [1029, 456] on button "Submit" at bounding box center [1044, 461] width 94 height 41
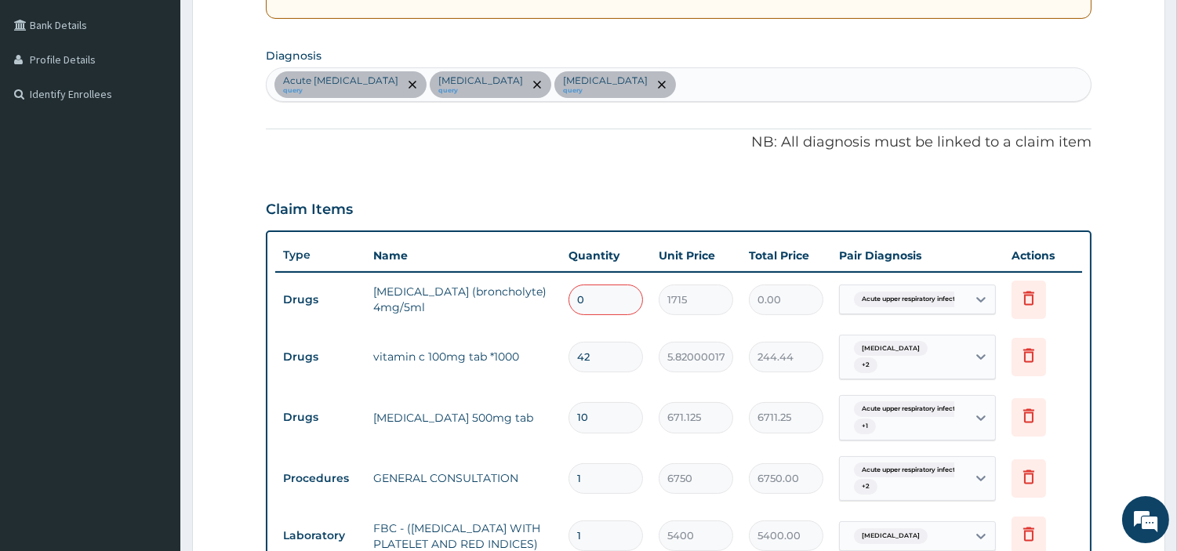
scroll to position [336, 0]
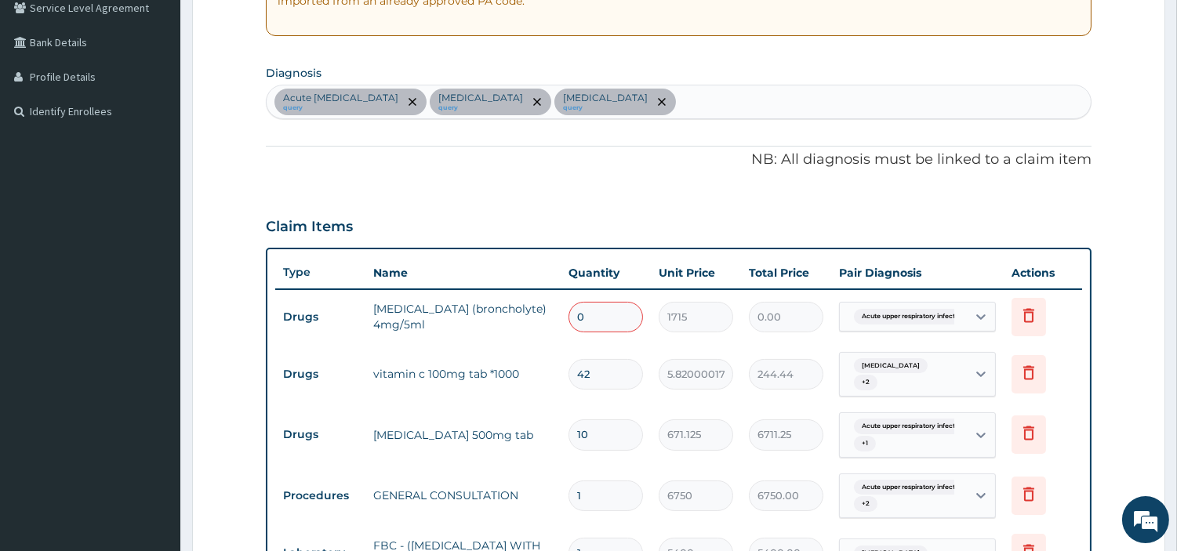
click at [630, 315] on input "0" at bounding box center [605, 317] width 74 height 31
type input "1"
type input "1715.00"
type input "1"
type input "1715.00"
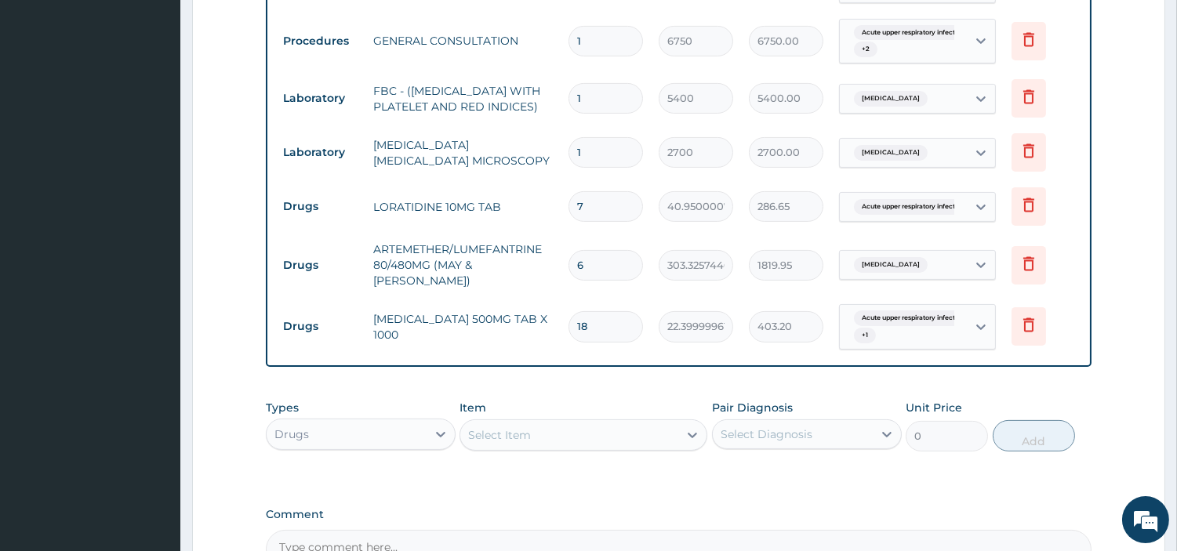
scroll to position [967, 0]
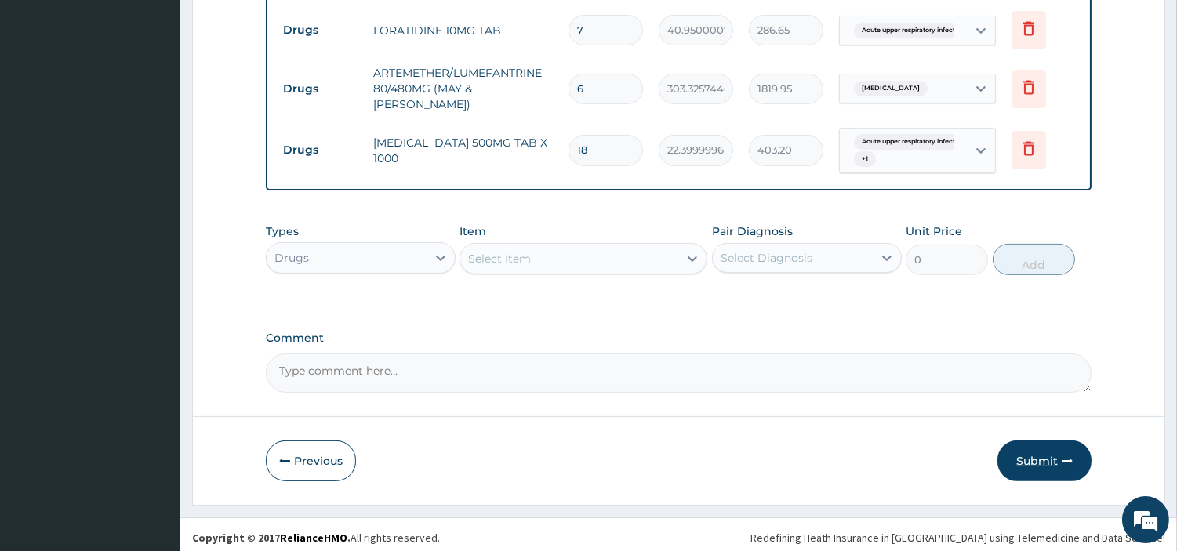
type input "1"
click at [1054, 468] on button "Submit" at bounding box center [1044, 461] width 94 height 41
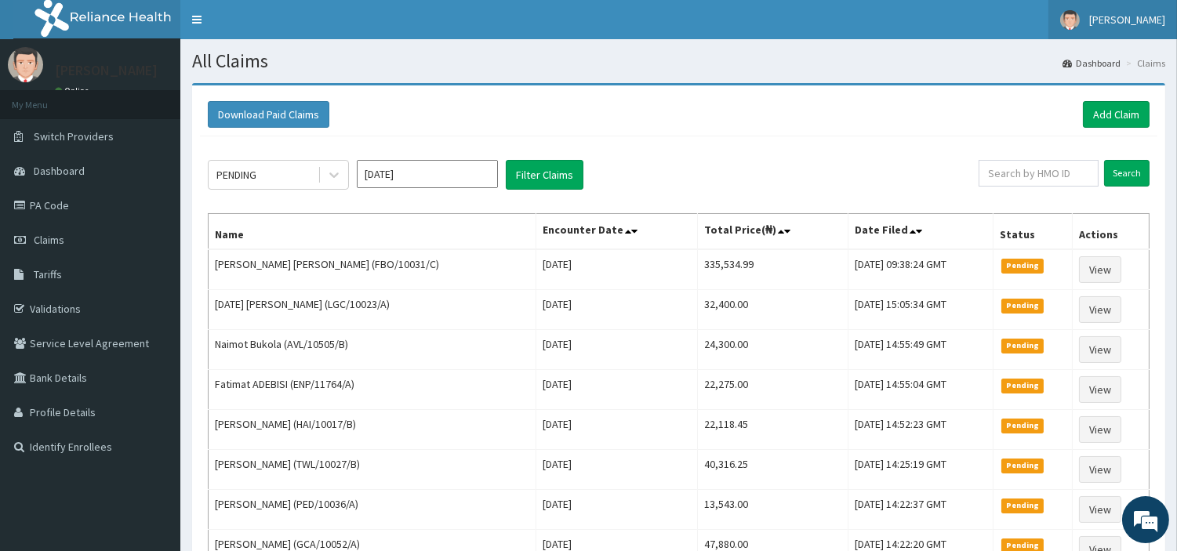
click at [1099, 29] on link "[PERSON_NAME]" at bounding box center [1112, 19] width 129 height 39
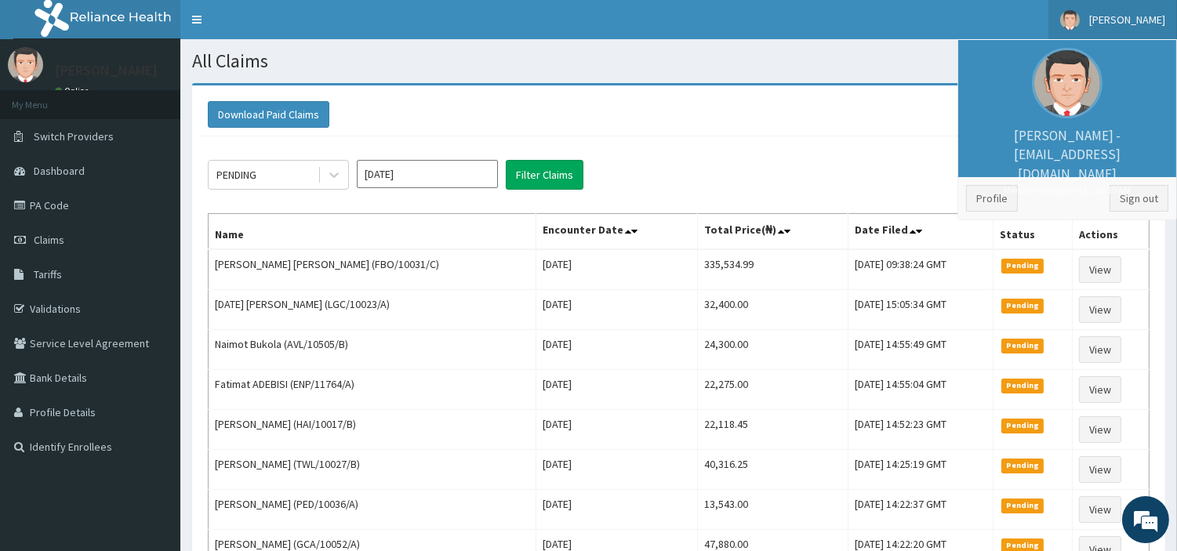
click at [835, 123] on div "Download Paid Claims Add Claim" at bounding box center [678, 114] width 941 height 27
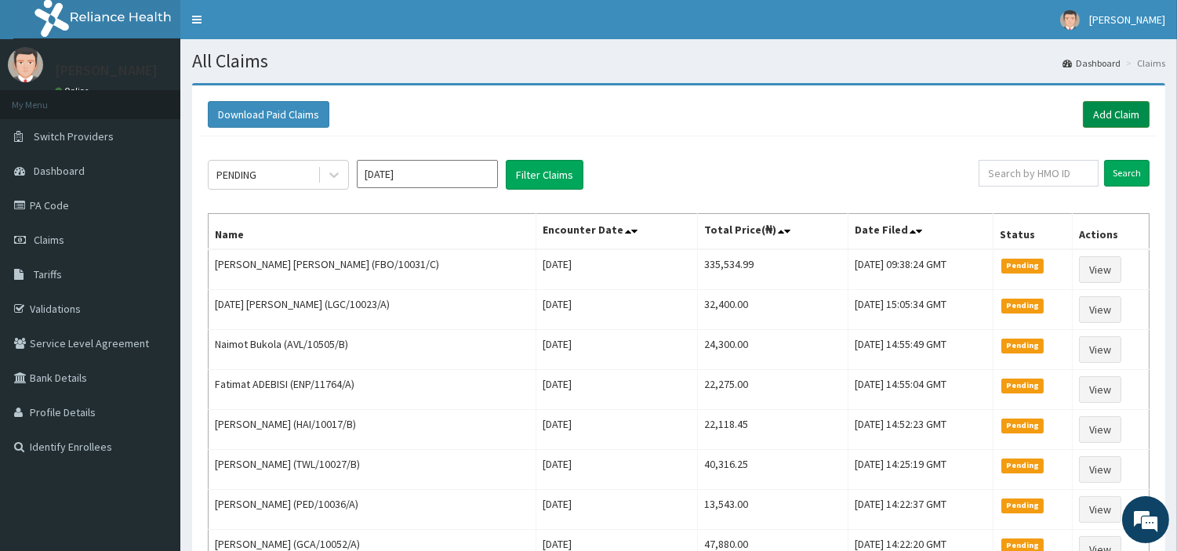
click at [1104, 111] on link "Add Claim" at bounding box center [1116, 114] width 67 height 27
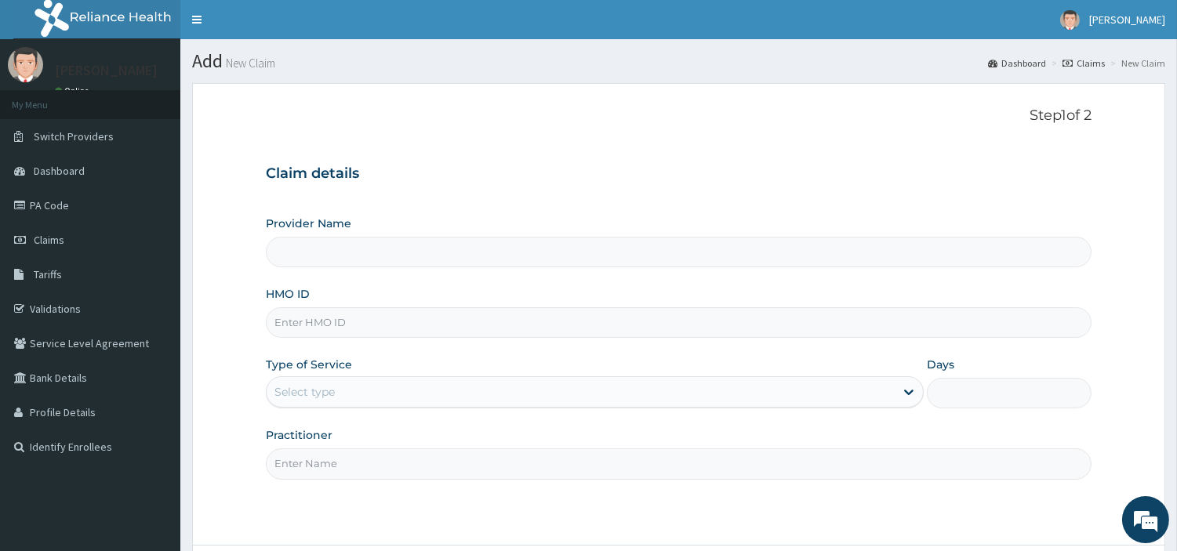
click at [434, 325] on input "HMO ID" at bounding box center [678, 322] width 825 height 31
type input "[GEOGRAPHIC_DATA] Nig. Ltd"
paste input "ACH/10328/A"
type input "ACH/10328/A"
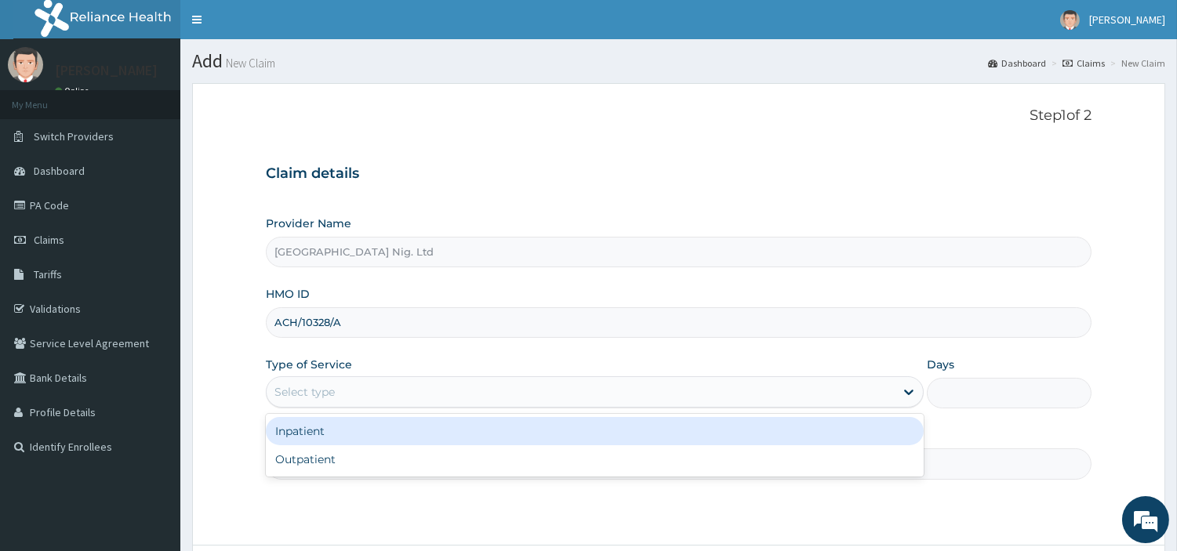
click at [357, 394] on div "Select type" at bounding box center [581, 391] width 628 height 25
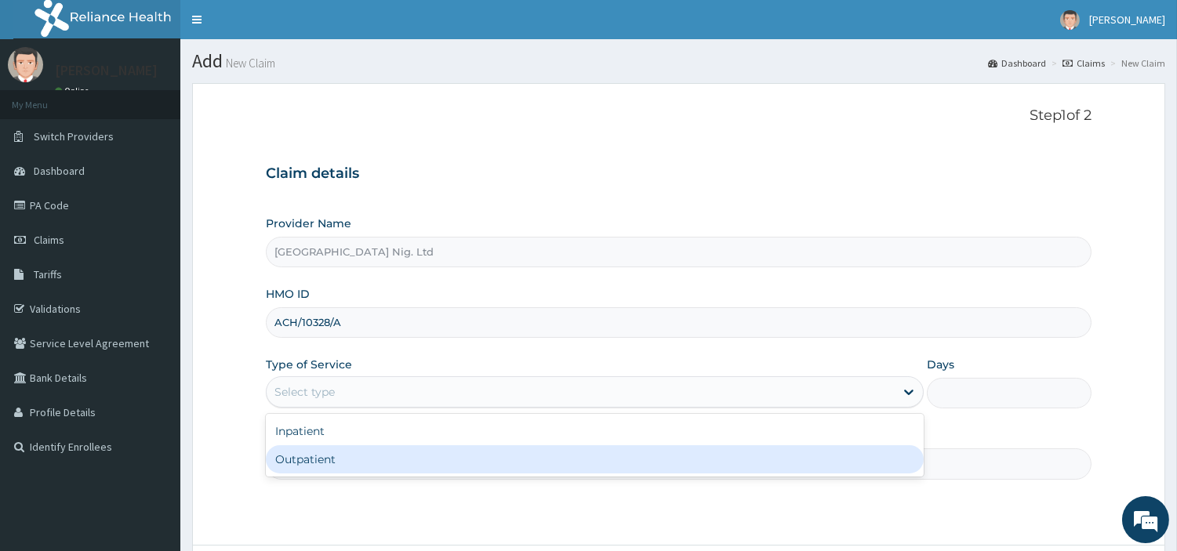
click at [340, 471] on div "Outpatient" at bounding box center [595, 459] width 658 height 28
type input "1"
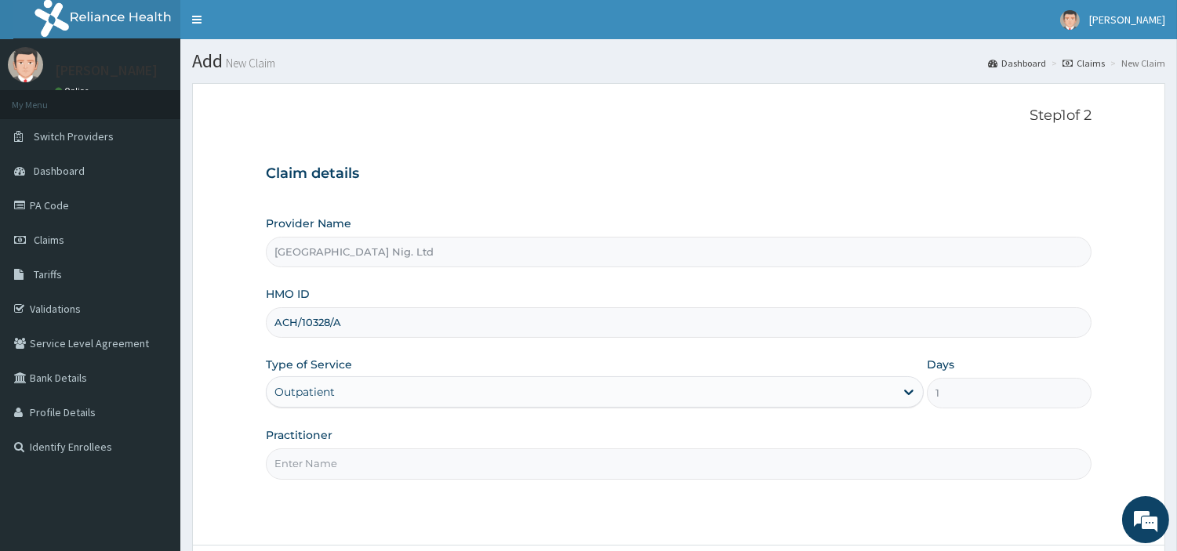
click at [340, 471] on input "Practitioner" at bounding box center [678, 463] width 825 height 31
paste input "[PERSON_NAME]"
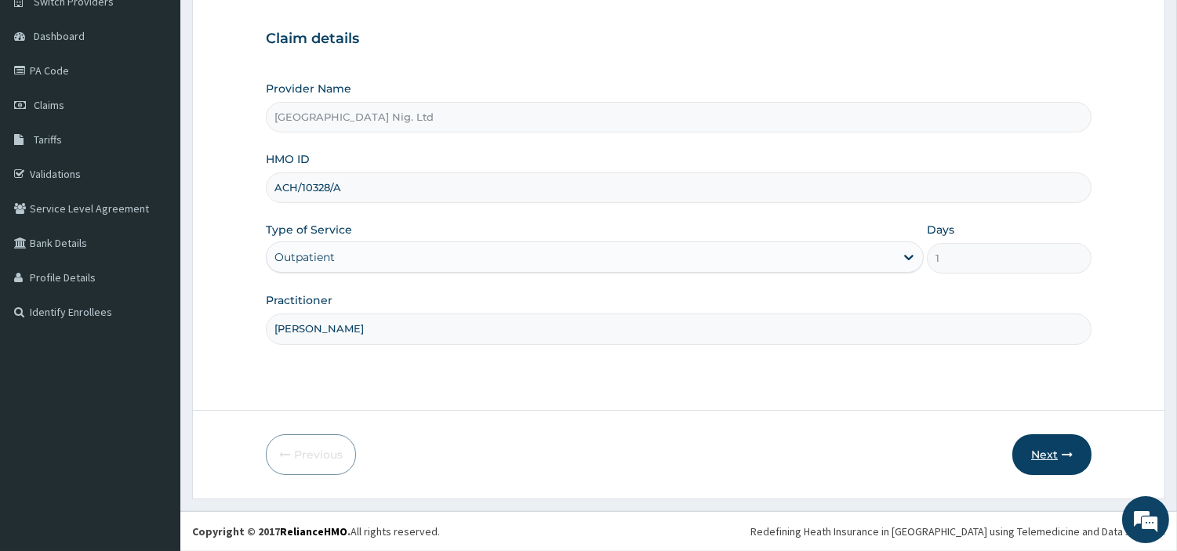
type input "[PERSON_NAME]"
click at [1039, 466] on button "Next" at bounding box center [1051, 454] width 79 height 41
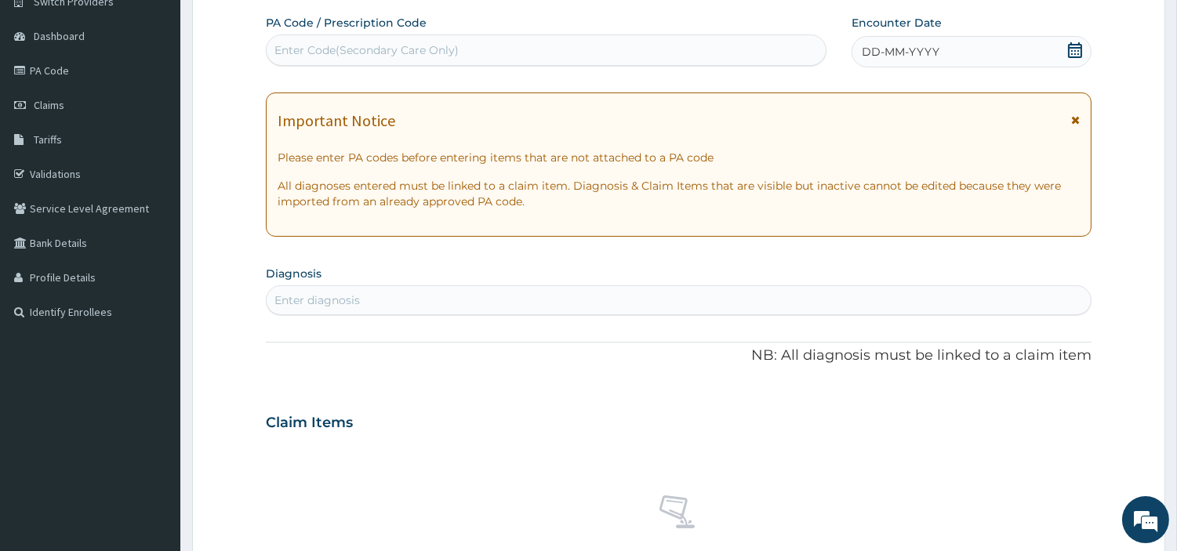
click at [568, 45] on div "Enter Code(Secondary Care Only)" at bounding box center [546, 50] width 559 height 25
paste input "PA/72F246"
type input "PA/72F246"
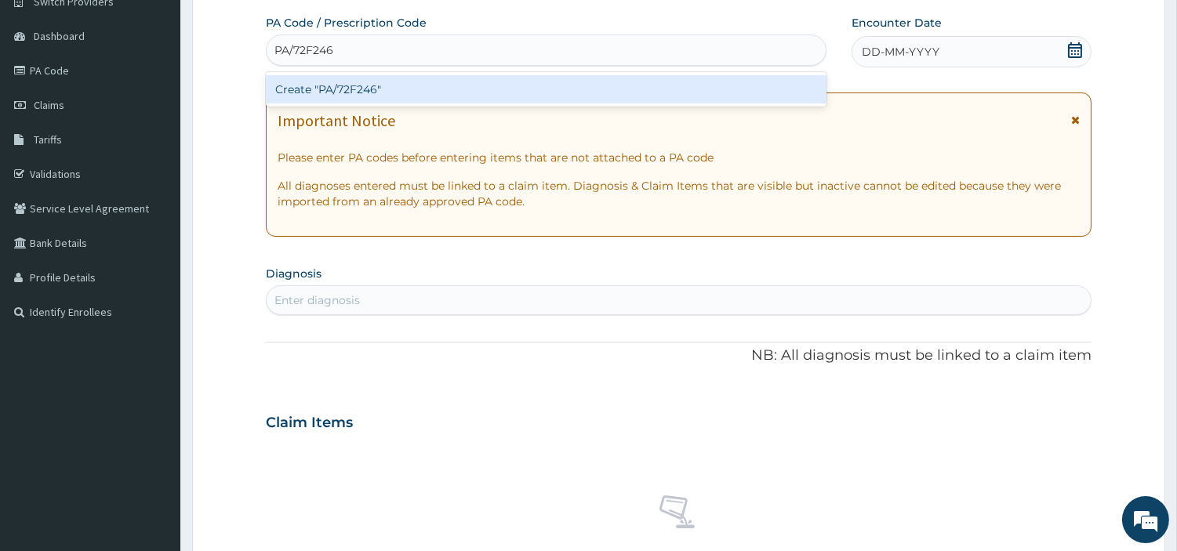
click at [602, 94] on div "Create "PA/72F246"" at bounding box center [546, 89] width 560 height 28
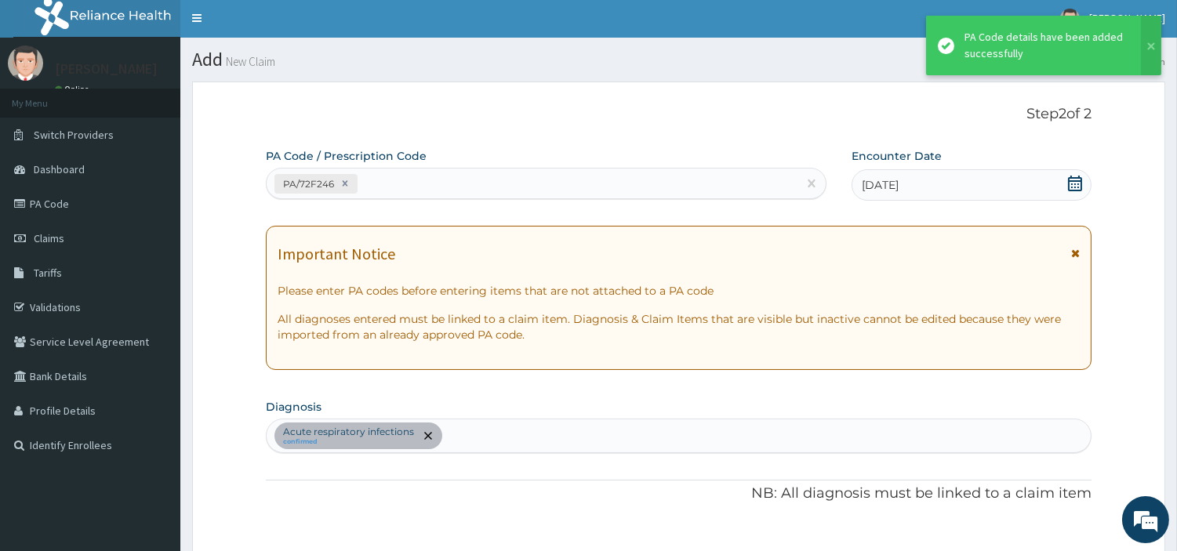
scroll to position [0, 0]
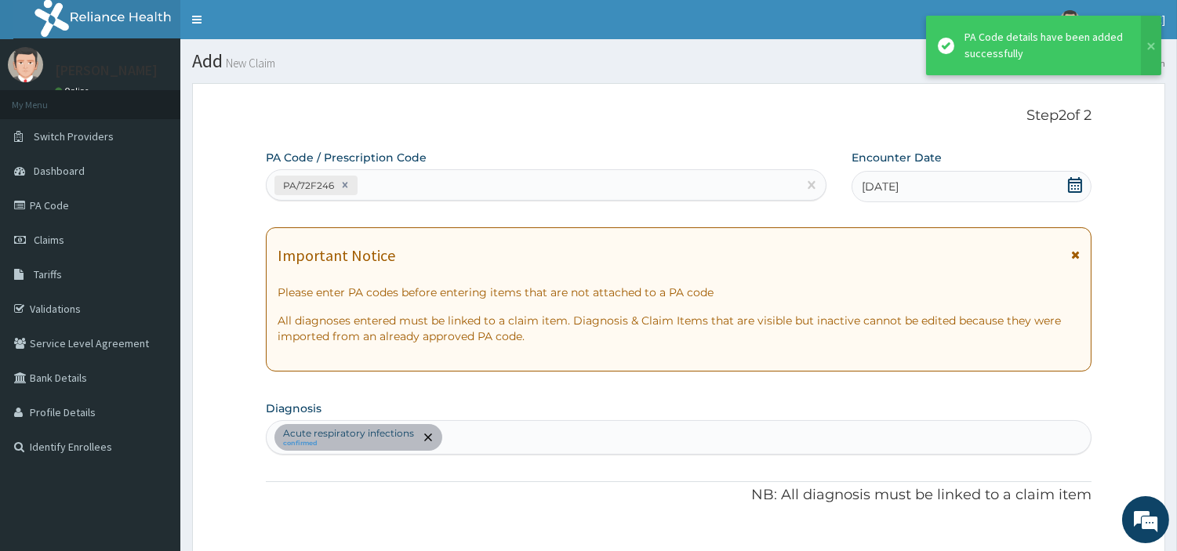
click at [385, 180] on div "PA/72F246" at bounding box center [532, 185] width 531 height 26
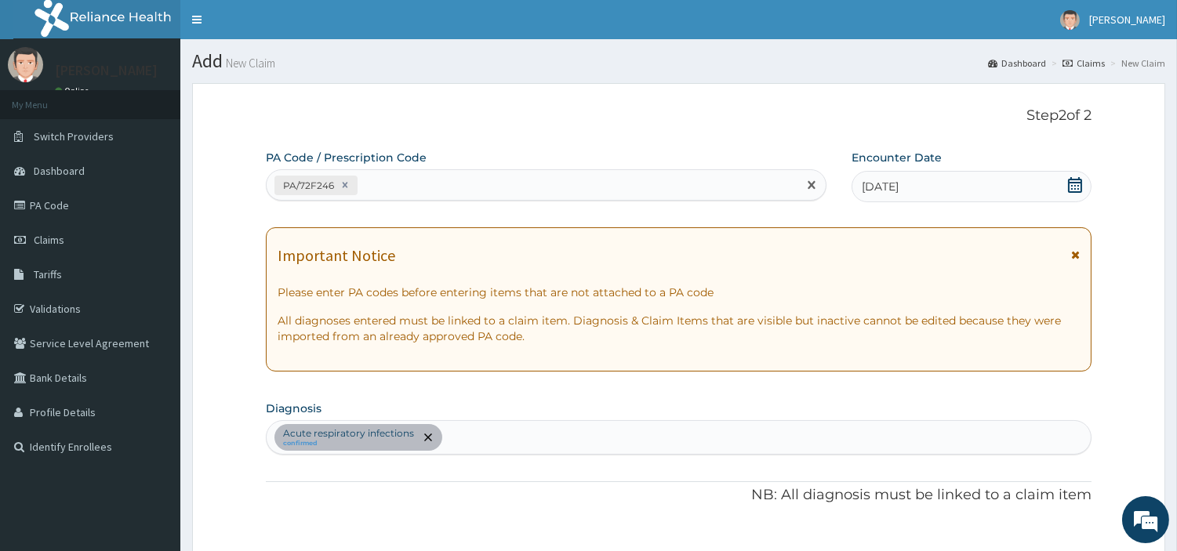
paste input "PA/31F792"
type input "PA/31F792"
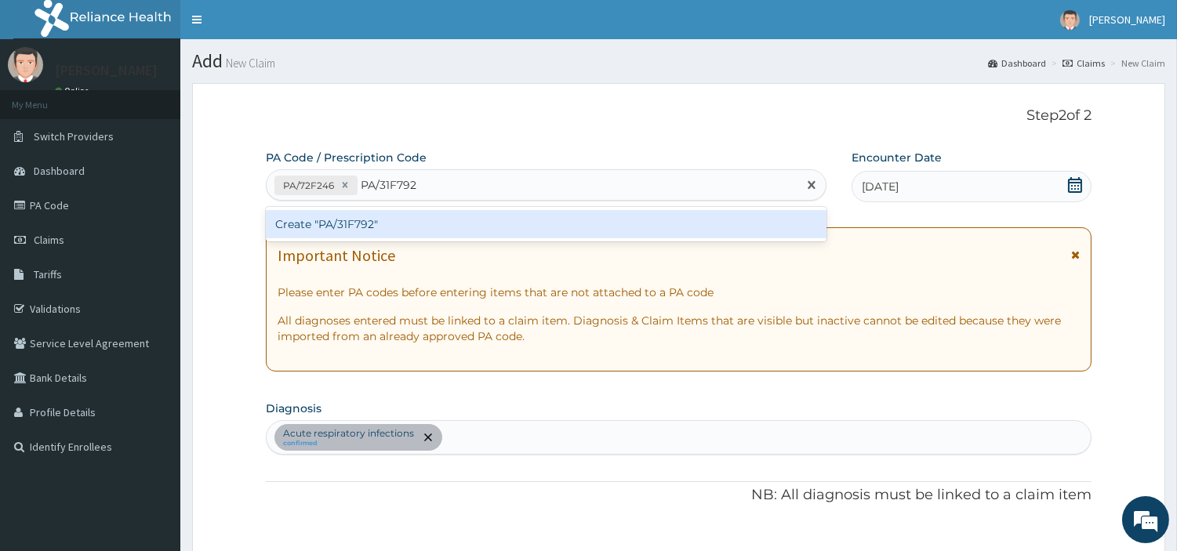
click at [311, 221] on div "Create "PA/31F792"" at bounding box center [546, 224] width 560 height 28
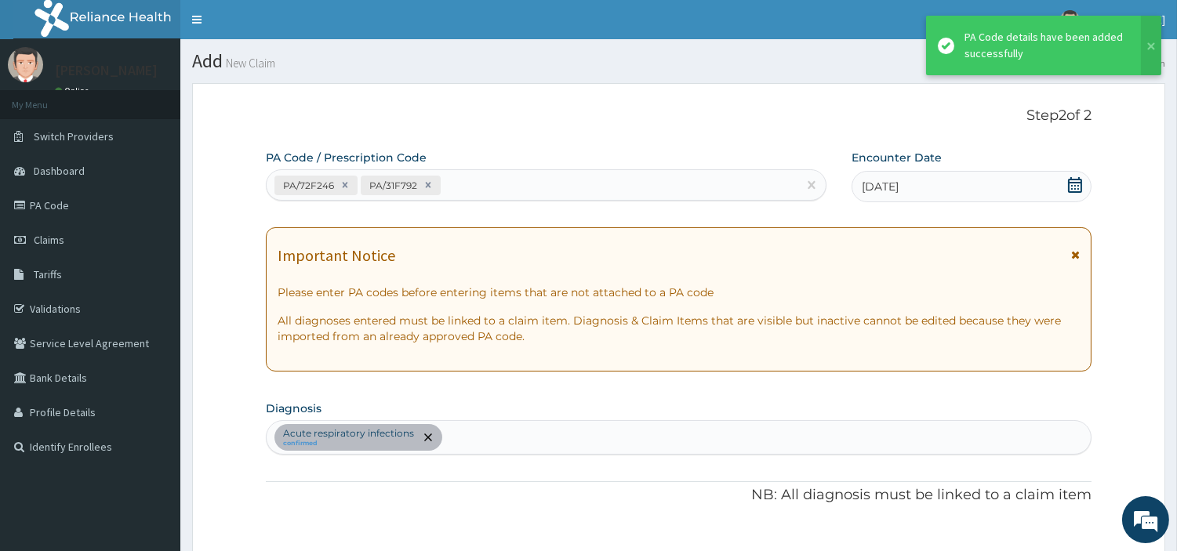
scroll to position [539, 0]
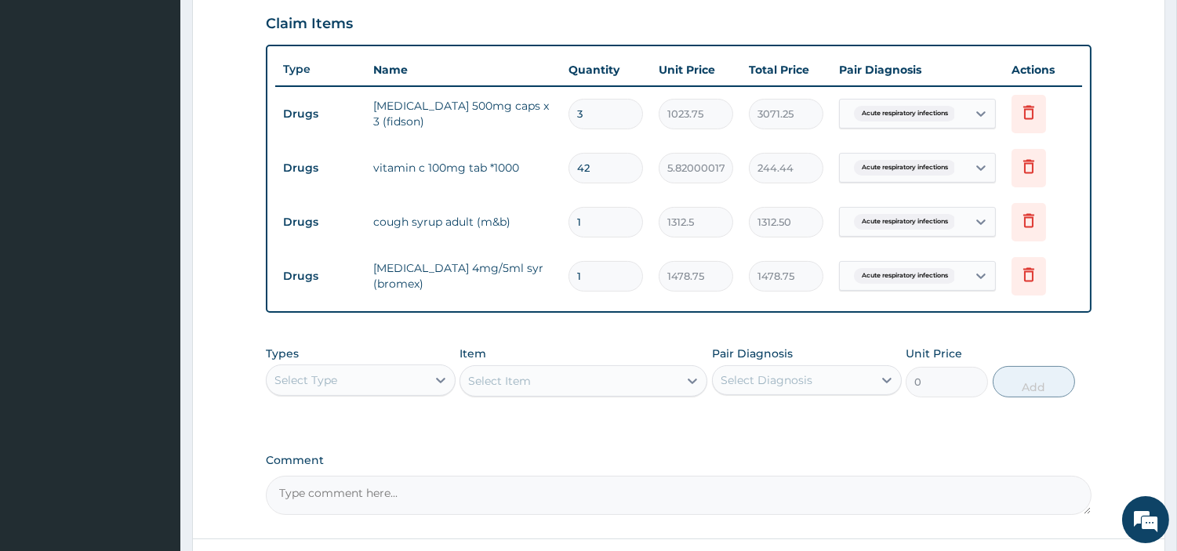
click at [382, 374] on div "Select Type" at bounding box center [347, 380] width 160 height 25
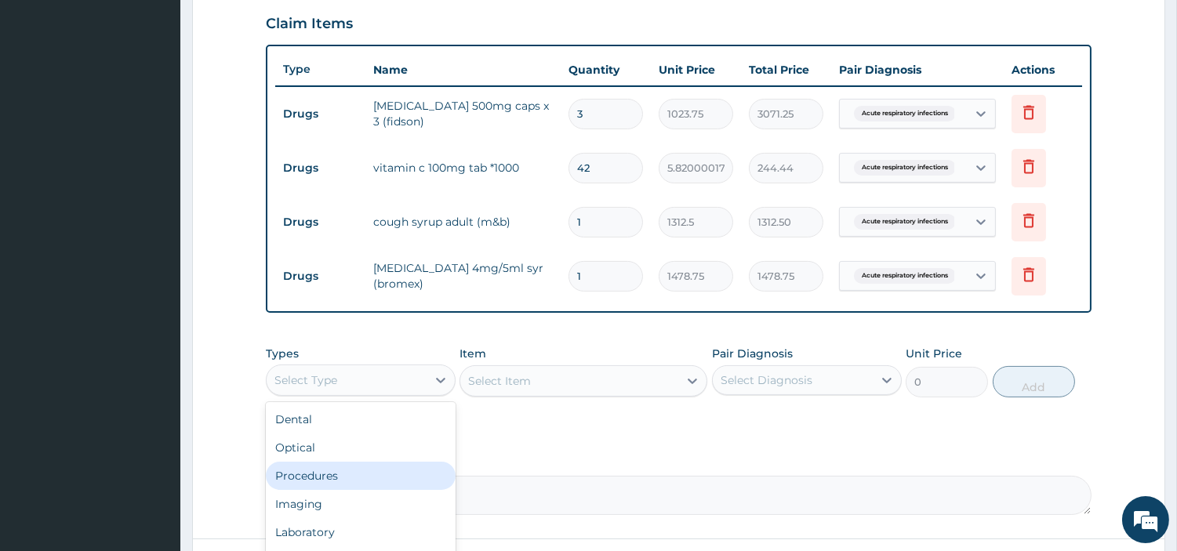
click at [371, 478] on div "Procedures" at bounding box center [361, 476] width 190 height 28
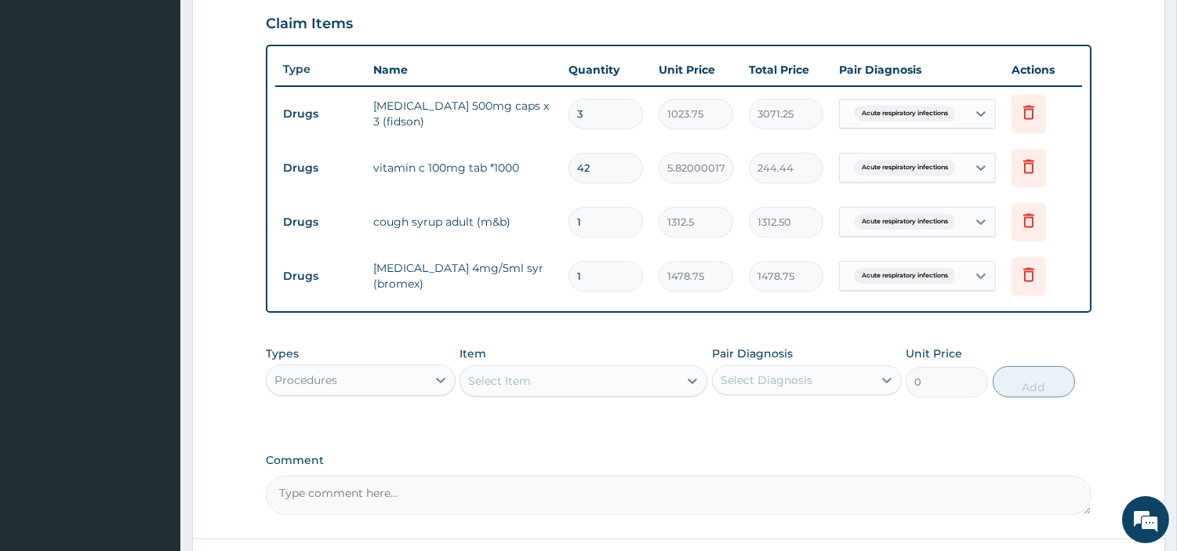
click at [607, 380] on div "Select Item" at bounding box center [569, 380] width 218 height 25
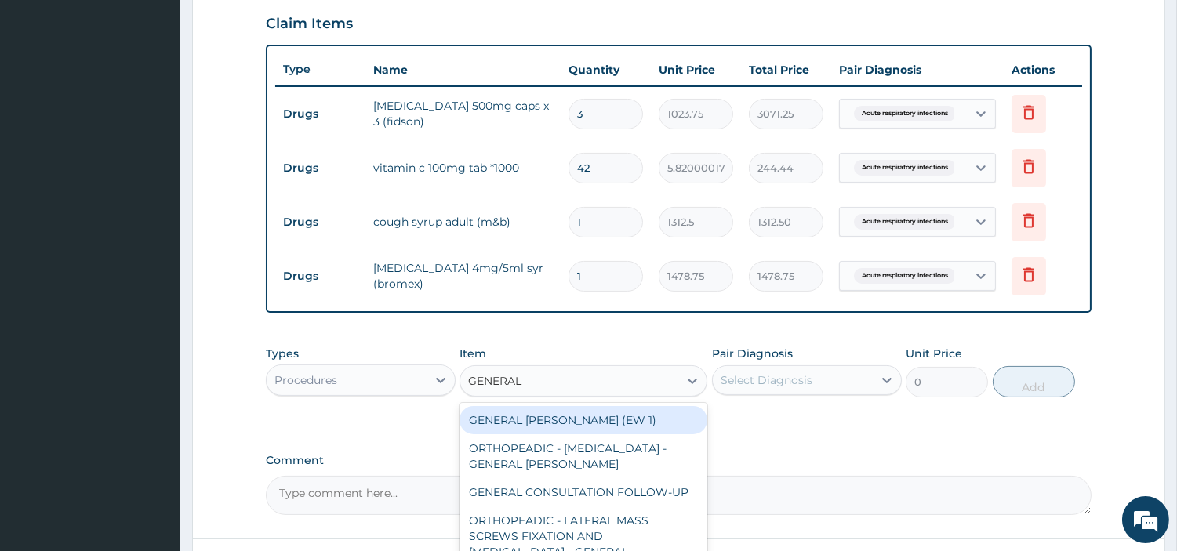
type input "GENERAL C"
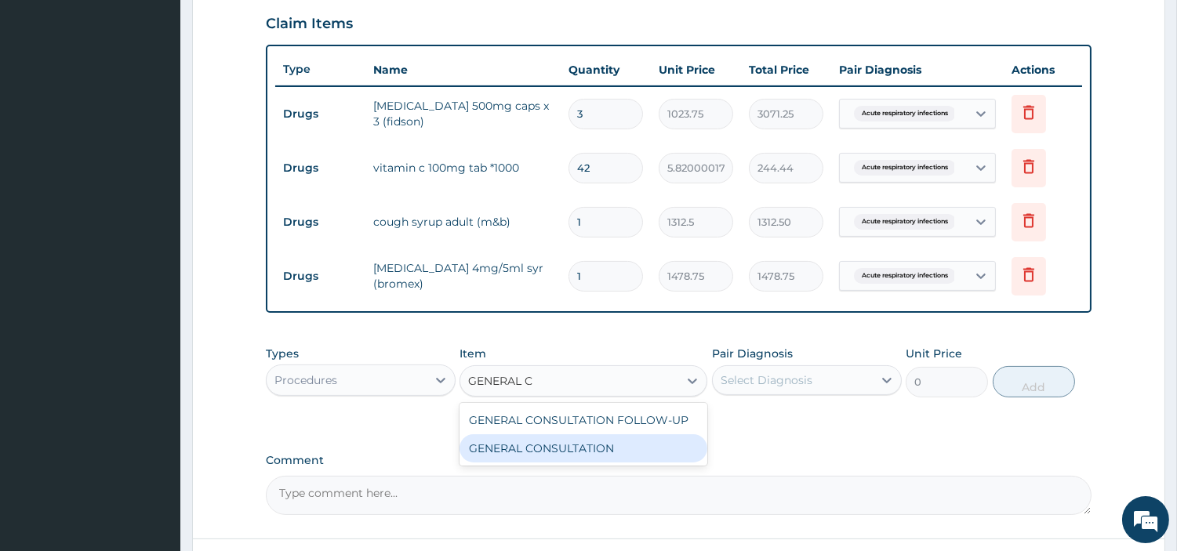
click at [607, 435] on div "GENERAL CONSULTATION" at bounding box center [583, 448] width 248 height 28
type input "6750"
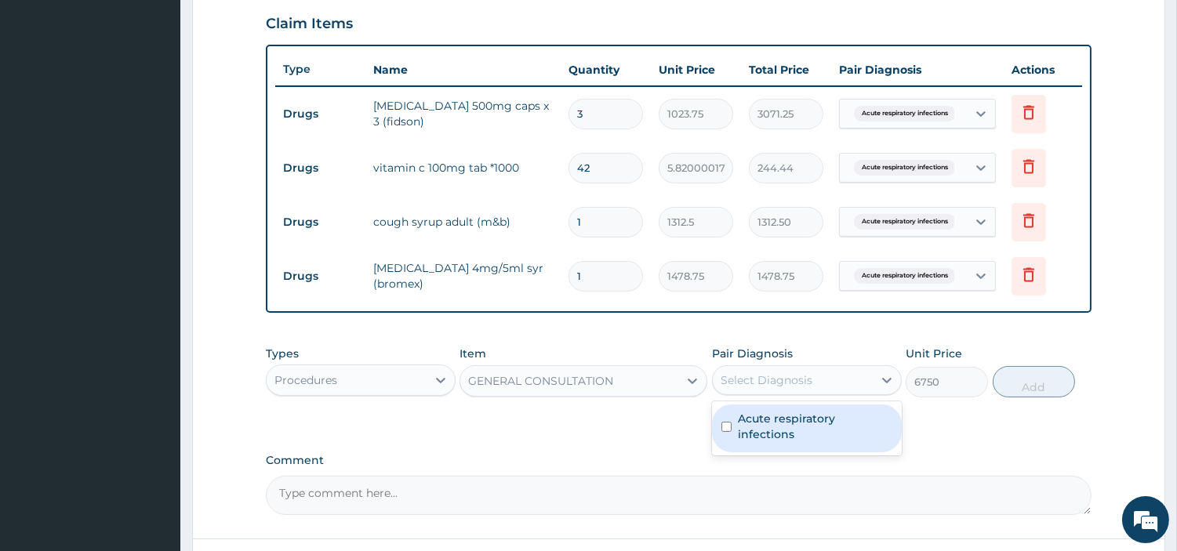
click at [853, 372] on div "Select Diagnosis" at bounding box center [793, 380] width 160 height 25
click at [803, 421] on label "Acute respiratory infections" at bounding box center [815, 426] width 154 height 31
checkbox input "true"
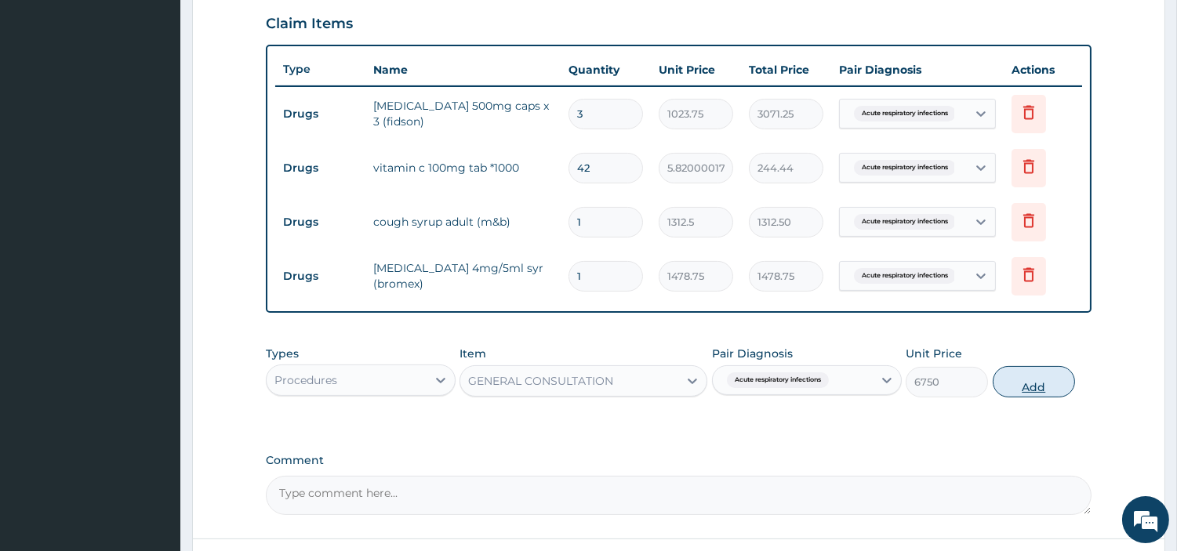
click at [1036, 379] on button "Add" at bounding box center [1033, 381] width 82 height 31
type input "0"
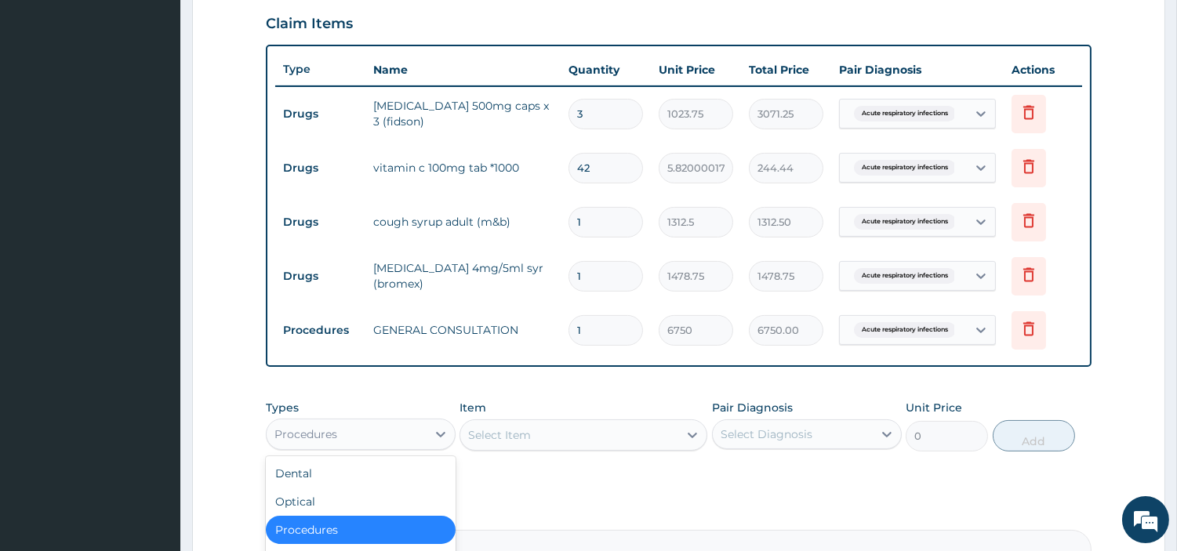
click at [353, 445] on div "Procedures" at bounding box center [361, 434] width 190 height 31
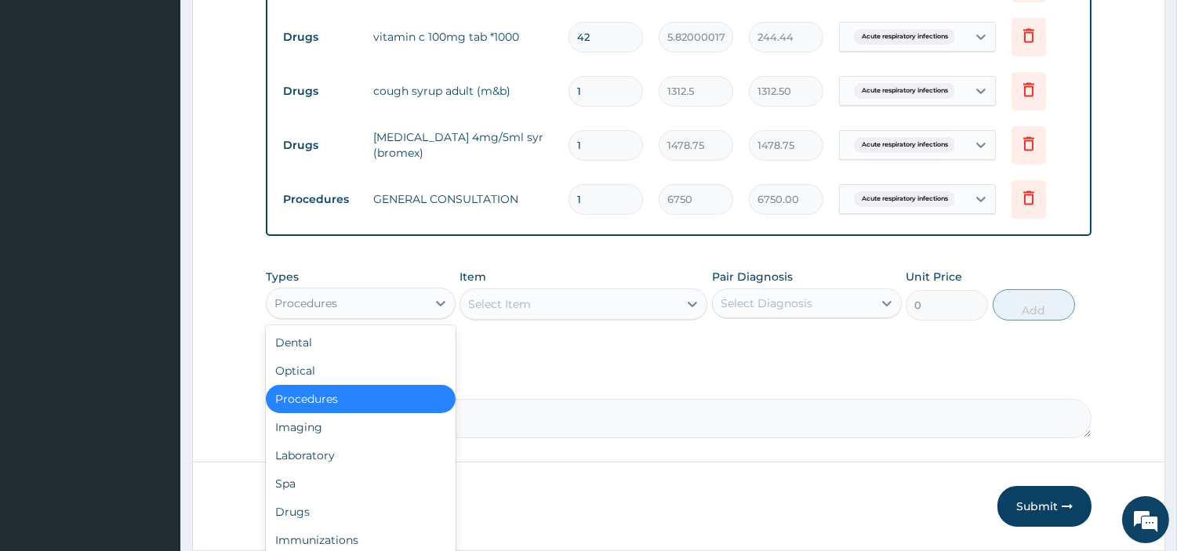
scroll to position [670, 0]
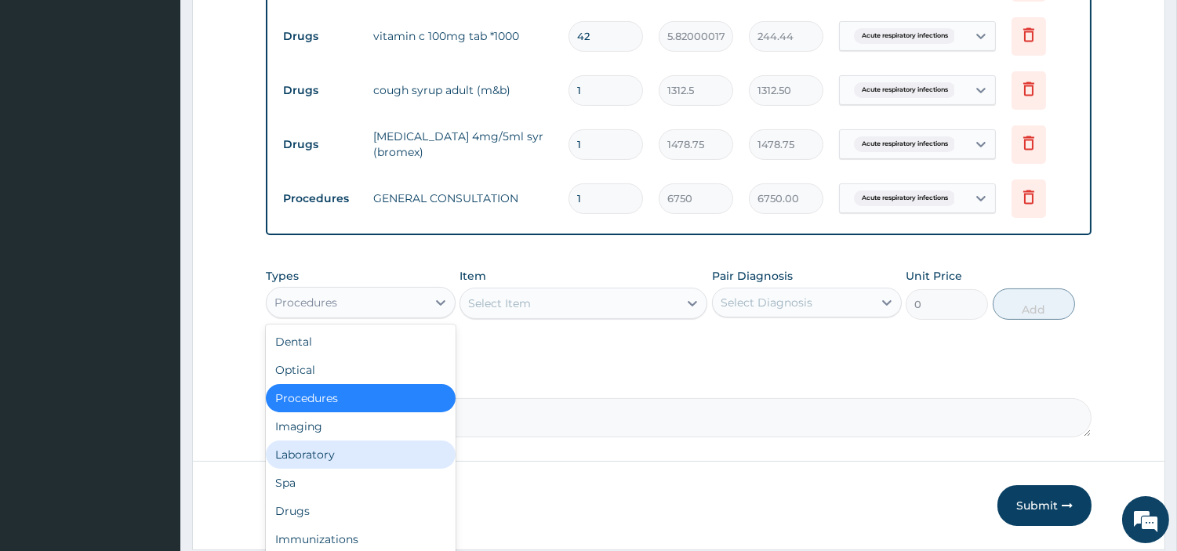
click at [328, 453] on div "Laboratory" at bounding box center [361, 455] width 190 height 28
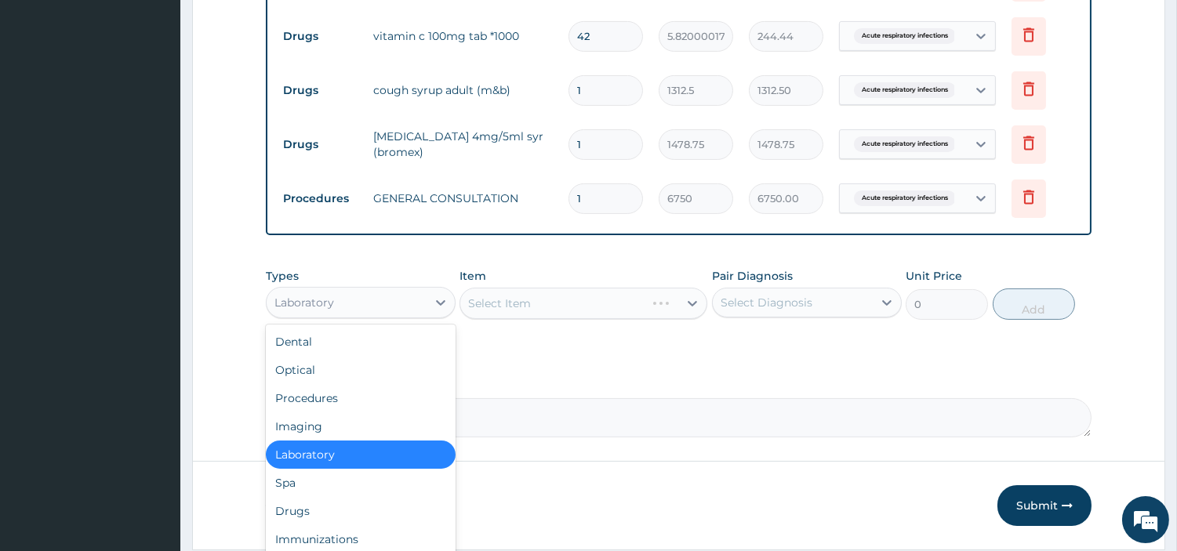
click at [348, 311] on div "Laboratory" at bounding box center [347, 302] width 160 height 25
click at [322, 506] on div "Drugs" at bounding box center [361, 511] width 190 height 28
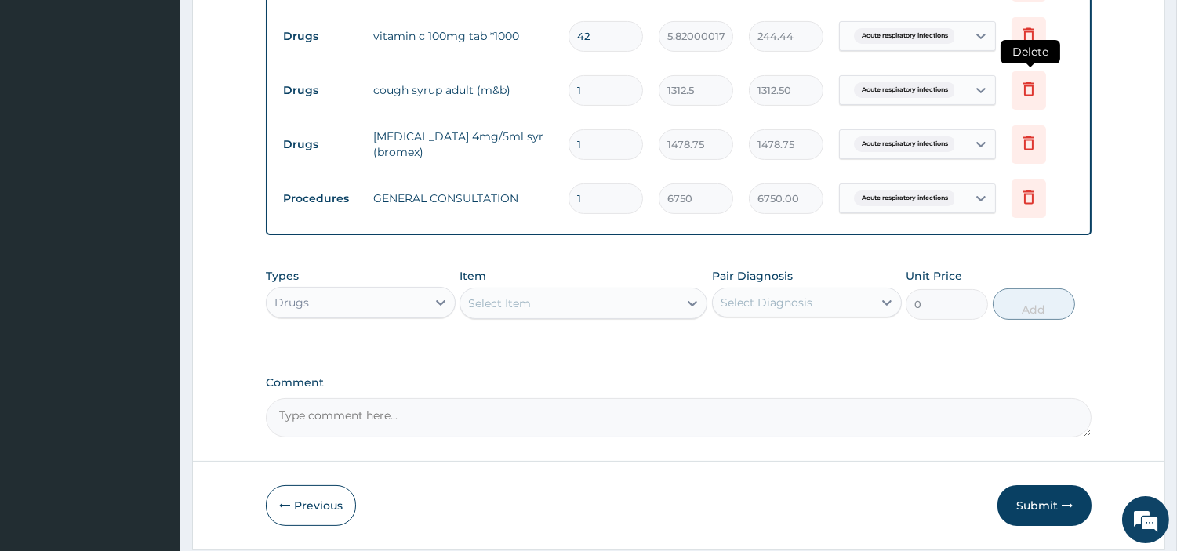
click at [1032, 86] on icon at bounding box center [1028, 88] width 19 height 19
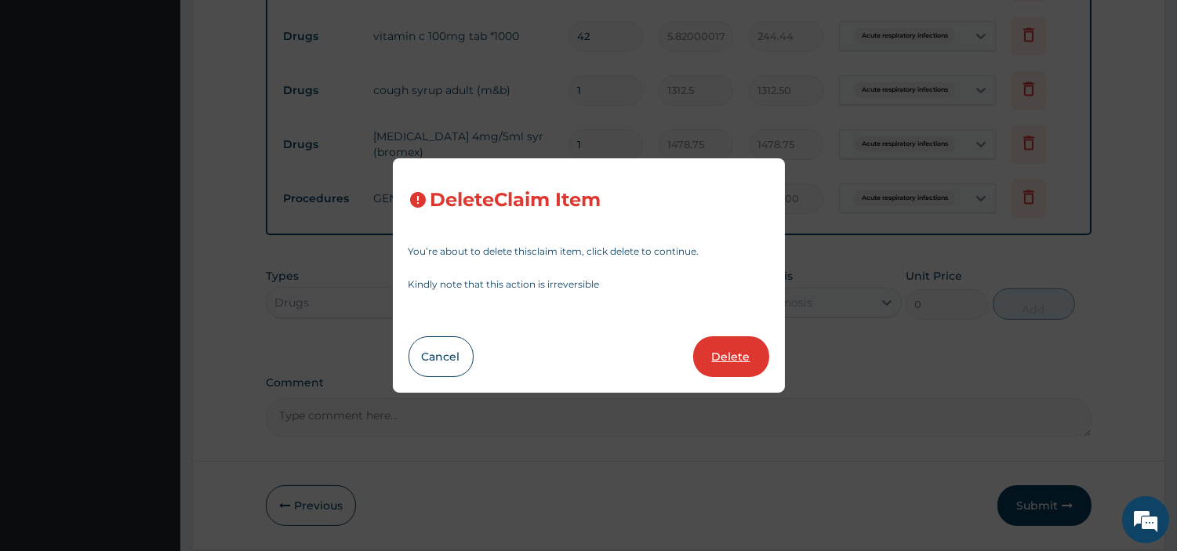
click at [737, 345] on button "Delete" at bounding box center [731, 356] width 76 height 41
type input "1478.75"
type input "6750"
type input "6750.00"
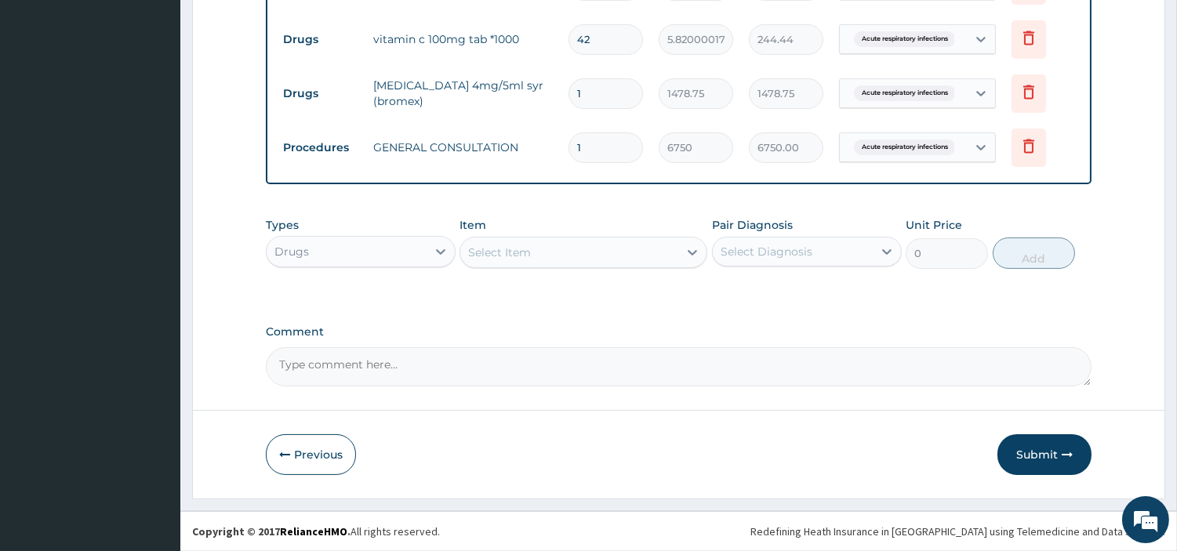
scroll to position [667, 0]
click at [668, 254] on div "Select Item" at bounding box center [569, 252] width 218 height 25
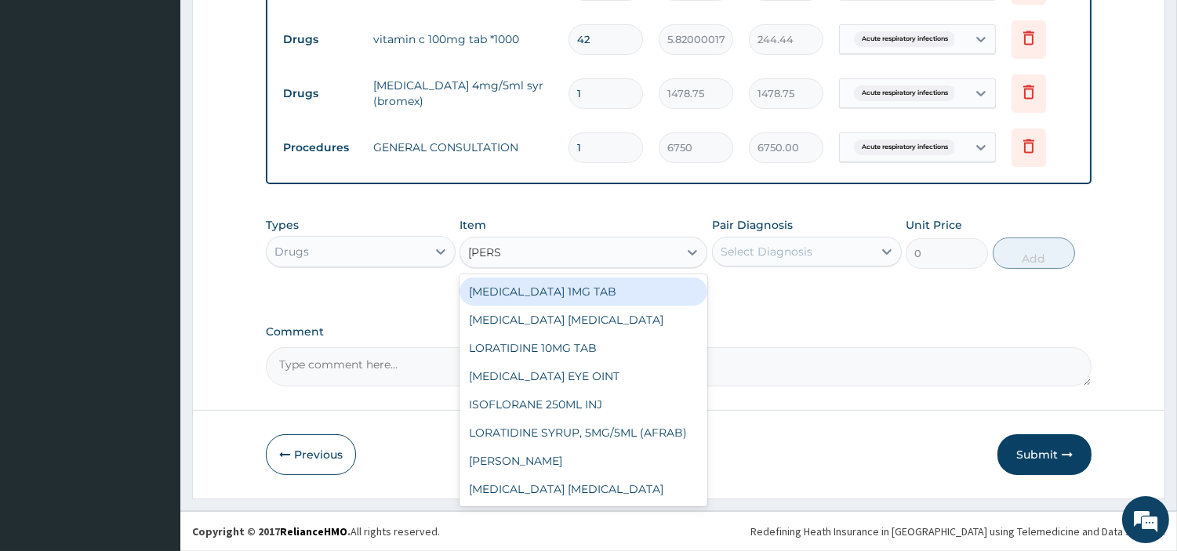
type input "LORAT"
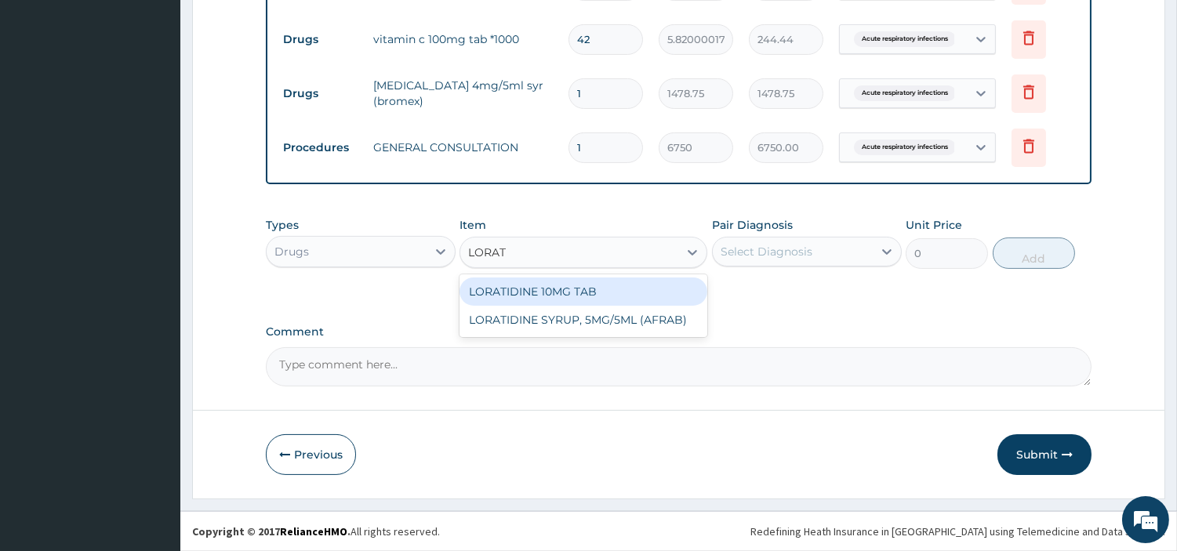
click at [643, 280] on div "LORATIDINE 10MG TAB" at bounding box center [583, 291] width 248 height 28
type input "40.95000076293945"
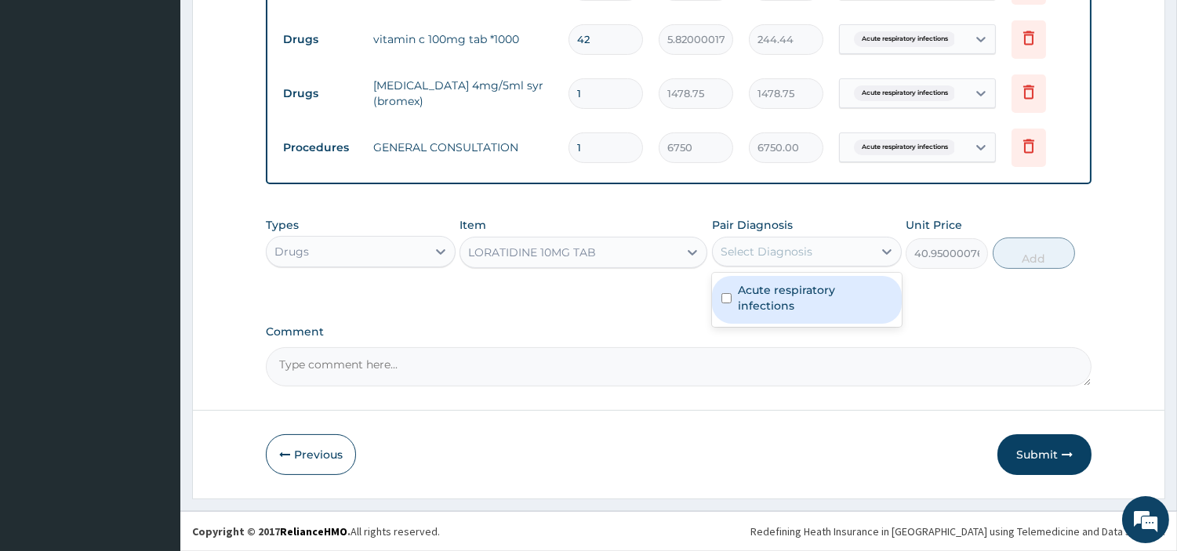
click at [763, 245] on div "Select Diagnosis" at bounding box center [766, 252] width 92 height 16
click at [765, 286] on label "Acute respiratory infections" at bounding box center [815, 297] width 154 height 31
checkbox input "true"
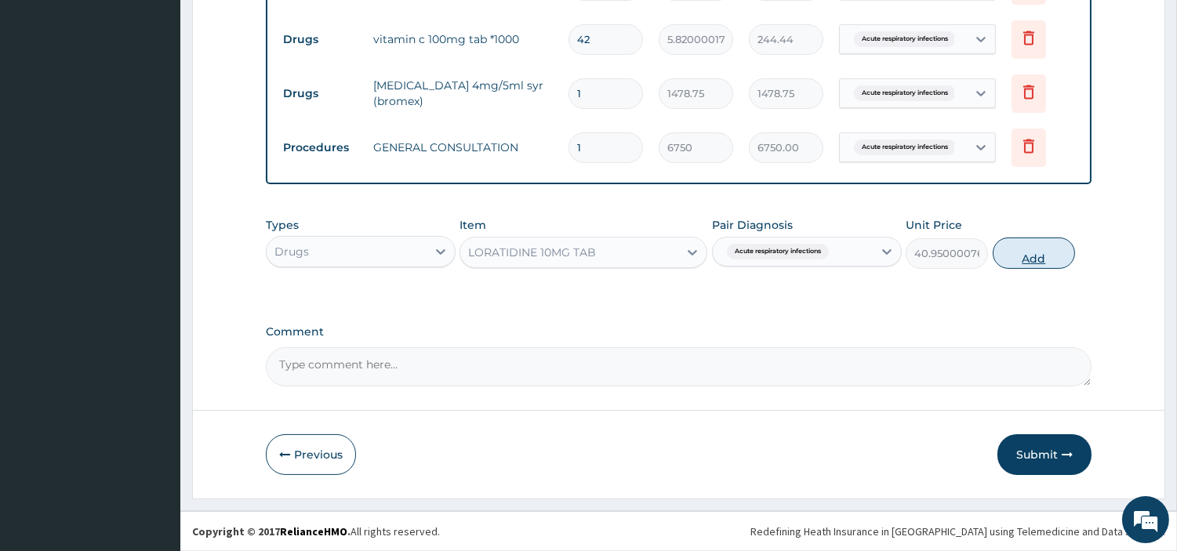
click at [1049, 246] on button "Add" at bounding box center [1033, 253] width 82 height 31
type input "0"
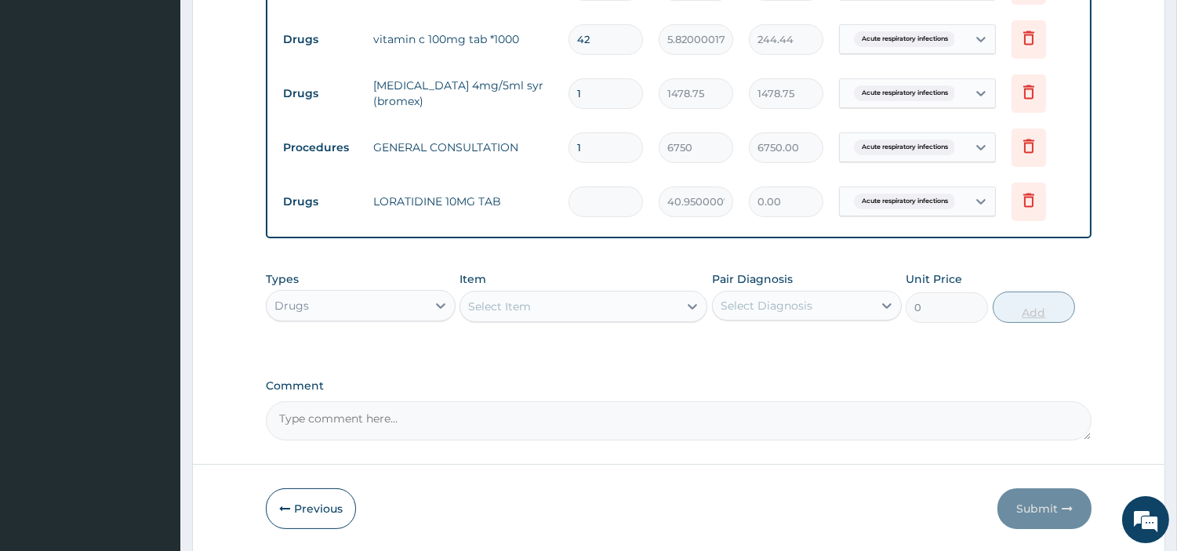
type input "3"
type input "122.85"
type input "3"
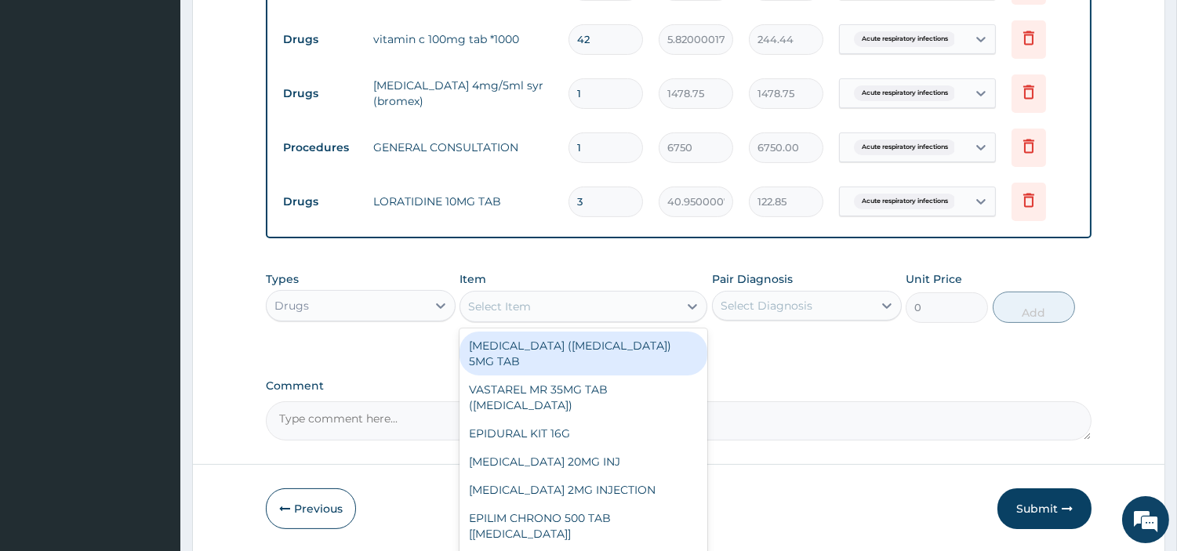
click at [649, 314] on div "Select Item" at bounding box center [569, 306] width 218 height 25
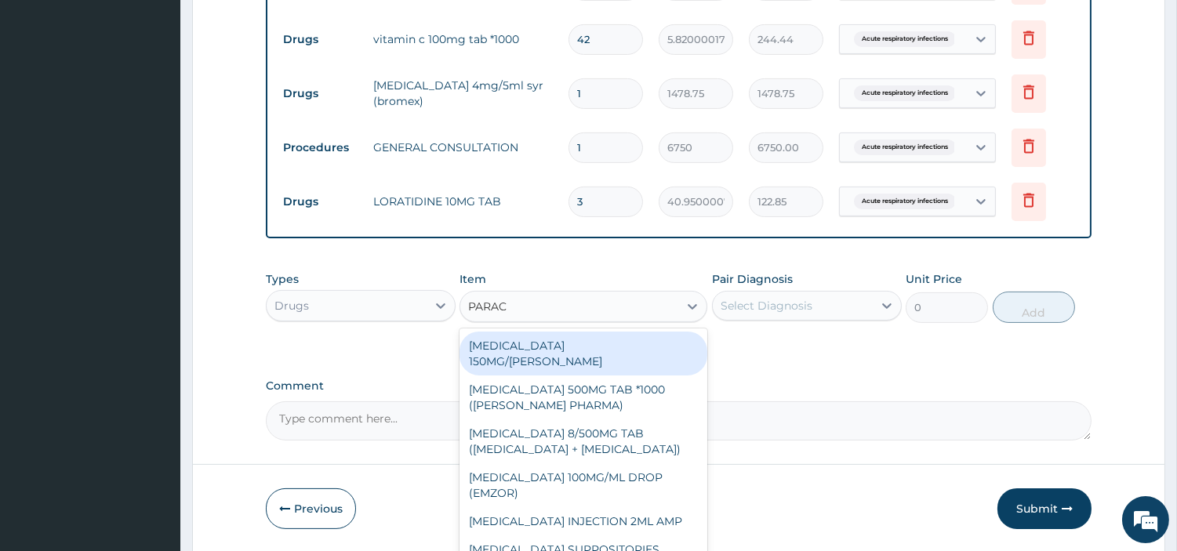
type input "PARACE"
drag, startPoint x: 630, startPoint y: 332, endPoint x: 648, endPoint y: 535, distance: 204.6
click at [648, 535] on div "PARACETAMOL 150MG/ML VIAL PARACETAMOL 500MG TAB *1000 (SAM PHARMA) CO-CODAMOL 8…" at bounding box center [583, 445] width 248 height 235
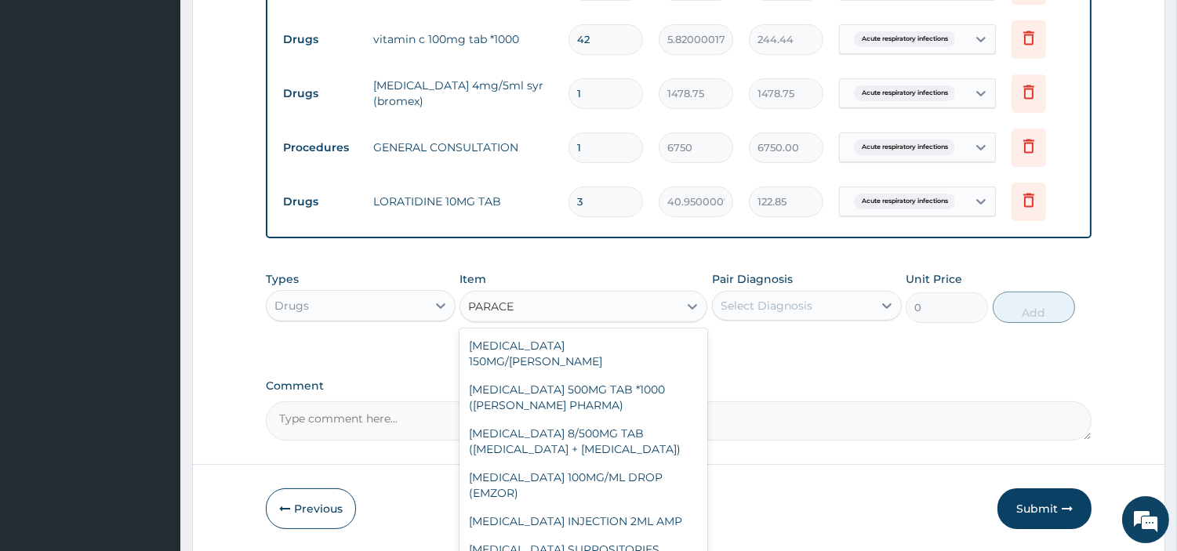
scroll to position [206, 0]
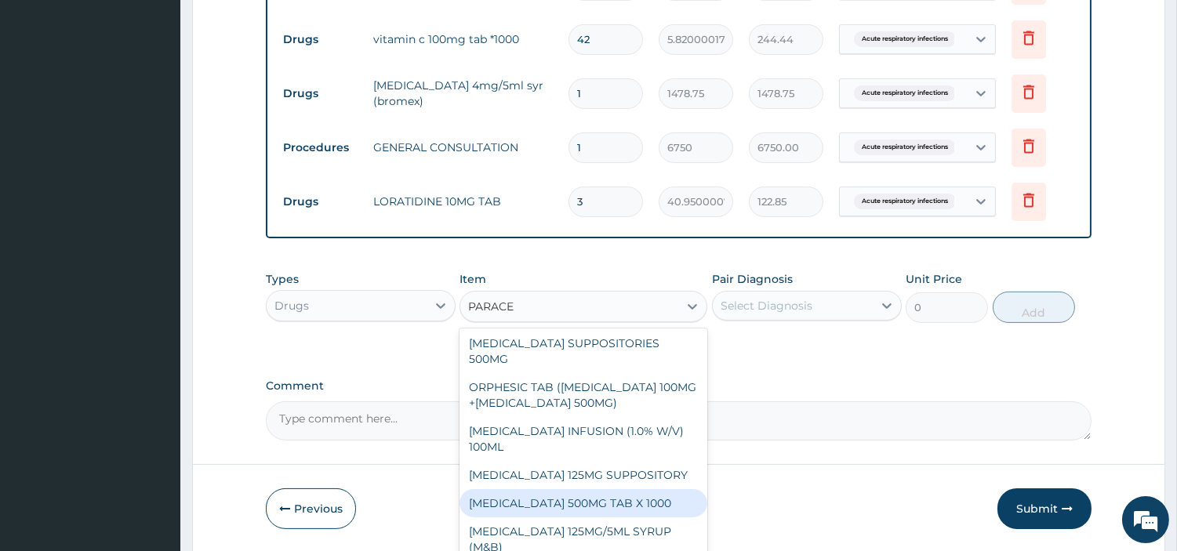
click at [614, 506] on div "[MEDICAL_DATA] 500MG TAB X 1000" at bounding box center [583, 503] width 248 height 28
type input "22.39999961853027"
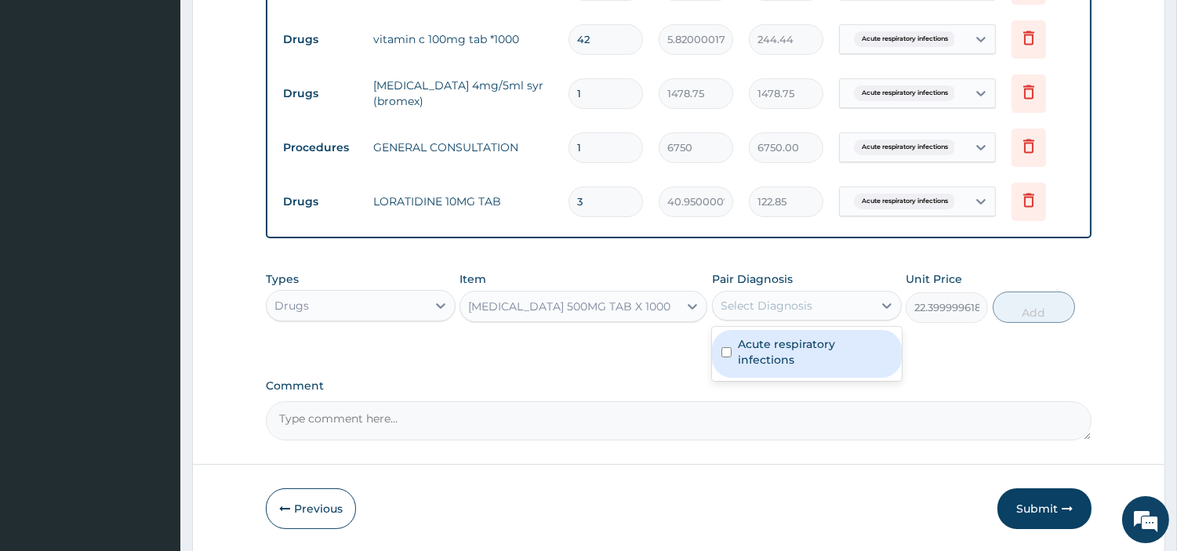
click at [826, 302] on div "Select Diagnosis" at bounding box center [793, 305] width 160 height 25
click at [807, 350] on label "Acute respiratory infections" at bounding box center [815, 351] width 154 height 31
checkbox input "true"
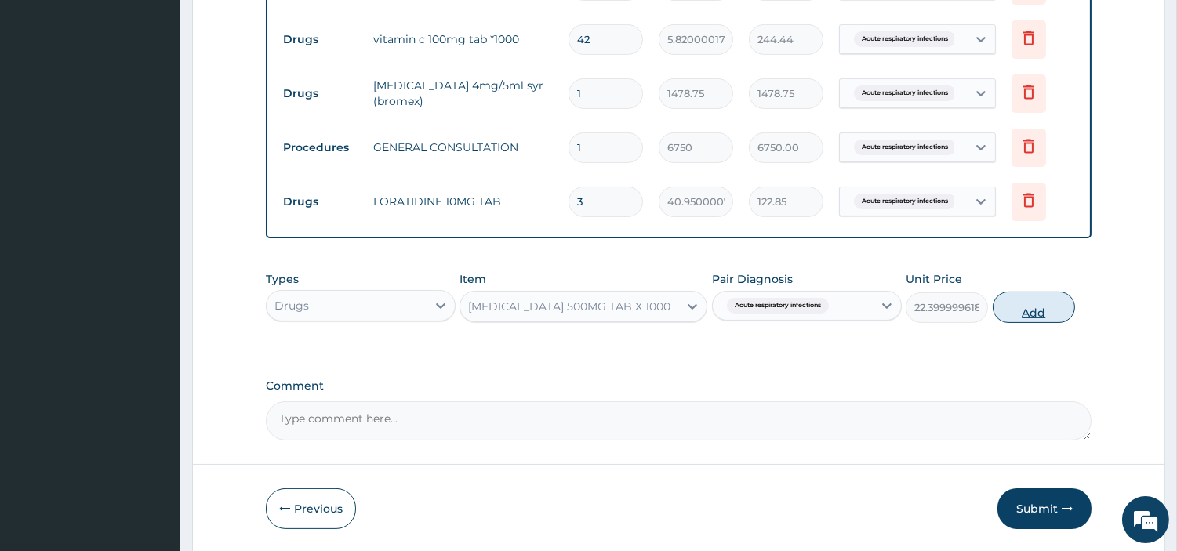
click at [1025, 316] on button "Add" at bounding box center [1033, 307] width 82 height 31
type input "0"
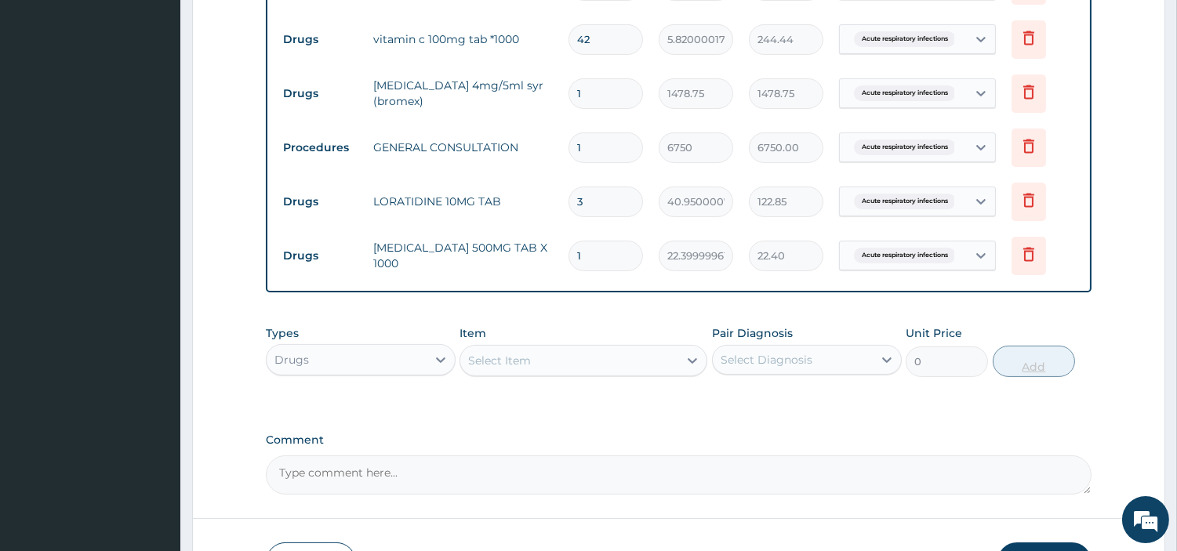
type input "18"
type input "403.20"
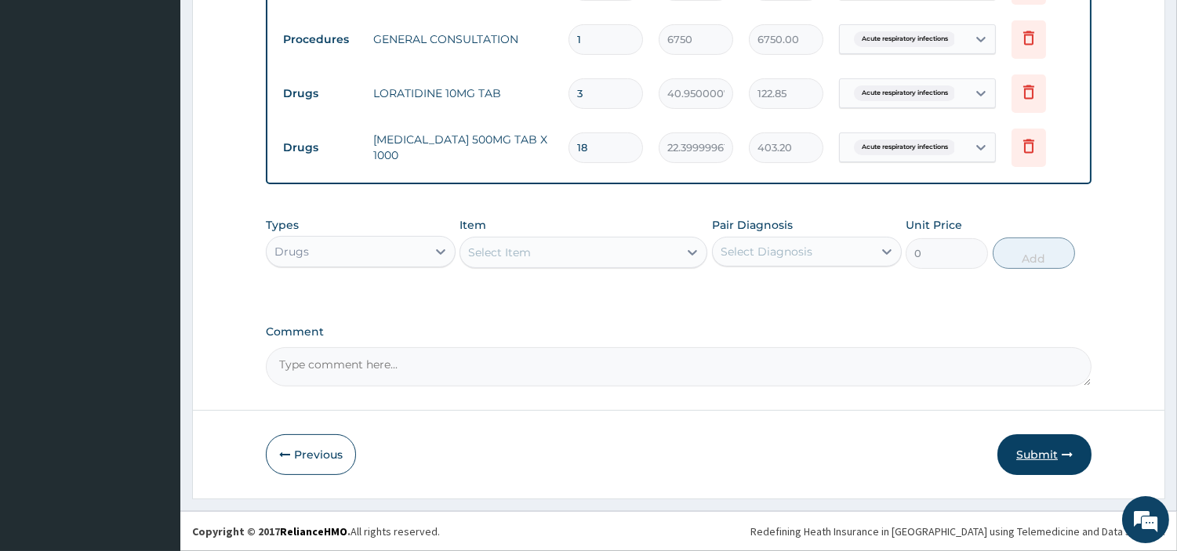
type input "18"
click at [1021, 441] on button "Submit" at bounding box center [1044, 454] width 94 height 41
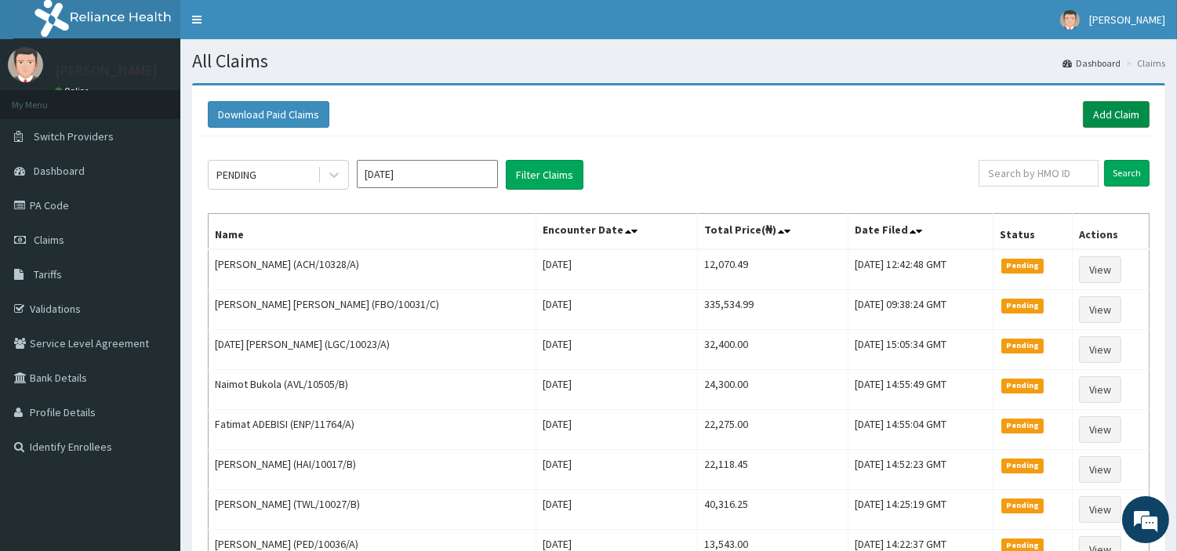
drag, startPoint x: 1079, startPoint y: 97, endPoint x: 1090, endPoint y: 107, distance: 15.0
click at [1090, 107] on div "Download Paid Claims Add Claim" at bounding box center [678, 114] width 957 height 43
click at [1090, 107] on link "Add Claim" at bounding box center [1116, 114] width 67 height 27
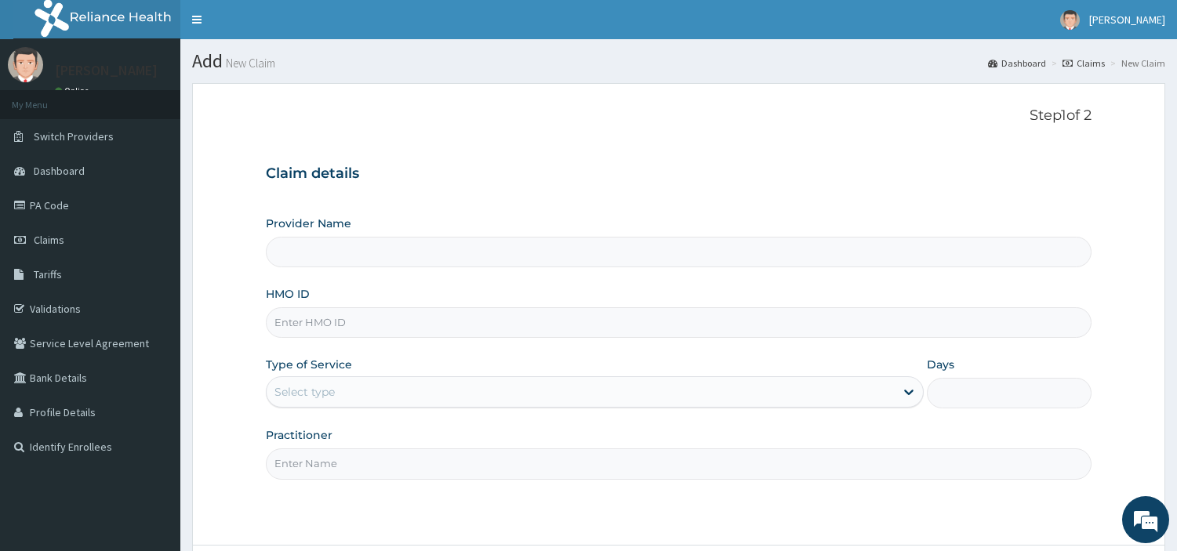
type input "[GEOGRAPHIC_DATA] Nig. Ltd"
click at [341, 340] on div "Provider Name R-Jolad Hospital Nig. Ltd HMO ID Type of Service Select type Days…" at bounding box center [678, 347] width 825 height 263
click at [339, 336] on input "HMO ID" at bounding box center [678, 322] width 825 height 31
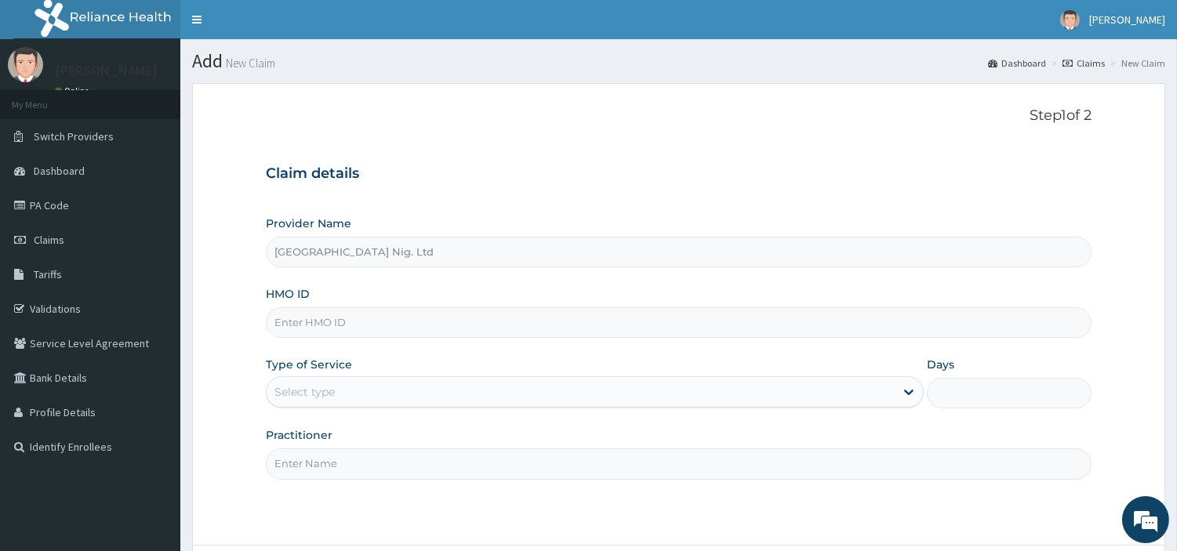
paste input "CHG/10088/A"
type input "CHG/10088/A"
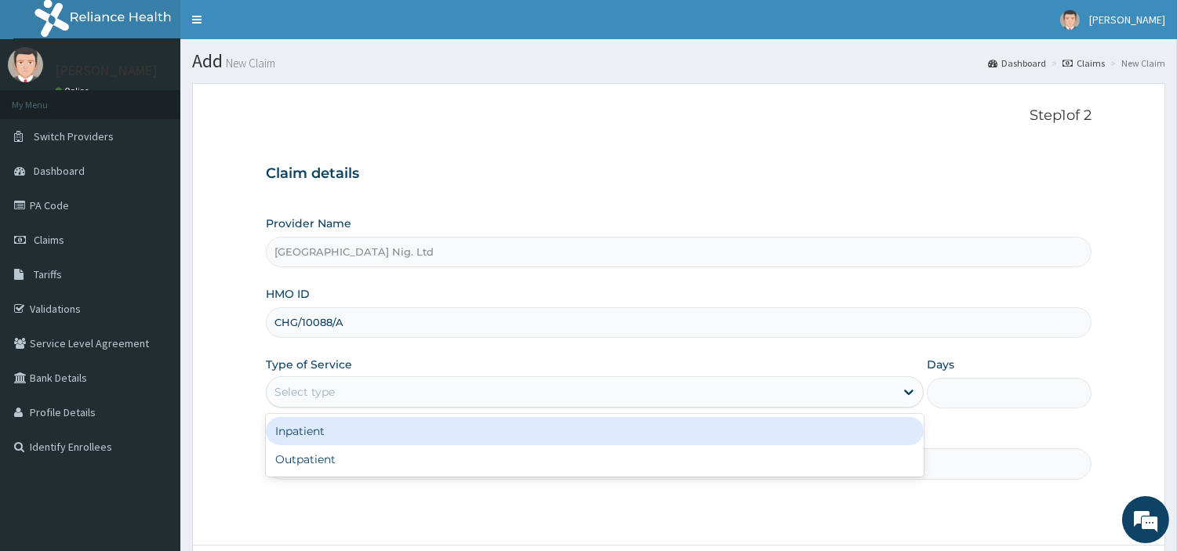
click at [300, 397] on div "Select type" at bounding box center [304, 392] width 60 height 16
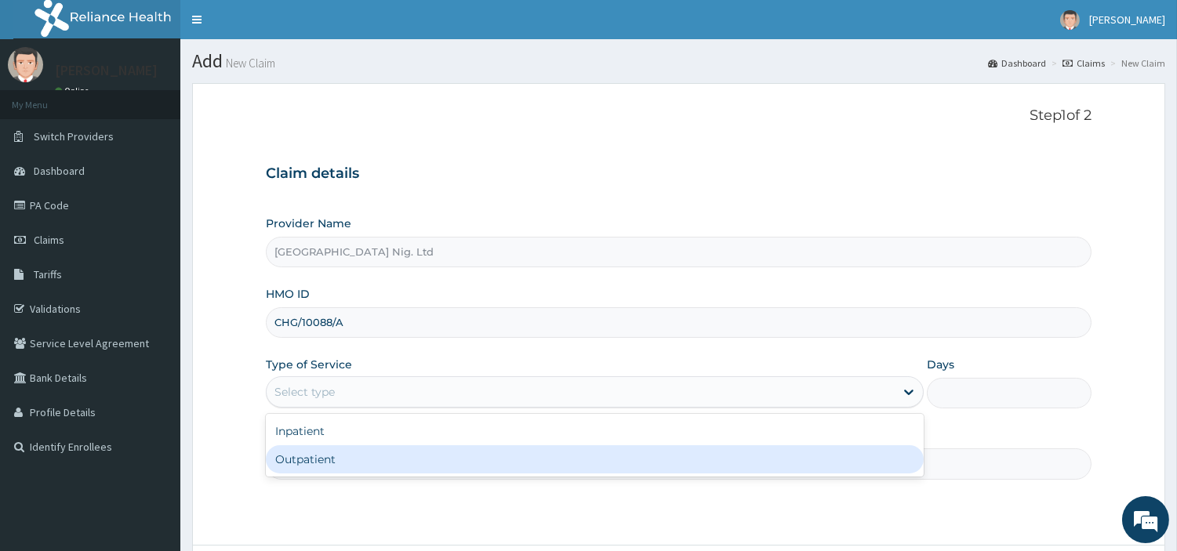
click at [292, 458] on div "Outpatient" at bounding box center [595, 459] width 658 height 28
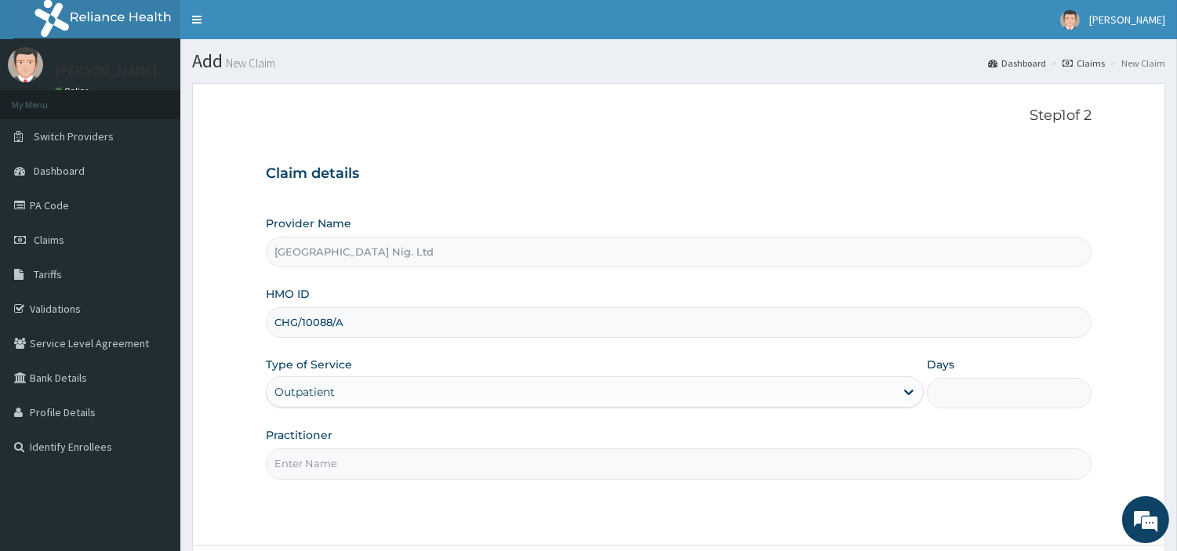
type input "1"
click at [292, 458] on input "Practitioner" at bounding box center [678, 463] width 825 height 31
paste input "Mbah Chimamanda"
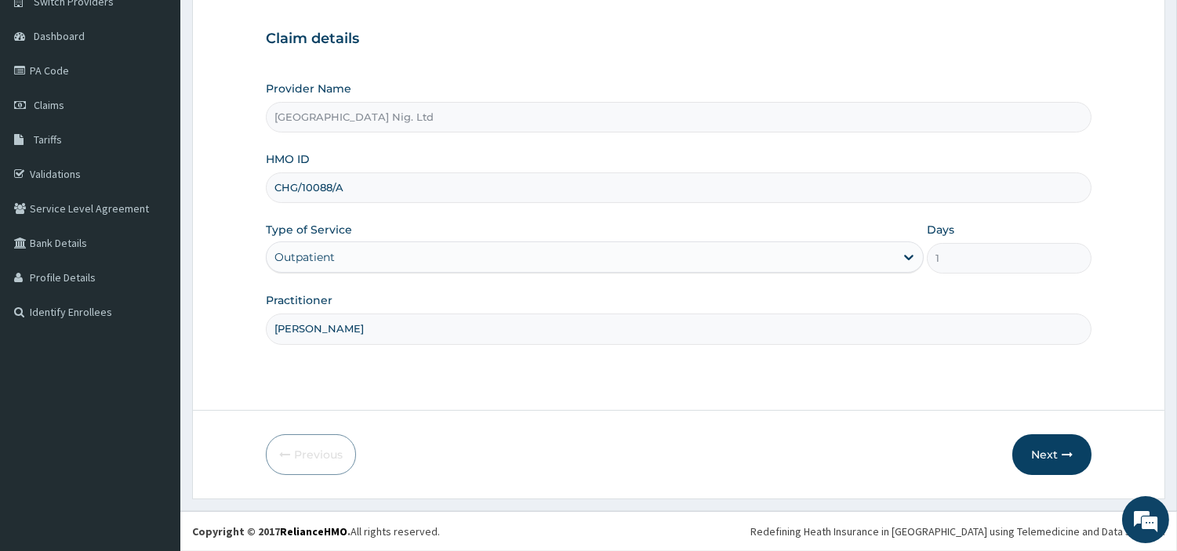
type input "Mbah Chimamanda"
click at [1046, 477] on form "Step 1 of 2 Claim details Provider Name R-Jolad Hospital Nig. Ltd HMO ID CHG/10…" at bounding box center [678, 223] width 973 height 550
click at [1037, 461] on button "Next" at bounding box center [1051, 454] width 79 height 41
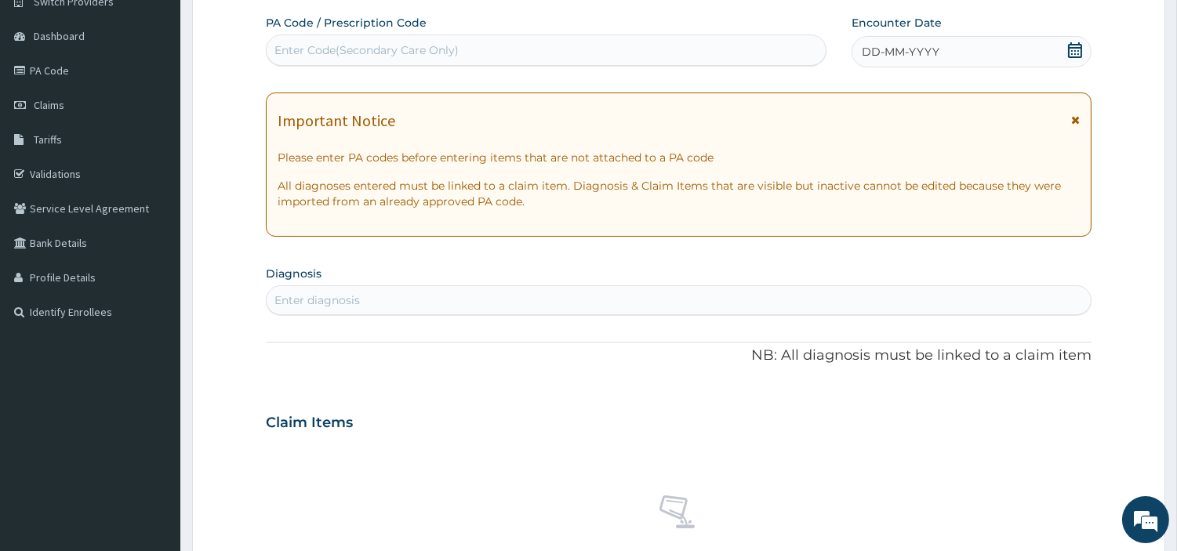
click at [527, 63] on div "Enter Code(Secondary Care Only)" at bounding box center [546, 49] width 560 height 31
paste input "PA/81046B"
type input "PA/81046B"
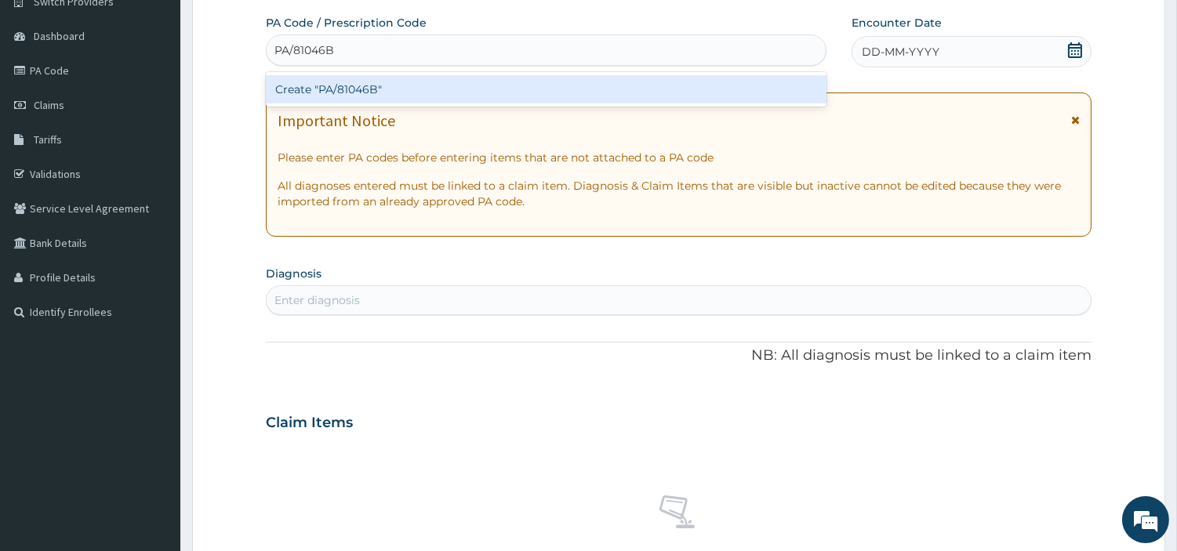
click at [638, 88] on div "Create "PA/81046B"" at bounding box center [546, 89] width 560 height 28
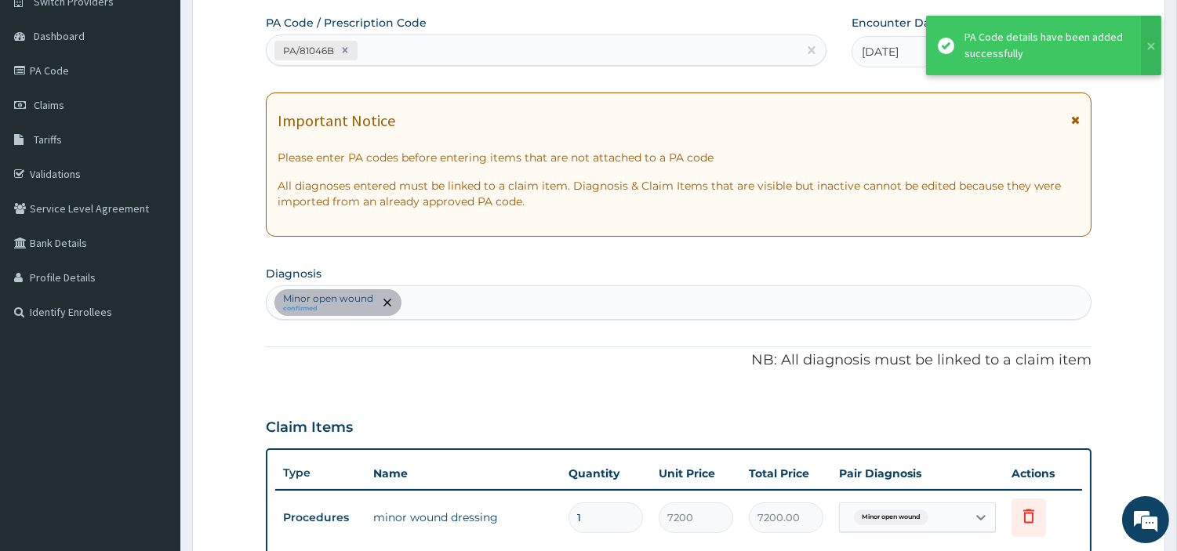
scroll to position [503, 0]
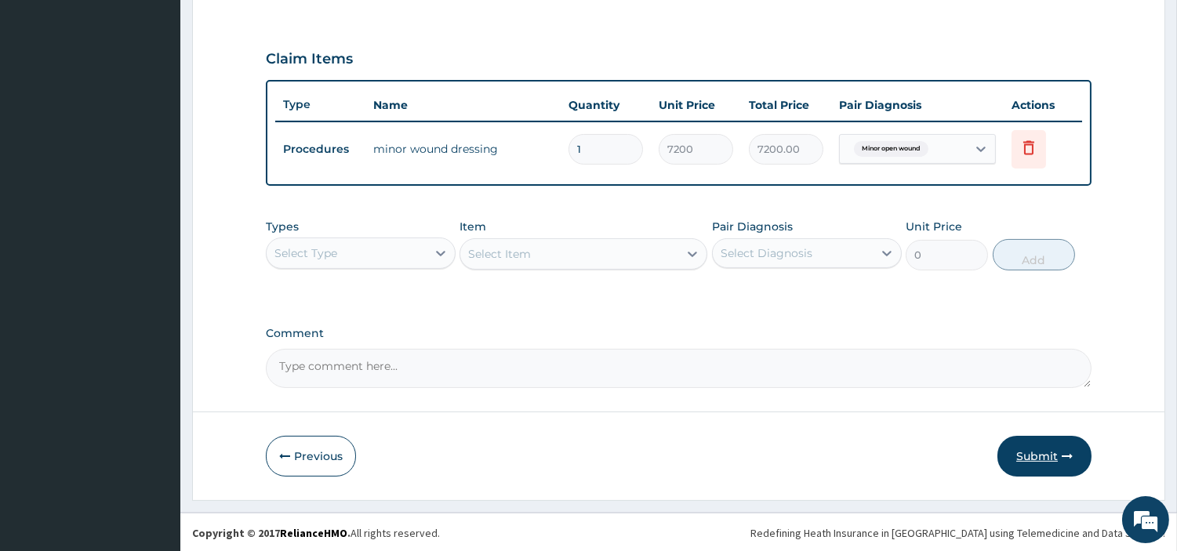
click at [1054, 461] on button "Submit" at bounding box center [1044, 456] width 94 height 41
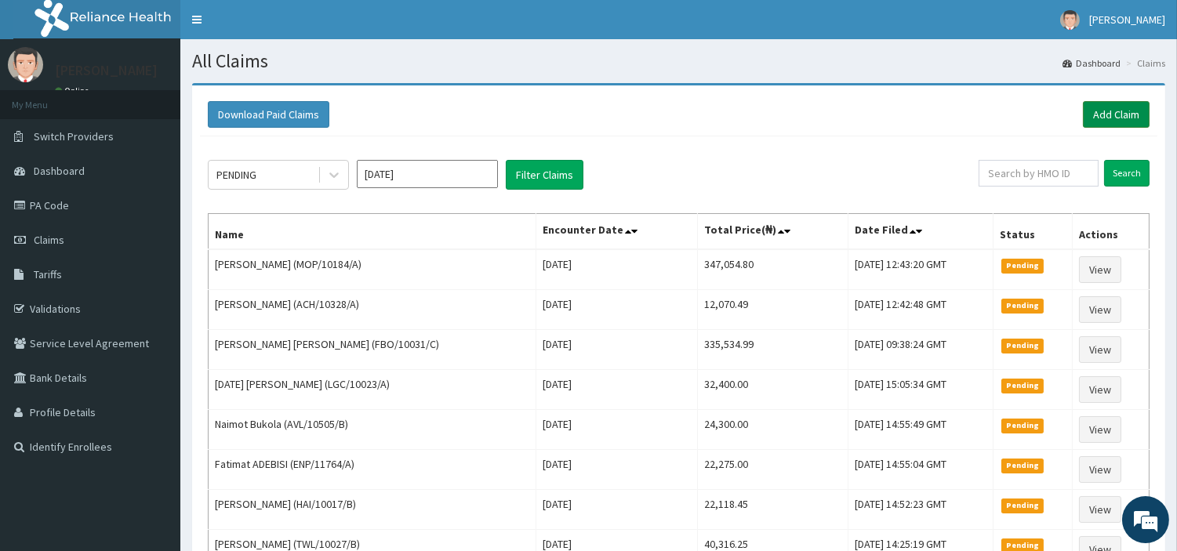
click at [1093, 114] on link "Add Claim" at bounding box center [1116, 114] width 67 height 27
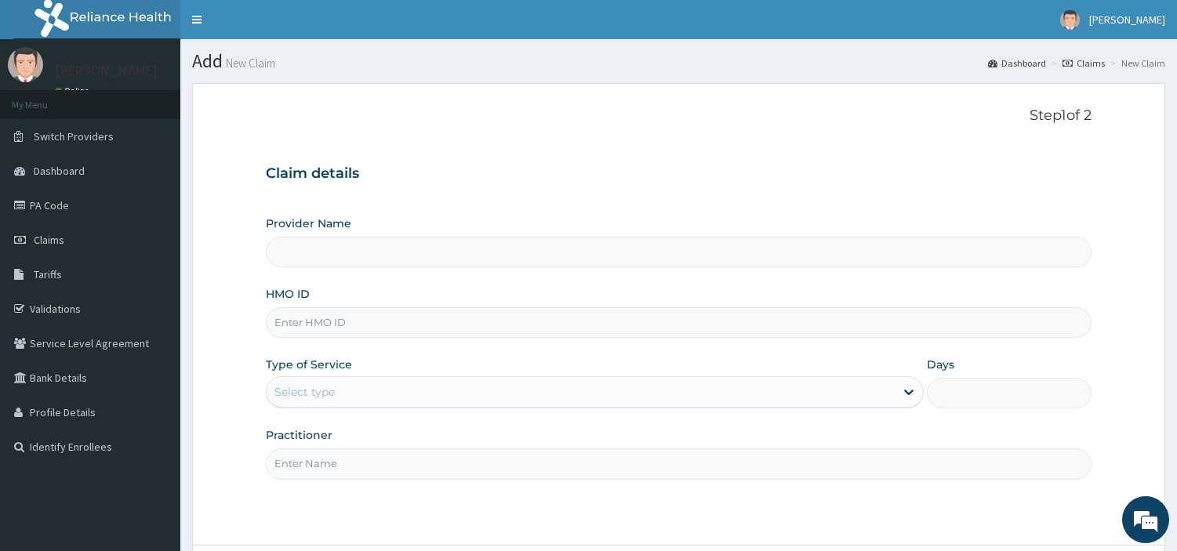
click at [426, 312] on input "HMO ID" at bounding box center [678, 322] width 825 height 31
type input "[GEOGRAPHIC_DATA] Nig. Ltd"
type input "ABP/10312/A"
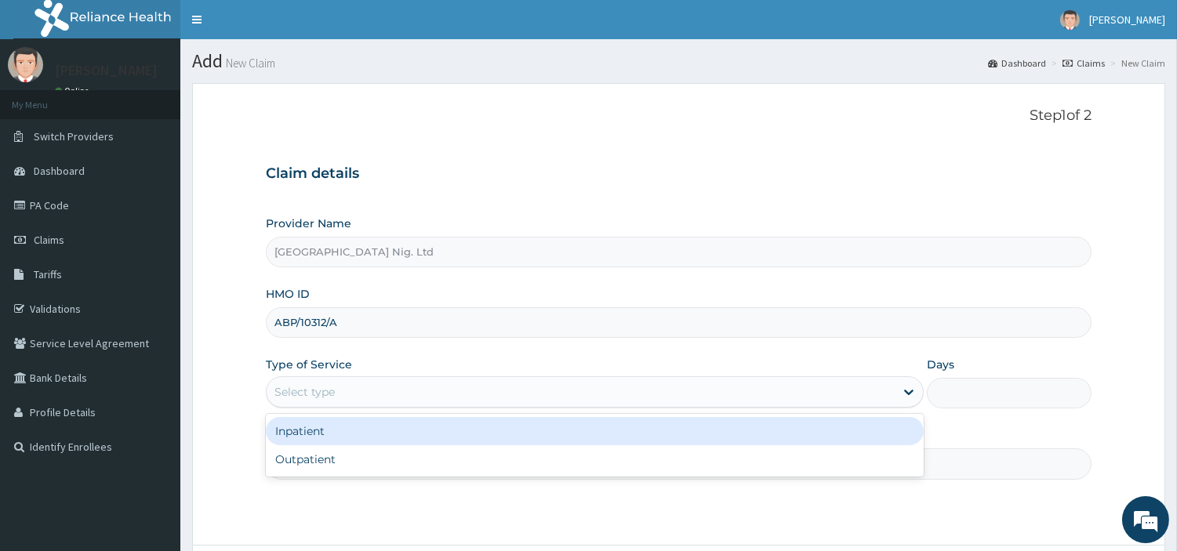
click at [310, 394] on div "Select type" at bounding box center [304, 392] width 60 height 16
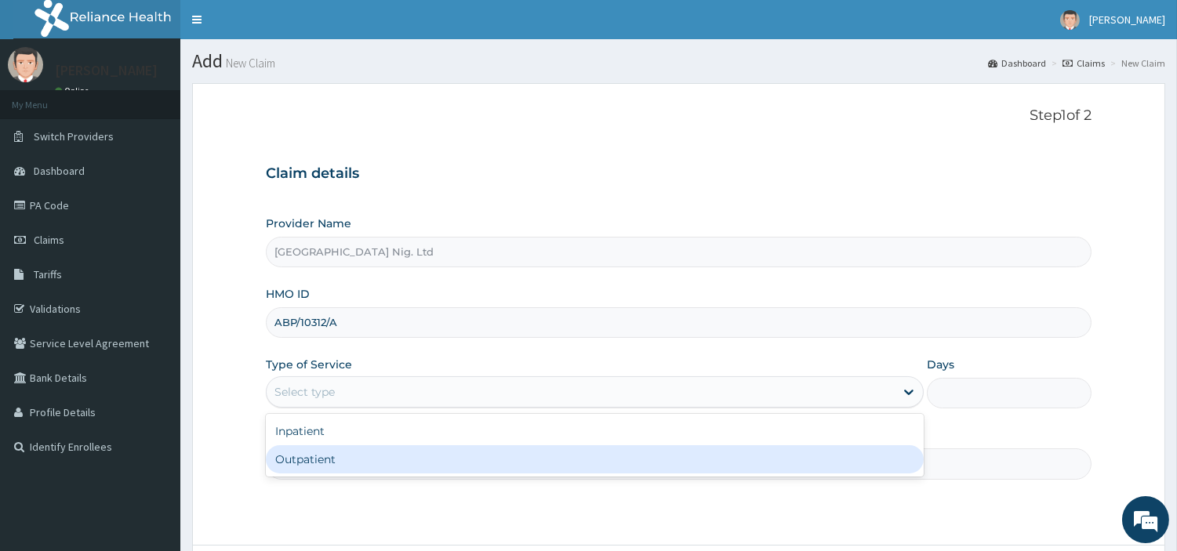
click at [310, 456] on div "Outpatient" at bounding box center [595, 459] width 658 height 28
type input "1"
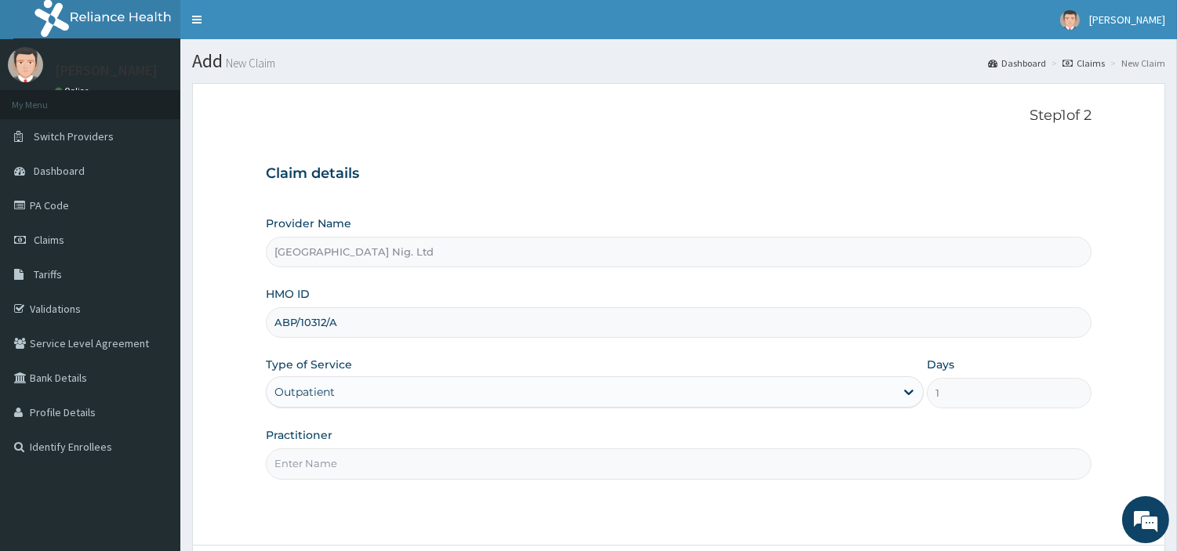
click at [310, 456] on input "Practitioner" at bounding box center [678, 463] width 825 height 31
paste input "[PERSON_NAME]"
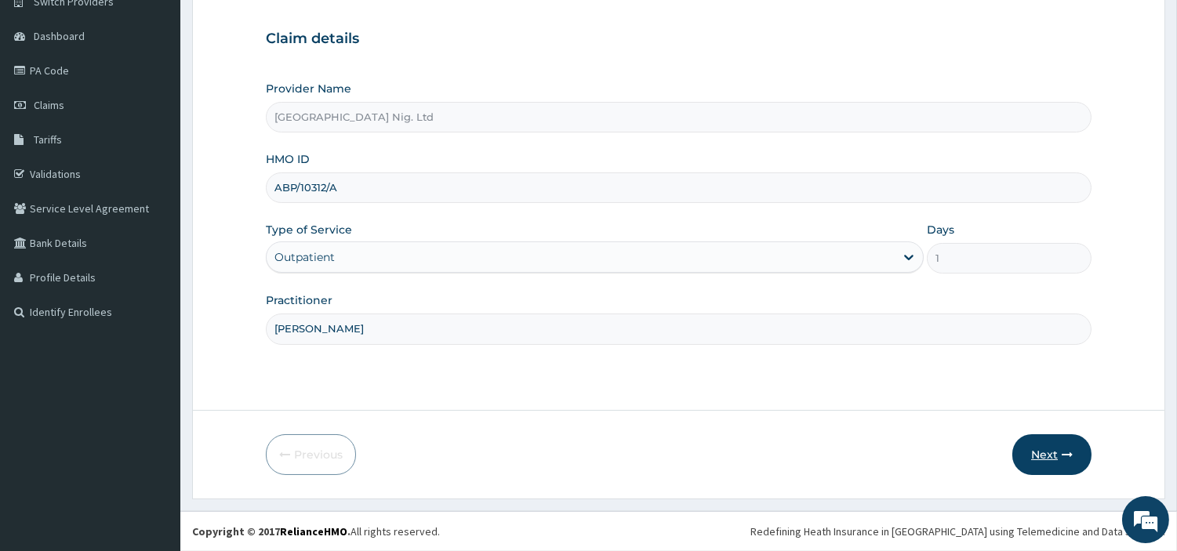
type input "[PERSON_NAME]"
click at [1038, 444] on button "Next" at bounding box center [1051, 454] width 79 height 41
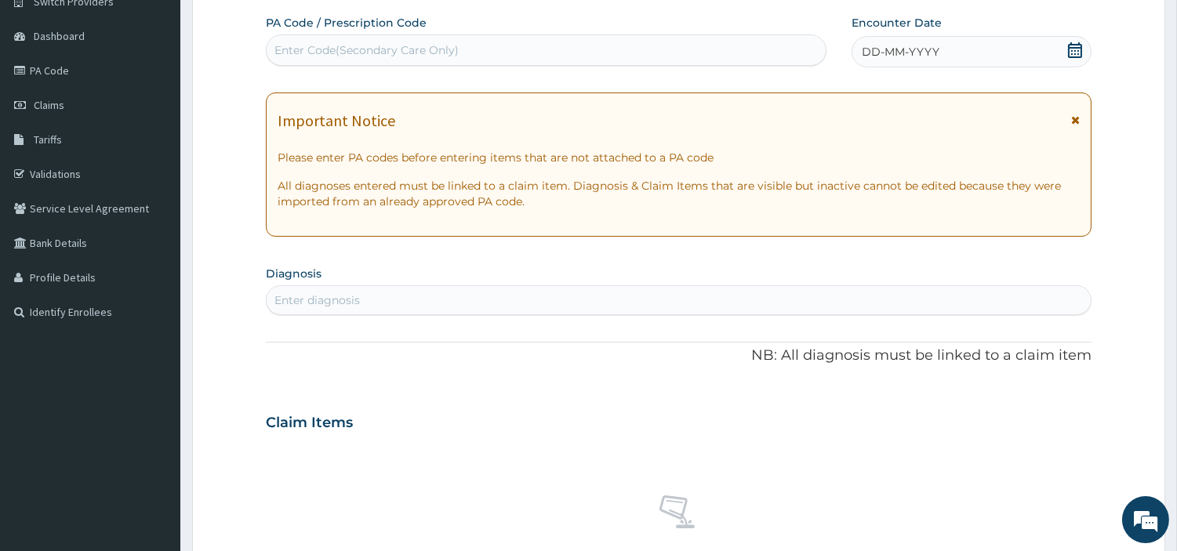
scroll to position [0, 0]
click at [401, 50] on div "Enter Code(Secondary Care Only)" at bounding box center [366, 50] width 184 height 16
paste input "PA/216F97"
type input "PA/216F97"
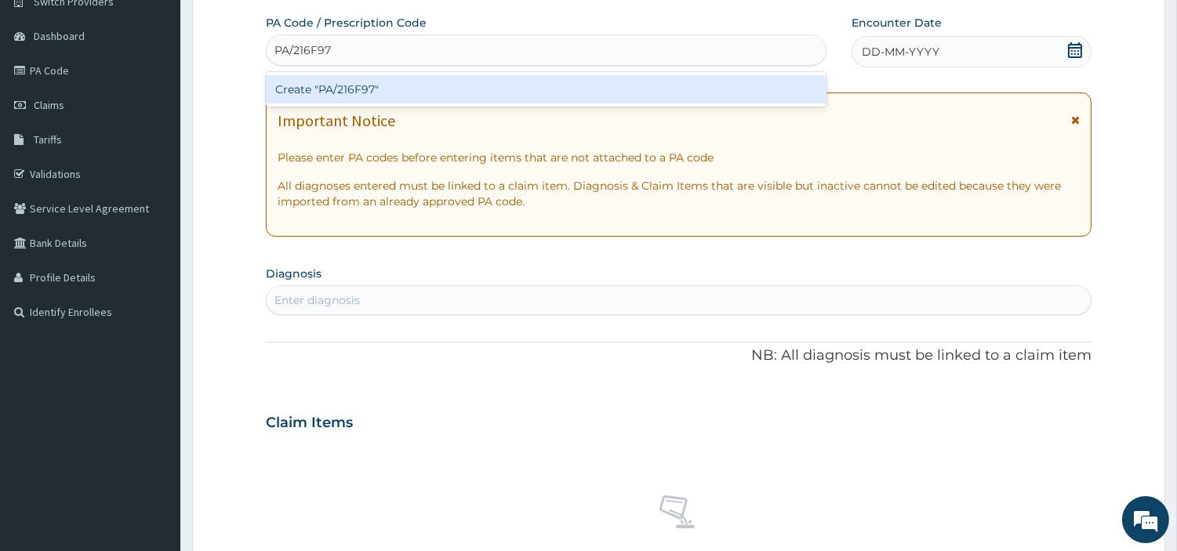
click at [379, 96] on div "Create "PA/216F97"" at bounding box center [546, 89] width 560 height 28
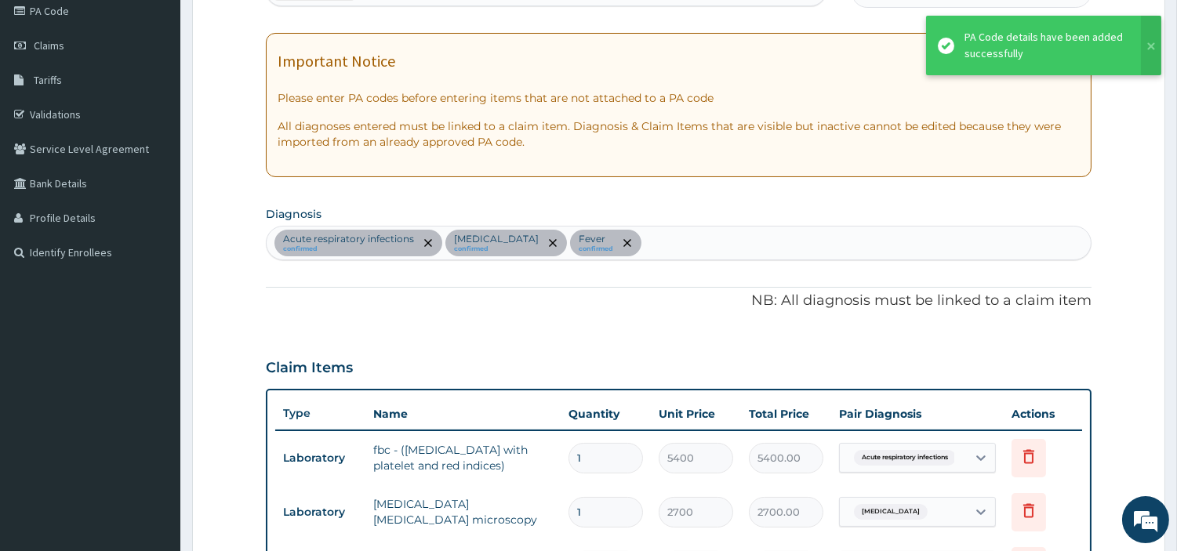
scroll to position [160, 0]
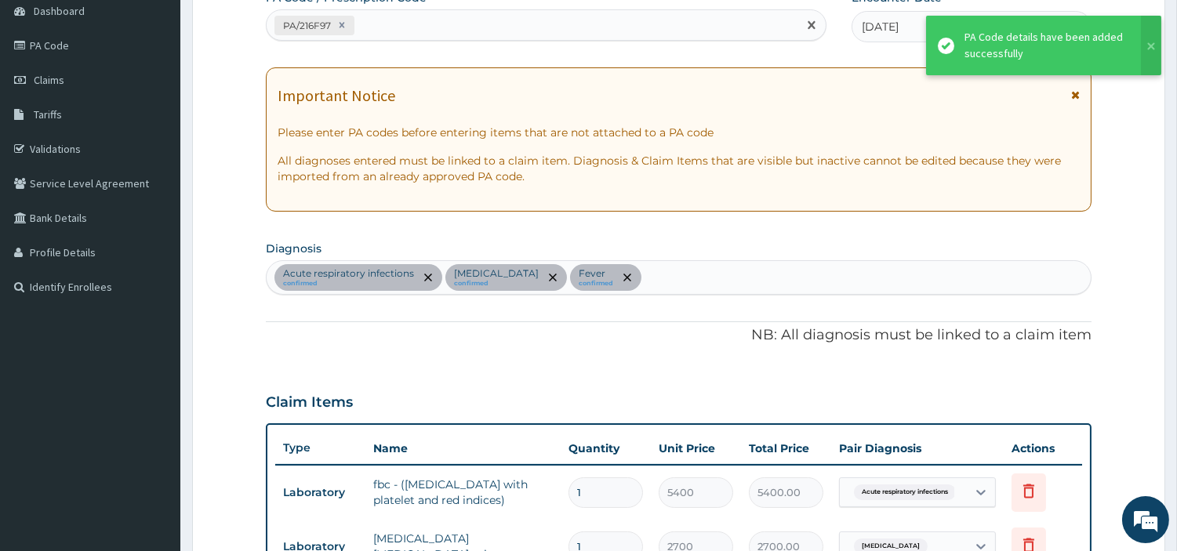
click at [368, 22] on div "PA/216F97" at bounding box center [532, 26] width 531 height 26
paste input "PA/2C7089"
type input "PA/2C7089"
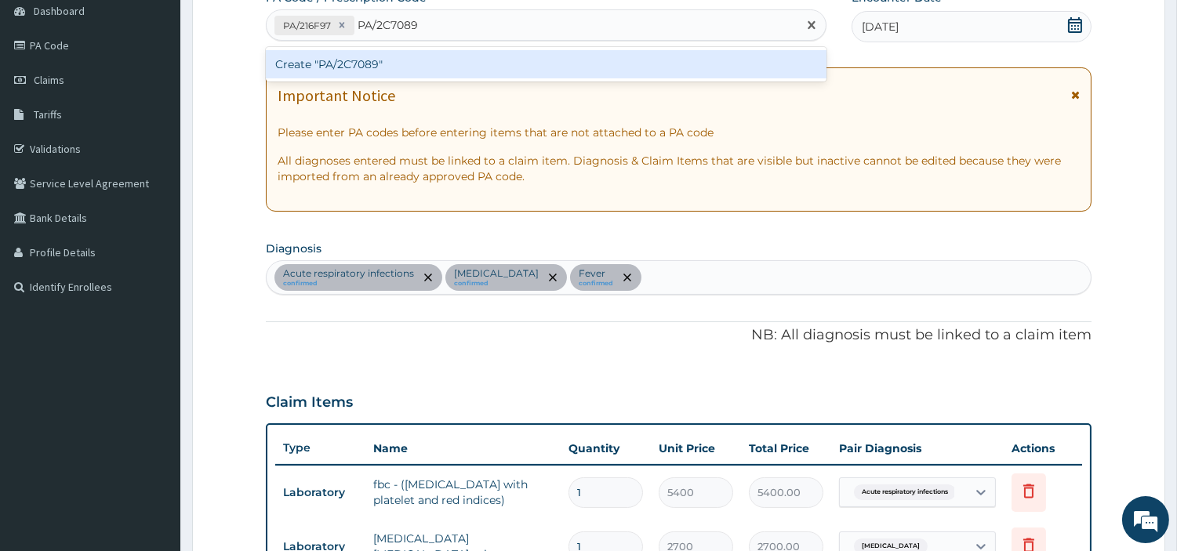
click at [332, 73] on div "Create "PA/2C7089"" at bounding box center [546, 64] width 560 height 28
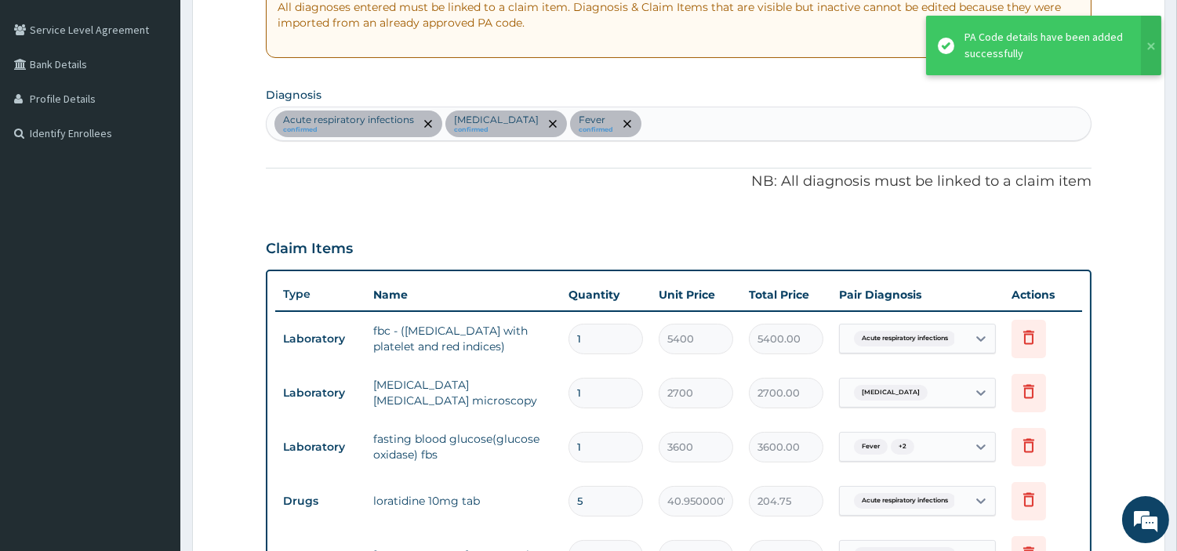
scroll to position [312, 0]
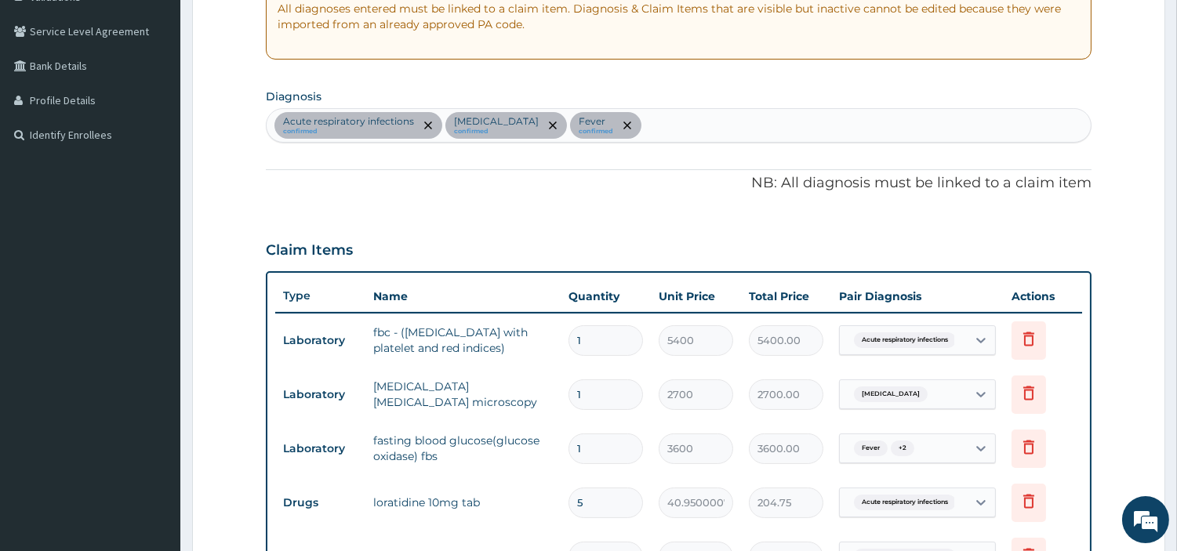
click at [604, 120] on div "Acute respiratory infections confirmed Malaria confirmed Fever confirmed" at bounding box center [679, 125] width 824 height 33
type input "SEP"
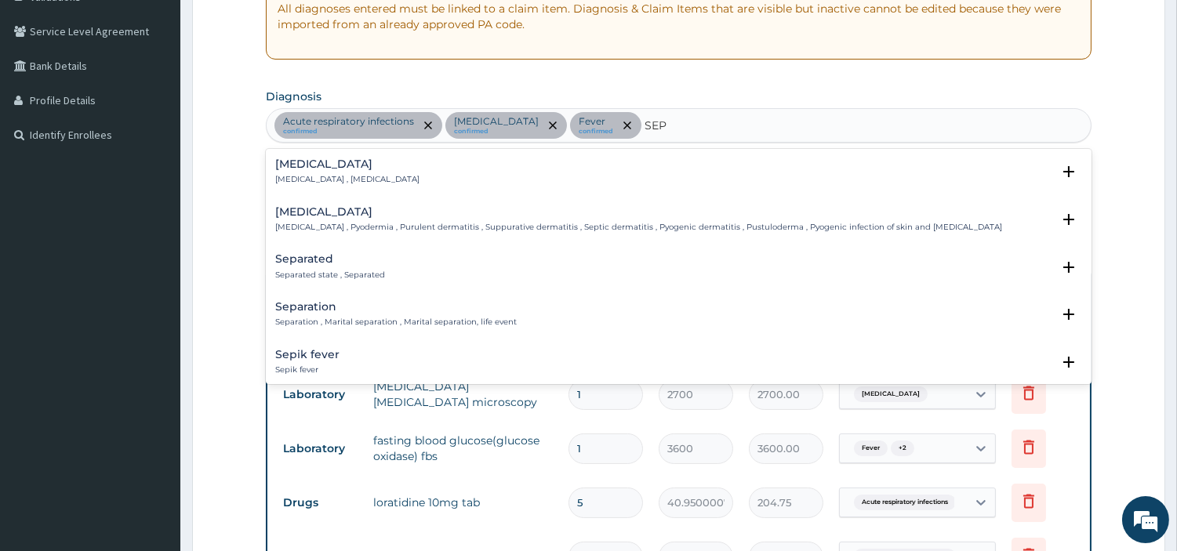
click at [351, 185] on div "Sepsis Systemic infection , Sepsis Select Status Query Query covers suspected (…" at bounding box center [678, 175] width 807 height 35
click at [341, 182] on p "Systemic infection , Sepsis" at bounding box center [347, 179] width 144 height 11
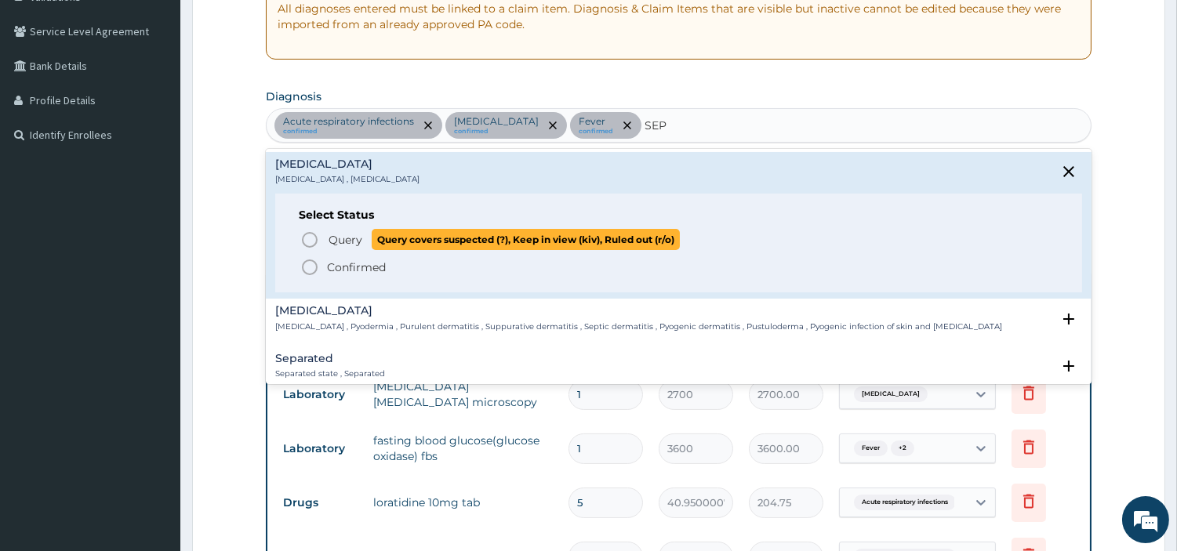
click at [331, 248] on p "Query Query covers suspected (?), Keep in view (kiv), Ruled out (r/o)" at bounding box center [503, 239] width 353 height 21
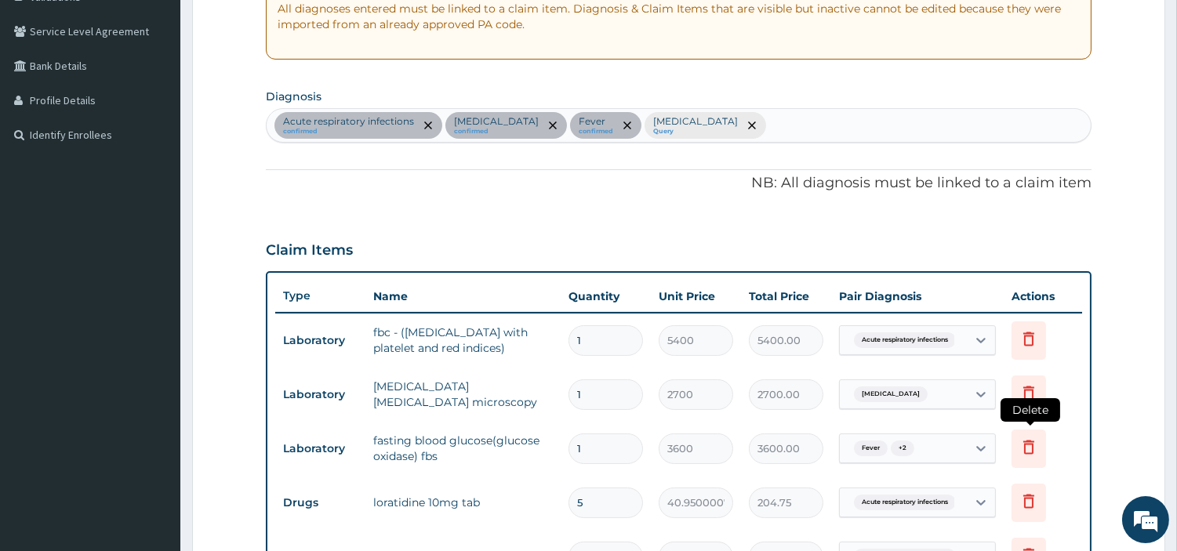
click at [1032, 458] on icon at bounding box center [1028, 449] width 34 height 38
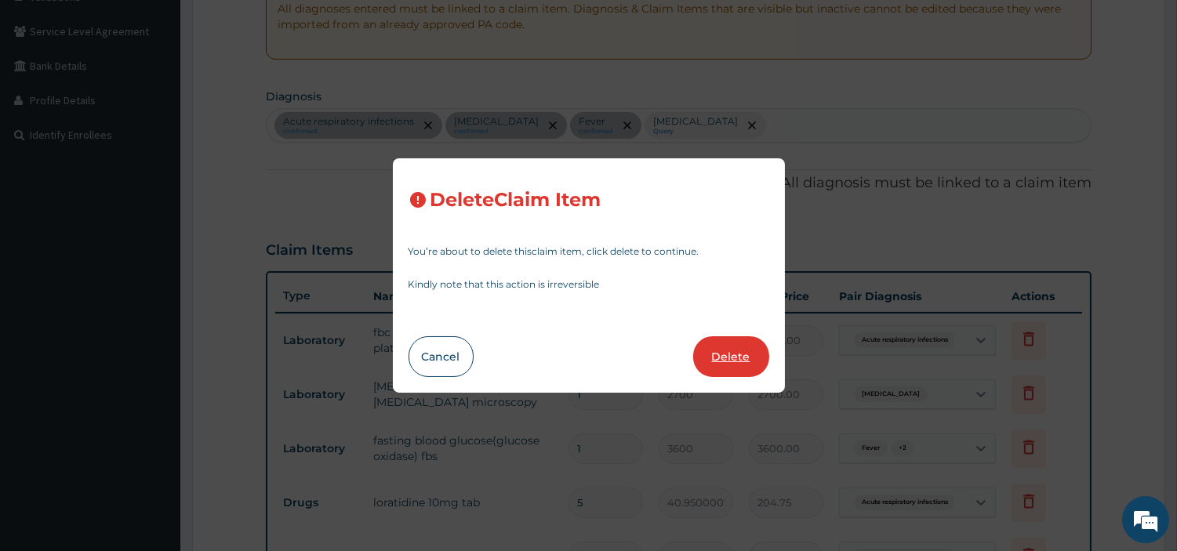
click at [749, 354] on button "Delete" at bounding box center [731, 356] width 76 height 41
type input "5"
type input "40.95000076293945"
type input "204.75"
type input "3"
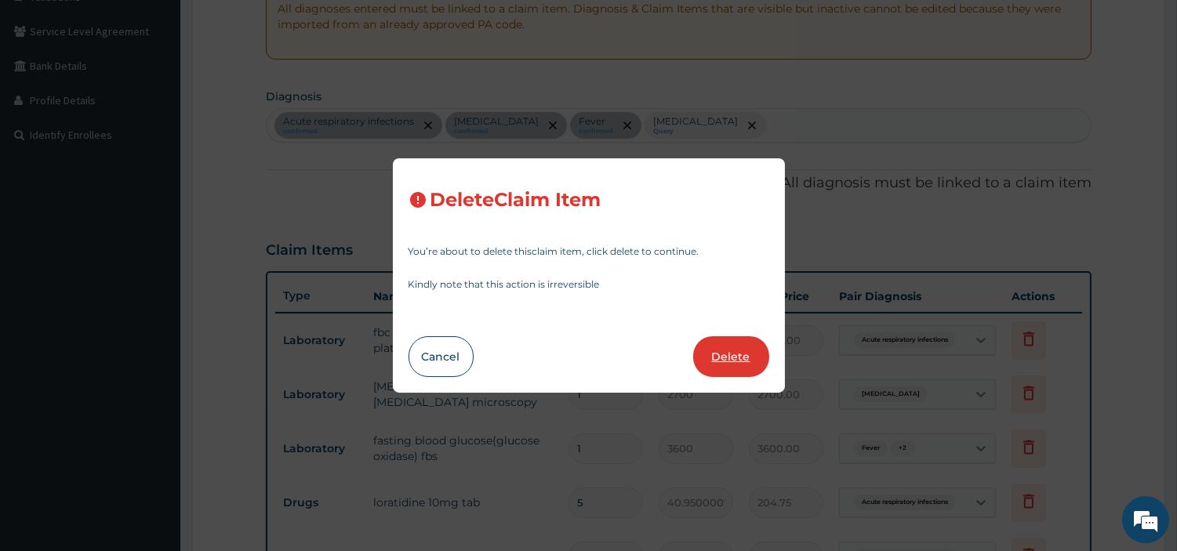
type input "455"
type input "1365.00"
type input "42"
type input "5.820000171661377"
type input "244.44"
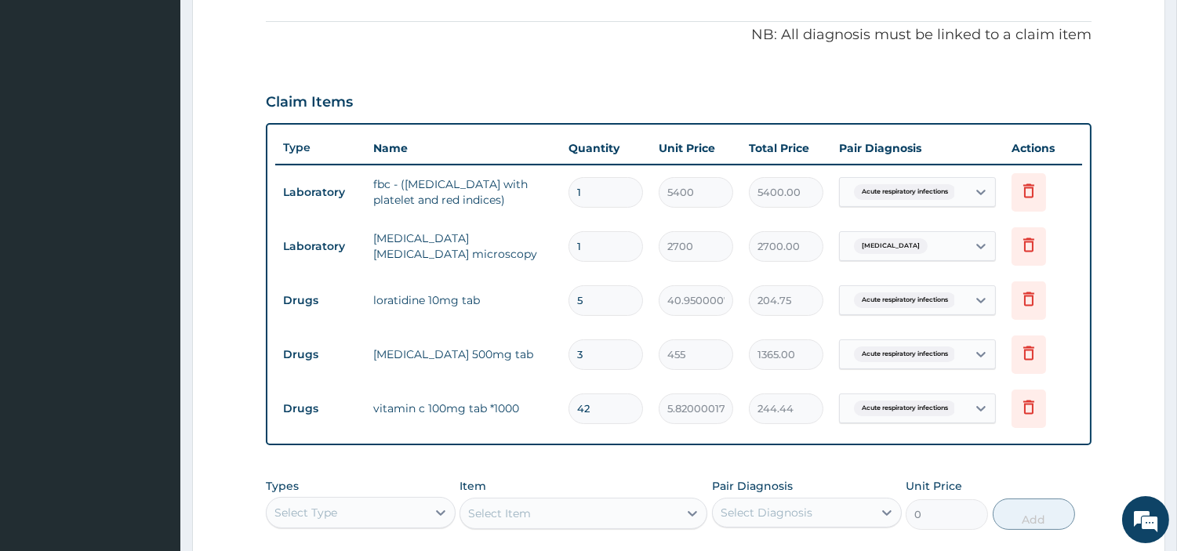
scroll to position [522, 0]
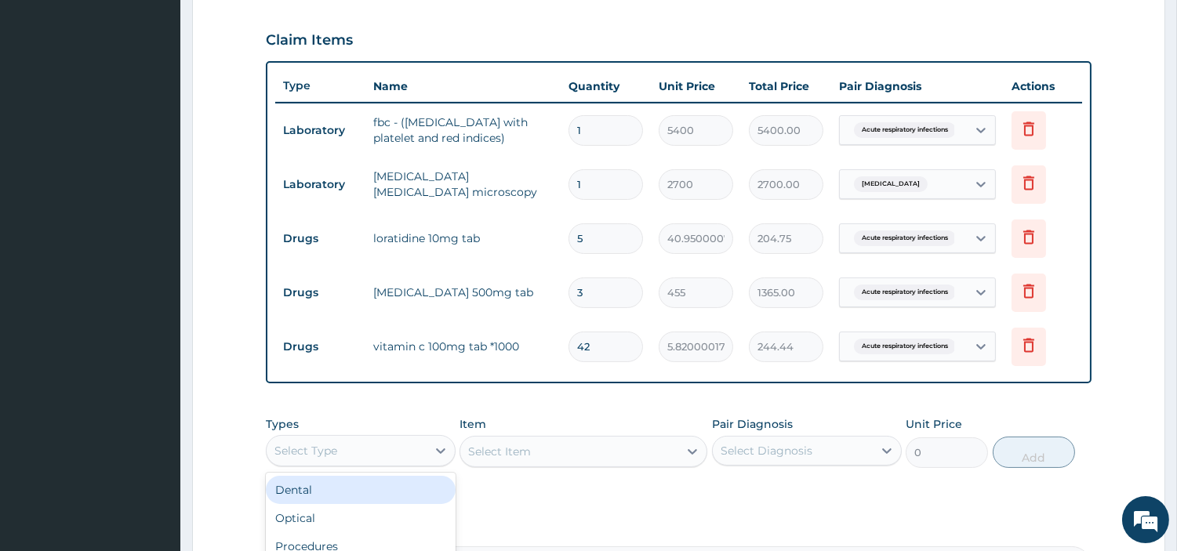
click at [406, 448] on div "Select Type" at bounding box center [347, 450] width 160 height 25
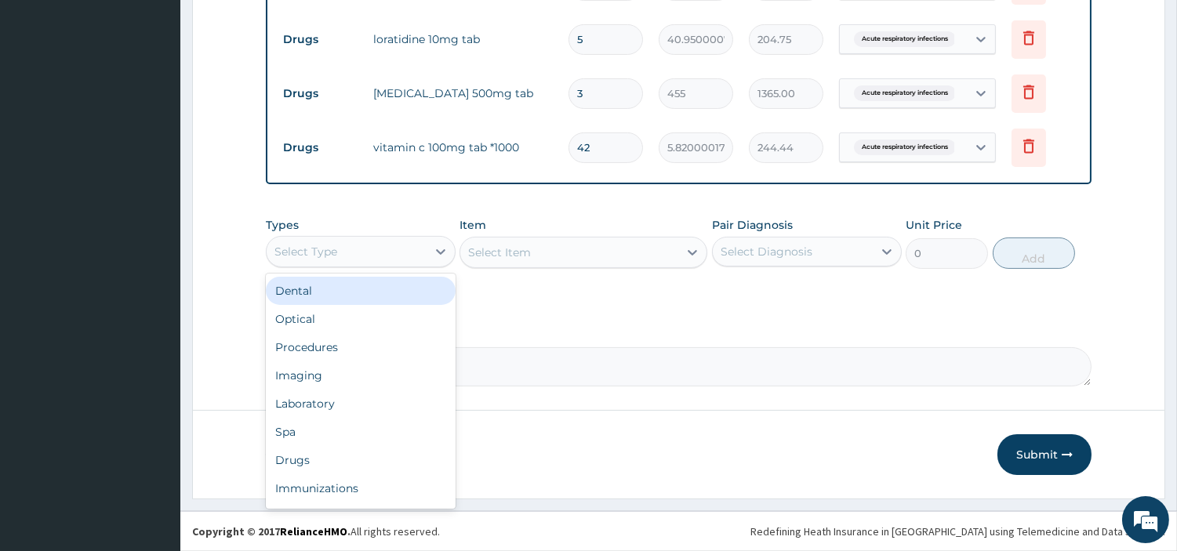
scroll to position [53, 0]
click at [327, 294] on div "Procedures" at bounding box center [361, 295] width 190 height 28
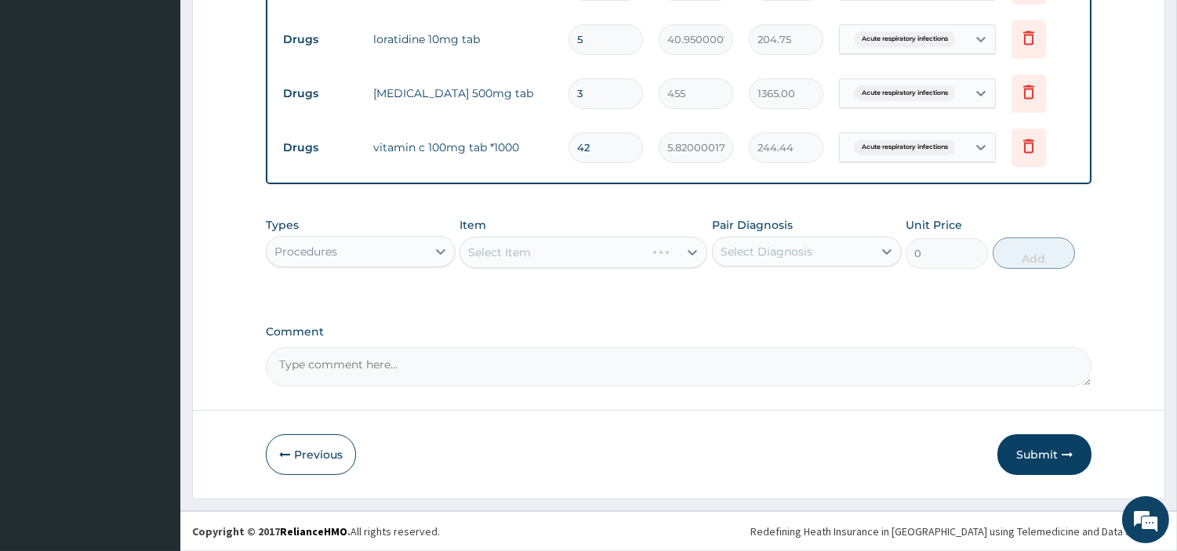
click at [510, 253] on div "Select Item" at bounding box center [583, 252] width 248 height 31
click at [510, 253] on div "Select Item" at bounding box center [499, 253] width 63 height 16
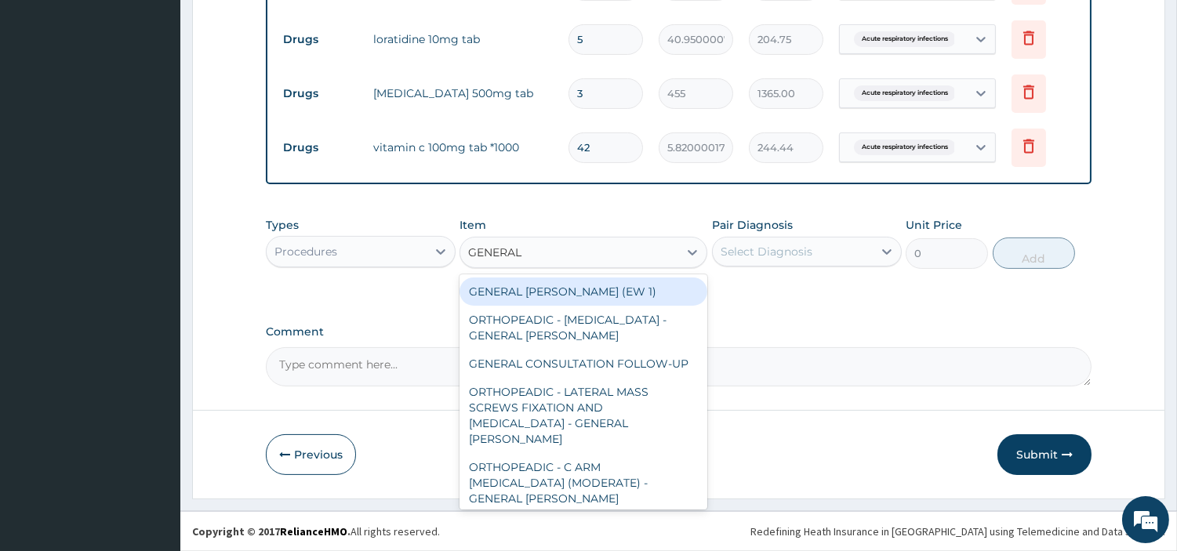
type input "GENERAL C"
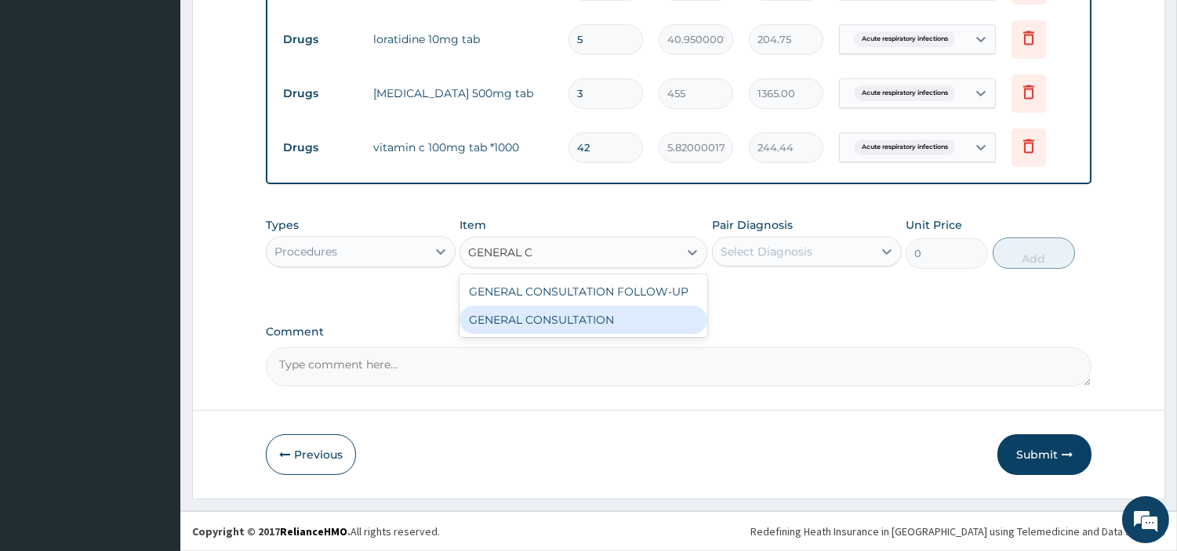
click at [600, 335] on div "GENERAL CONSULTATION FOLLOW-UP GENERAL CONSULTATION" at bounding box center [583, 305] width 248 height 63
click at [625, 318] on div "GENERAL CONSULTATION" at bounding box center [583, 320] width 248 height 28
type input "6750"
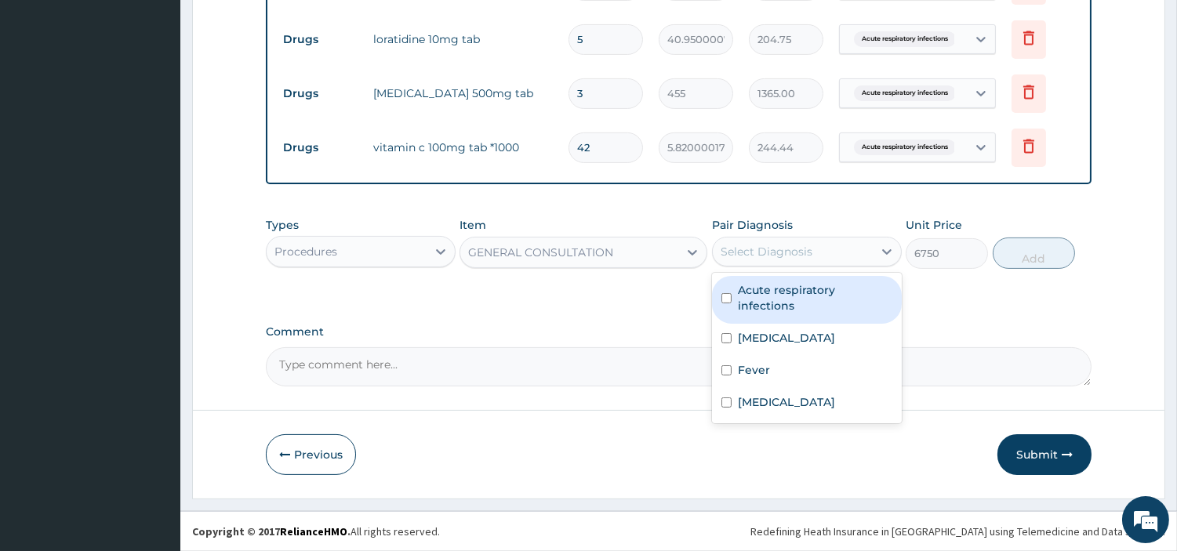
click at [834, 259] on div "Select Diagnosis" at bounding box center [793, 251] width 160 height 25
click at [825, 280] on div "Acute respiratory infections" at bounding box center [807, 300] width 190 height 48
checkbox input "true"
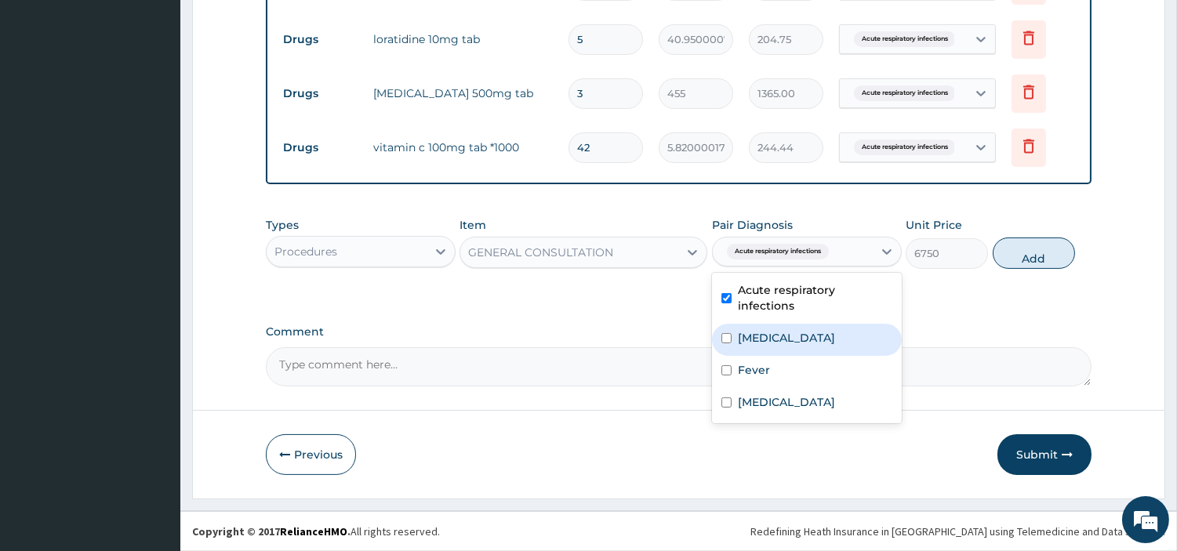
click at [779, 326] on div "Malaria" at bounding box center [807, 340] width 190 height 32
checkbox input "true"
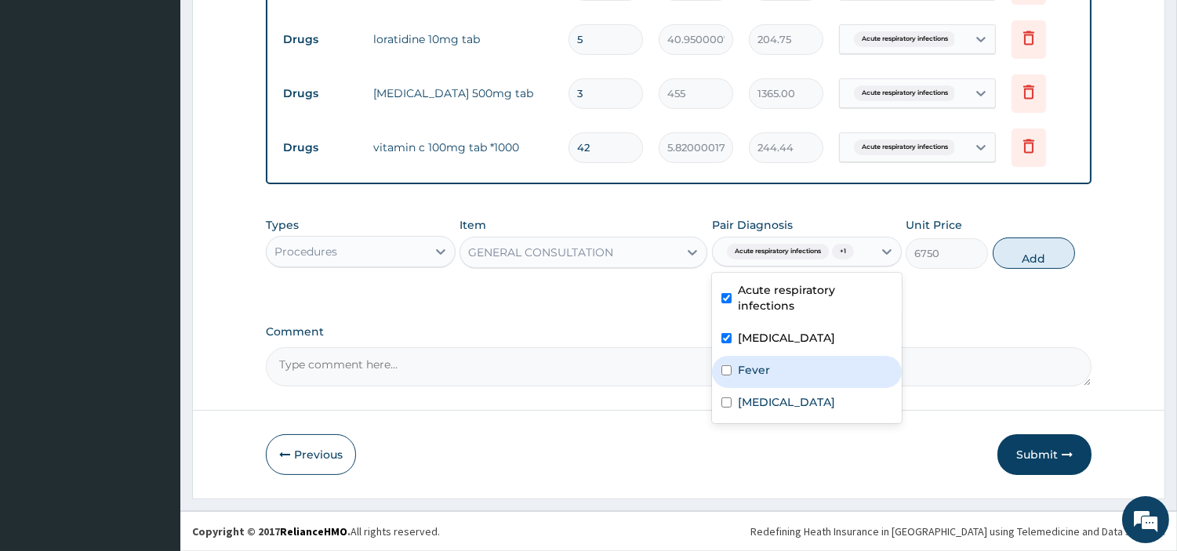
click at [770, 356] on div "Fever" at bounding box center [807, 372] width 190 height 32
checkbox input "true"
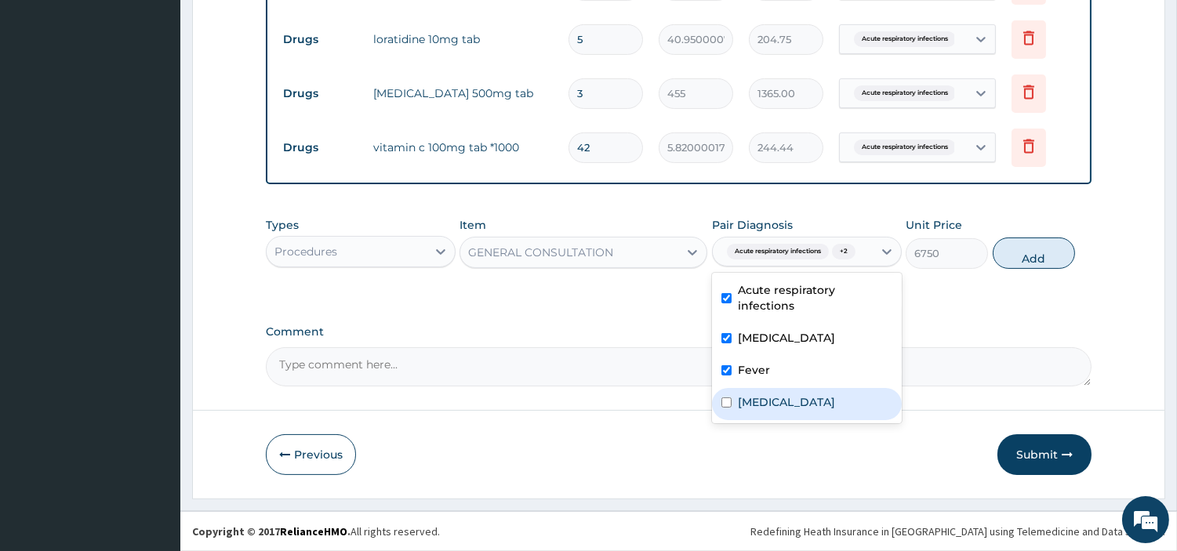
click at [768, 392] on div "Sepsis" at bounding box center [807, 404] width 190 height 32
checkbox input "true"
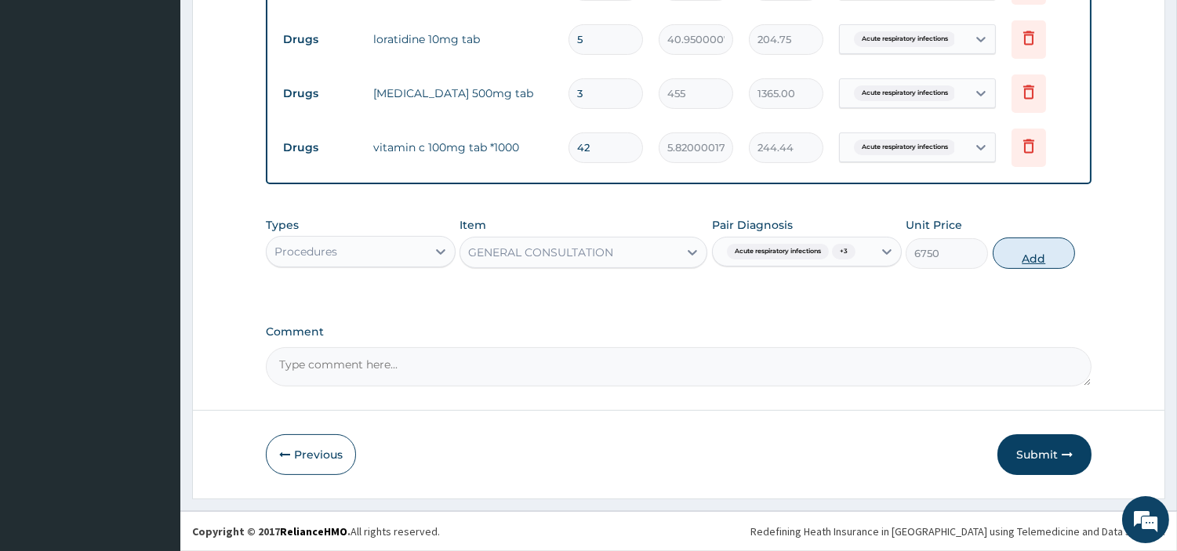
click at [1012, 259] on button "Add" at bounding box center [1033, 253] width 82 height 31
type input "0"
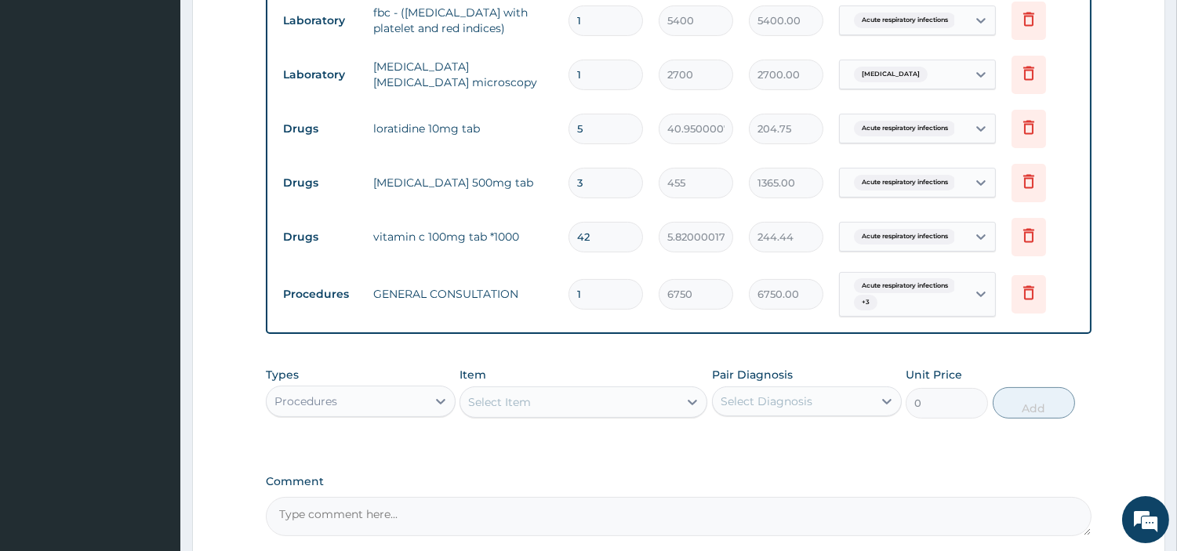
scroll to position [630, 0]
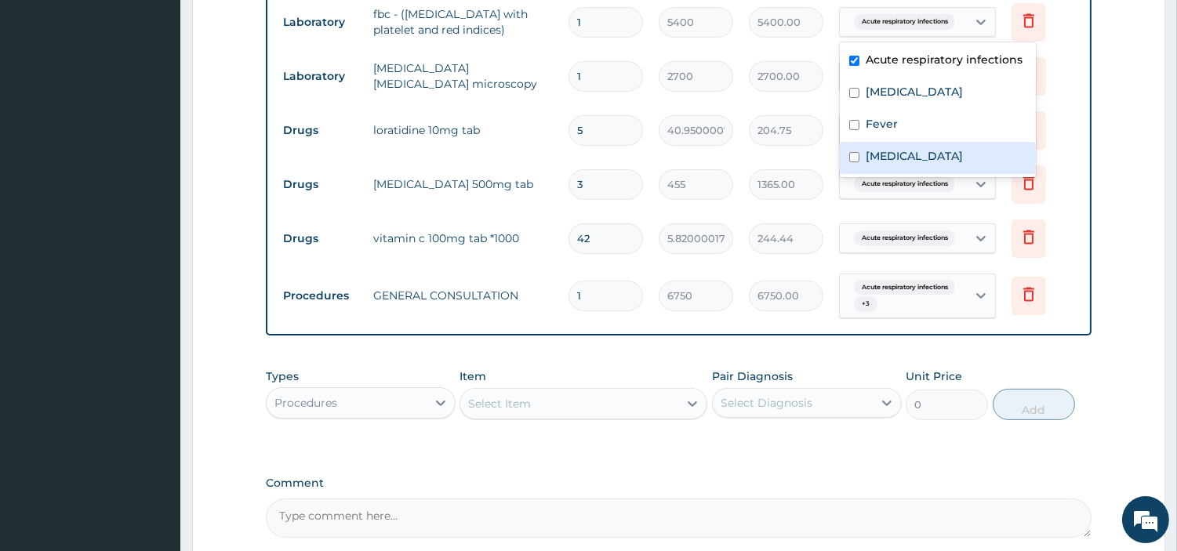
drag, startPoint x: 901, startPoint y: 20, endPoint x: 887, endPoint y: 154, distance: 134.8
click at [887, 154] on form "Step 2 of 2 PA Code / Prescription Code PA/216F97 PA/2C7089 Encounter Date 10-0…" at bounding box center [678, 52] width 973 height 1198
click at [887, 154] on label "Sepsis" at bounding box center [913, 156] width 97 height 16
checkbox input "true"
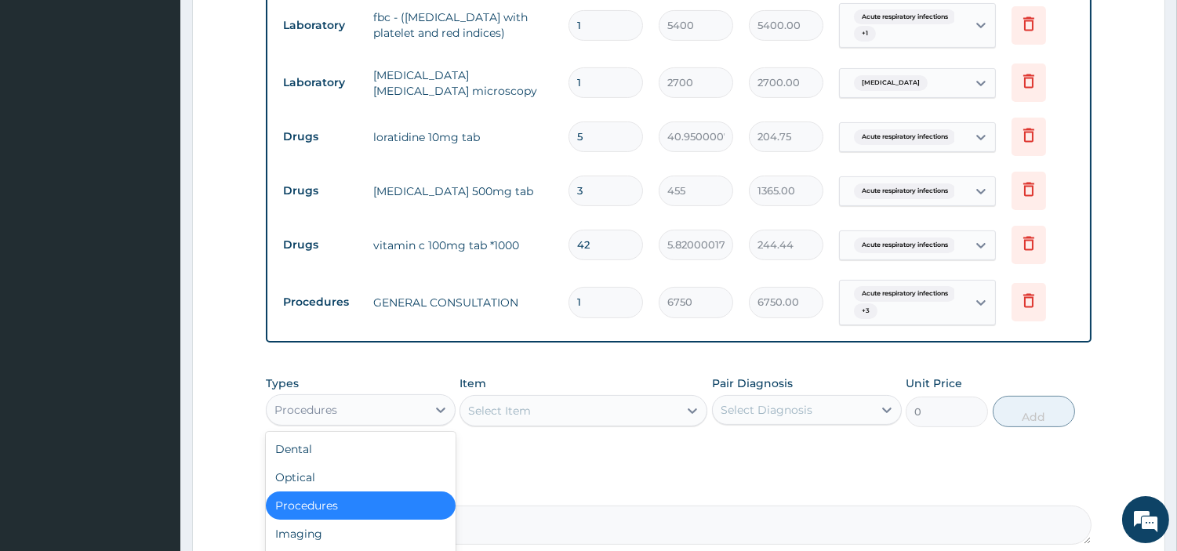
click at [400, 408] on div "Procedures" at bounding box center [347, 409] width 160 height 25
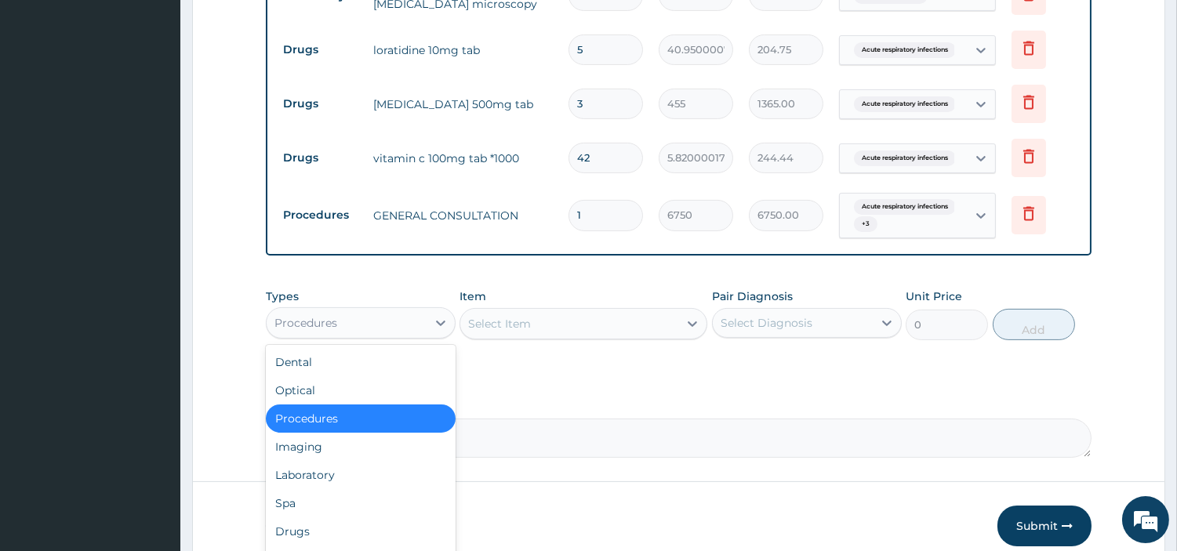
scroll to position [789, 0]
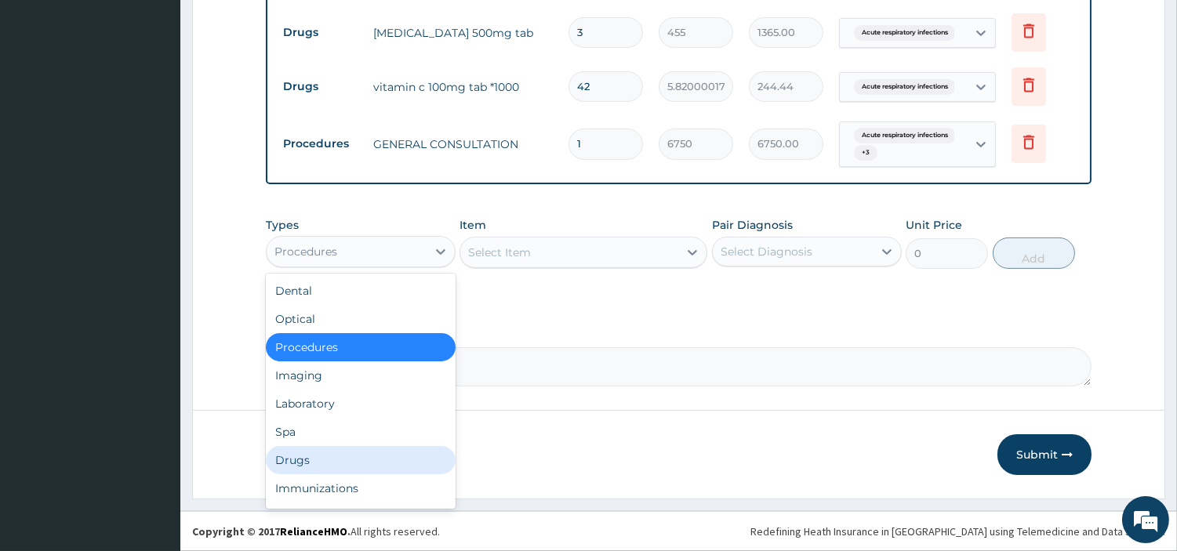
click at [339, 457] on div "Drugs" at bounding box center [361, 460] width 190 height 28
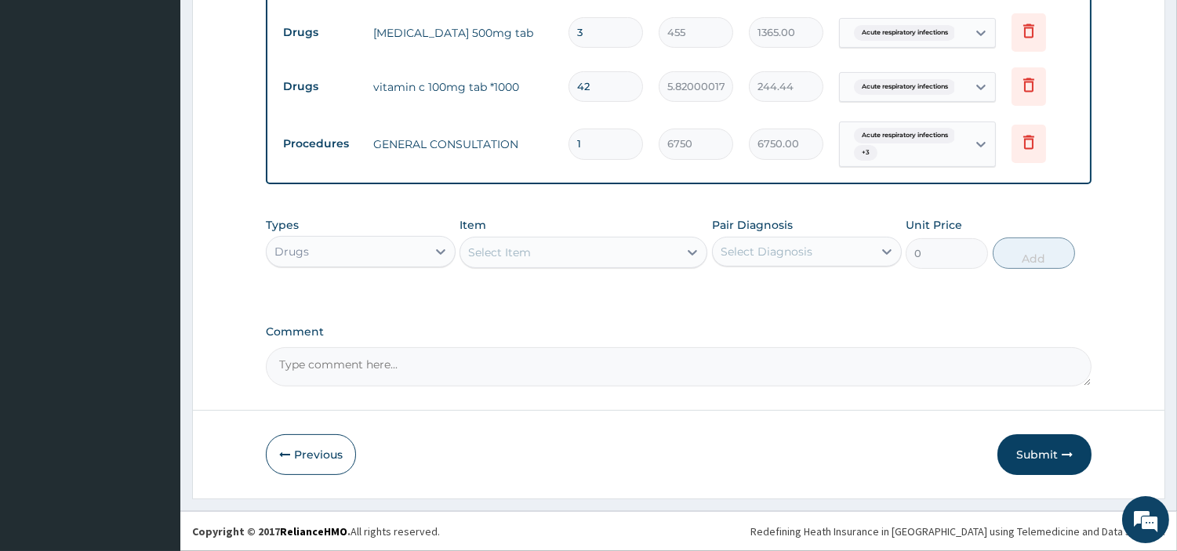
click at [575, 253] on div "Select Item" at bounding box center [569, 252] width 218 height 25
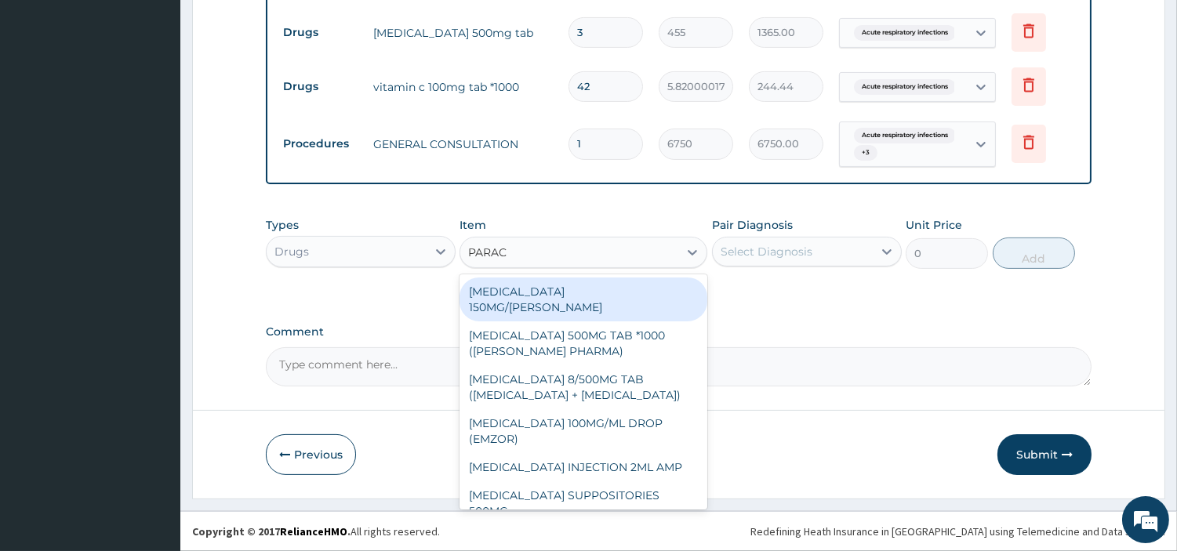
type input "PARACE"
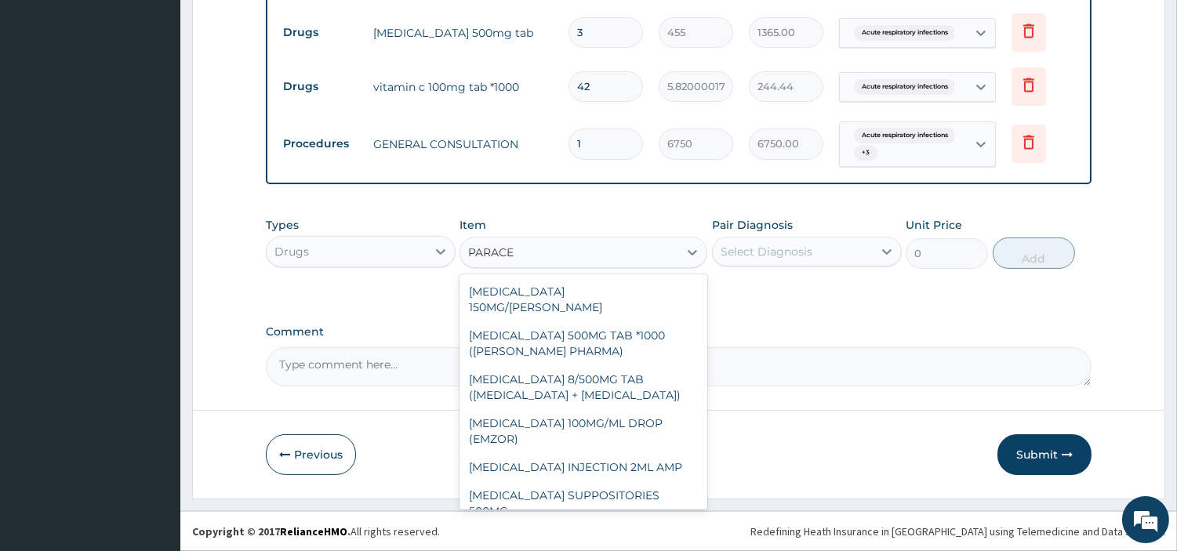
scroll to position [206, 0]
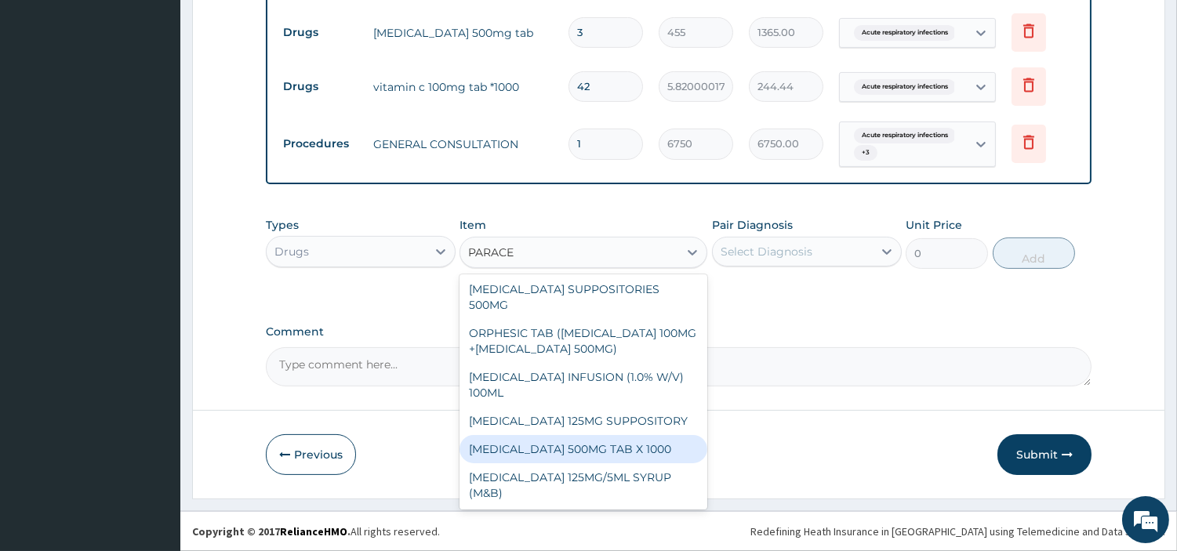
click at [624, 452] on div "PARACETAMOL 500MG TAB X 1000" at bounding box center [583, 449] width 248 height 28
type input "22.39999961853027"
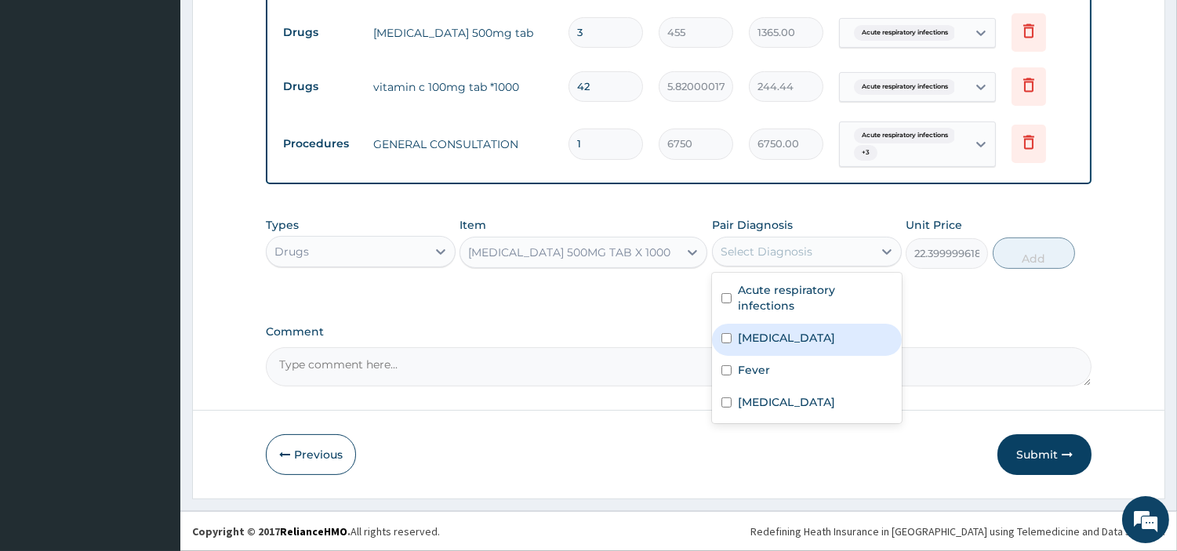
drag, startPoint x: 841, startPoint y: 256, endPoint x: 803, endPoint y: 325, distance: 79.6
click at [803, 267] on div "option Sepsis, selected. option Malaria focused, 2 of 4. 4 results available. U…" at bounding box center [807, 252] width 190 height 30
click at [803, 325] on div "Malaria" at bounding box center [807, 340] width 190 height 32
checkbox input "true"
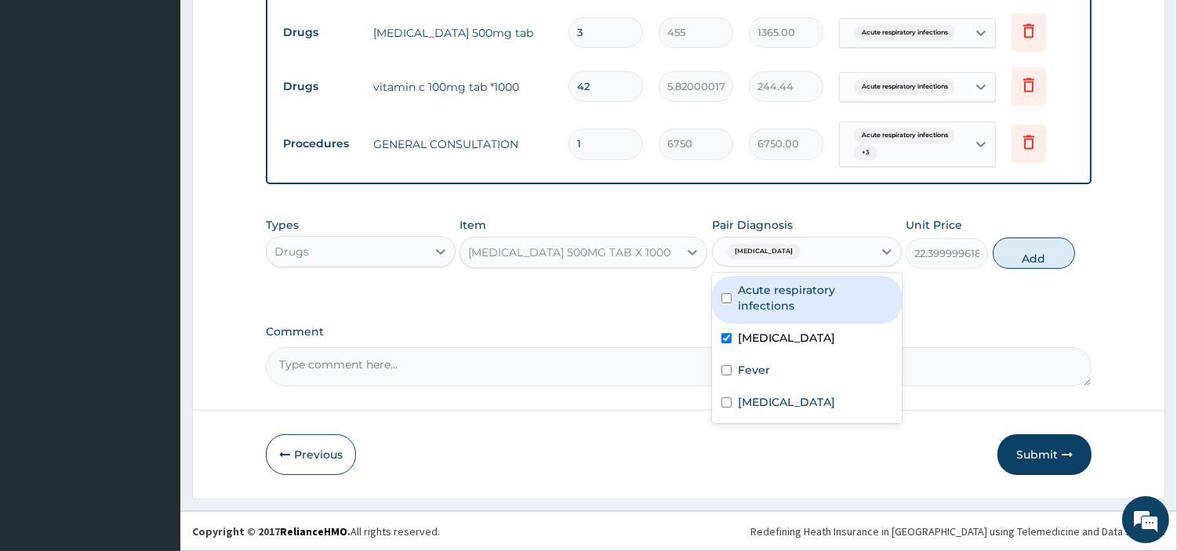
click at [805, 296] on label "Acute respiratory infections" at bounding box center [815, 297] width 154 height 31
checkbox input "true"
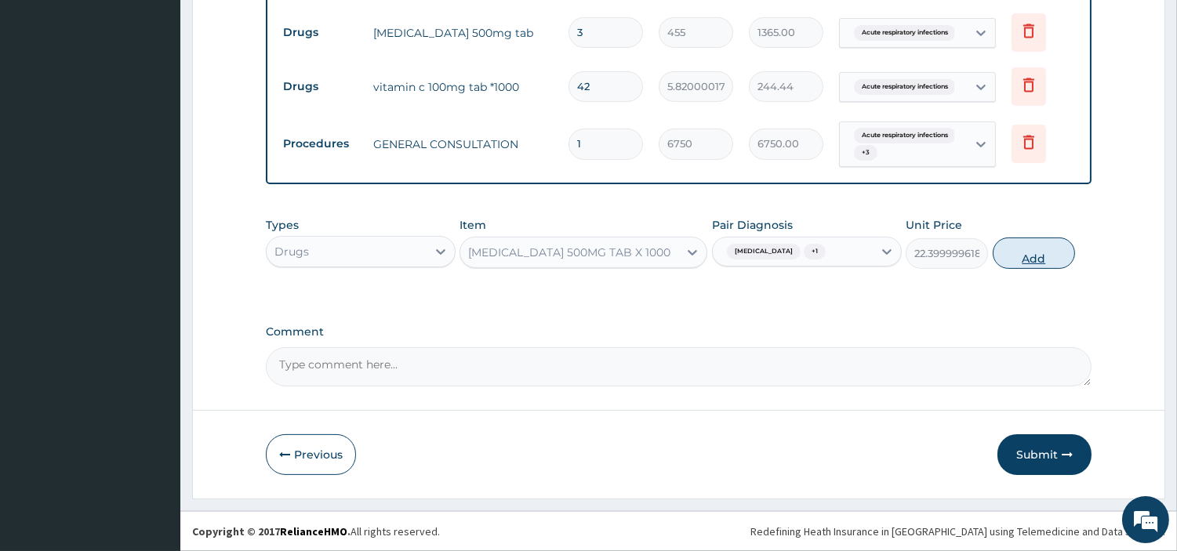
click at [1038, 257] on button "Add" at bounding box center [1033, 253] width 82 height 31
type input "0"
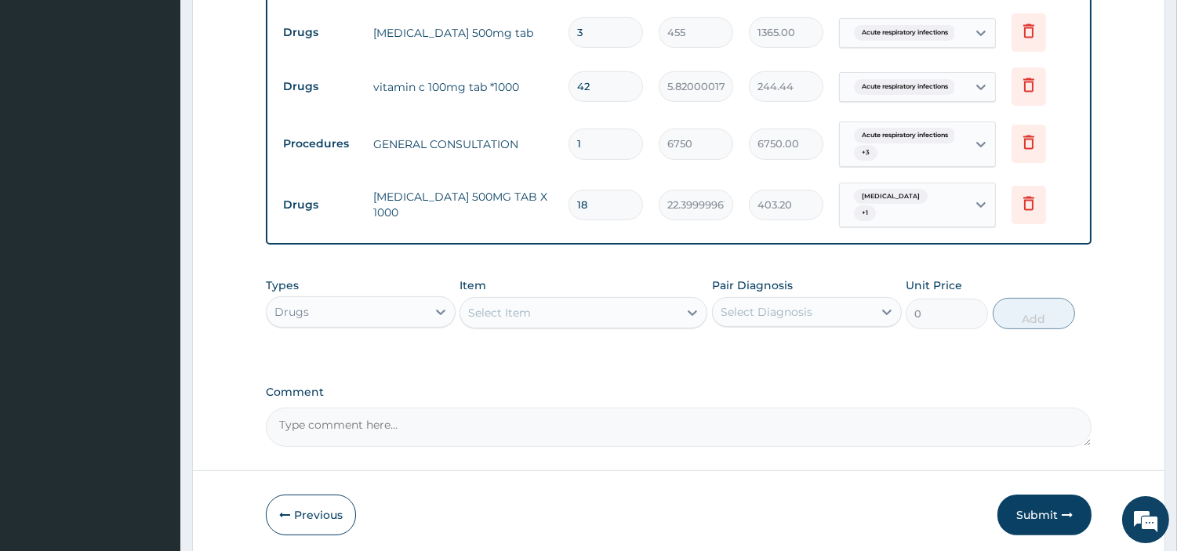
type input "18"
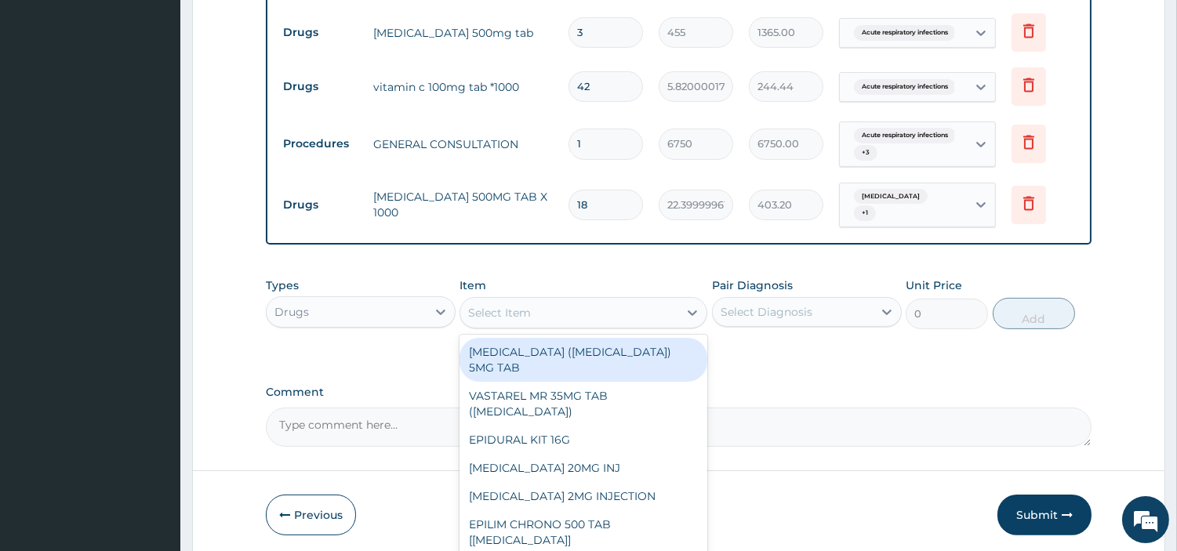
click at [583, 308] on div "Select Item" at bounding box center [569, 312] width 218 height 25
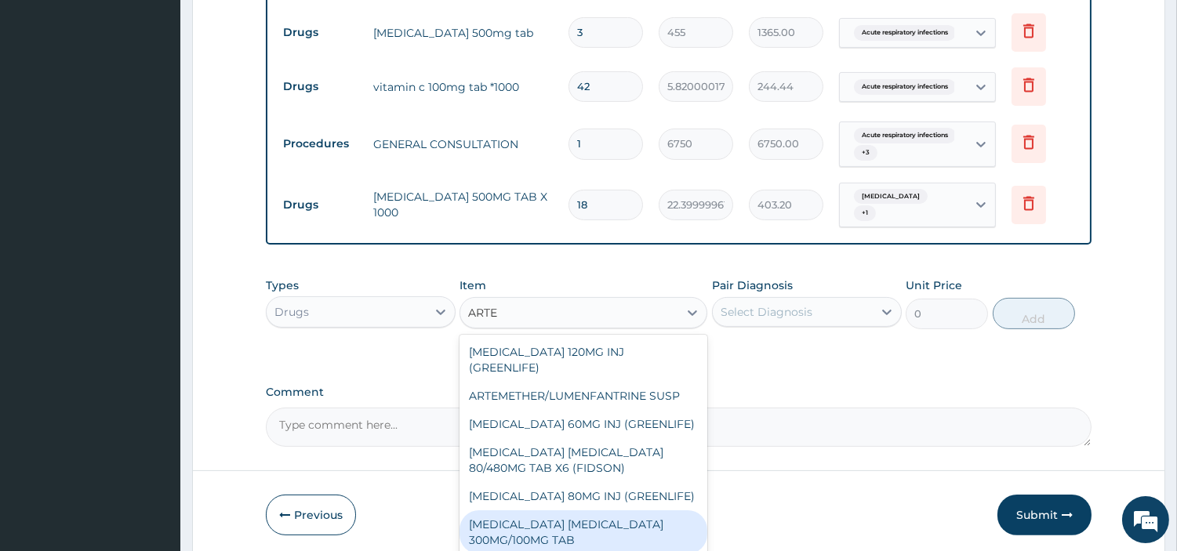
type input "ARTEM"
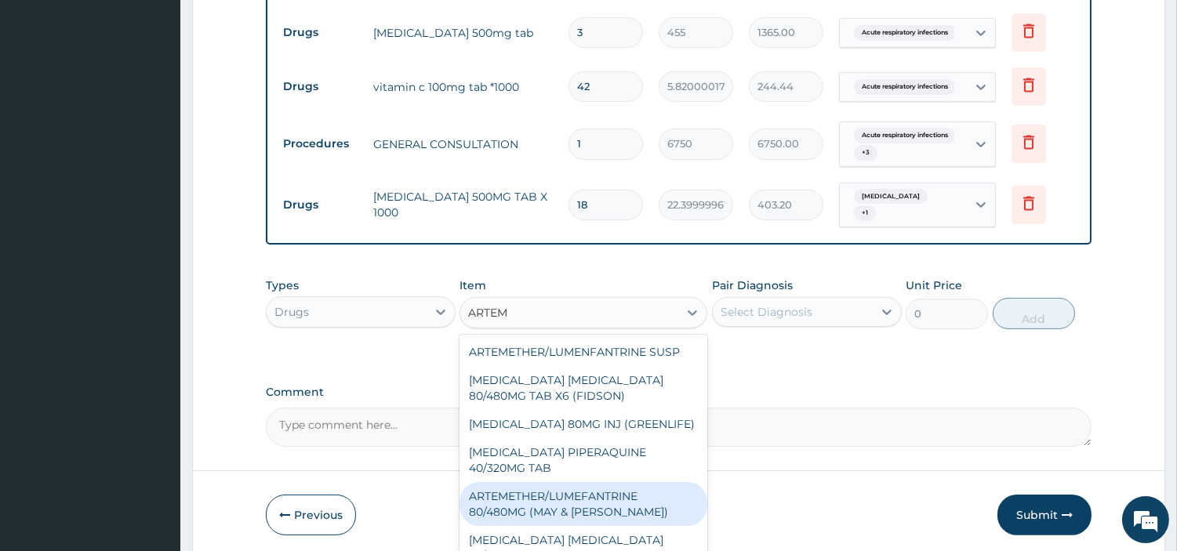
click at [590, 513] on div "ARTEMETHER/LUMEFANTRINE 80/480MG (MAY & BAKER)" at bounding box center [583, 504] width 248 height 44
type input "303.3257446289062"
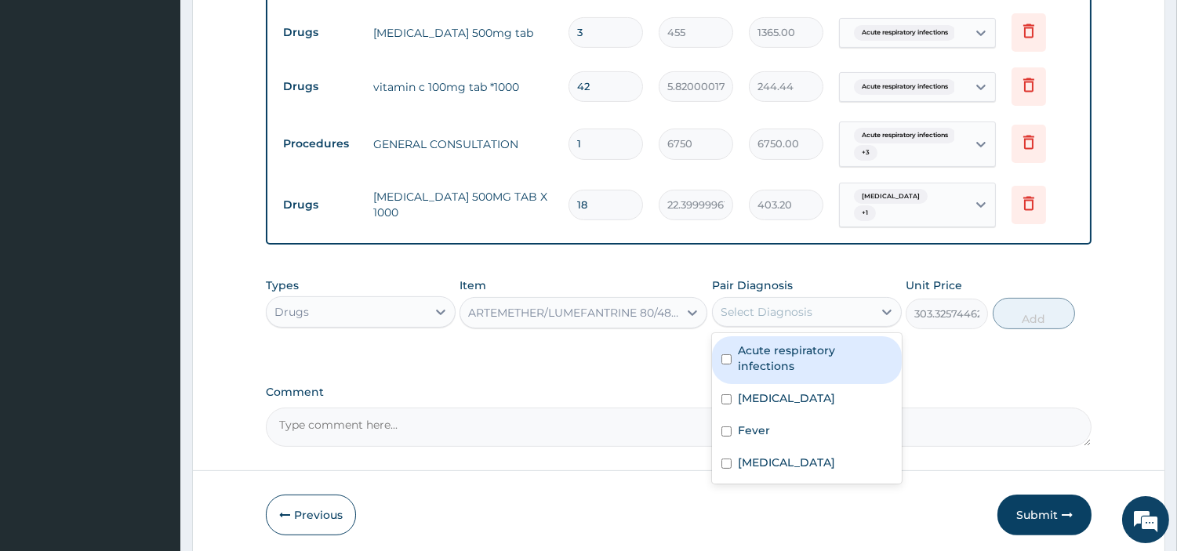
click at [849, 310] on div "Select Diagnosis" at bounding box center [793, 311] width 160 height 25
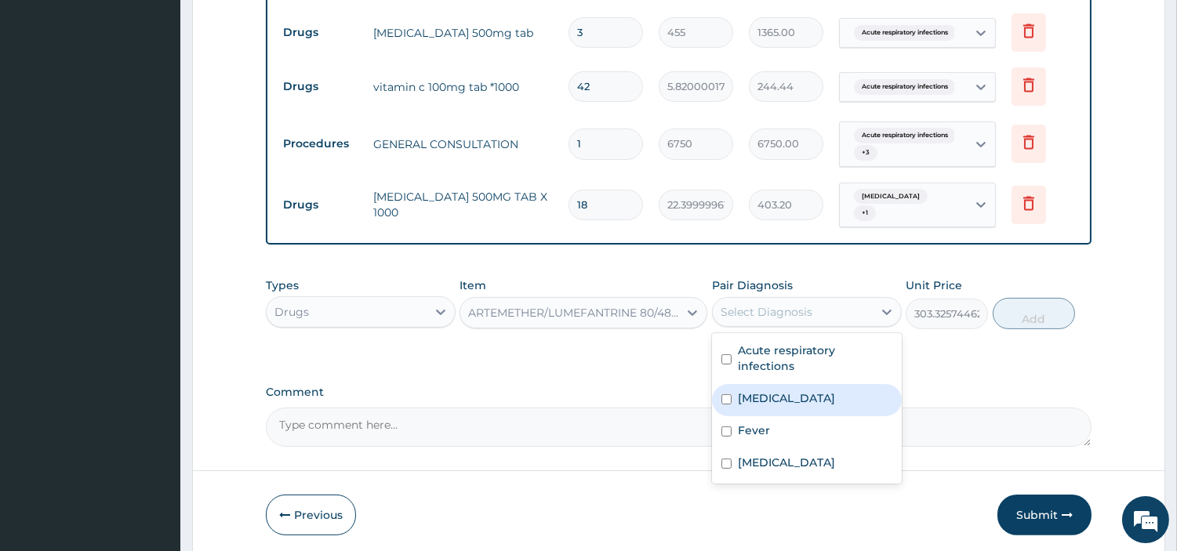
click at [803, 386] on div "Malaria" at bounding box center [807, 400] width 190 height 32
checkbox input "true"
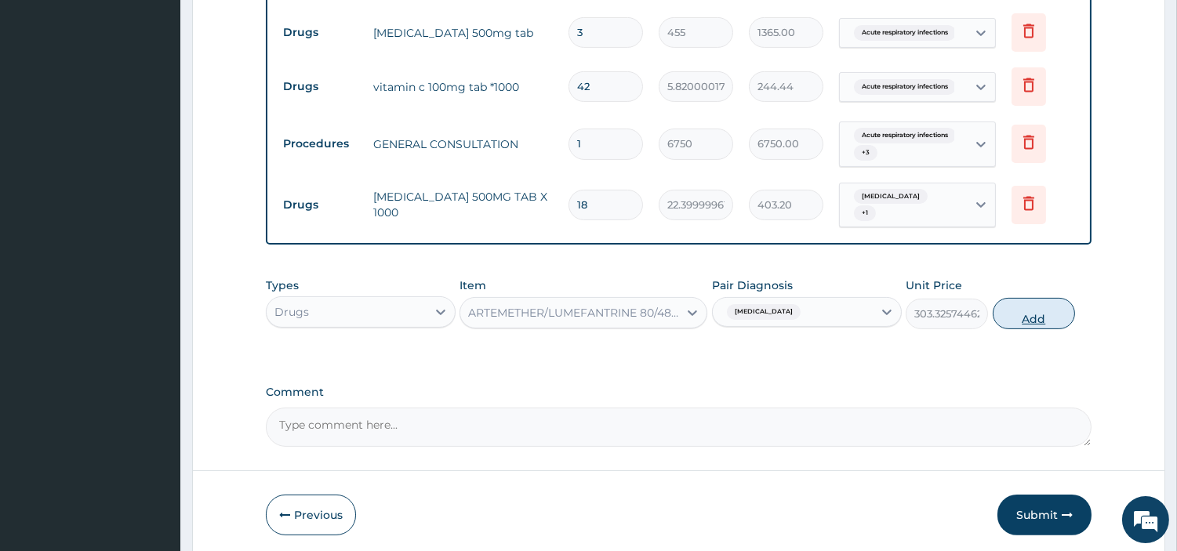
click at [1039, 307] on button "Add" at bounding box center [1033, 313] width 82 height 31
type input "0"
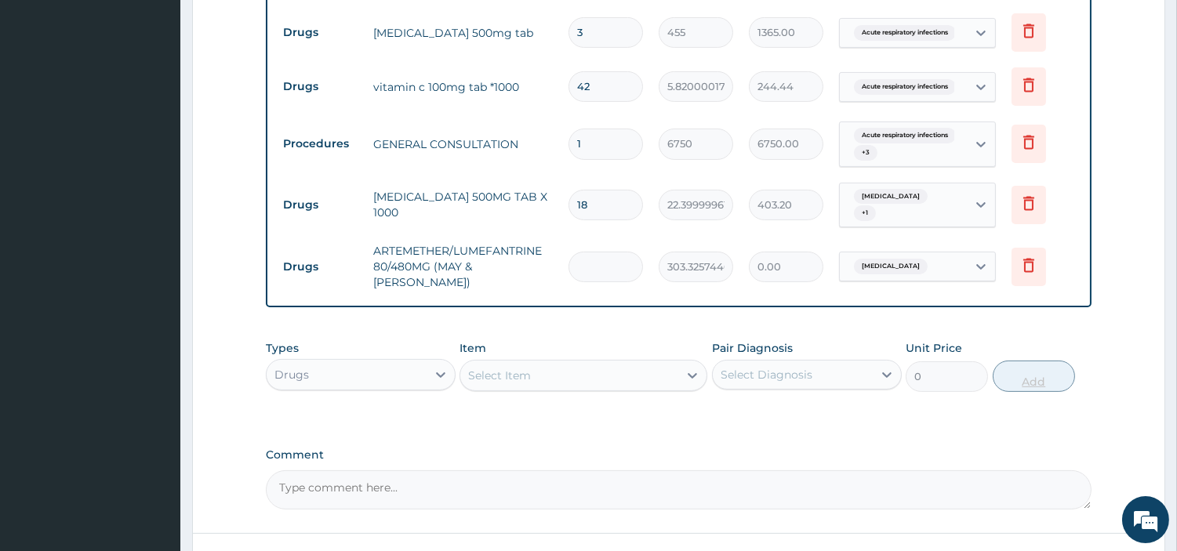
type input "6"
type input "1819.95"
type input "6"
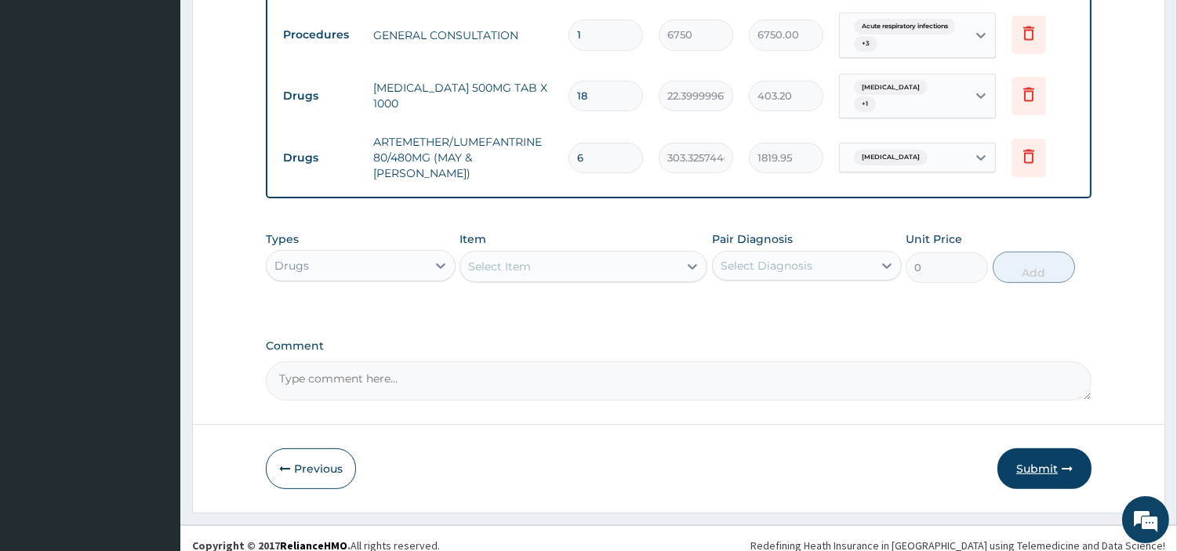
click at [1036, 455] on button "Submit" at bounding box center [1044, 468] width 94 height 41
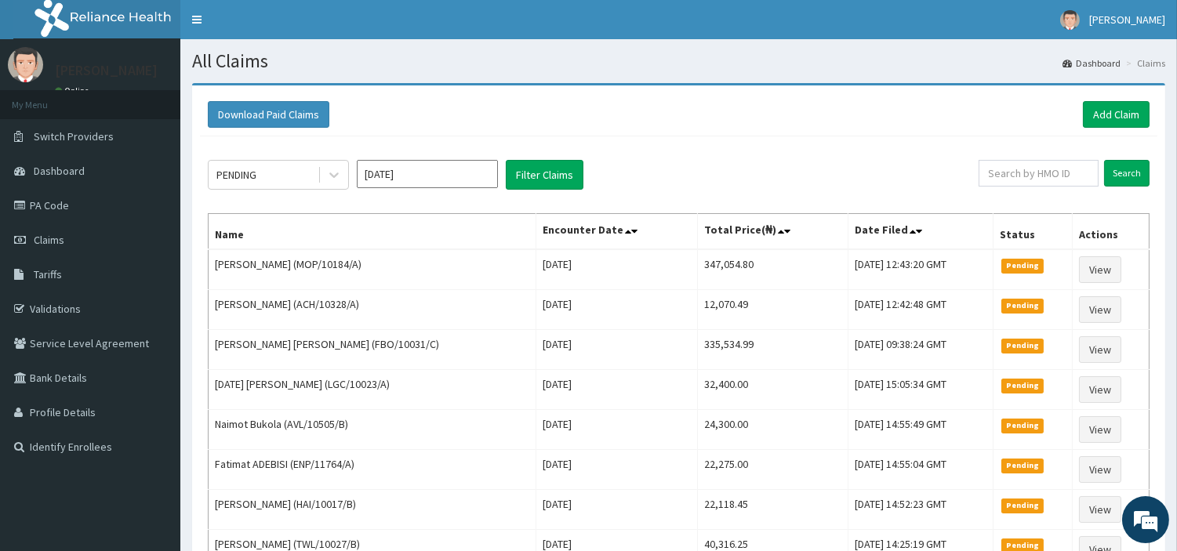
click at [1155, 108] on div "Download Paid Claims Add Claim" at bounding box center [678, 114] width 957 height 43
click at [1132, 110] on link "Add Claim" at bounding box center [1116, 114] width 67 height 27
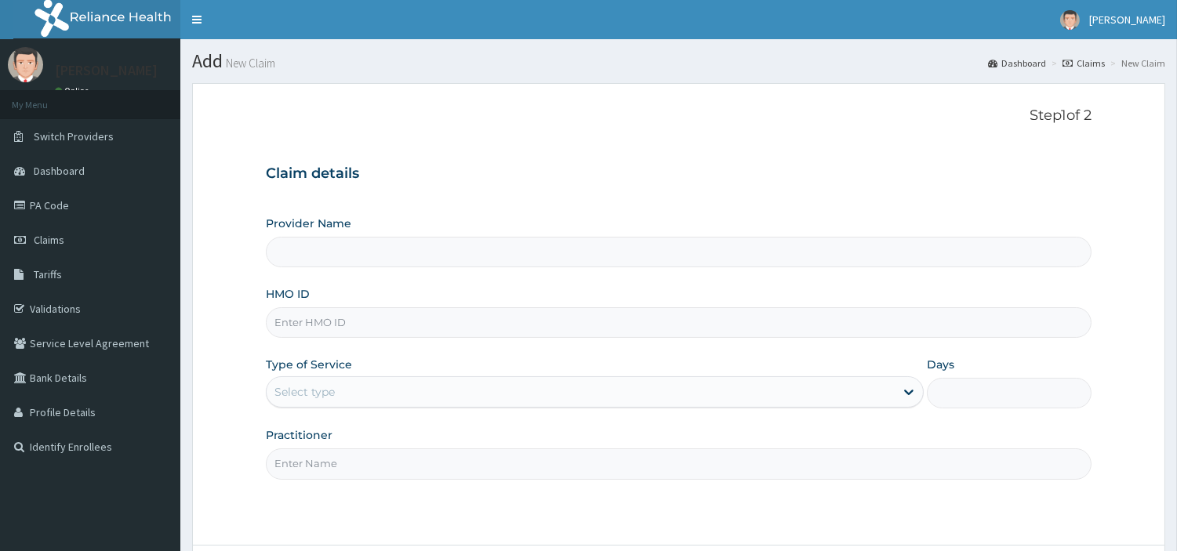
click at [310, 329] on input "HMO ID" at bounding box center [678, 322] width 825 height 31
paste input "AVL/10657/A"
type input "AVL/10657/A"
type input "[GEOGRAPHIC_DATA] Nig. Ltd"
type input "AVL/10657/A"
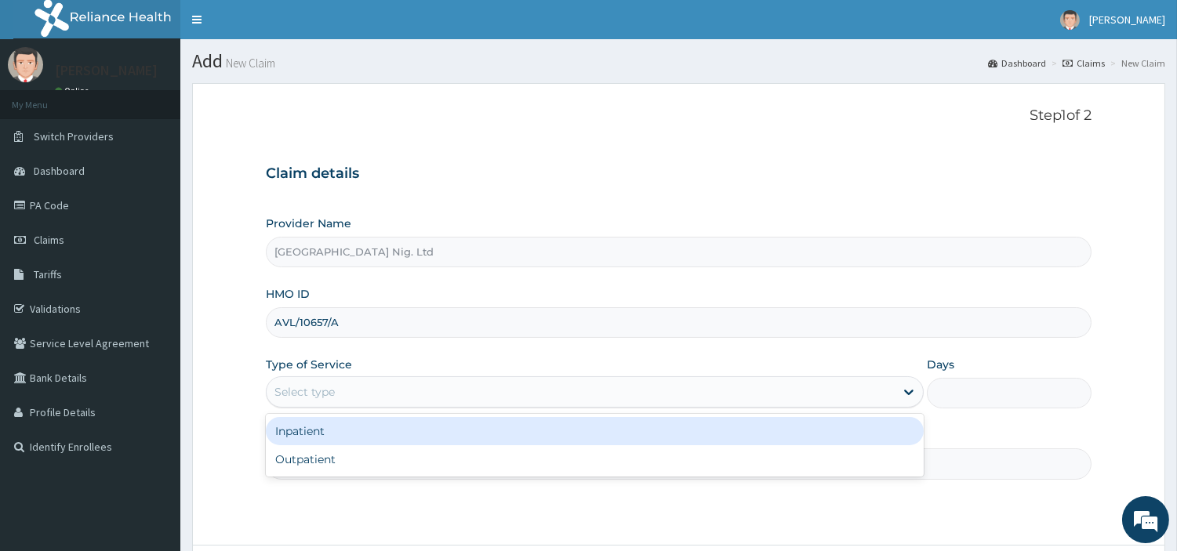
click at [310, 386] on div "Select type" at bounding box center [304, 392] width 60 height 16
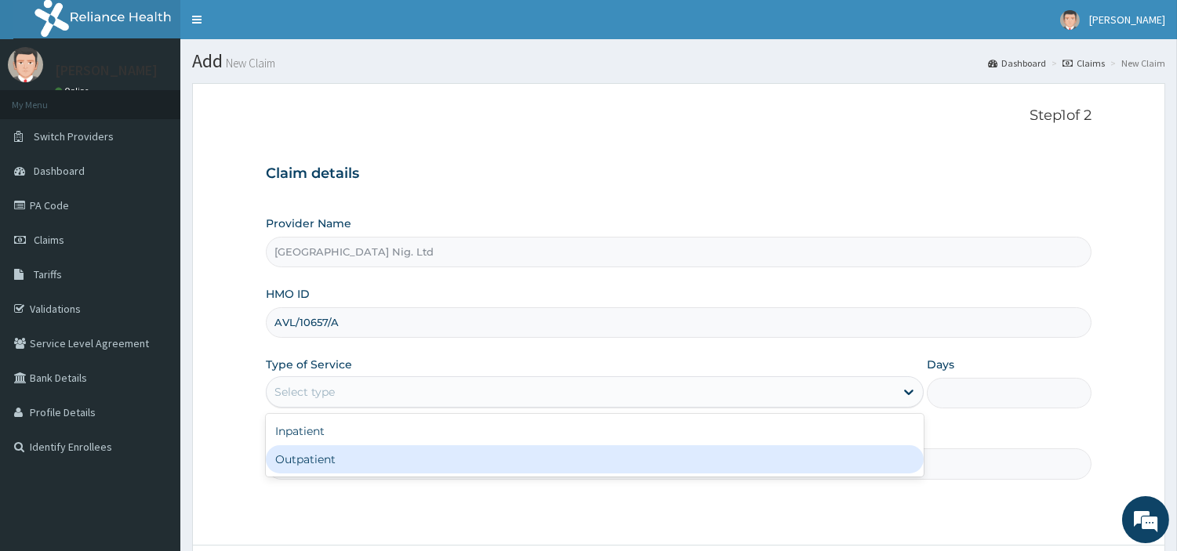
click at [307, 455] on div "Outpatient" at bounding box center [595, 459] width 658 height 28
type input "1"
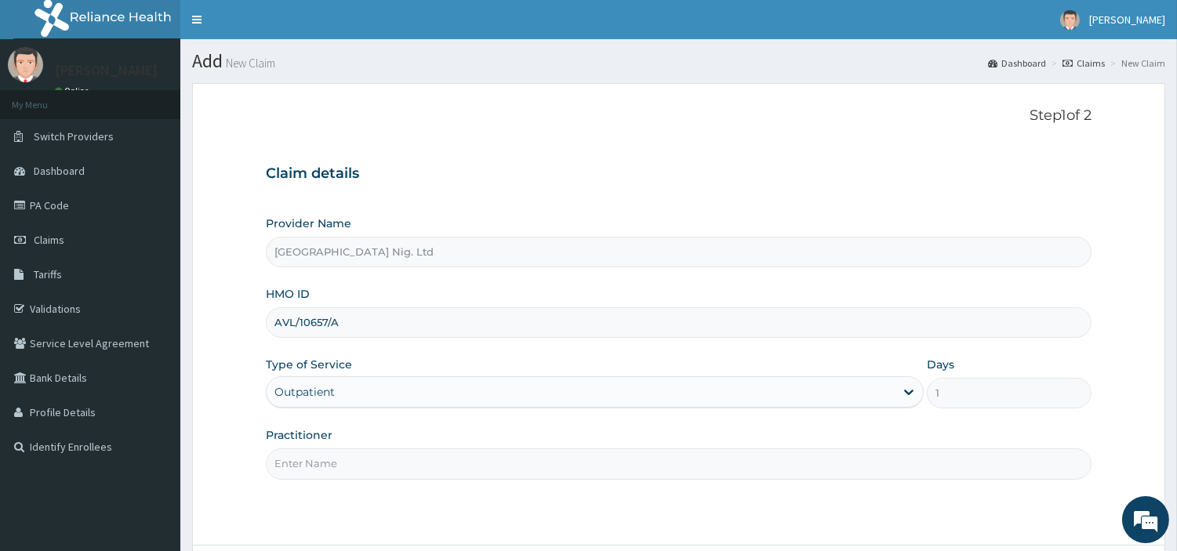
click at [307, 455] on input "Practitioner" at bounding box center [678, 463] width 825 height 31
paste input "Ikeasogbe Chukwuemeka"
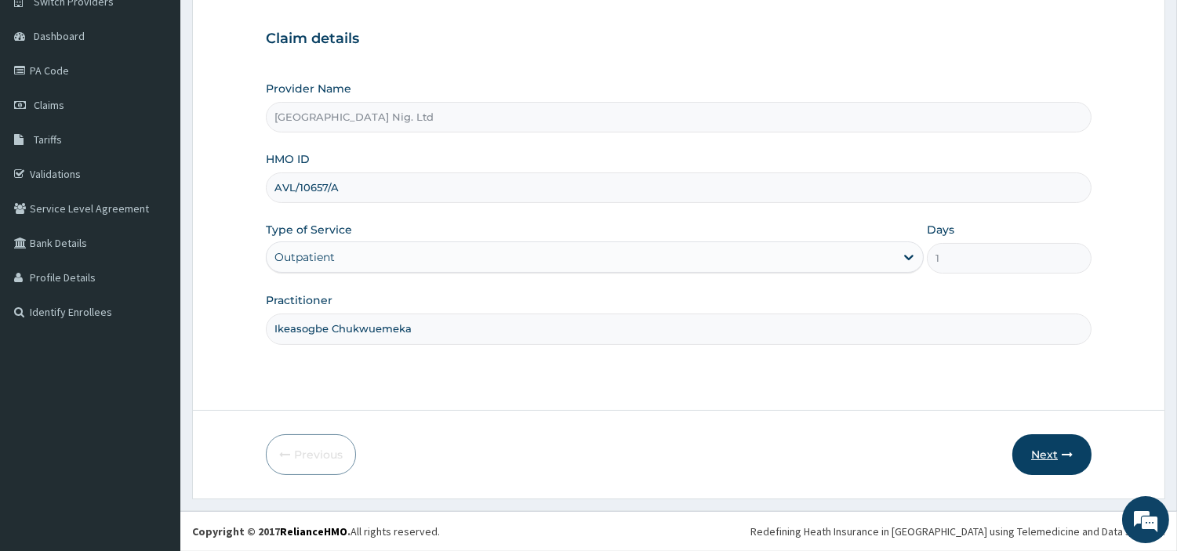
type input "Ikeasogbe Chukwuemeka"
click at [1056, 450] on button "Next" at bounding box center [1051, 454] width 79 height 41
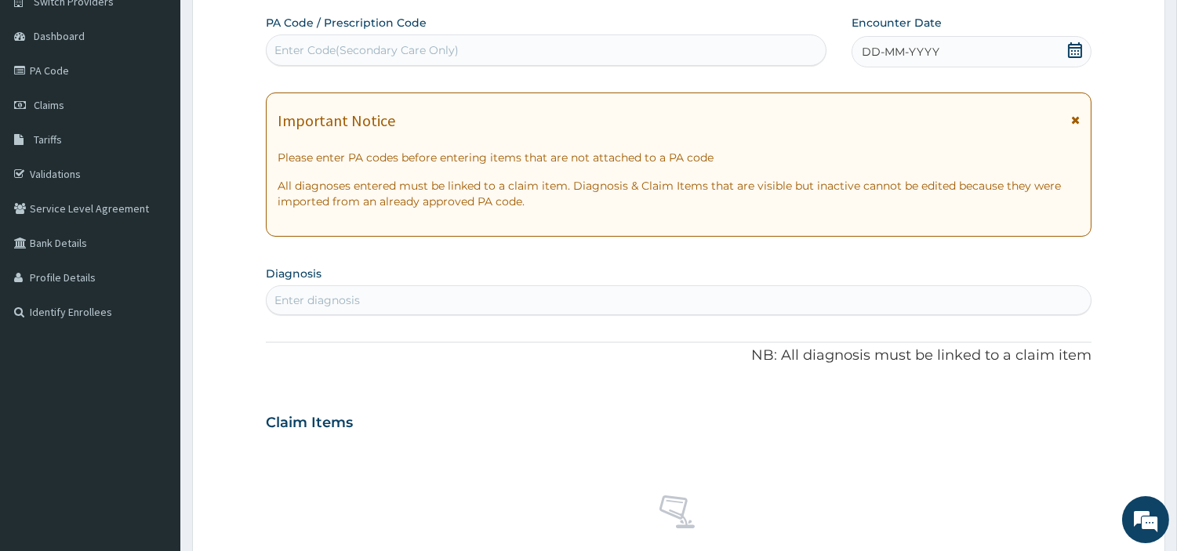
click at [676, 36] on div "Enter Code(Secondary Care Only)" at bounding box center [546, 49] width 560 height 31
paste input "PA/FF5981"
type input "PA/FF5981"
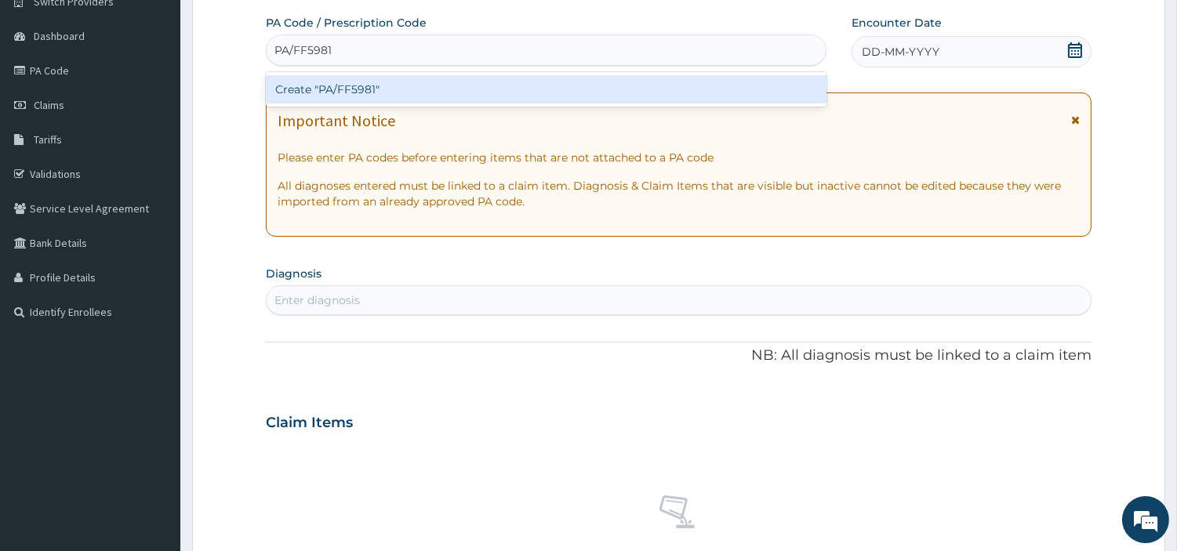
click at [676, 88] on div "Create "PA/FF5981"" at bounding box center [546, 89] width 560 height 28
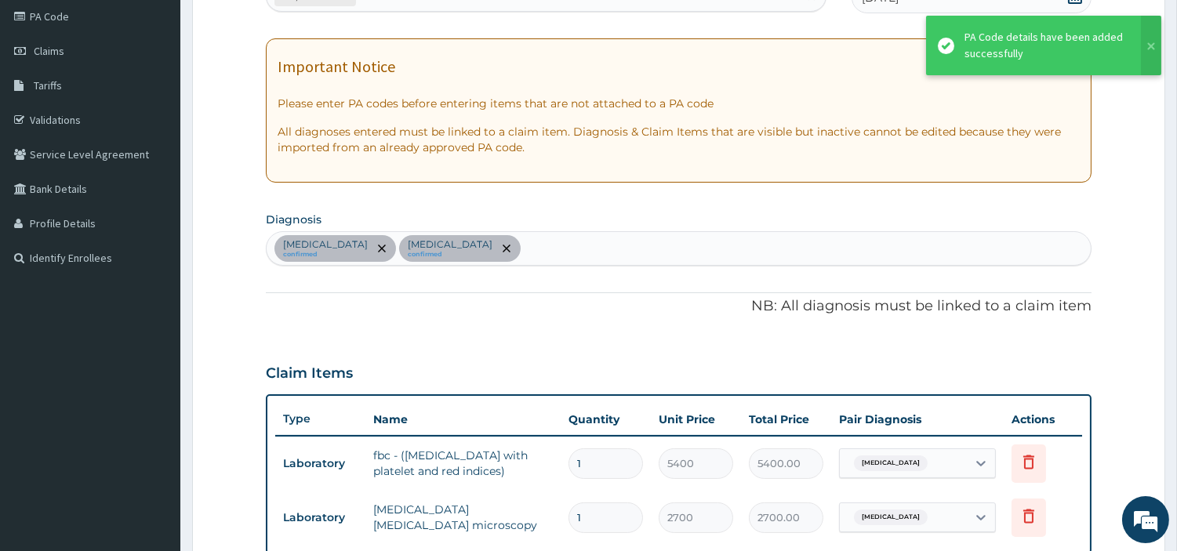
scroll to position [132, 0]
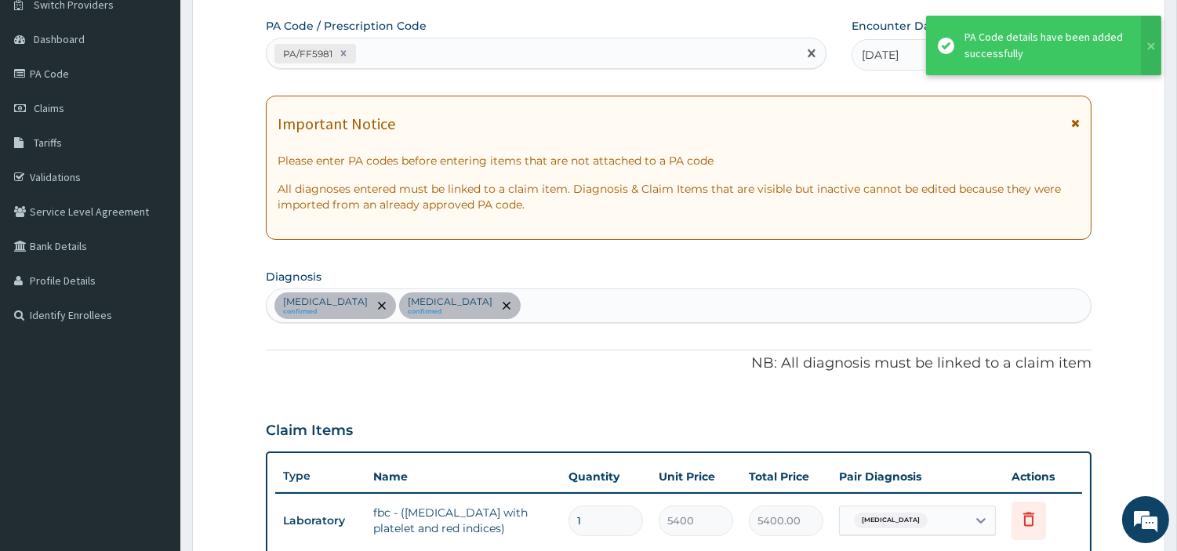
click at [377, 59] on div "PA/FF5981" at bounding box center [532, 54] width 531 height 26
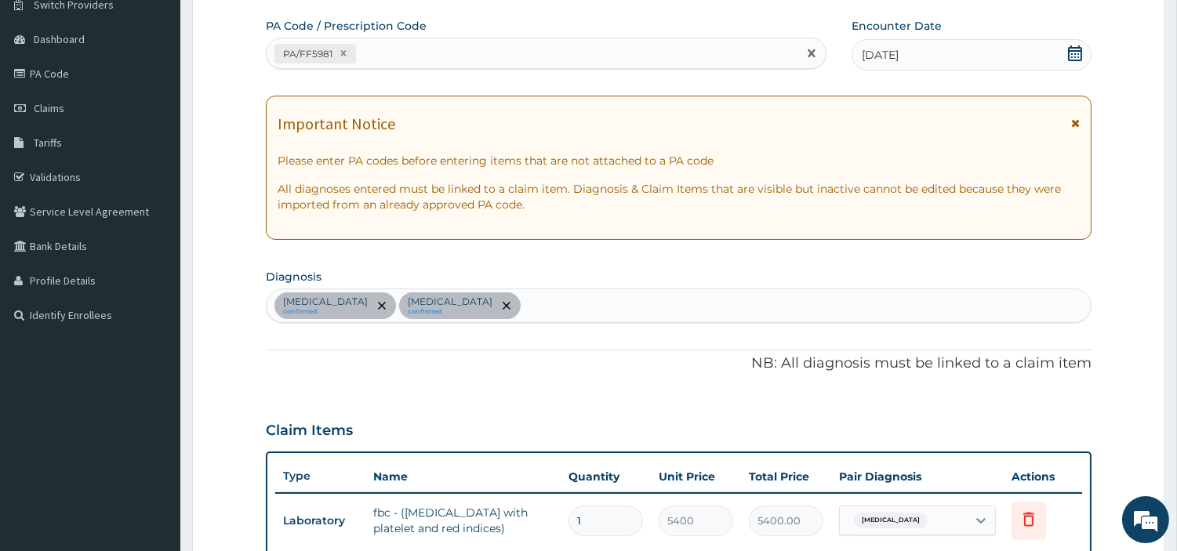
paste input "PA/D50575"
type input "PA/D50575"
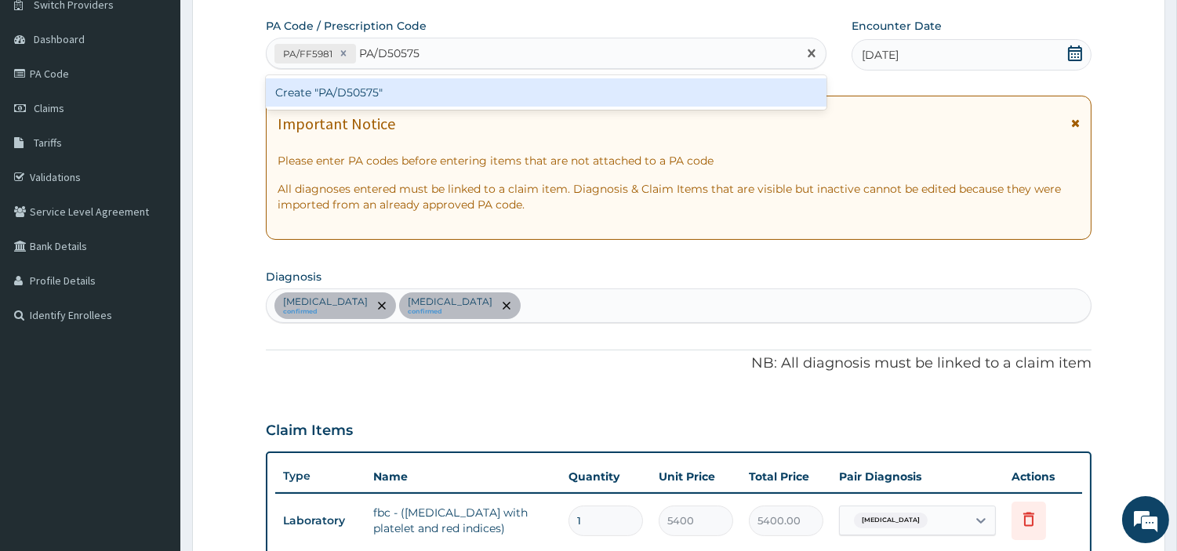
click at [294, 79] on div "Create "PA/D50575"" at bounding box center [546, 92] width 560 height 28
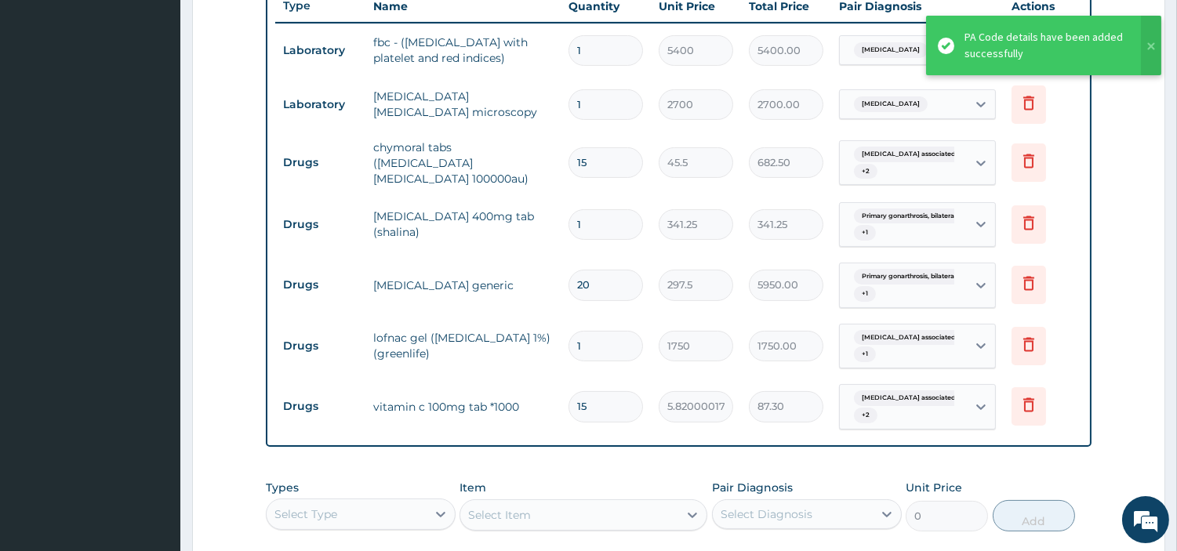
scroll to position [604, 0]
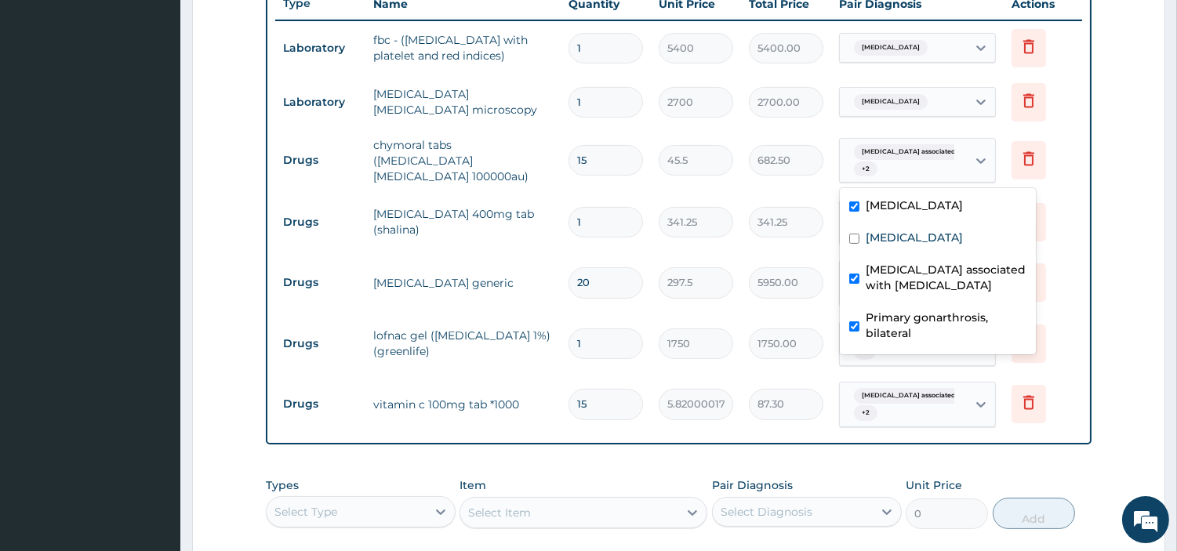
click at [902, 177] on div "Arthropathy associated with he... + 2" at bounding box center [900, 161] width 107 height 38
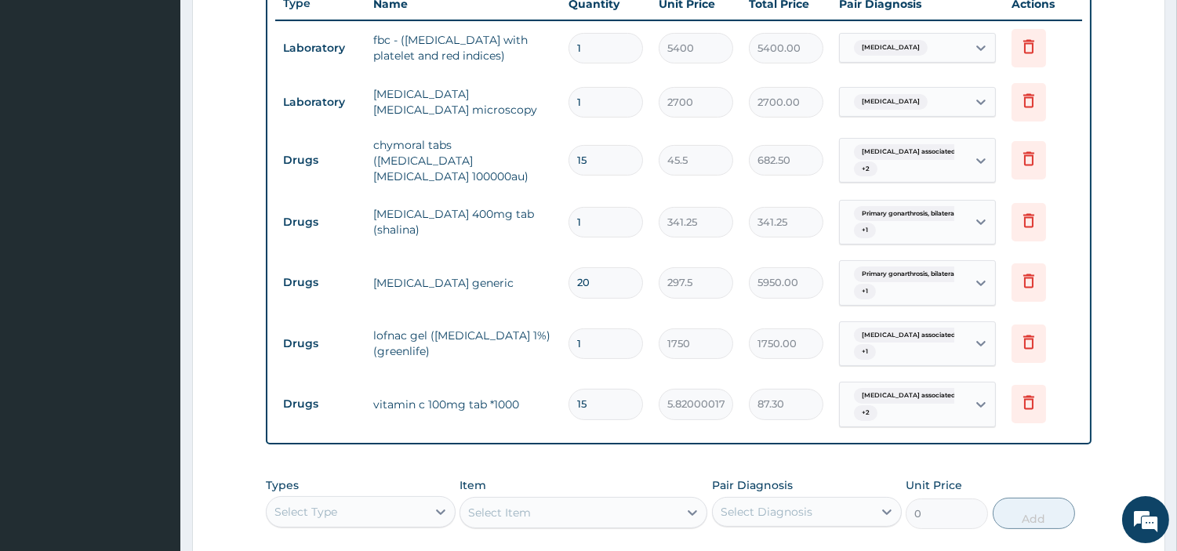
click at [492, 263] on tr "Drugs arthrotec generic 20 297.5 5950.00 Primary gonarthrosis, bilatera... + 1 …" at bounding box center [678, 282] width 807 height 61
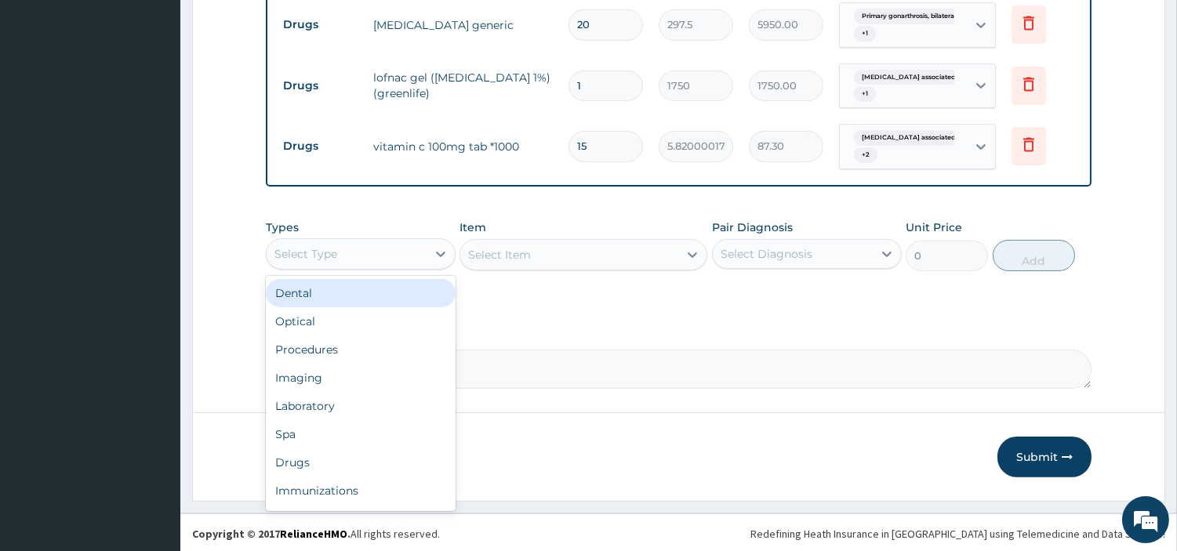
click at [361, 257] on div "Select Type" at bounding box center [347, 253] width 160 height 25
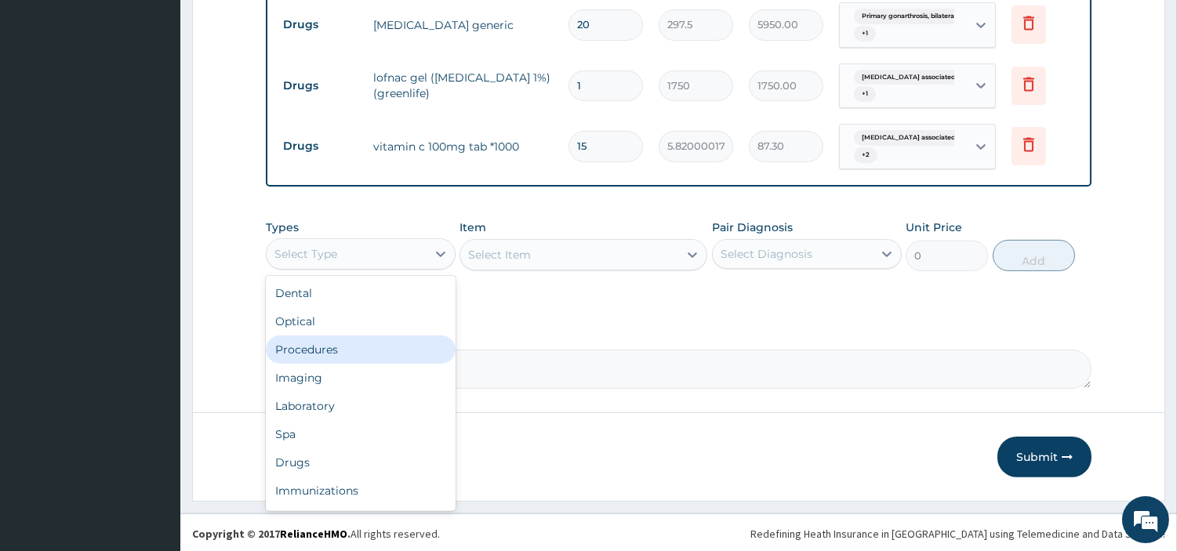
click at [326, 351] on div "Procedures" at bounding box center [361, 350] width 190 height 28
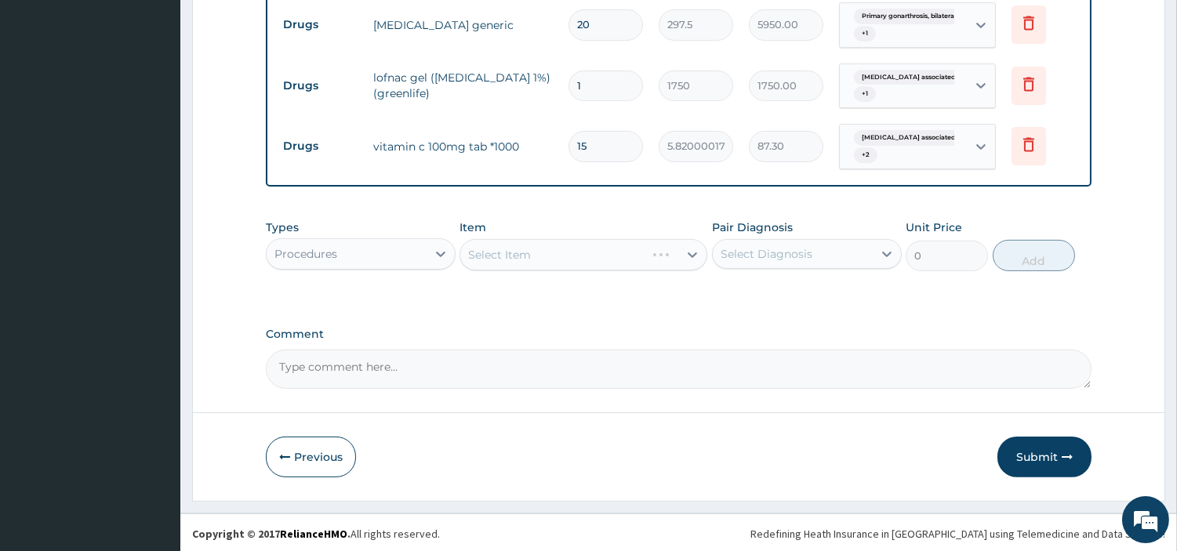
click at [637, 259] on div "Select Item" at bounding box center [583, 254] width 248 height 31
click at [551, 471] on div "Previous Submit" at bounding box center [678, 457] width 825 height 41
click at [372, 263] on div "Procedures" at bounding box center [347, 253] width 160 height 25
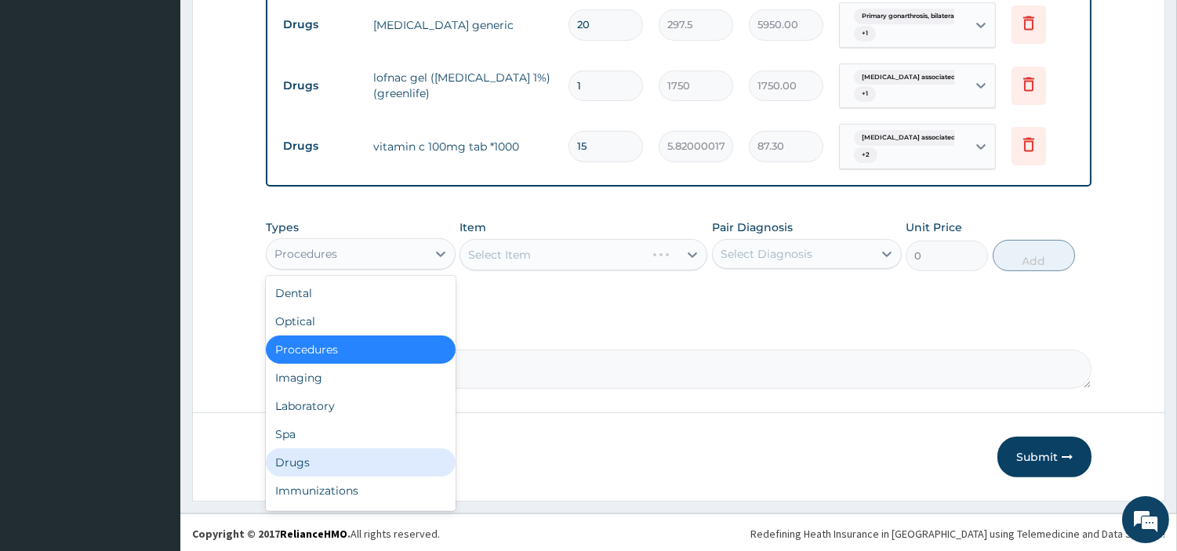
click at [338, 452] on div "Drugs" at bounding box center [361, 462] width 190 height 28
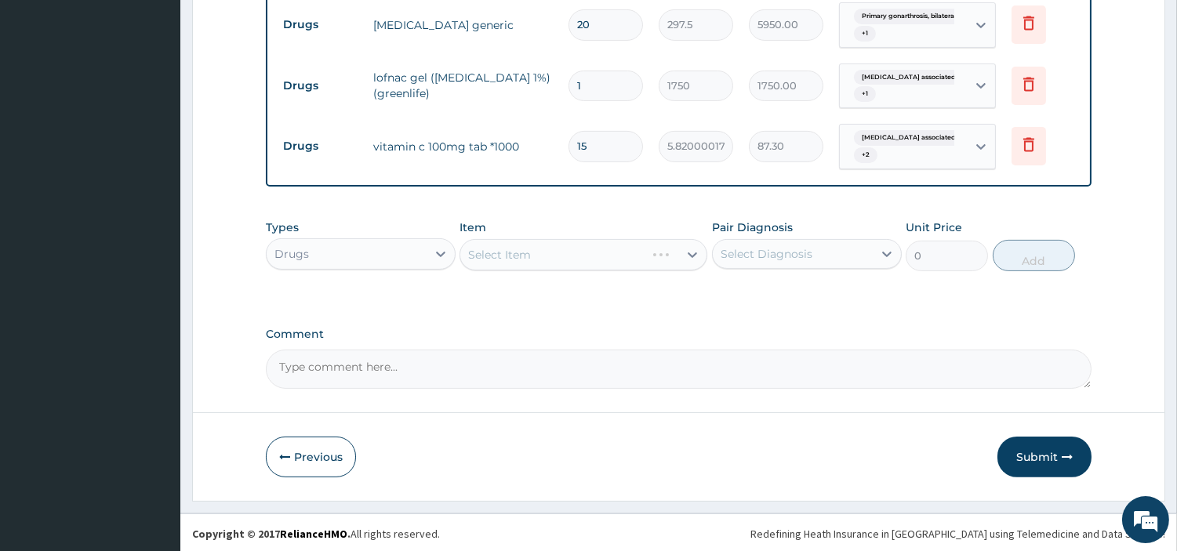
click at [568, 252] on div "Select Item" at bounding box center [583, 254] width 248 height 31
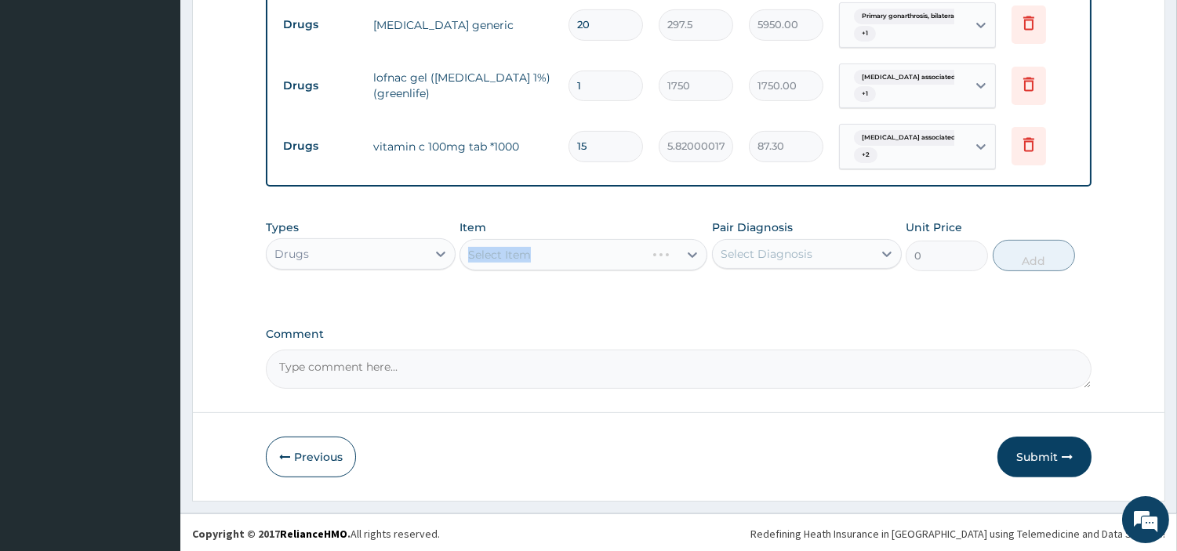
click at [568, 252] on div "Select Item" at bounding box center [583, 254] width 248 height 31
click at [703, 332] on label "Comment" at bounding box center [678, 334] width 825 height 13
click at [703, 350] on textarea "Comment" at bounding box center [678, 369] width 825 height 39
click at [647, 271] on div "Types Drugs Item Select Item Pair Diagnosis Select Diagnosis Unit Price 0 Add" at bounding box center [678, 245] width 825 height 67
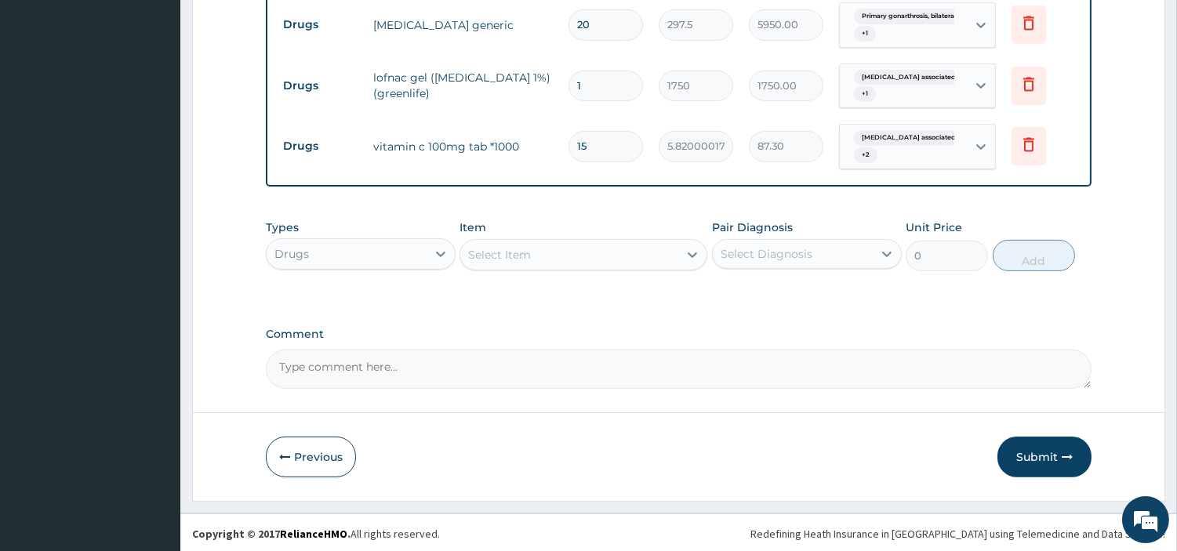
click at [633, 249] on div "Select Item" at bounding box center [569, 254] width 218 height 25
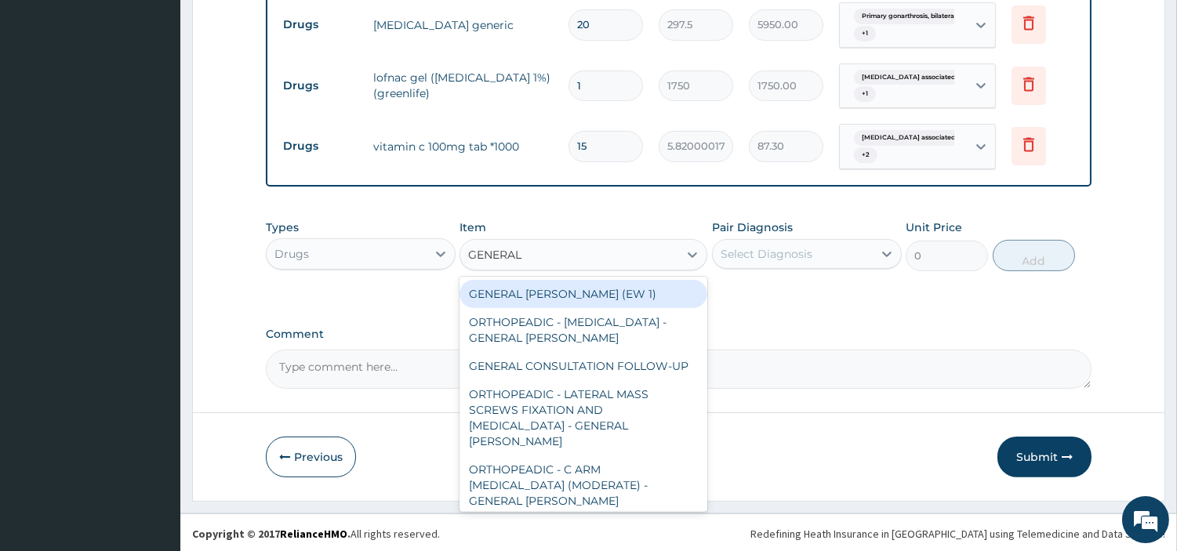
type input "GENERAL C"
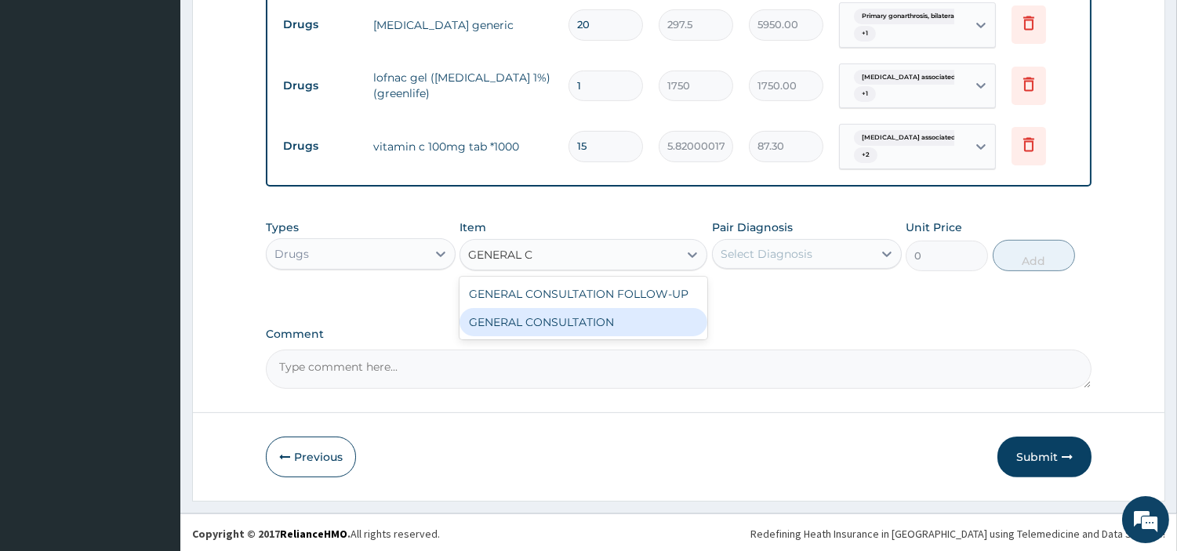
click at [596, 322] on div "GENERAL CONSULTATION" at bounding box center [583, 322] width 248 height 28
type input "6750"
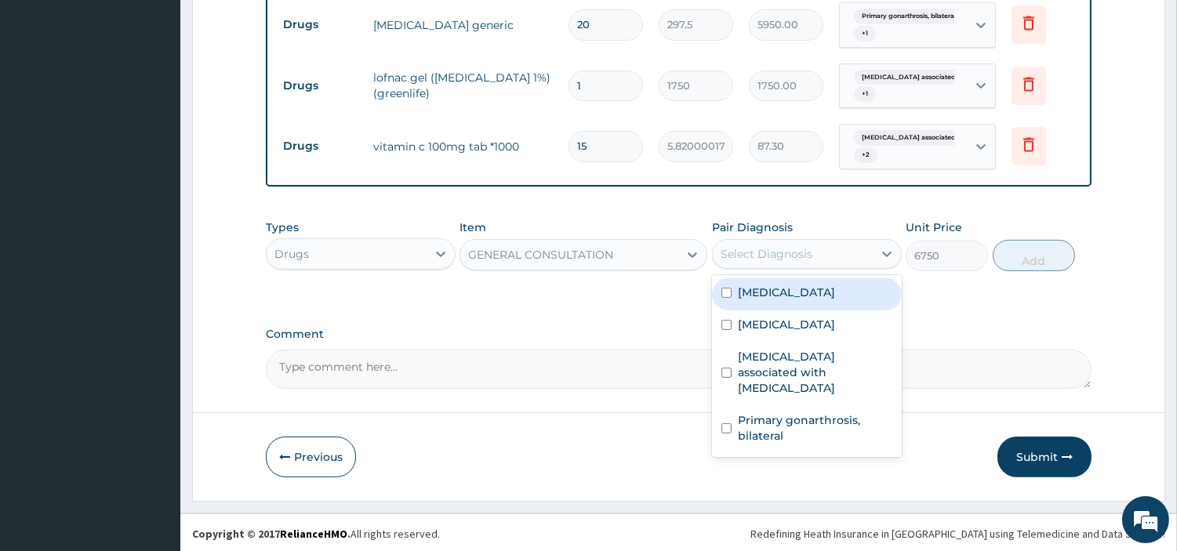
click at [806, 246] on div "Select Diagnosis" at bounding box center [766, 254] width 92 height 16
click at [787, 288] on div "Sepsis" at bounding box center [807, 294] width 190 height 32
checkbox input "true"
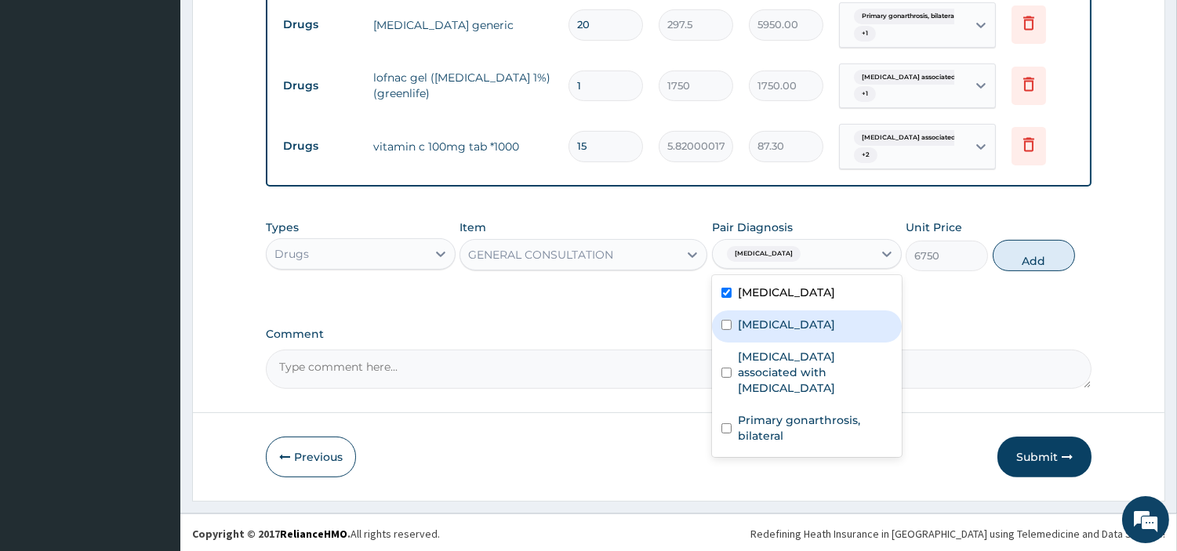
click at [769, 332] on div "Malaria" at bounding box center [807, 326] width 190 height 32
checkbox input "true"
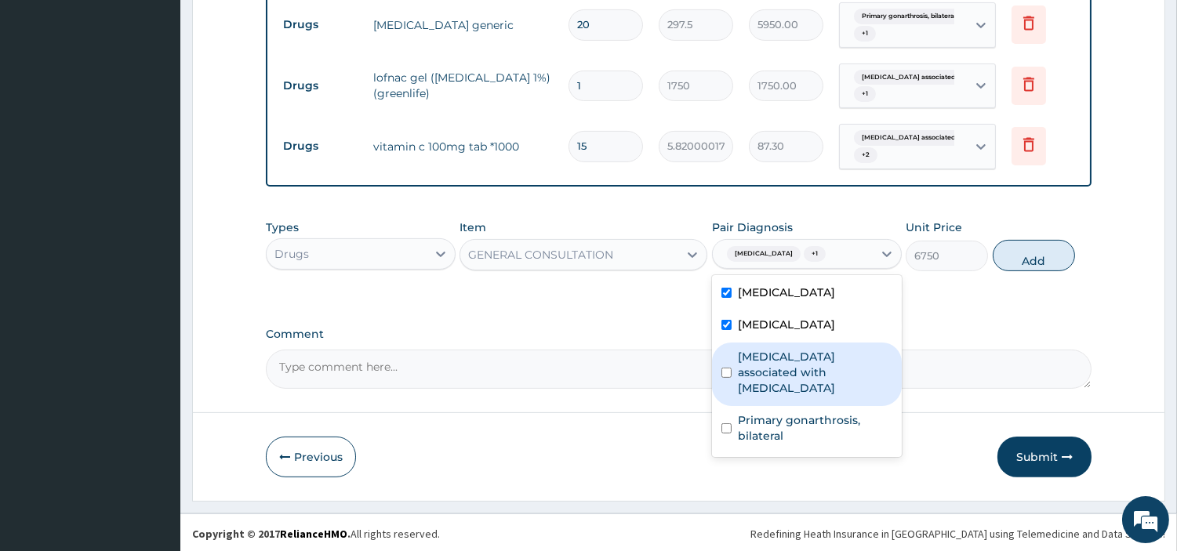
drag, startPoint x: 800, startPoint y: 377, endPoint x: 796, endPoint y: 411, distance: 33.9
click at [796, 411] on div "Sepsis Malaria Arthropathy associated with helminthiasis Primary gonarthrosis, …" at bounding box center [807, 366] width 190 height 182
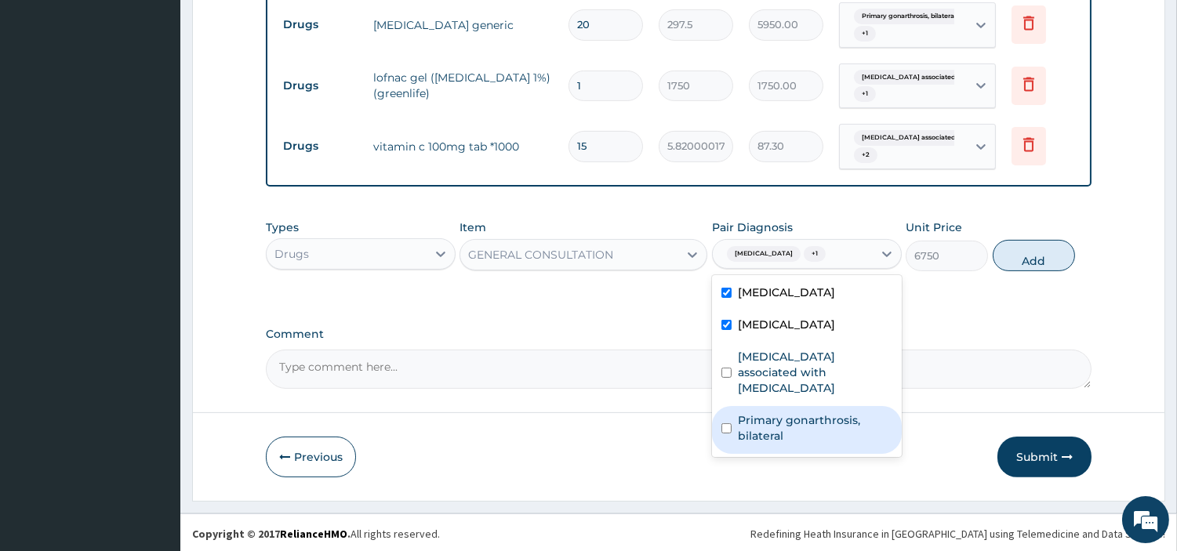
click at [796, 412] on label "Primary gonarthrosis, bilateral" at bounding box center [815, 427] width 154 height 31
checkbox input "true"
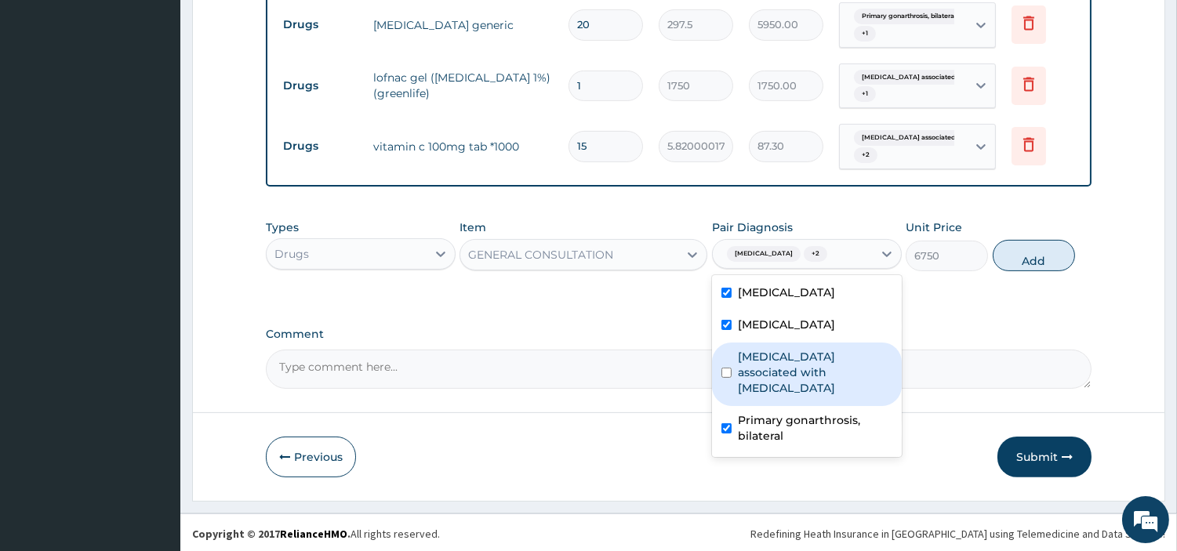
click at [824, 368] on label "Arthropathy associated with helminthiasis" at bounding box center [815, 372] width 154 height 47
checkbox input "true"
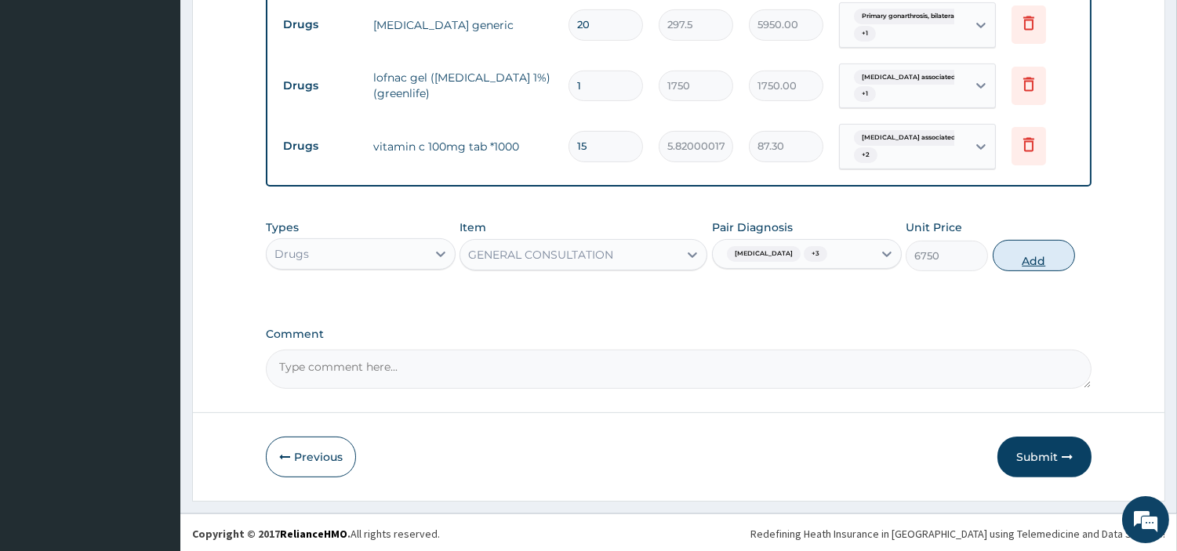
click at [1032, 256] on button "Add" at bounding box center [1033, 255] width 82 height 31
type input "0"
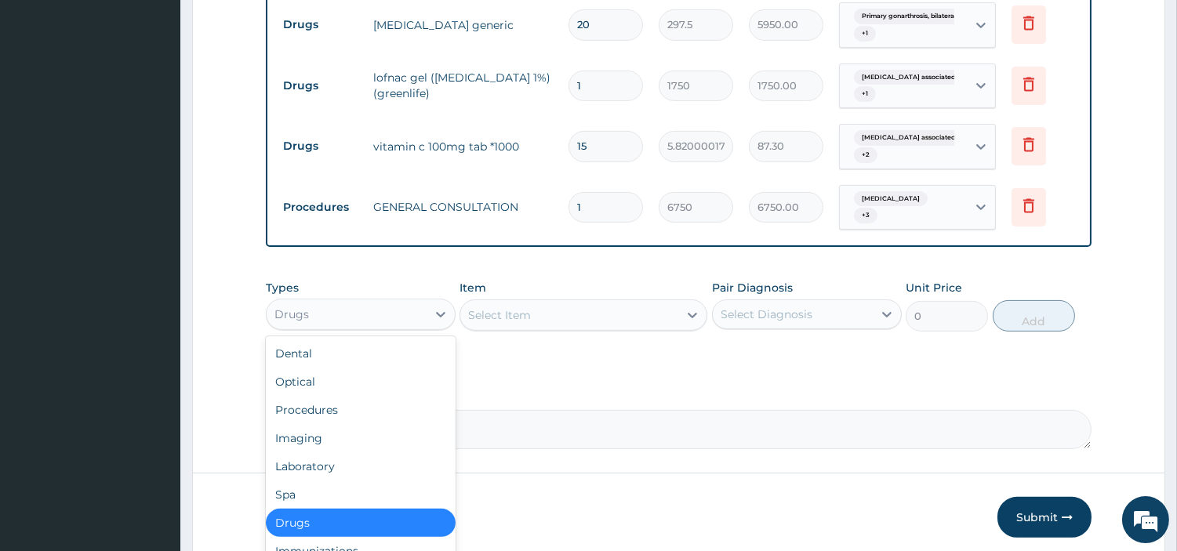
click at [359, 302] on div "Drugs" at bounding box center [347, 314] width 160 height 25
click at [301, 463] on div "Laboratory" at bounding box center [361, 466] width 190 height 28
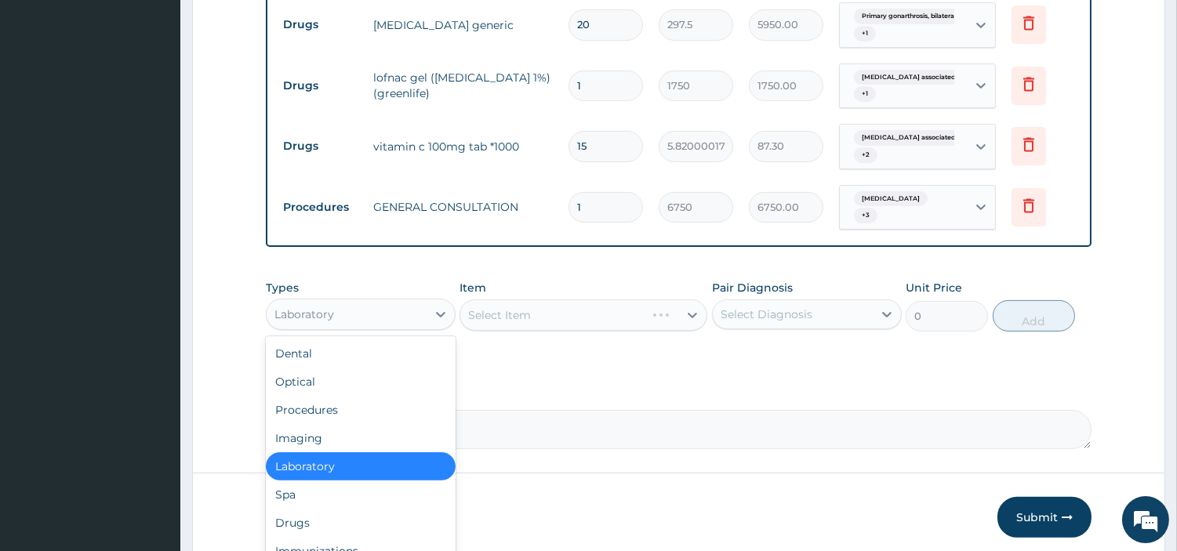
click at [336, 314] on div "Laboratory" at bounding box center [347, 314] width 160 height 25
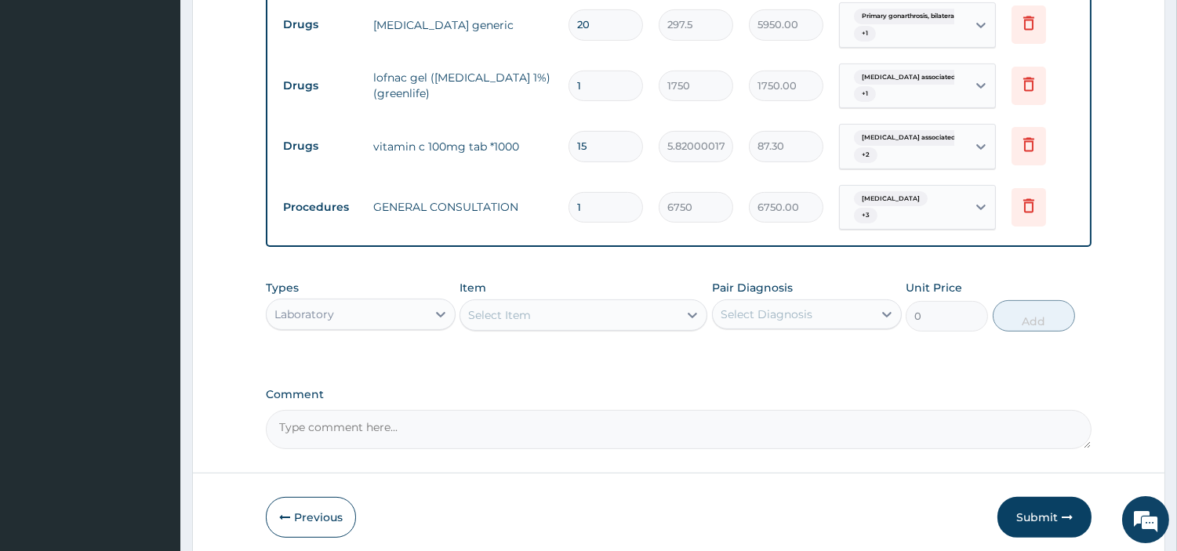
click at [419, 302] on div "Laboratory" at bounding box center [347, 314] width 160 height 25
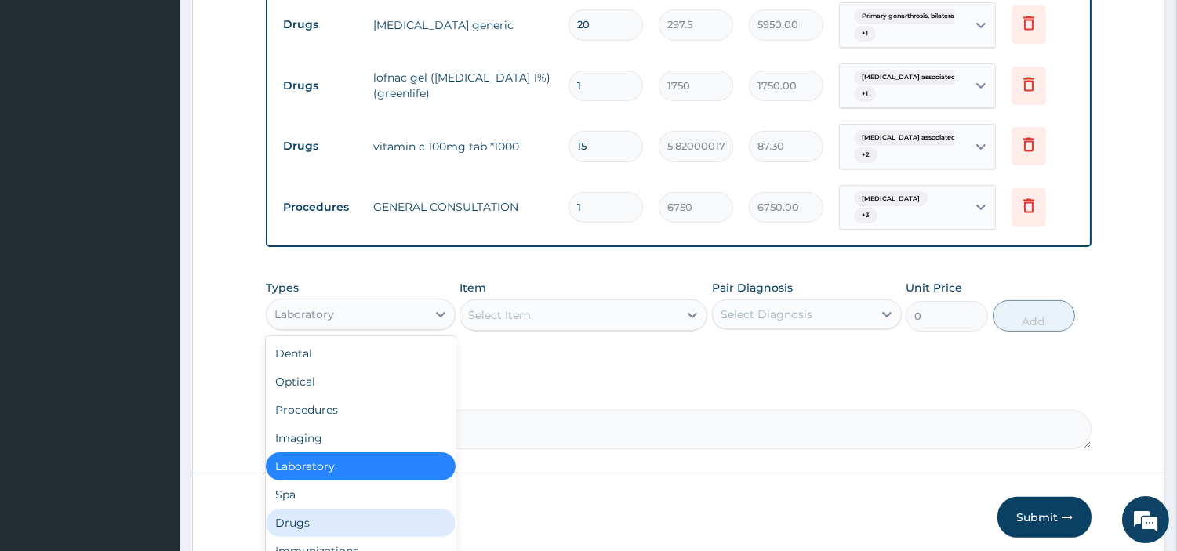
click at [310, 512] on div "Drugs" at bounding box center [361, 523] width 190 height 28
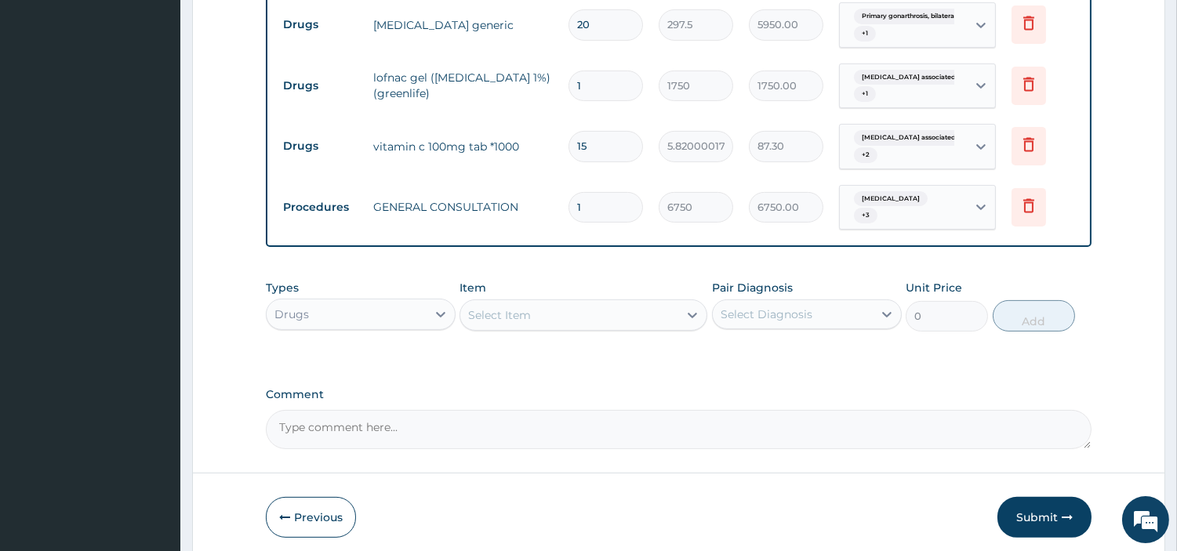
click at [612, 307] on div "Select Item" at bounding box center [569, 315] width 218 height 25
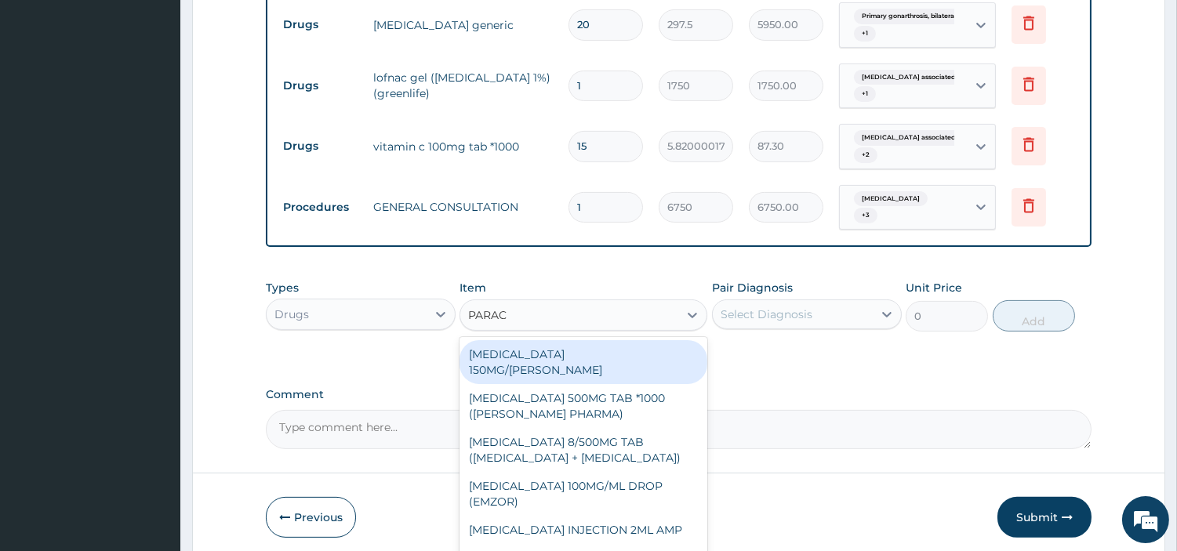
type input "PARACE"
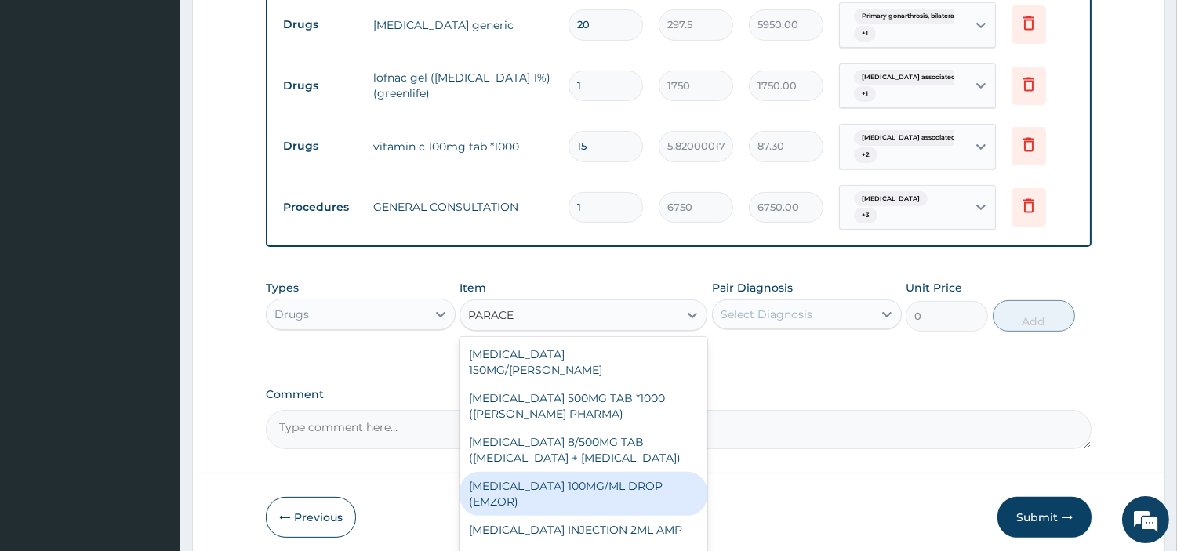
scroll to position [206, 0]
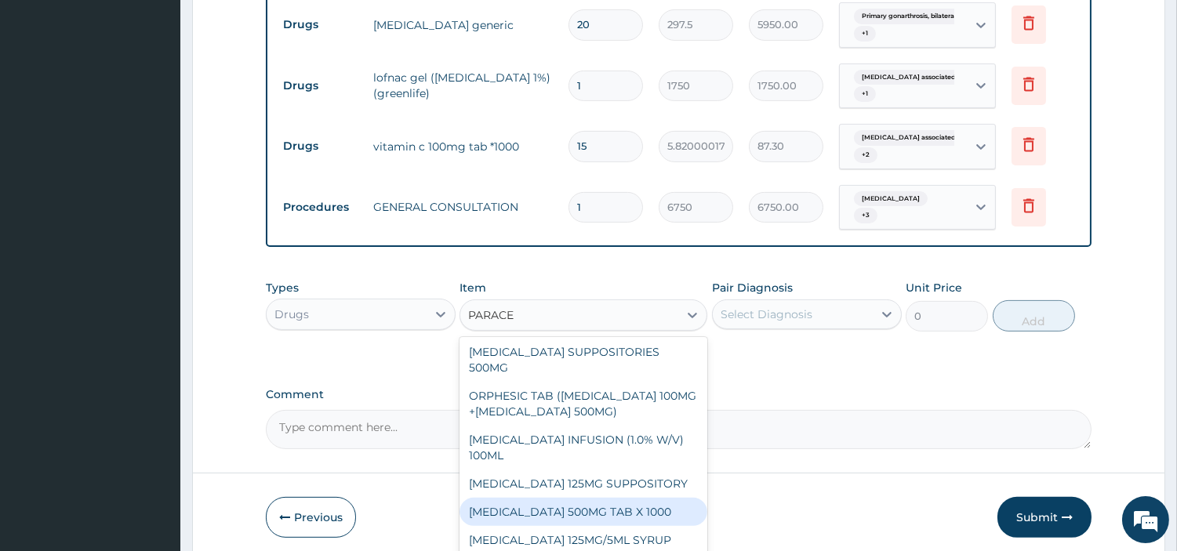
click at [590, 498] on div "PARACETAMOL 500MG TAB X 1000" at bounding box center [583, 512] width 248 height 28
type input "22.39999961853027"
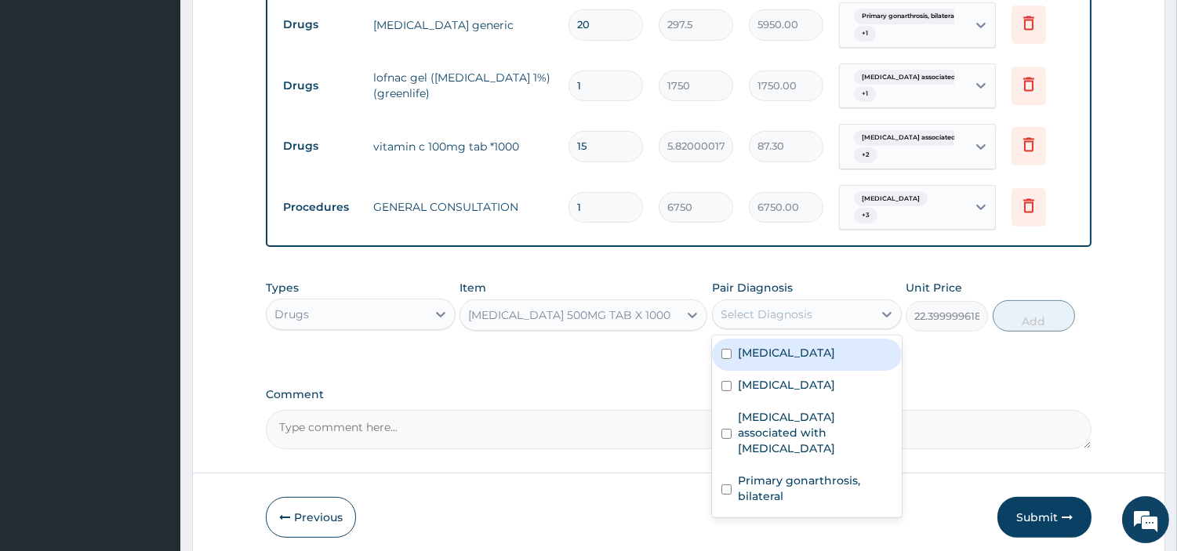
click at [761, 311] on div "Select Diagnosis" at bounding box center [766, 314] width 92 height 16
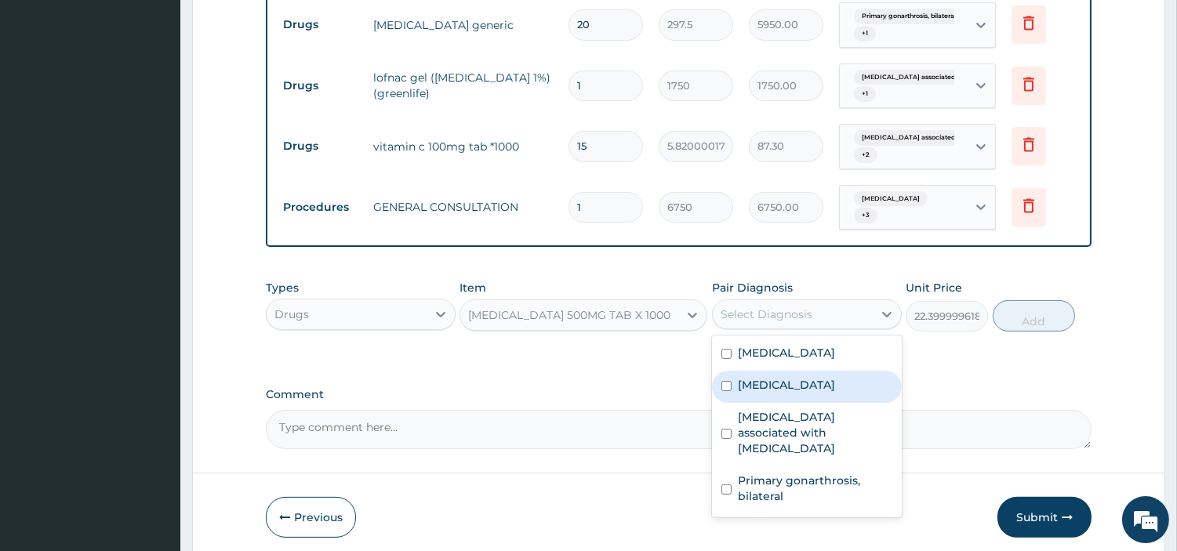
click at [763, 377] on label "Malaria" at bounding box center [786, 385] width 97 height 16
checkbox input "true"
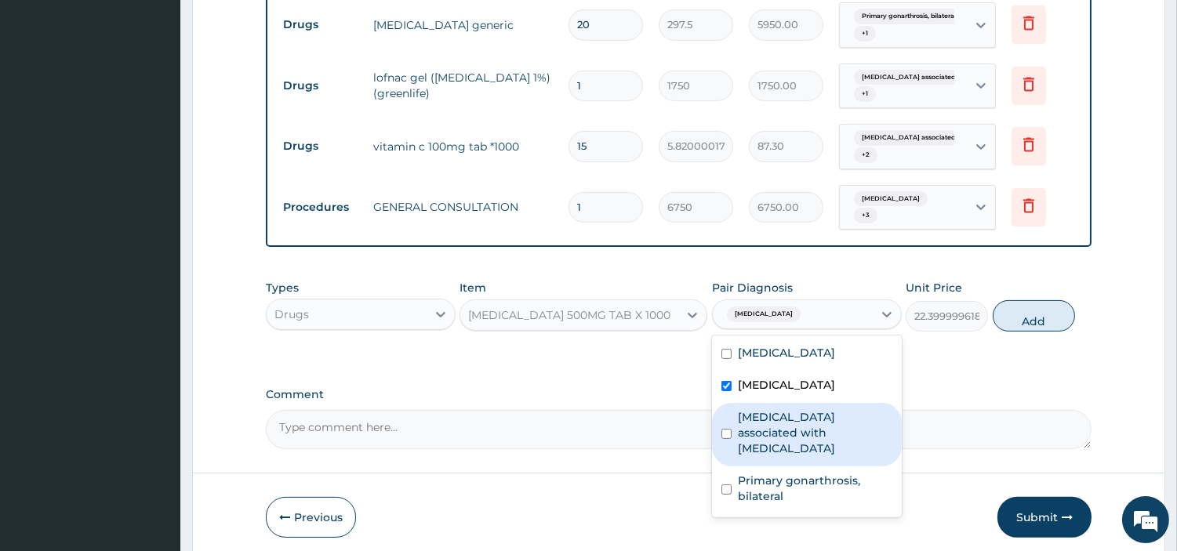
click at [782, 426] on label "Arthropathy associated with helminthiasis" at bounding box center [815, 432] width 154 height 47
checkbox input "true"
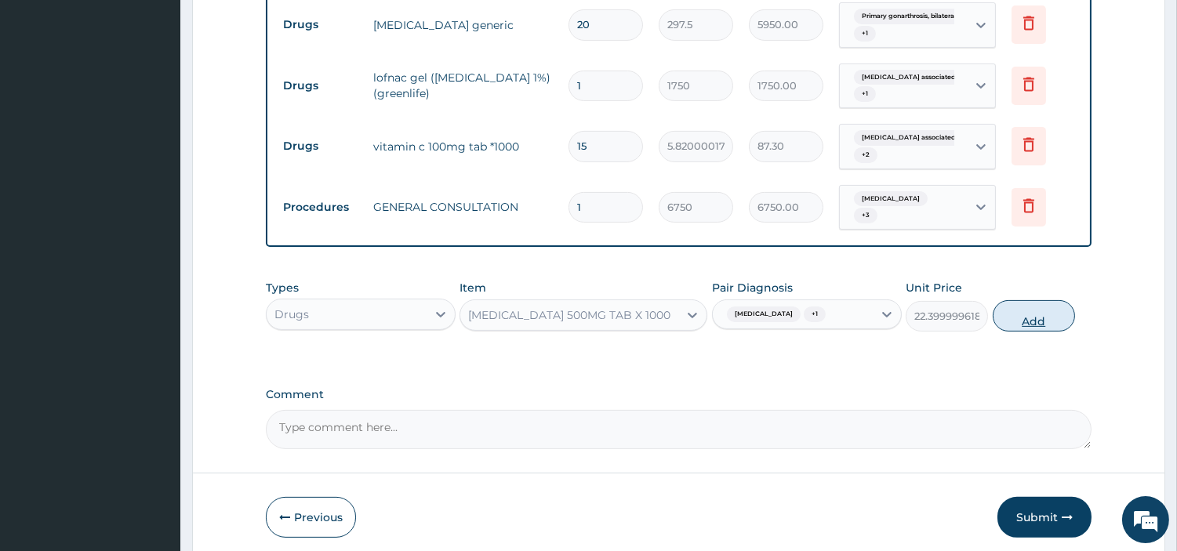
click at [1039, 303] on button "Add" at bounding box center [1033, 315] width 82 height 31
type input "0"
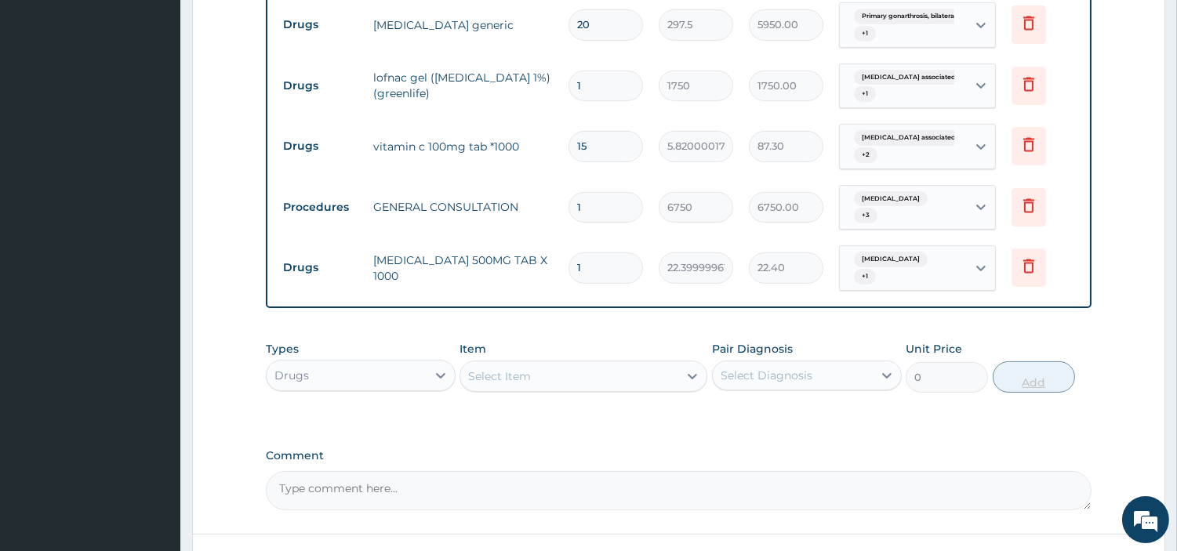
type input "18"
type input "403.20"
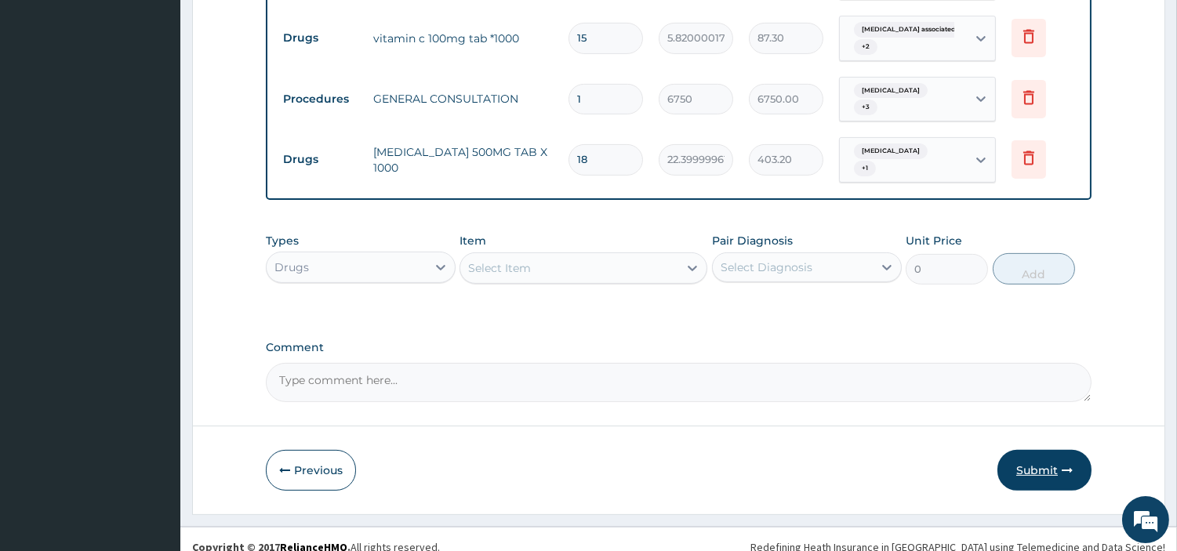
type input "18"
click at [1021, 460] on button "Submit" at bounding box center [1044, 470] width 94 height 41
